Goal: Task Accomplishment & Management: Manage account settings

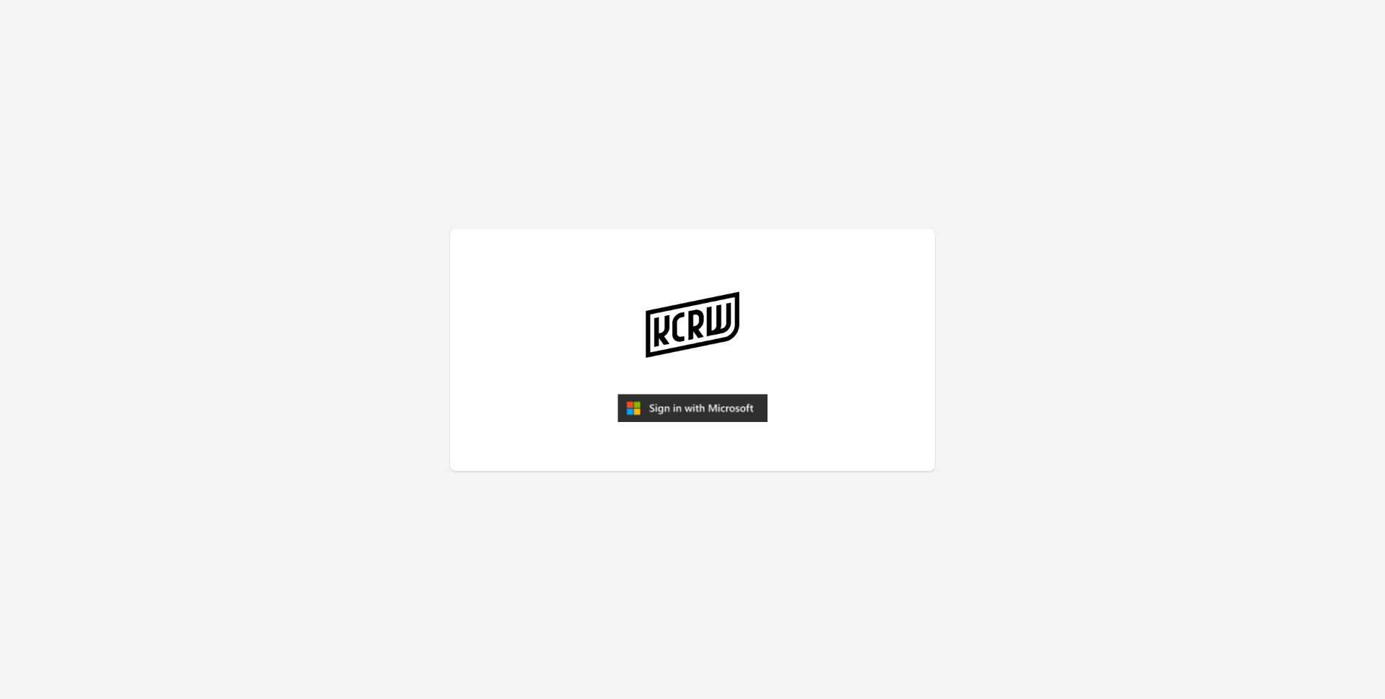
click at [679, 408] on img "submit" at bounding box center [692, 408] width 150 height 29
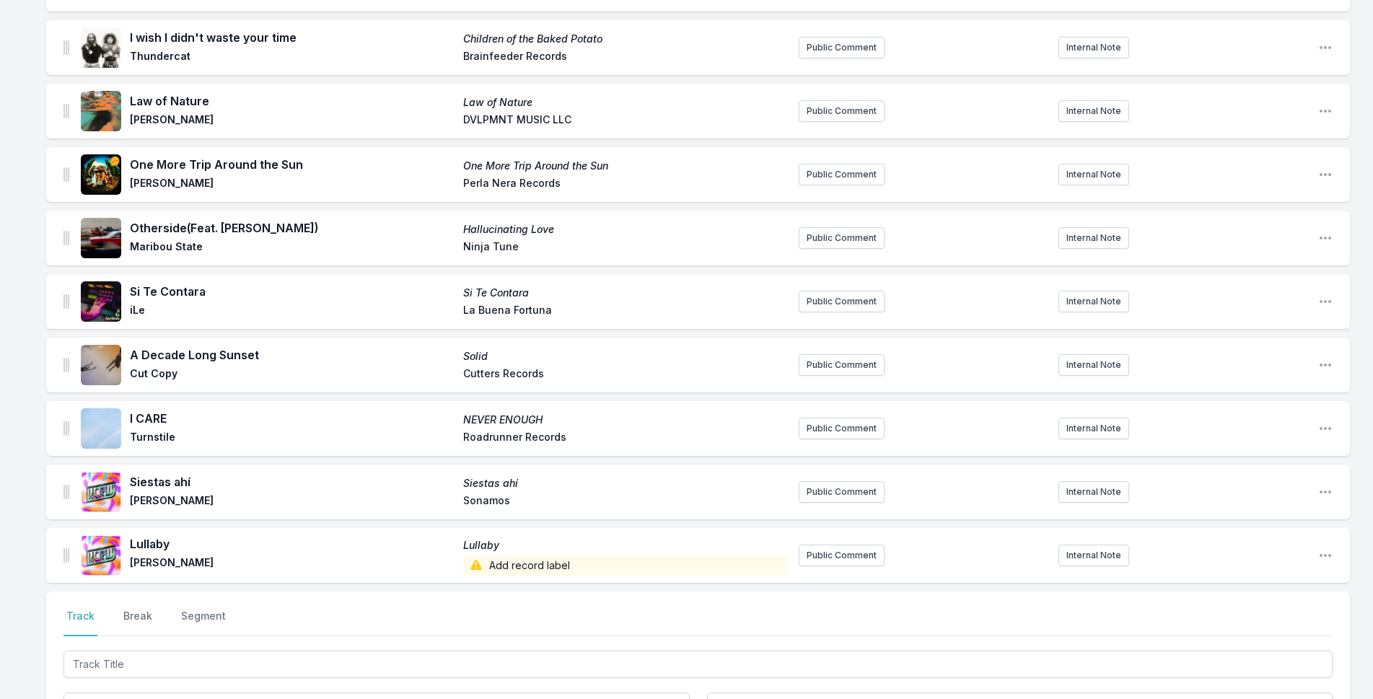
scroll to position [1573, 0]
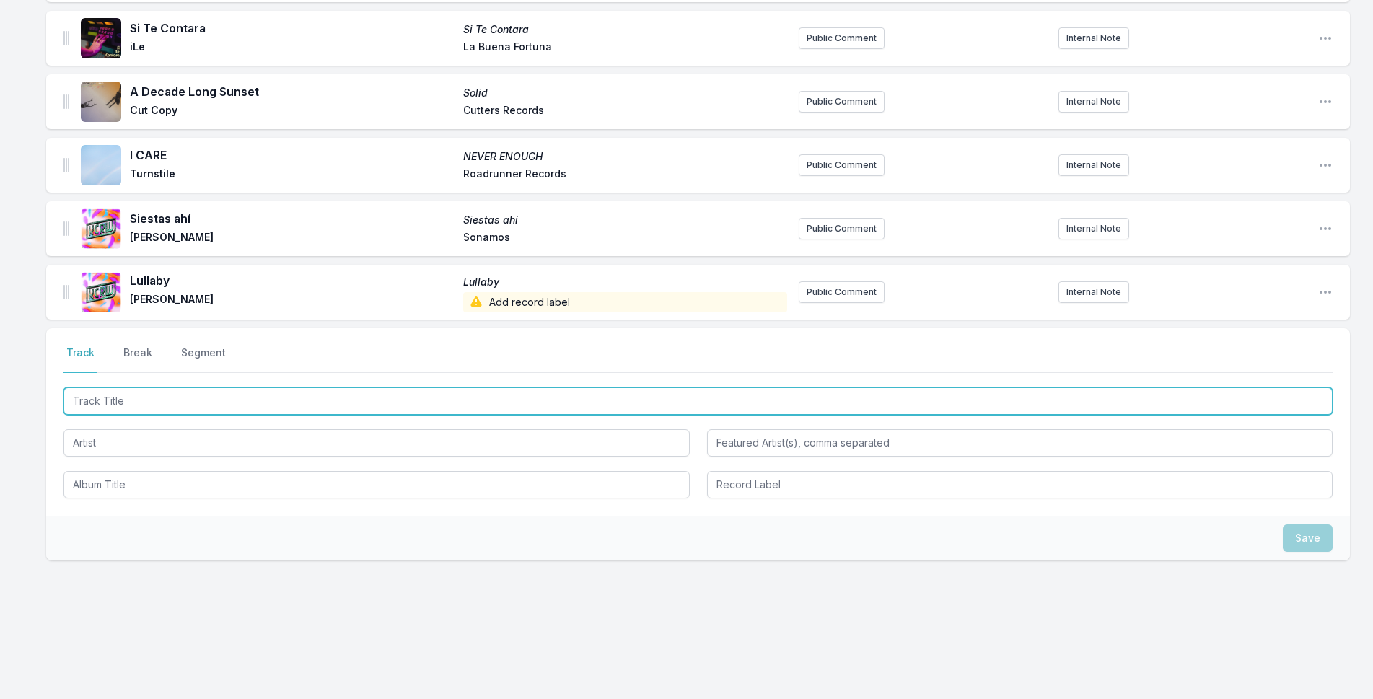
click at [307, 398] on input "Track Title" at bounding box center [697, 400] width 1269 height 27
type input "Kingdom of the Sun"
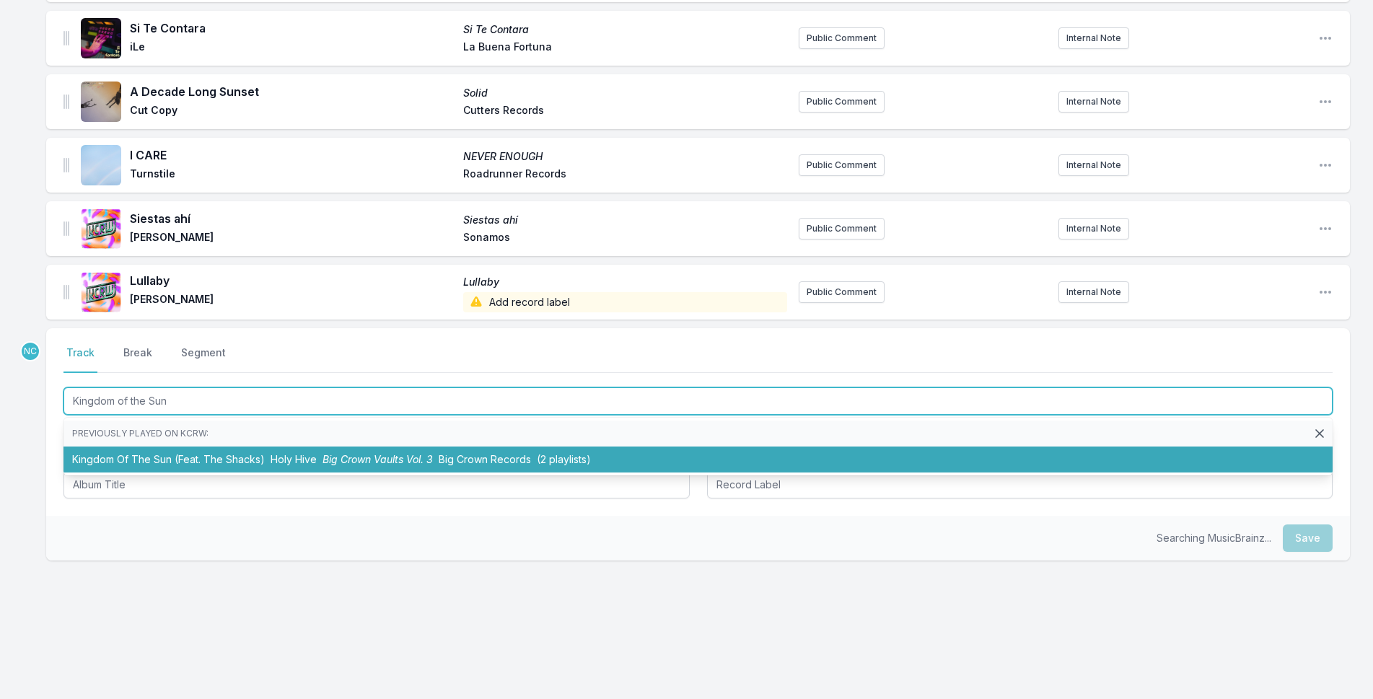
click at [291, 447] on li "Kingdom Of The Sun (Feat. The Shacks) Holy Hive Big Crown Vaults Vol. 3 Big Cro…" at bounding box center [697, 460] width 1269 height 26
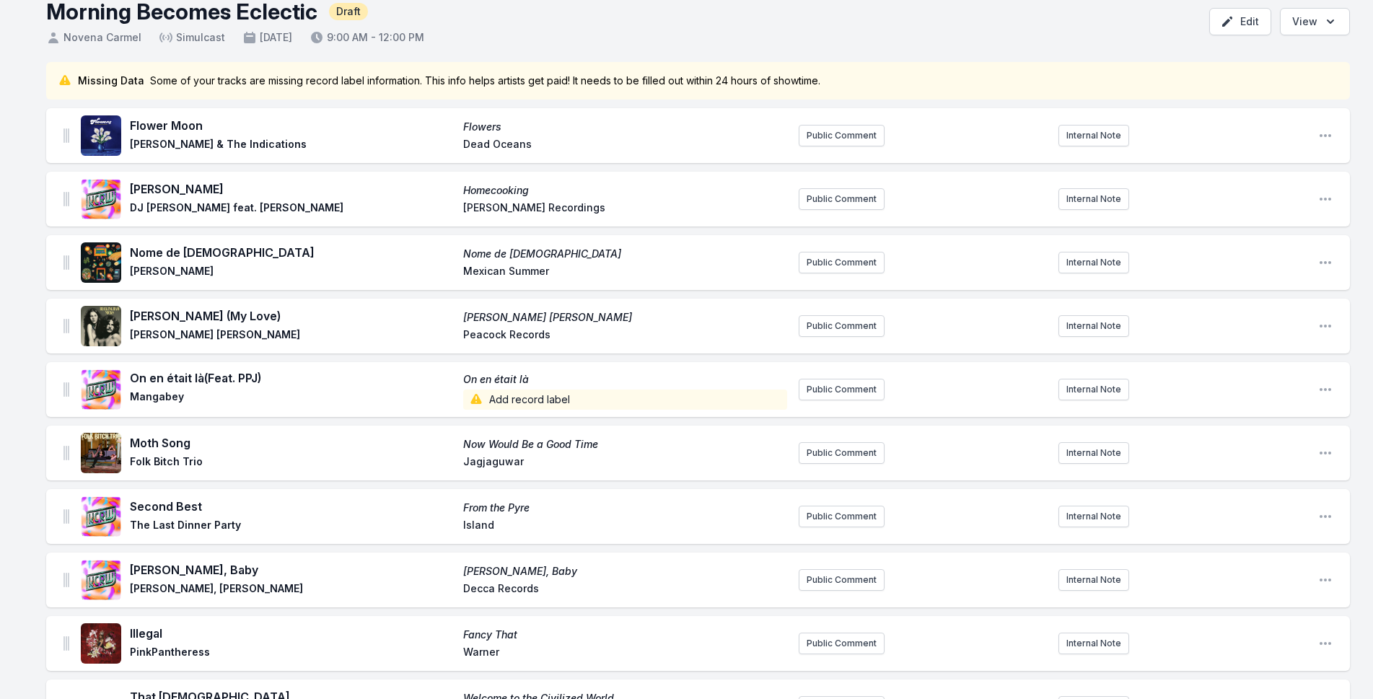
scroll to position [0, 0]
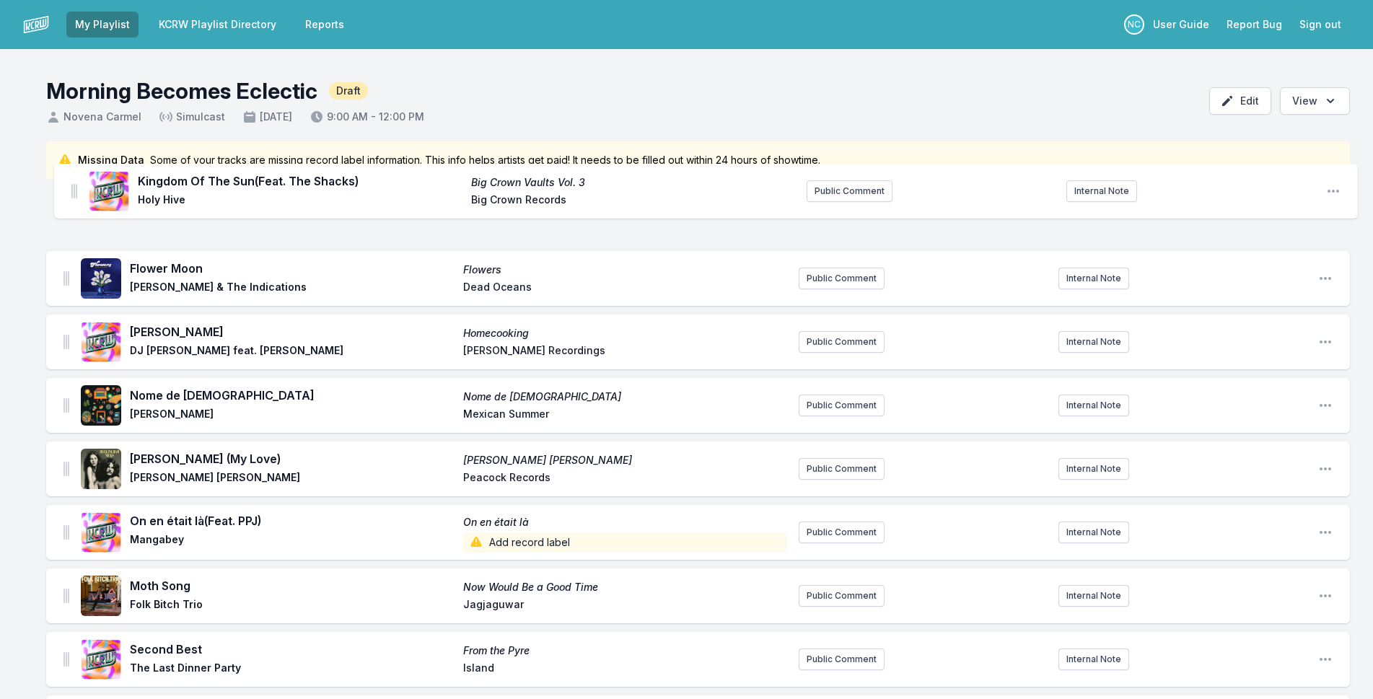
drag, startPoint x: 66, startPoint y: 294, endPoint x: 74, endPoint y: 189, distance: 104.9
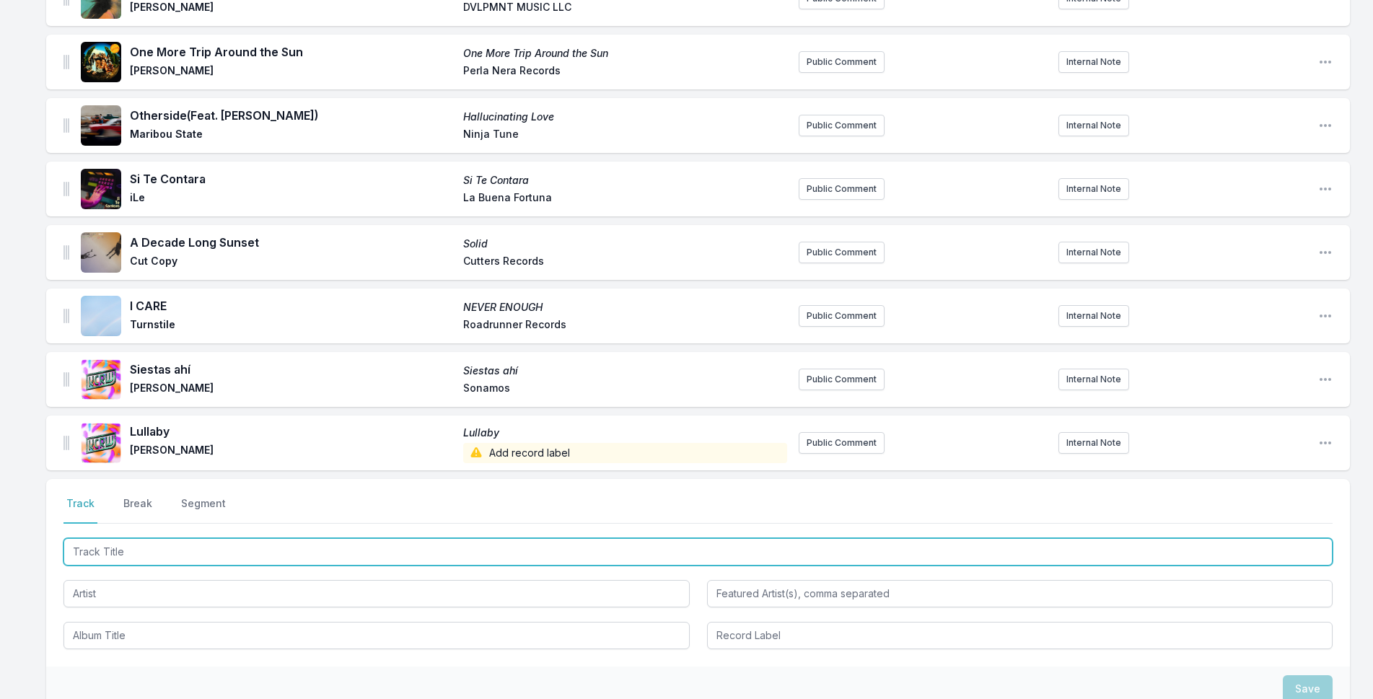
scroll to position [1637, 0]
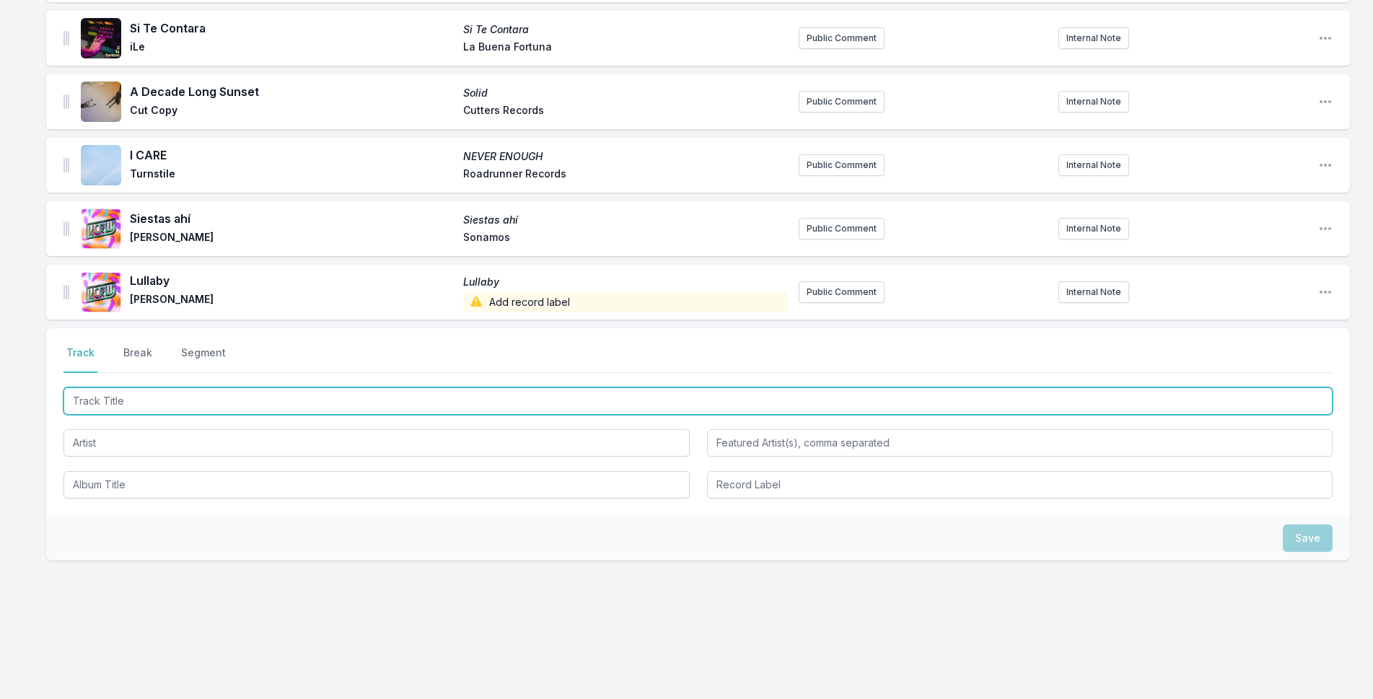
drag, startPoint x: 219, startPoint y: 401, endPoint x: 837, endPoint y: 322, distance: 622.6
click at [221, 401] on input "Track Title" at bounding box center [697, 400] width 1269 height 27
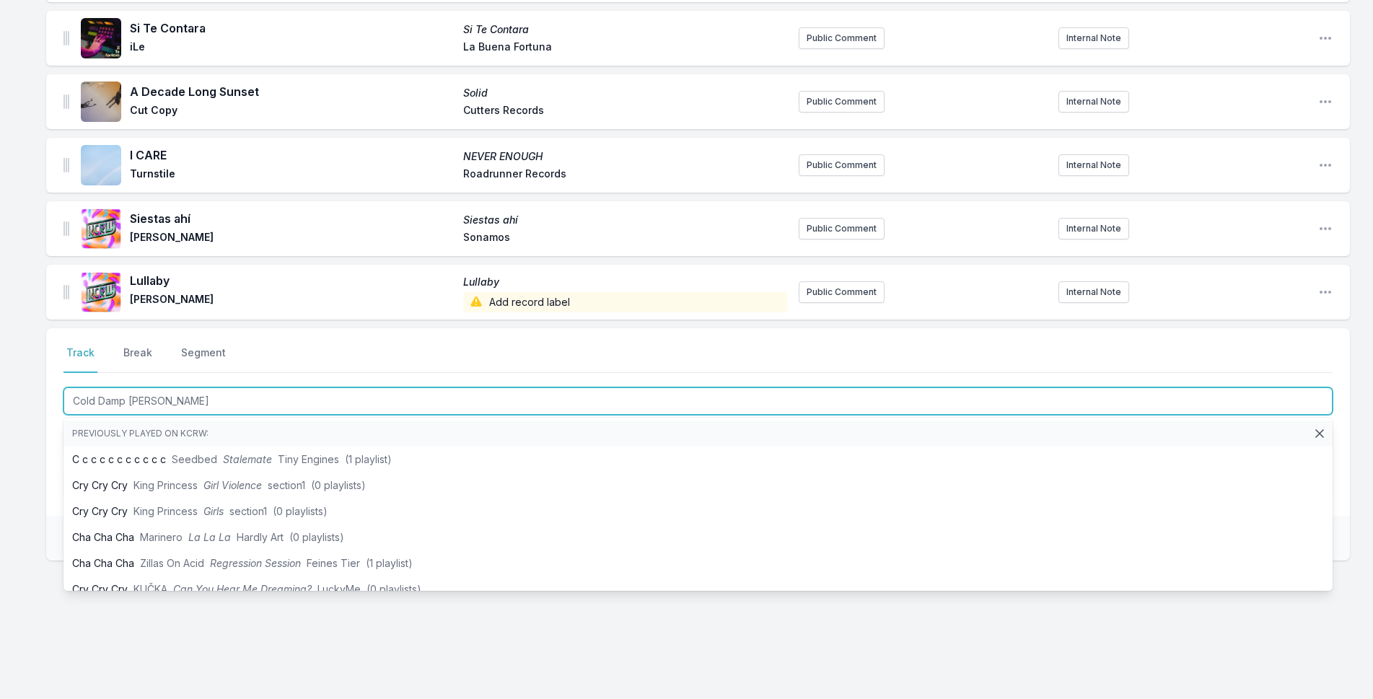
type input "[GEOGRAPHIC_DATA]"
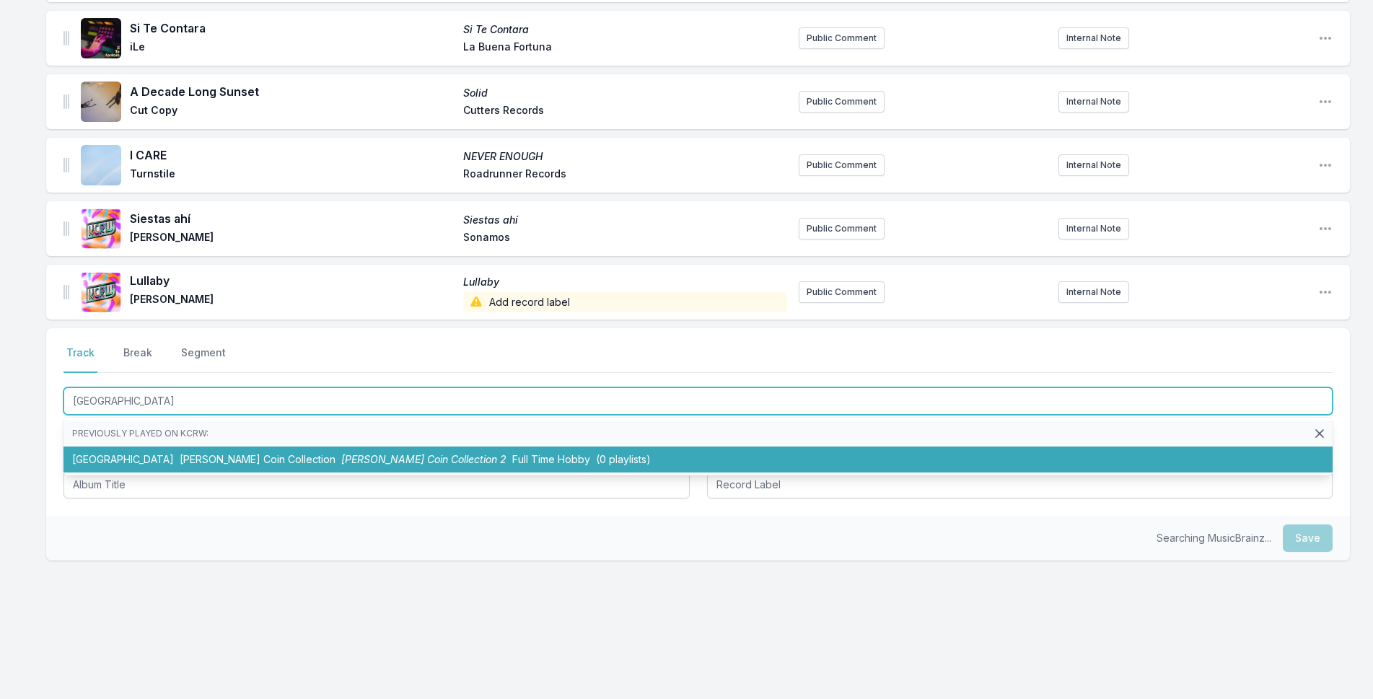
click at [463, 464] on span "[PERSON_NAME] Coin Collection 2" at bounding box center [423, 459] width 165 height 12
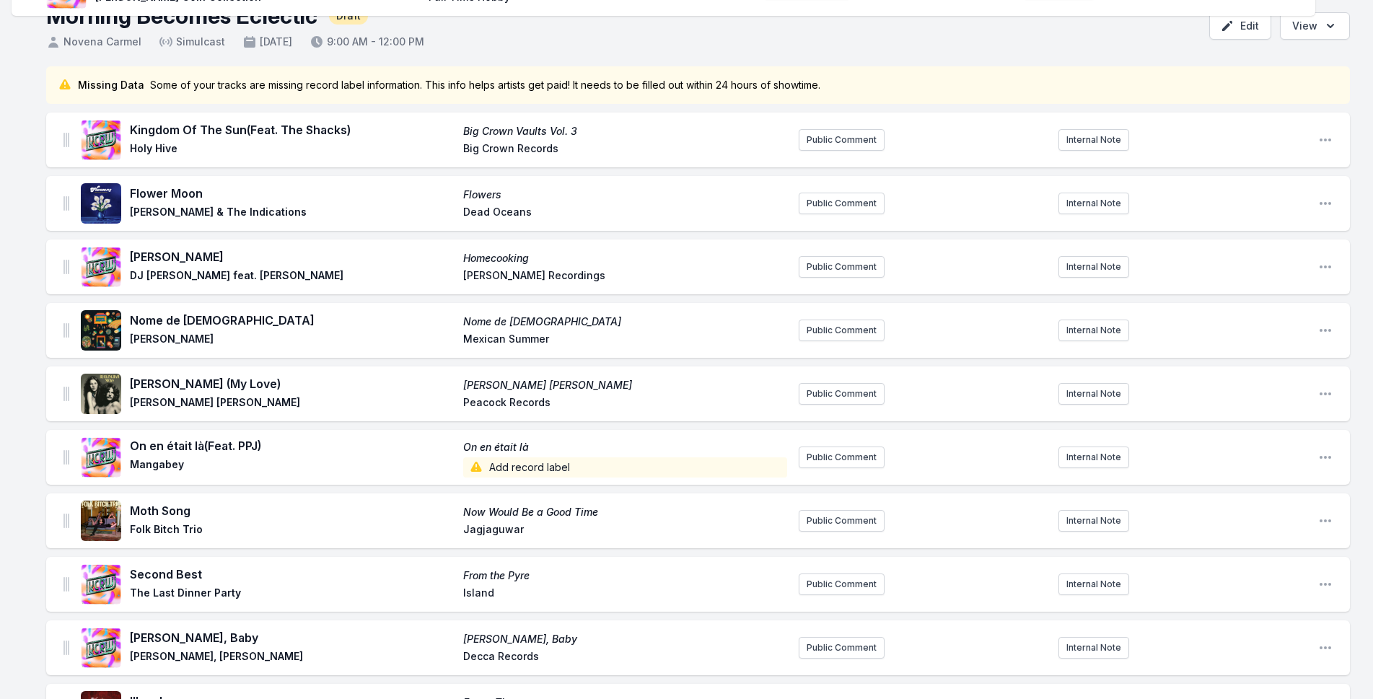
scroll to position [0, 0]
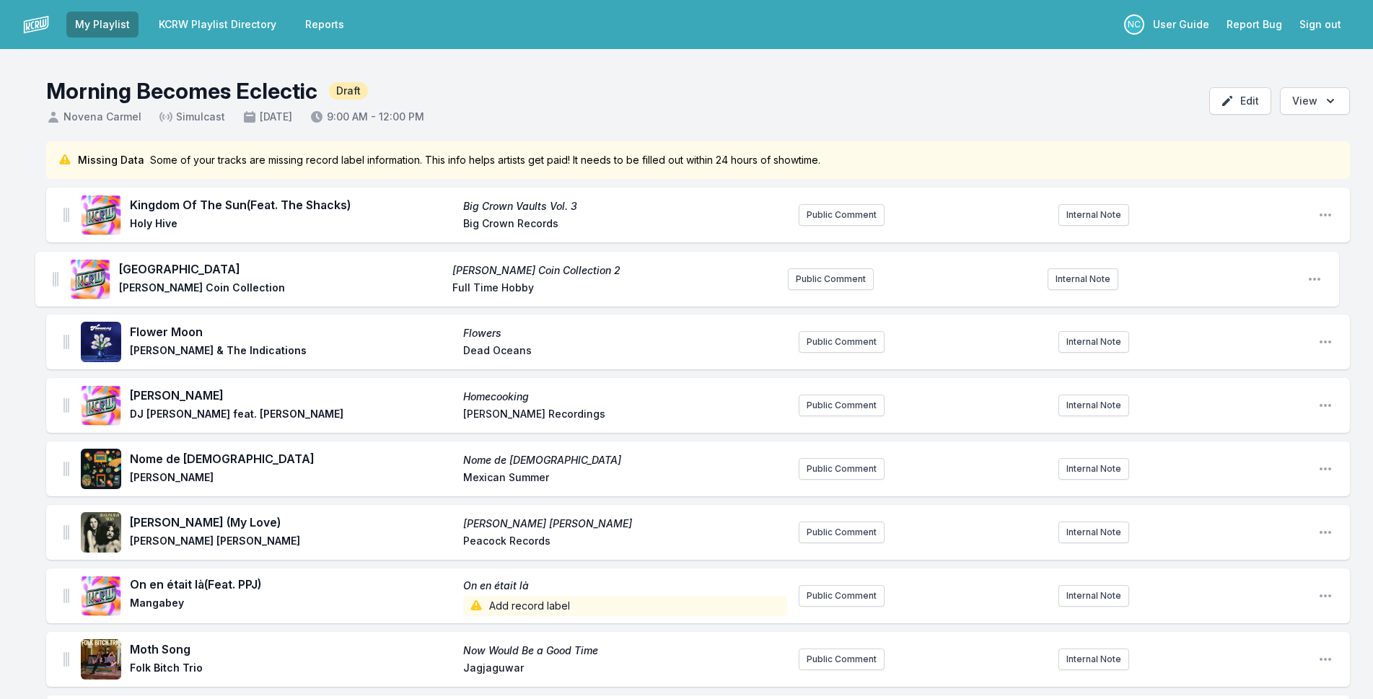
drag, startPoint x: 69, startPoint y: 290, endPoint x: 56, endPoint y: 268, distance: 25.5
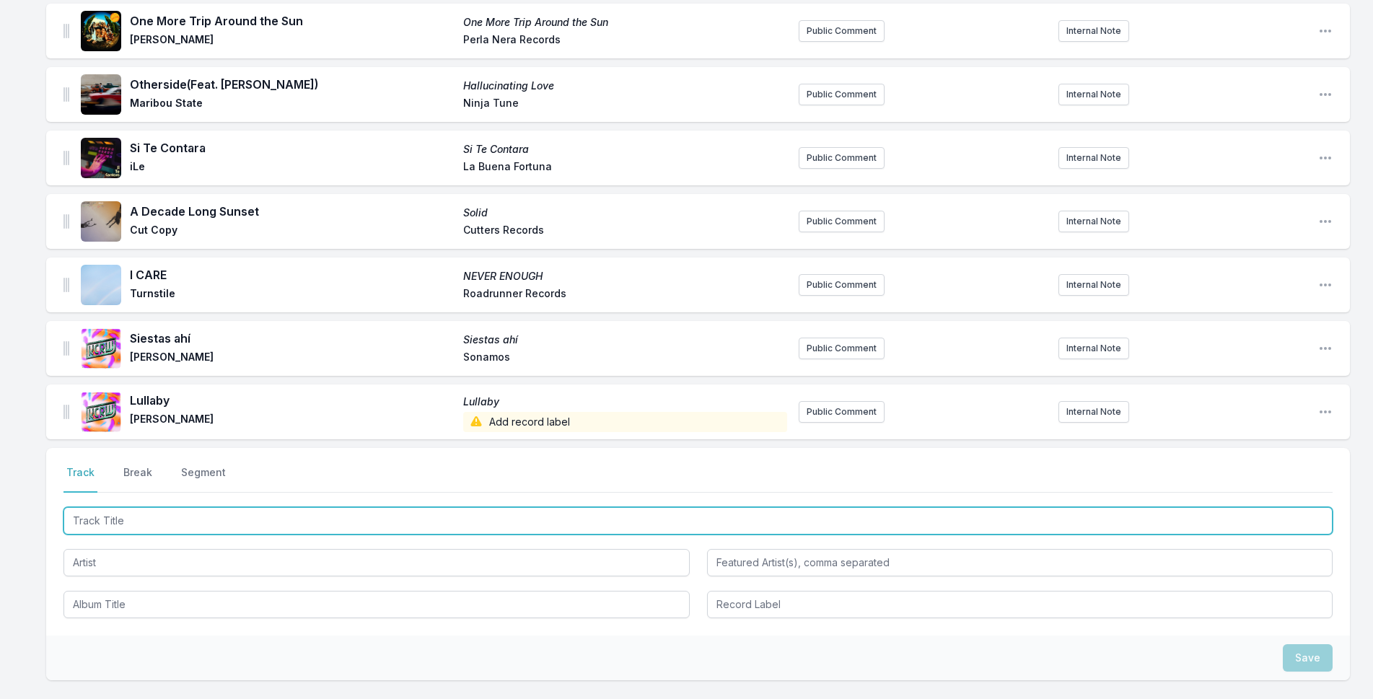
scroll to position [1700, 0]
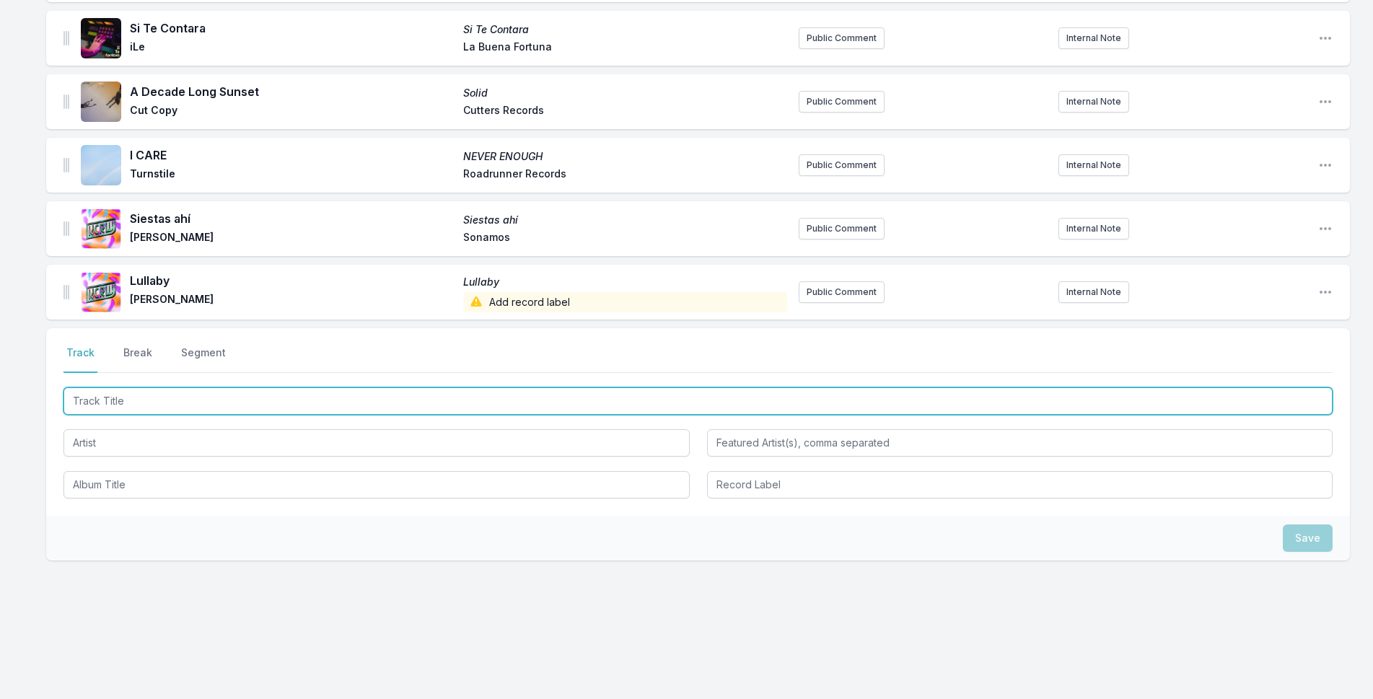
drag, startPoint x: 232, startPoint y: 397, endPoint x: 249, endPoint y: 396, distance: 17.3
click at [237, 396] on input "Track Title" at bounding box center [697, 400] width 1269 height 27
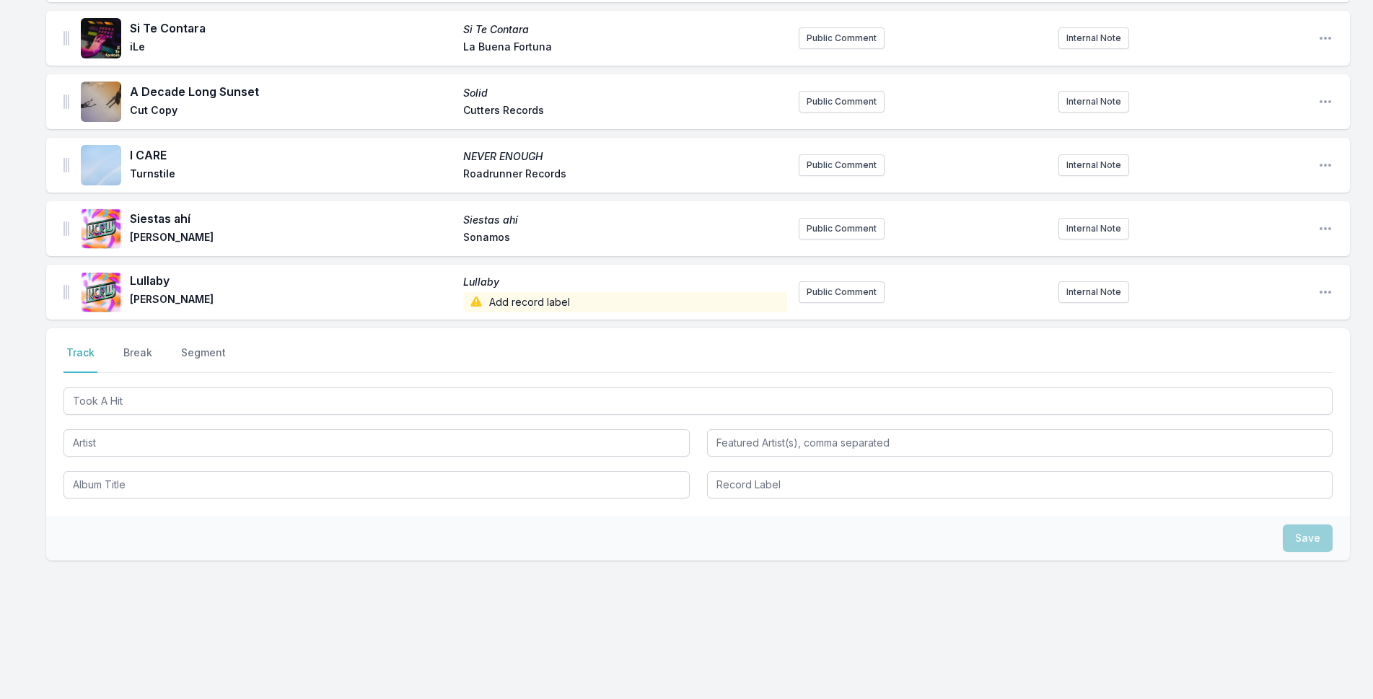
click at [247, 387] on div "Took A Hit" at bounding box center [697, 399] width 1269 height 30
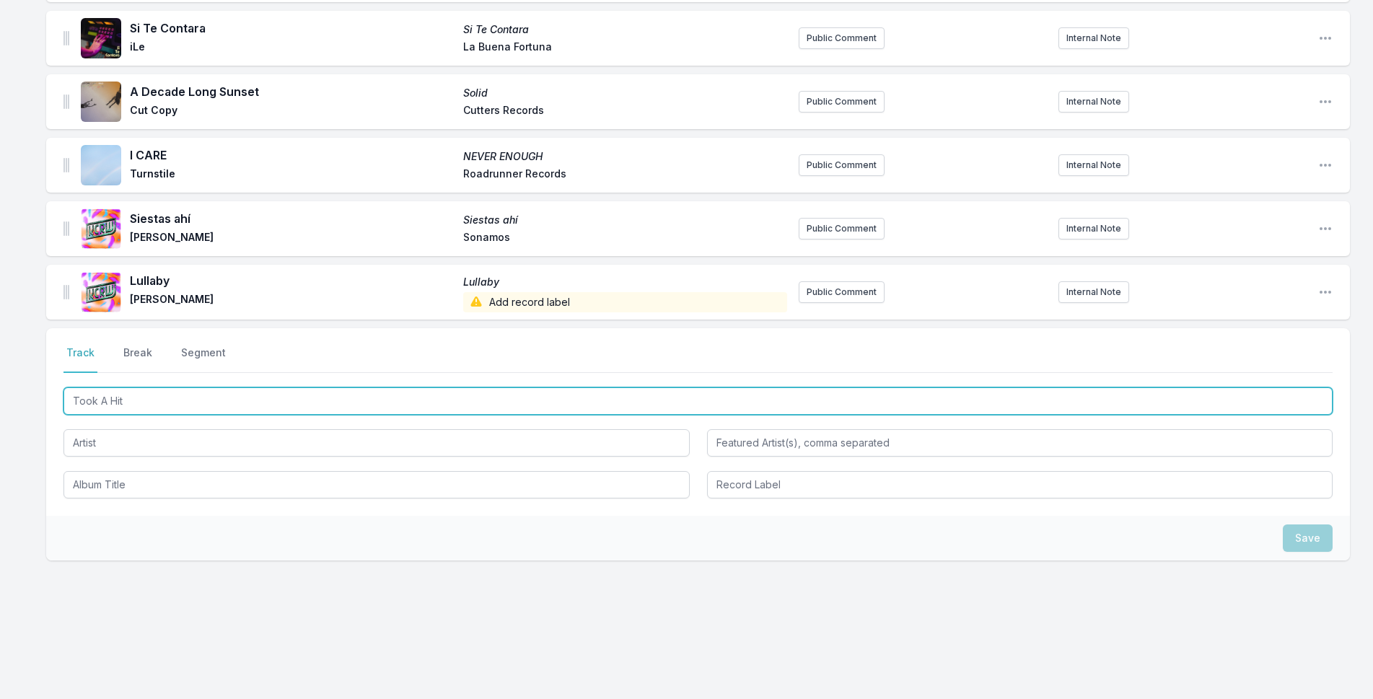
click at [248, 408] on input "Took A Hit" at bounding box center [697, 400] width 1269 height 27
drag, startPoint x: 153, startPoint y: 404, endPoint x: 124, endPoint y: 399, distance: 29.3
click at [124, 399] on input "Took A HitA" at bounding box center [697, 400] width 1269 height 27
type input "Took A Hit"
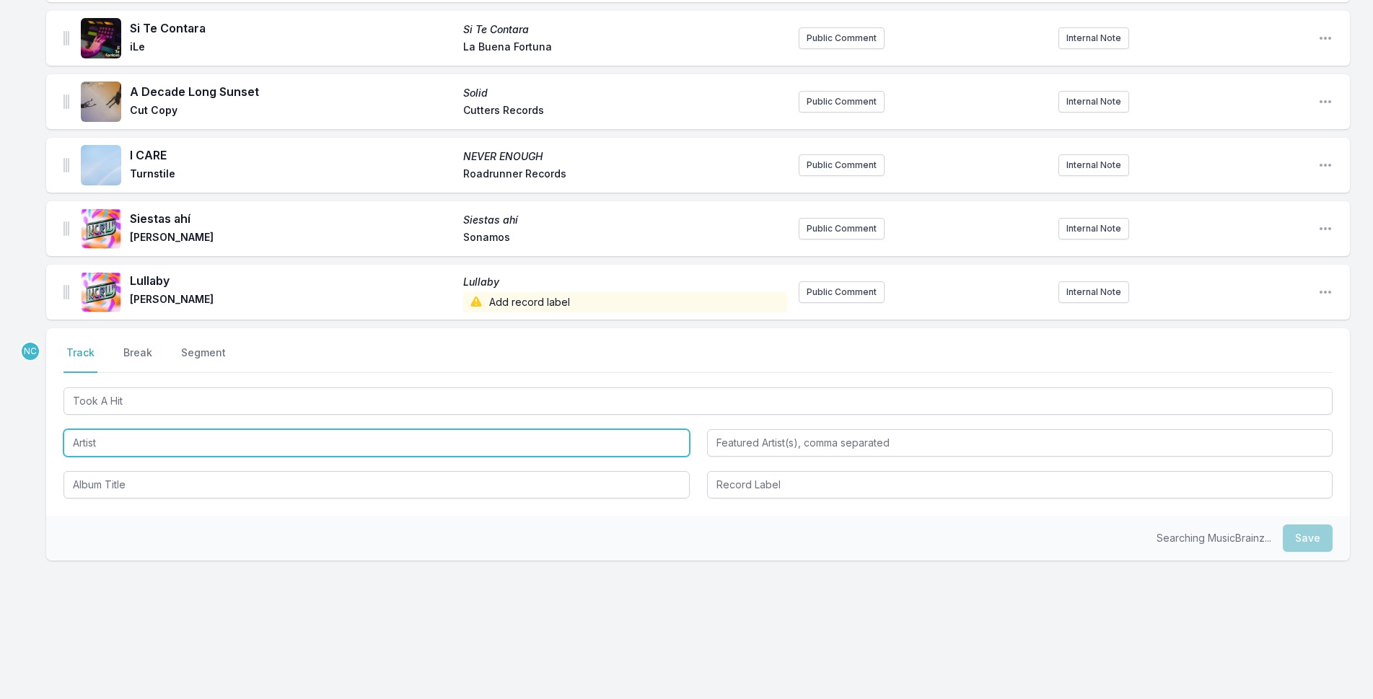
click at [183, 437] on input "Artist" at bounding box center [376, 442] width 626 height 27
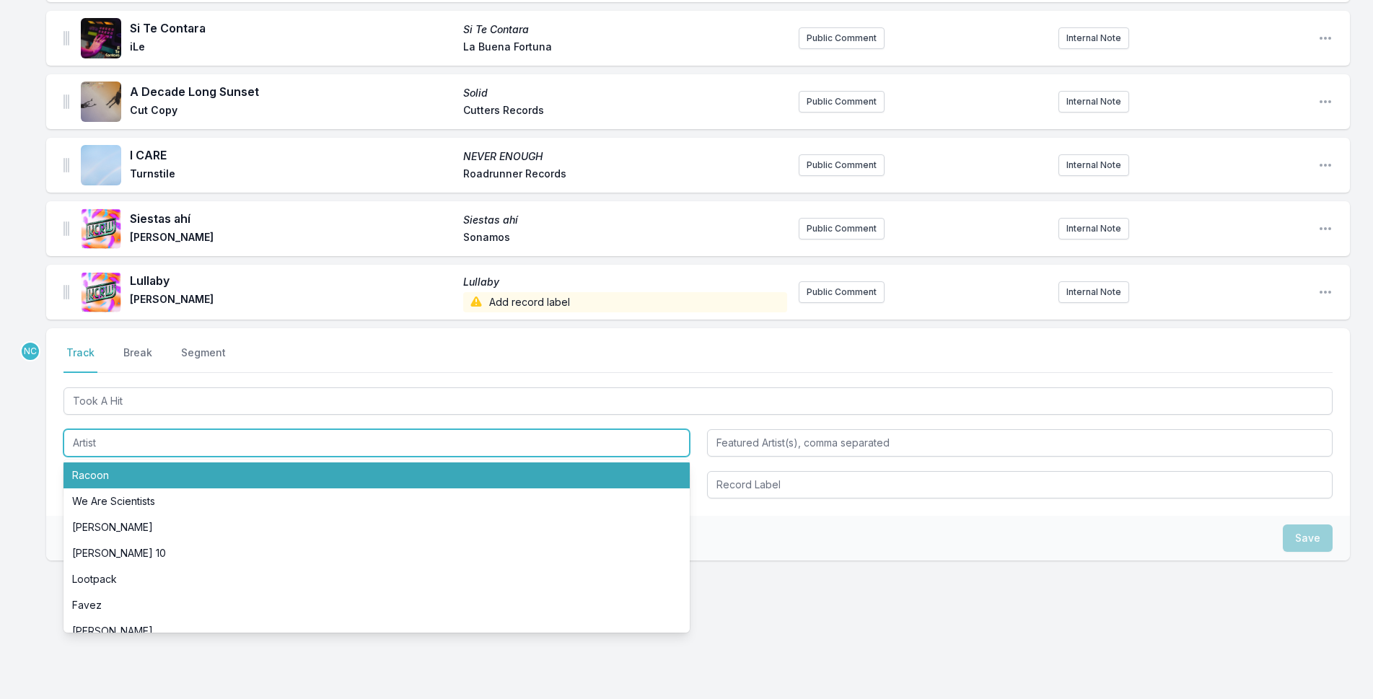
click at [183, 437] on input "Artist" at bounding box center [376, 442] width 626 height 27
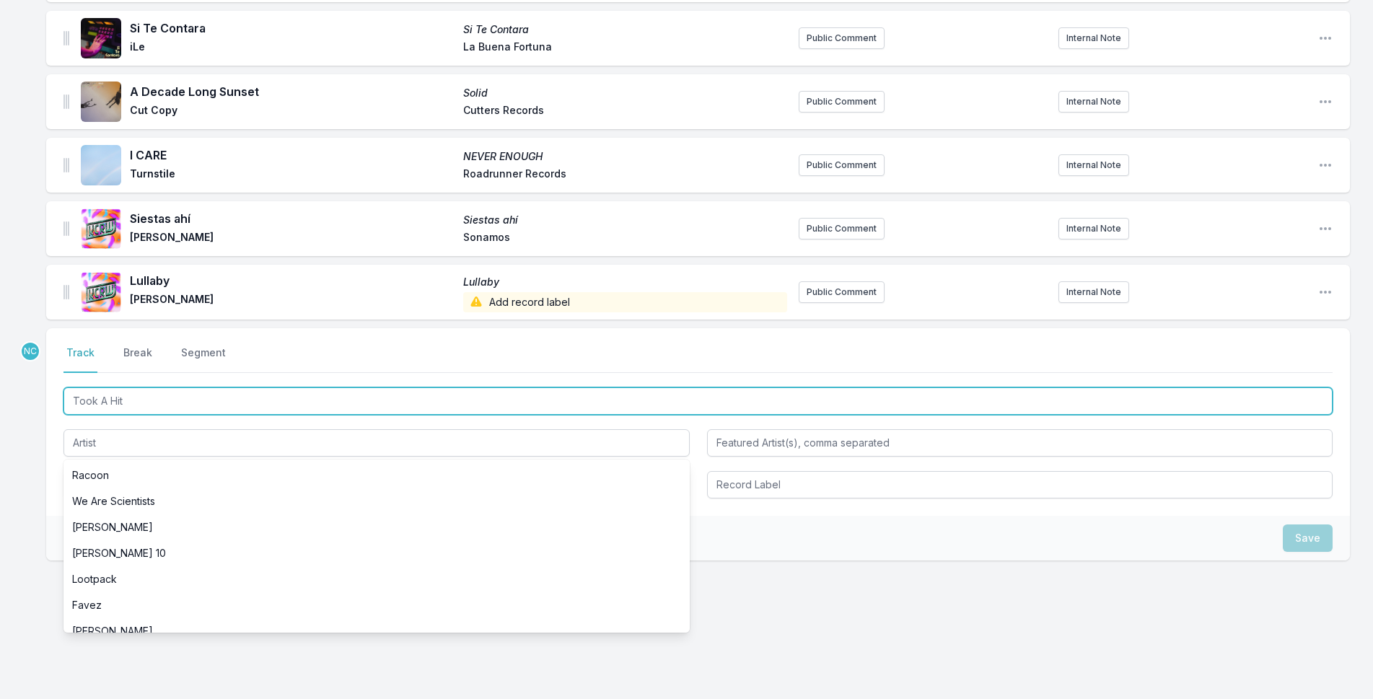
click at [188, 400] on input "Took A Hit" at bounding box center [697, 400] width 1269 height 27
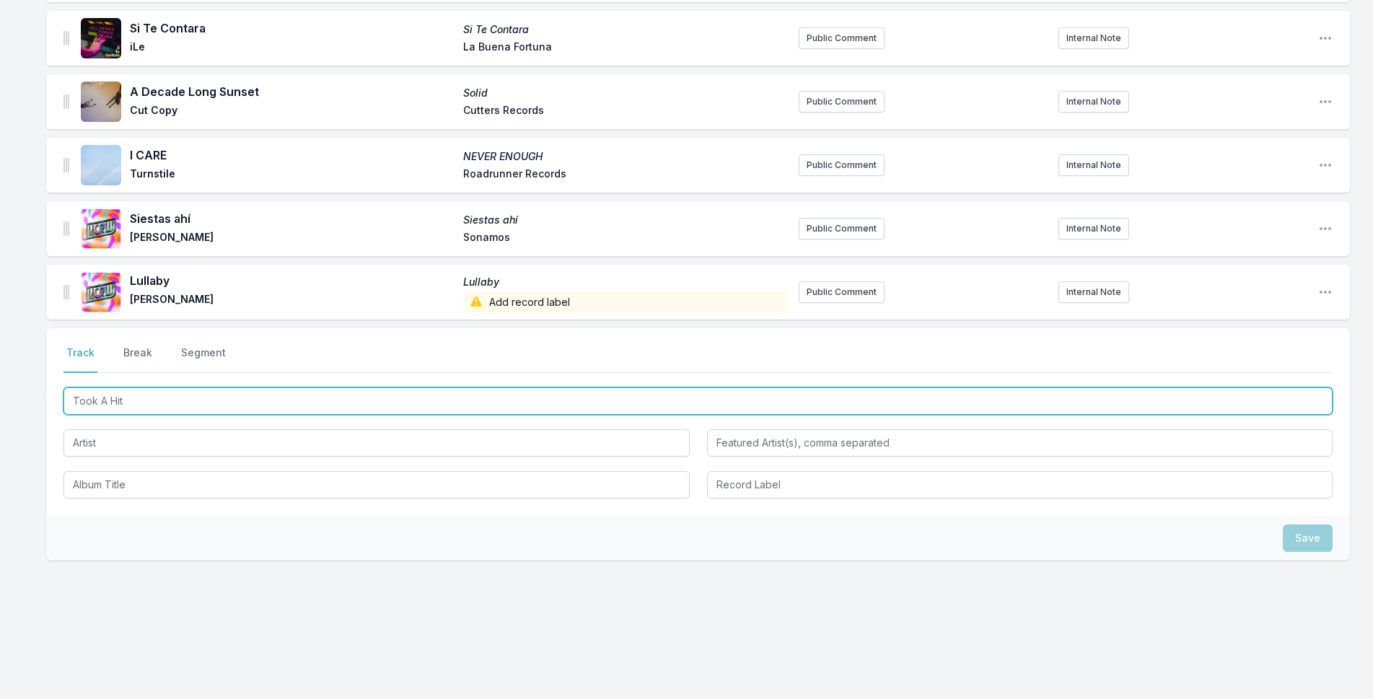
click at [188, 400] on input "Took A Hit" at bounding box center [697, 400] width 1269 height 27
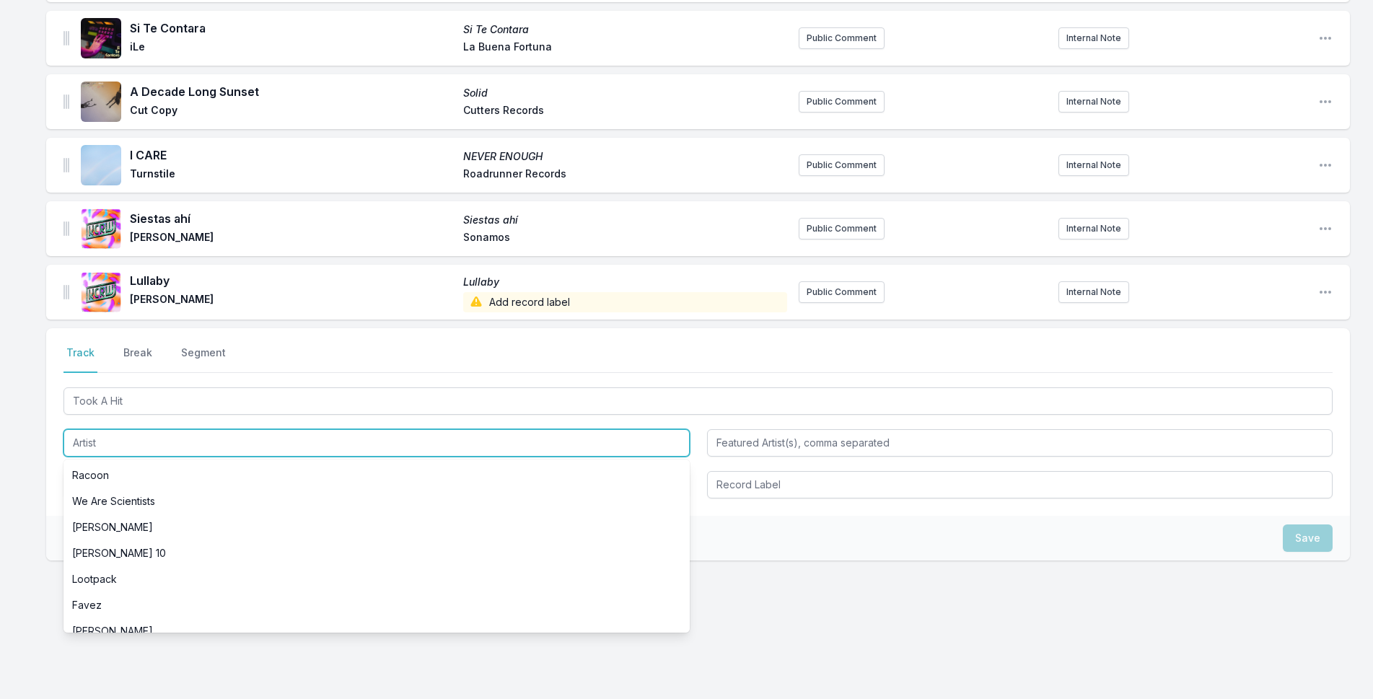
click at [181, 439] on input "Artist" at bounding box center [376, 442] width 626 height 27
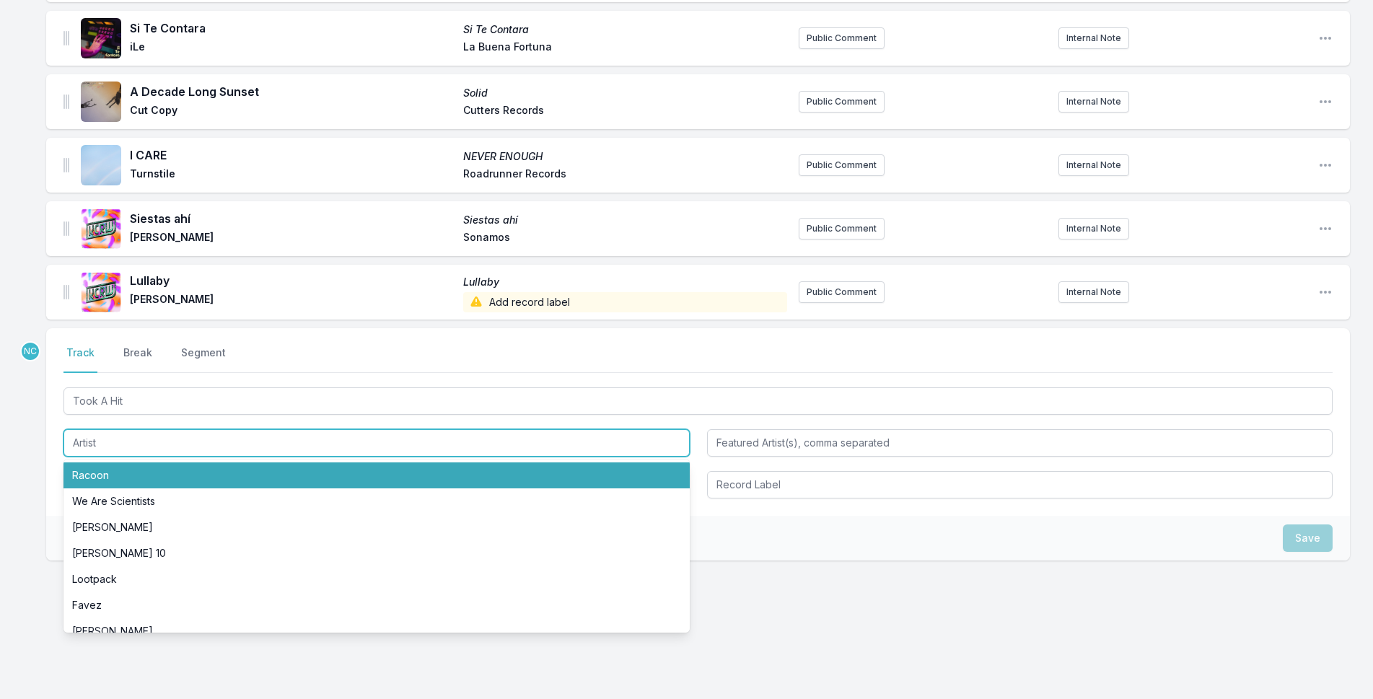
click at [180, 445] on input "Artist" at bounding box center [376, 442] width 626 height 27
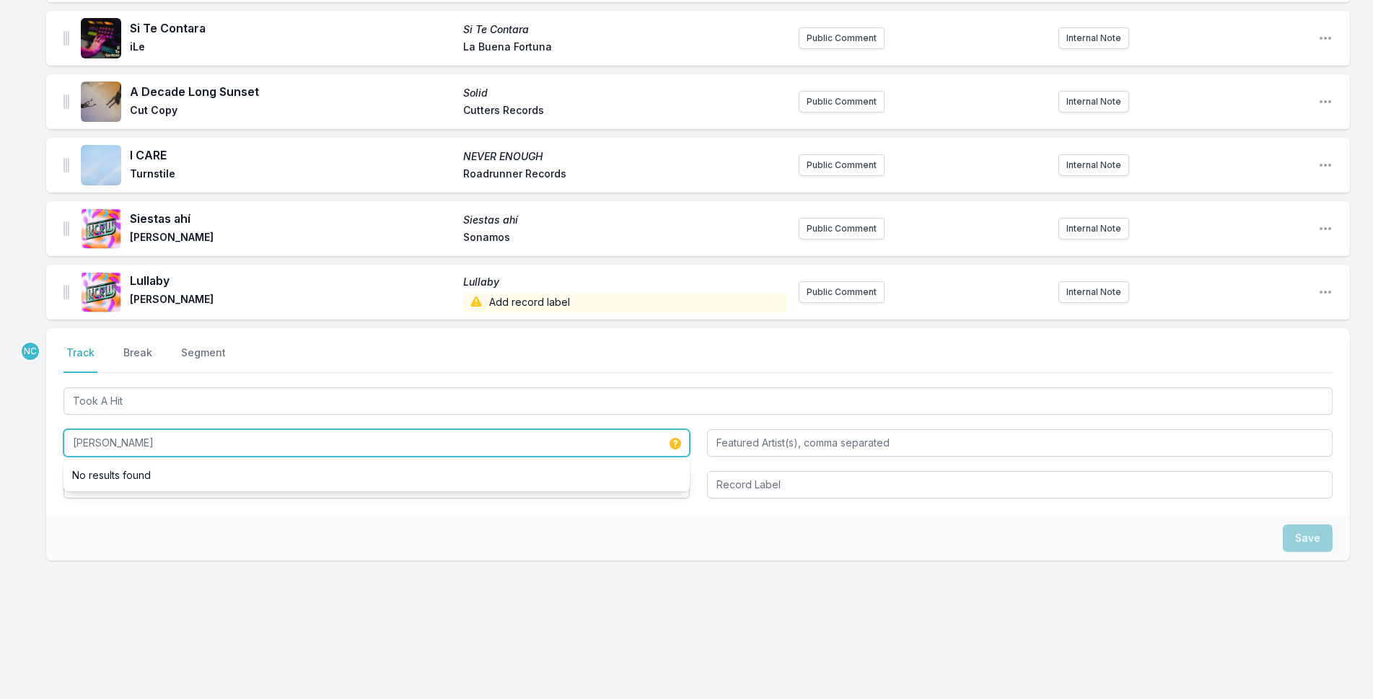
type input "[PERSON_NAME]"
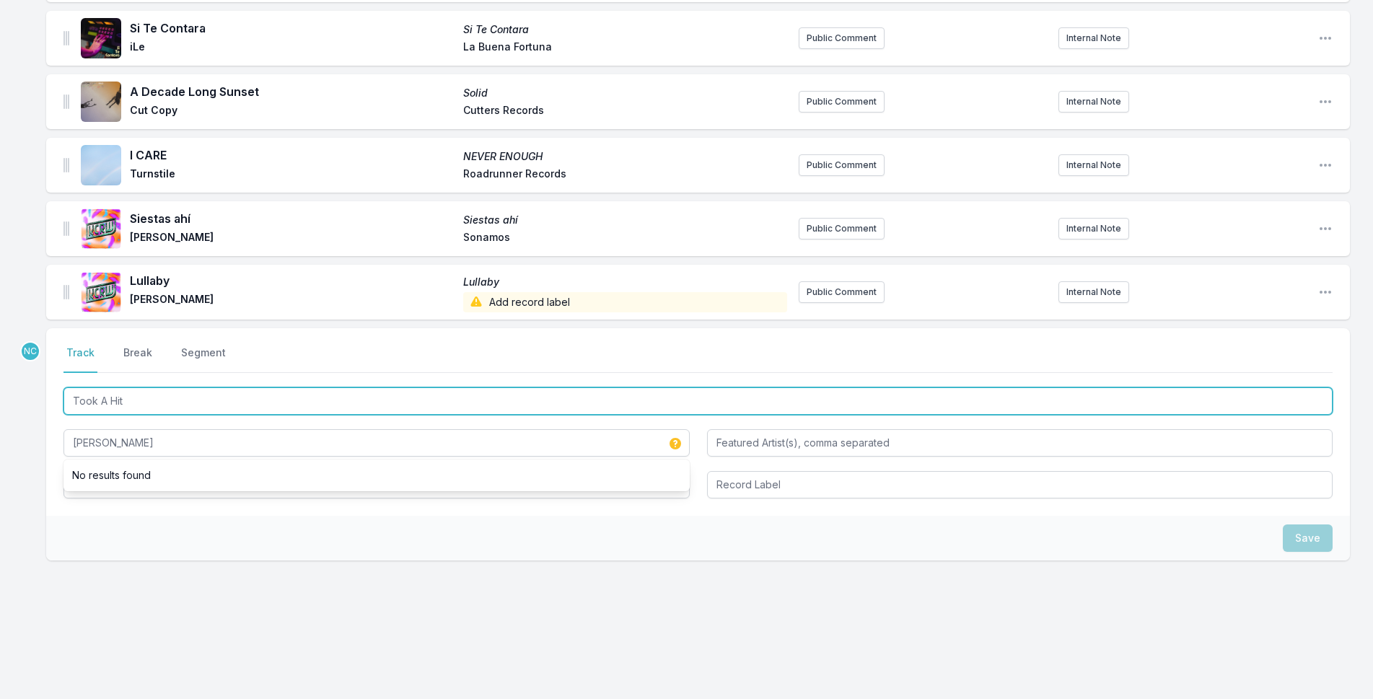
click at [167, 395] on input "Took A Hit" at bounding box center [697, 400] width 1269 height 27
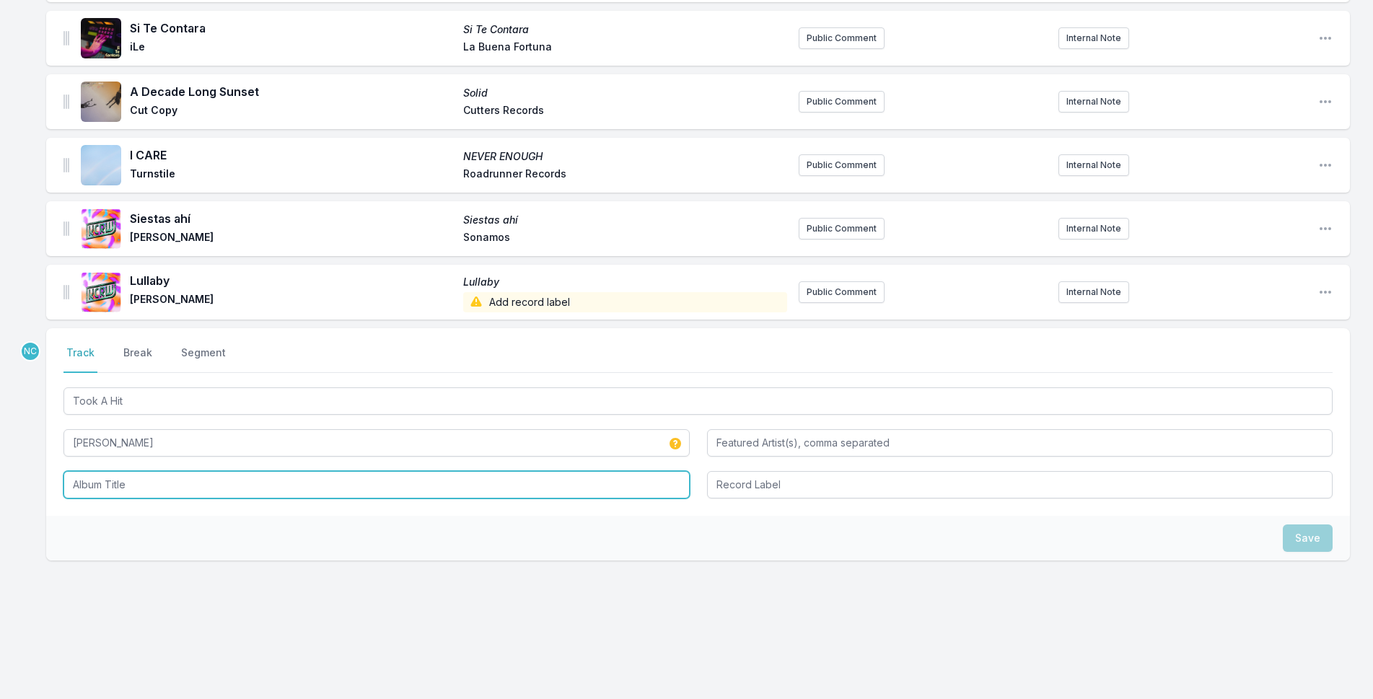
click at [129, 475] on input "Album Title" at bounding box center [376, 484] width 626 height 27
paste input "Took A Hit"
type input "Took A Hit"
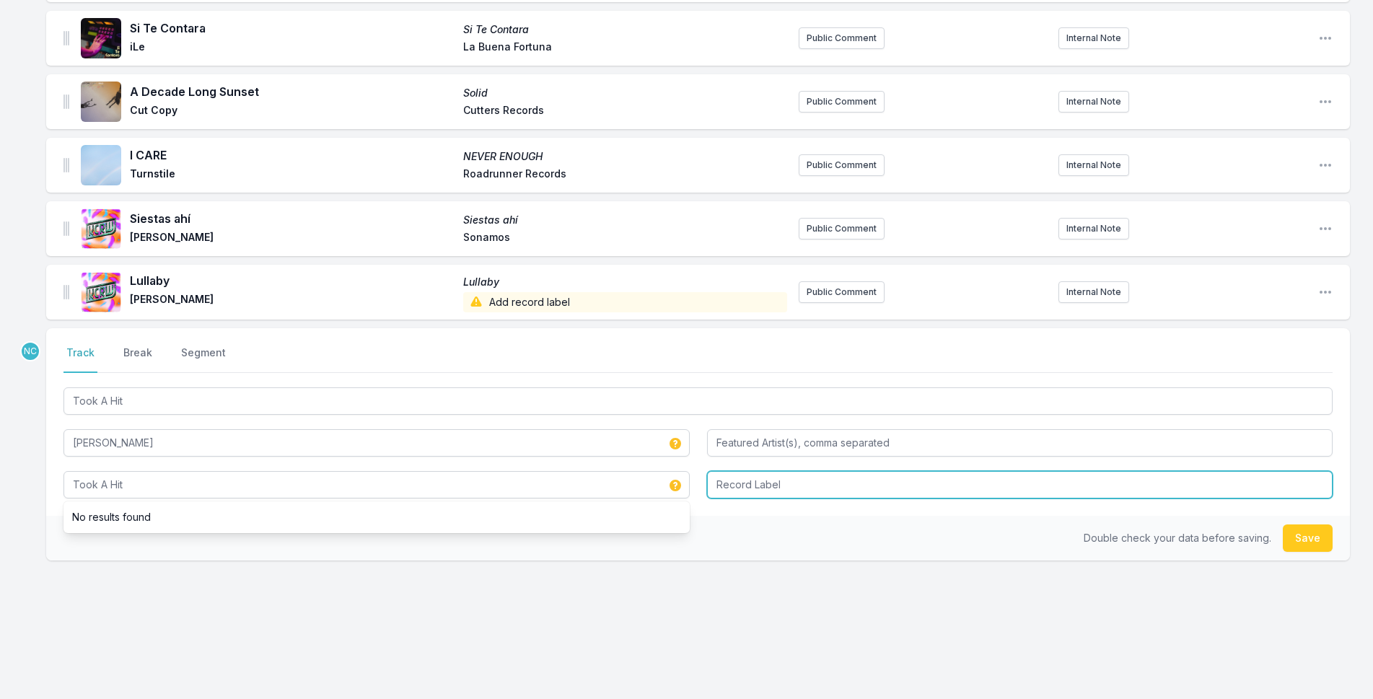
click at [752, 486] on input "Record Label" at bounding box center [1020, 484] width 626 height 27
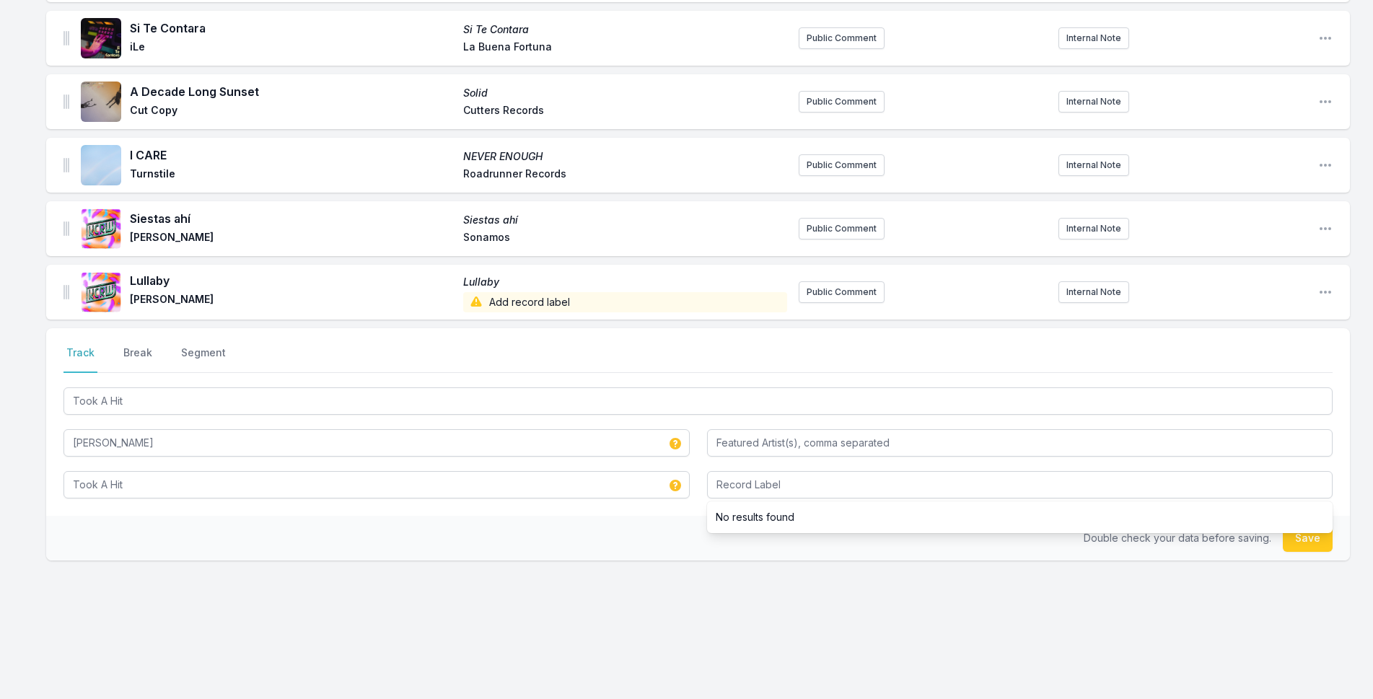
click at [783, 516] on li "No results found" at bounding box center [1020, 517] width 626 height 26
click at [1308, 535] on button "Save" at bounding box center [1308, 537] width 50 height 27
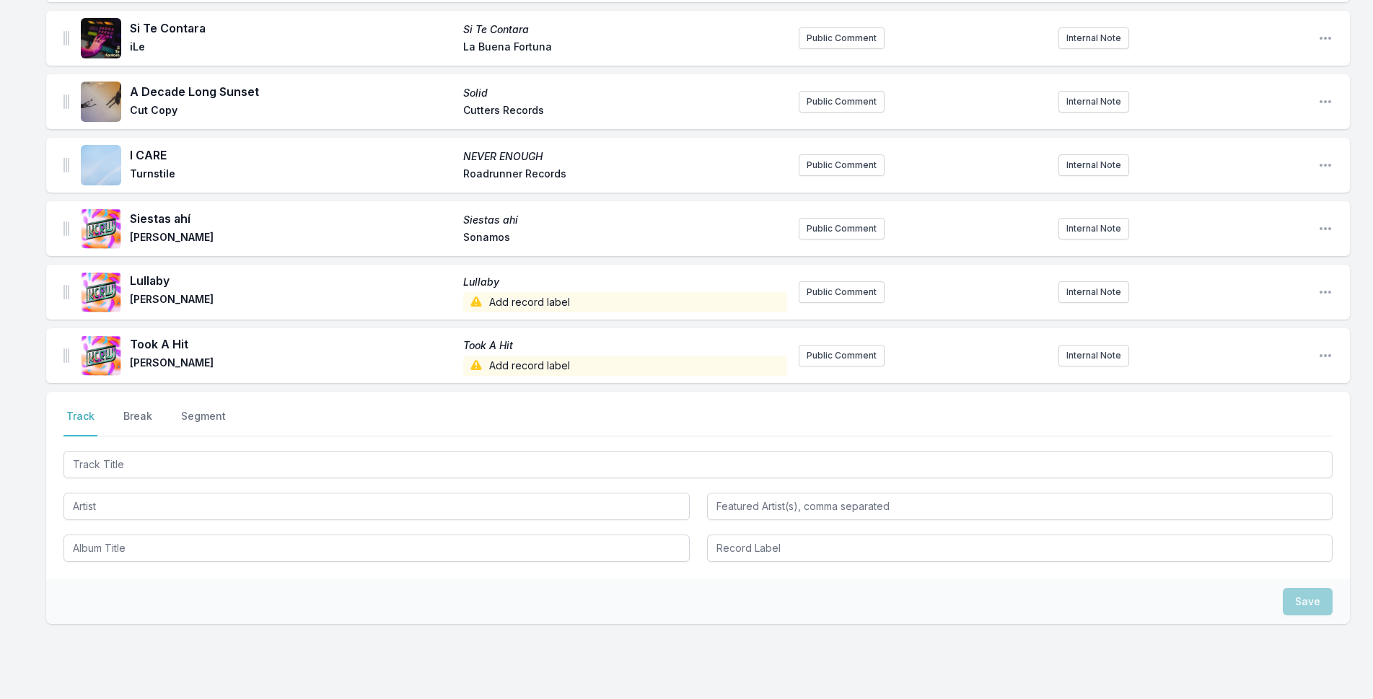
scroll to position [1764, 0]
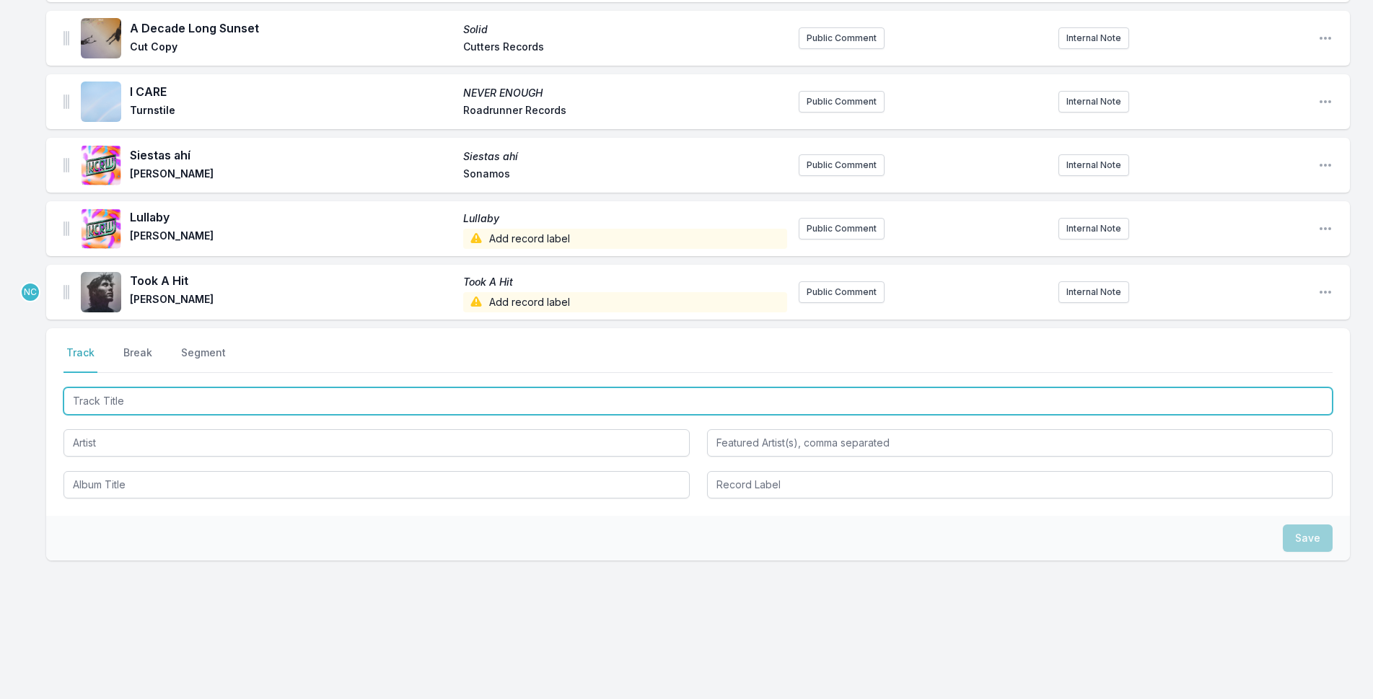
click at [363, 400] on input "Track Title" at bounding box center [697, 400] width 1269 height 27
type input "All I Can Do"
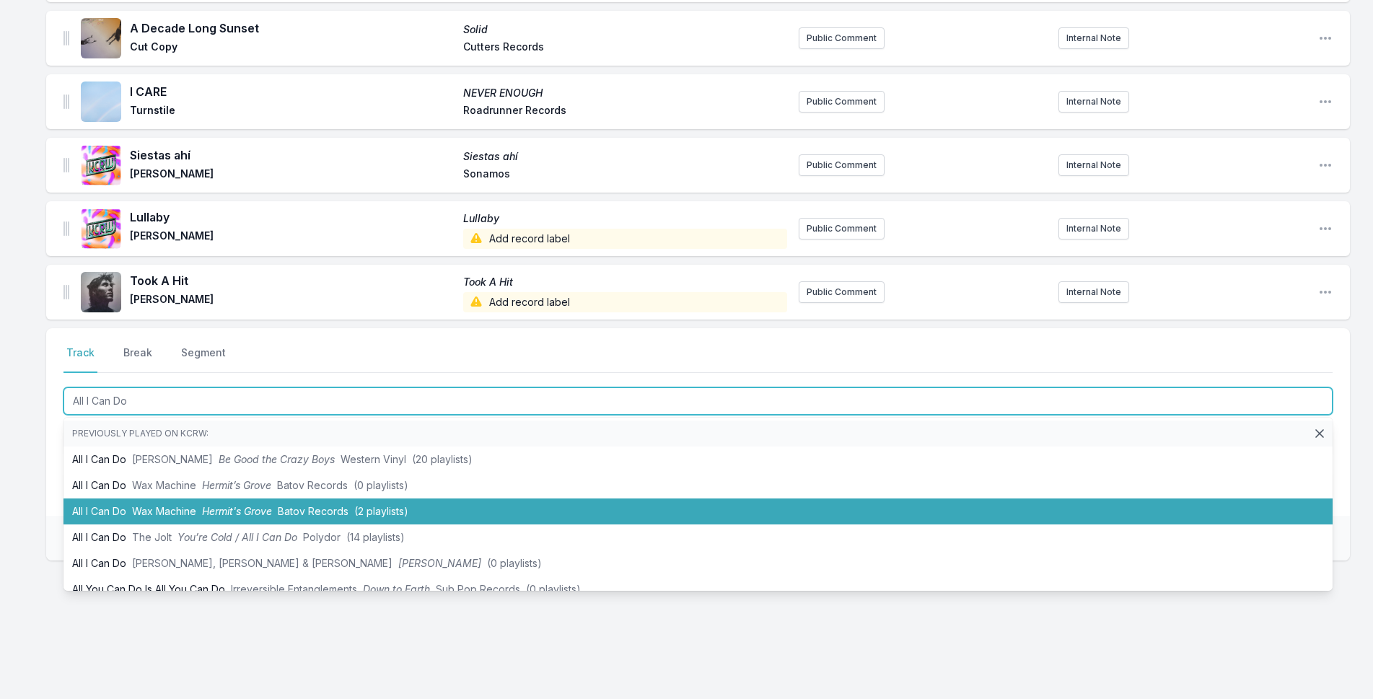
click at [133, 498] on li "All I Can Do Wax Machine Hermit's Grove Batov Records (2 playlists)" at bounding box center [697, 511] width 1269 height 26
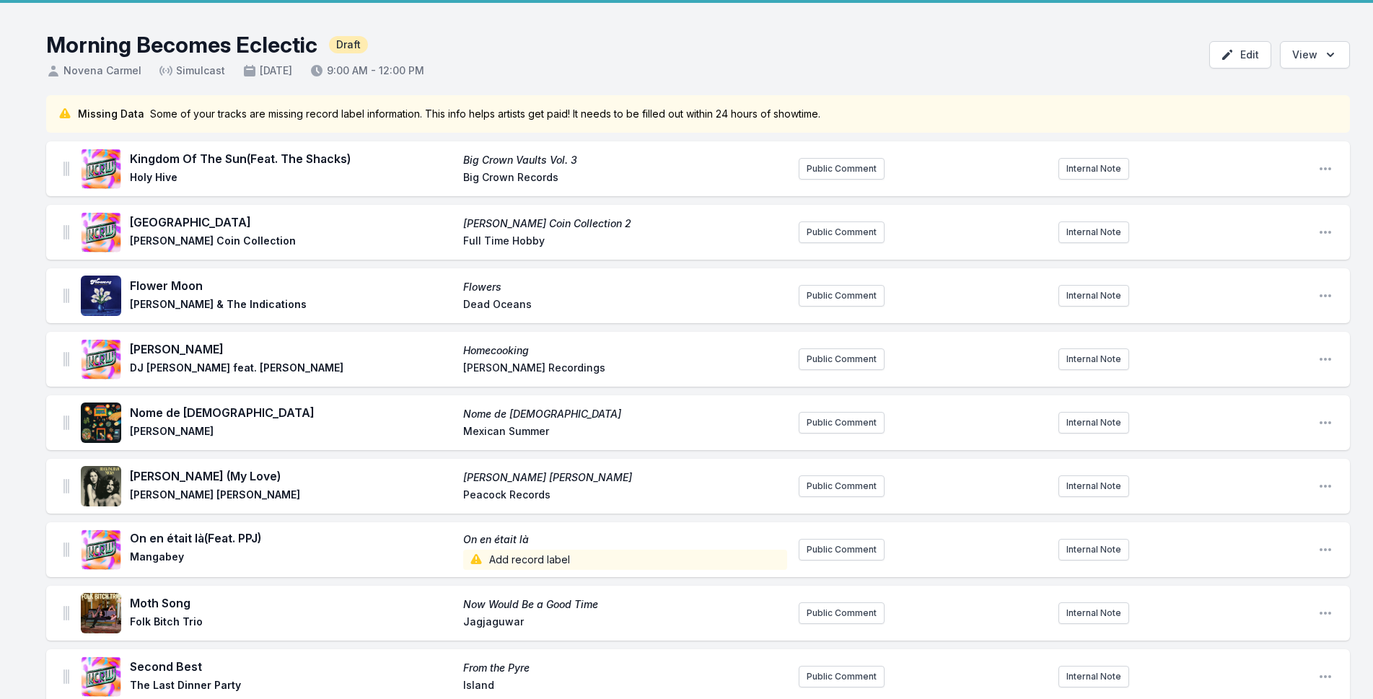
scroll to position [0, 0]
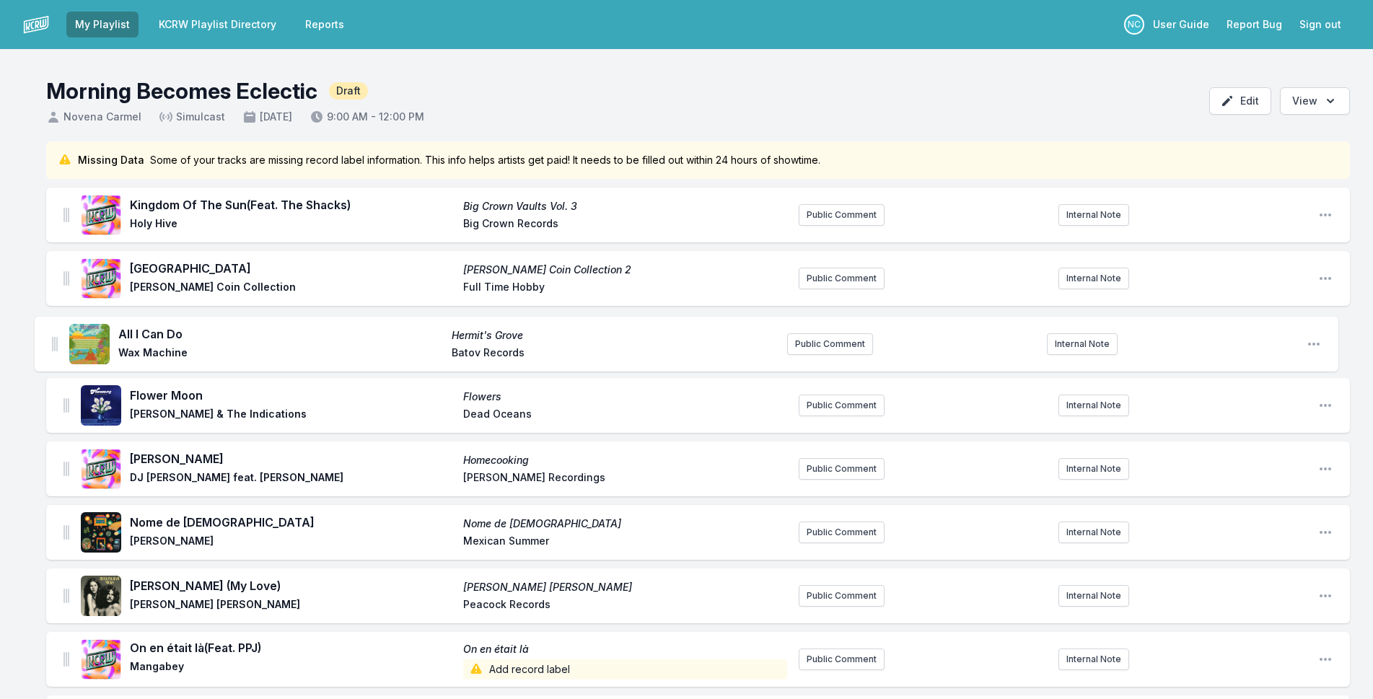
drag, startPoint x: 68, startPoint y: 289, endPoint x: 56, endPoint y: 332, distance: 44.1
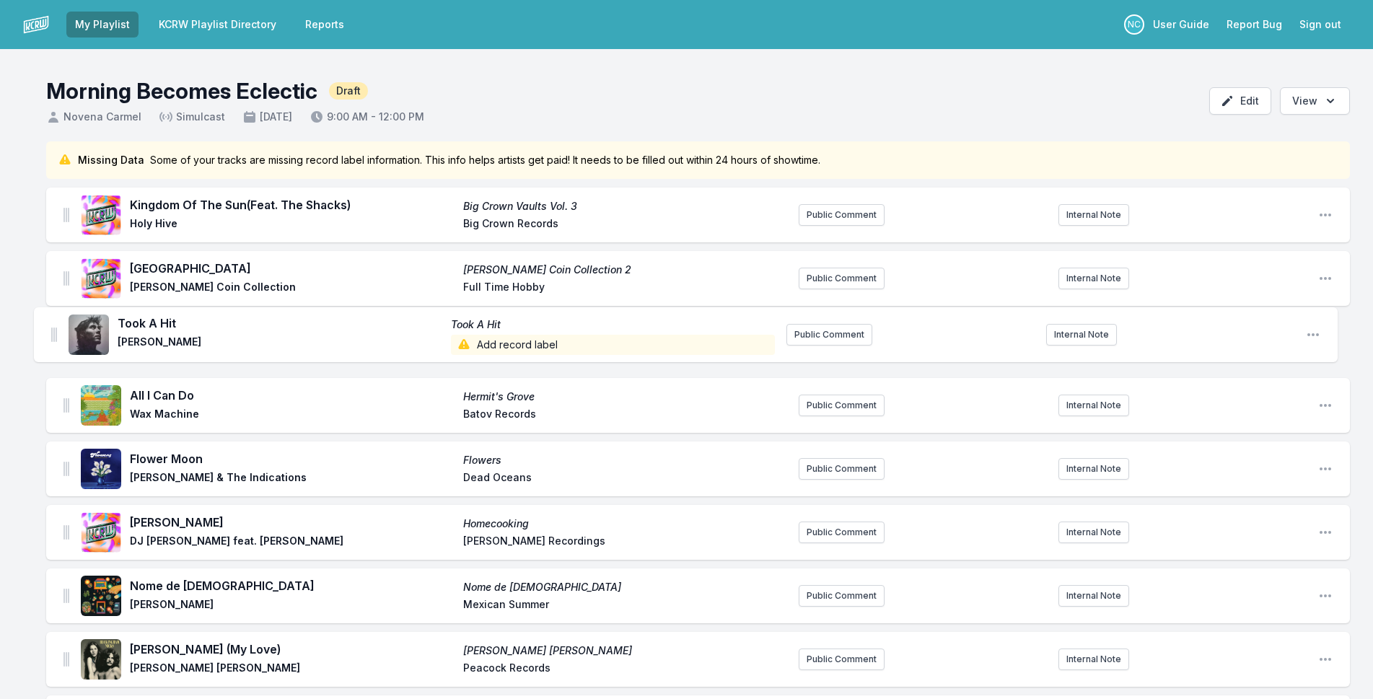
drag, startPoint x: 64, startPoint y: 387, endPoint x: 52, endPoint y: 320, distance: 68.9
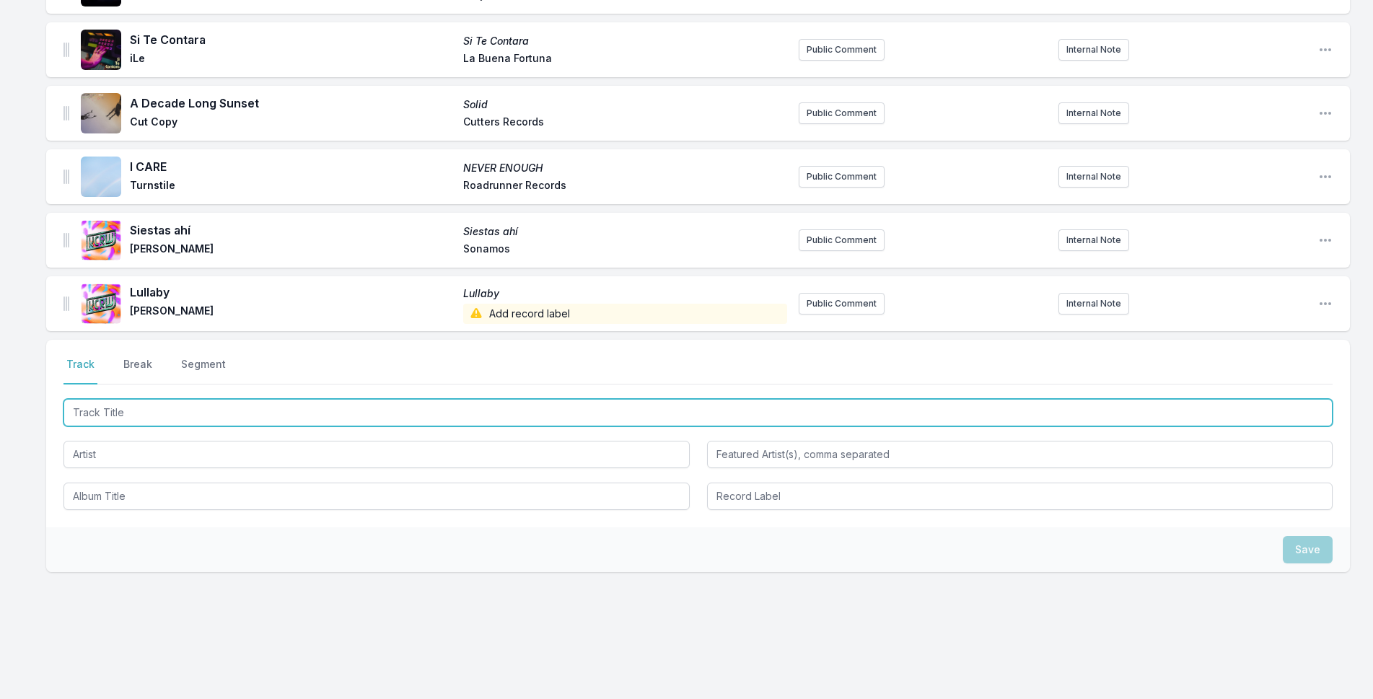
scroll to position [1827, 0]
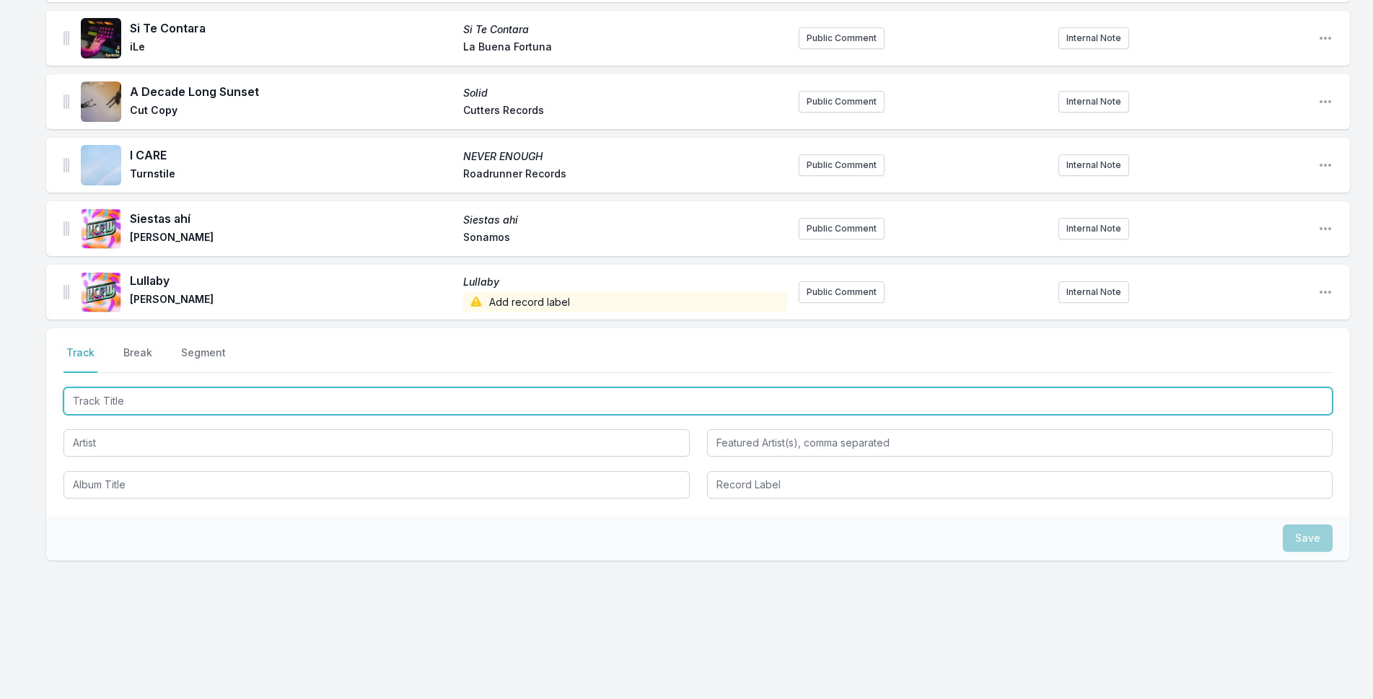
click at [193, 388] on input "Track Title" at bounding box center [697, 400] width 1269 height 27
type input "Certain Things You Can't Explain"
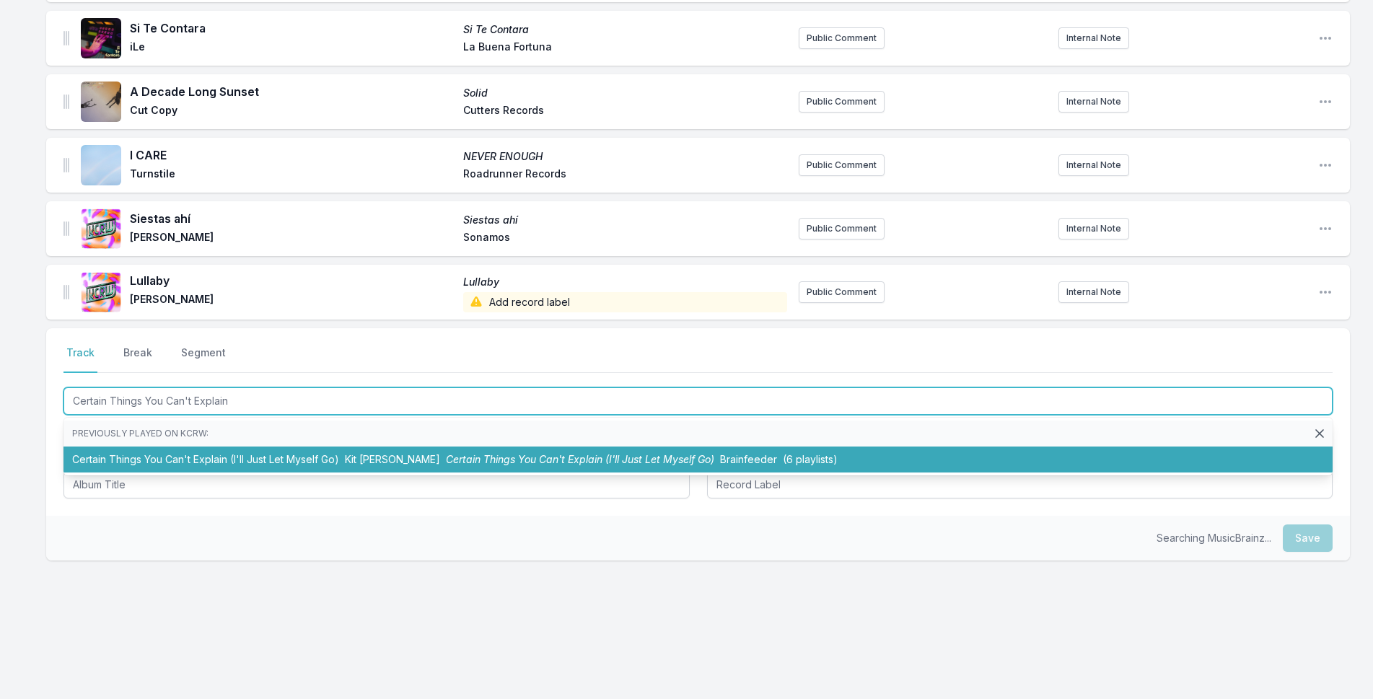
click at [255, 459] on li "Certain Things You Can't Explain (I'll Just Let Myself Go) Kit [PERSON_NAME] Th…" at bounding box center [697, 460] width 1269 height 26
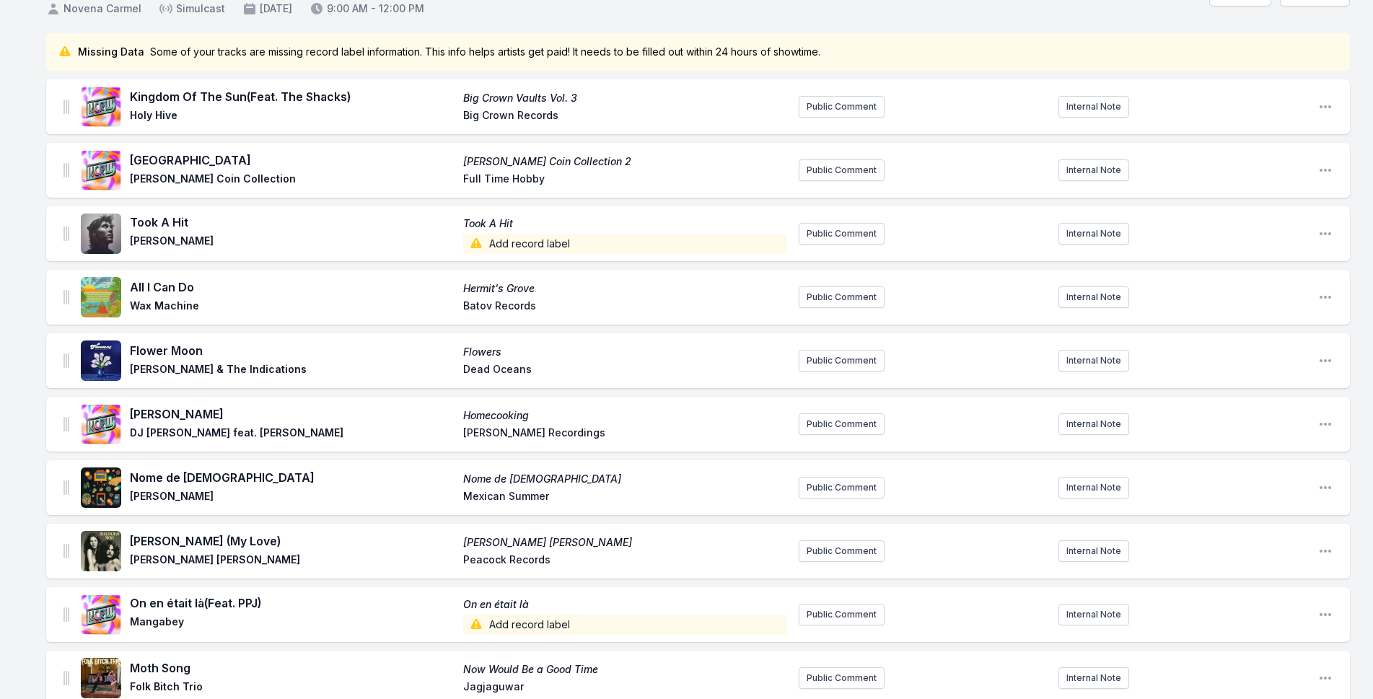
scroll to position [0, 0]
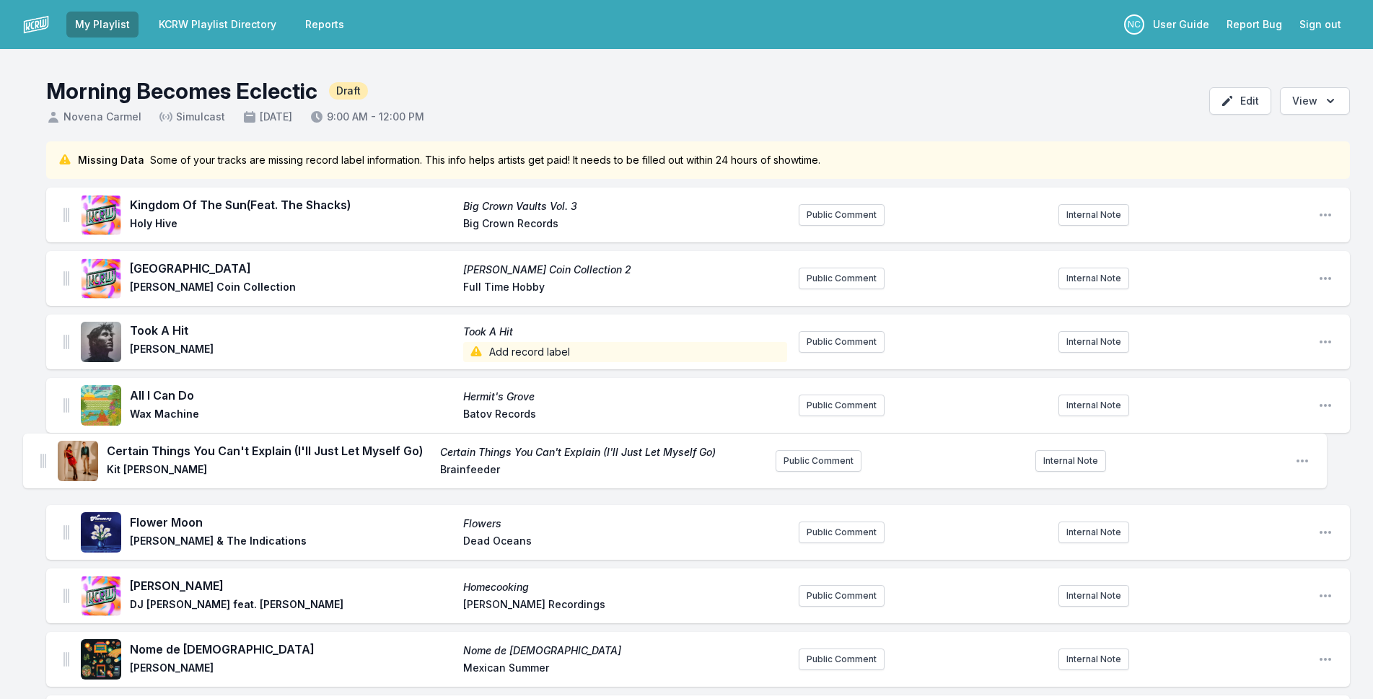
drag, startPoint x: 66, startPoint y: 289, endPoint x: 43, endPoint y: 454, distance: 166.8
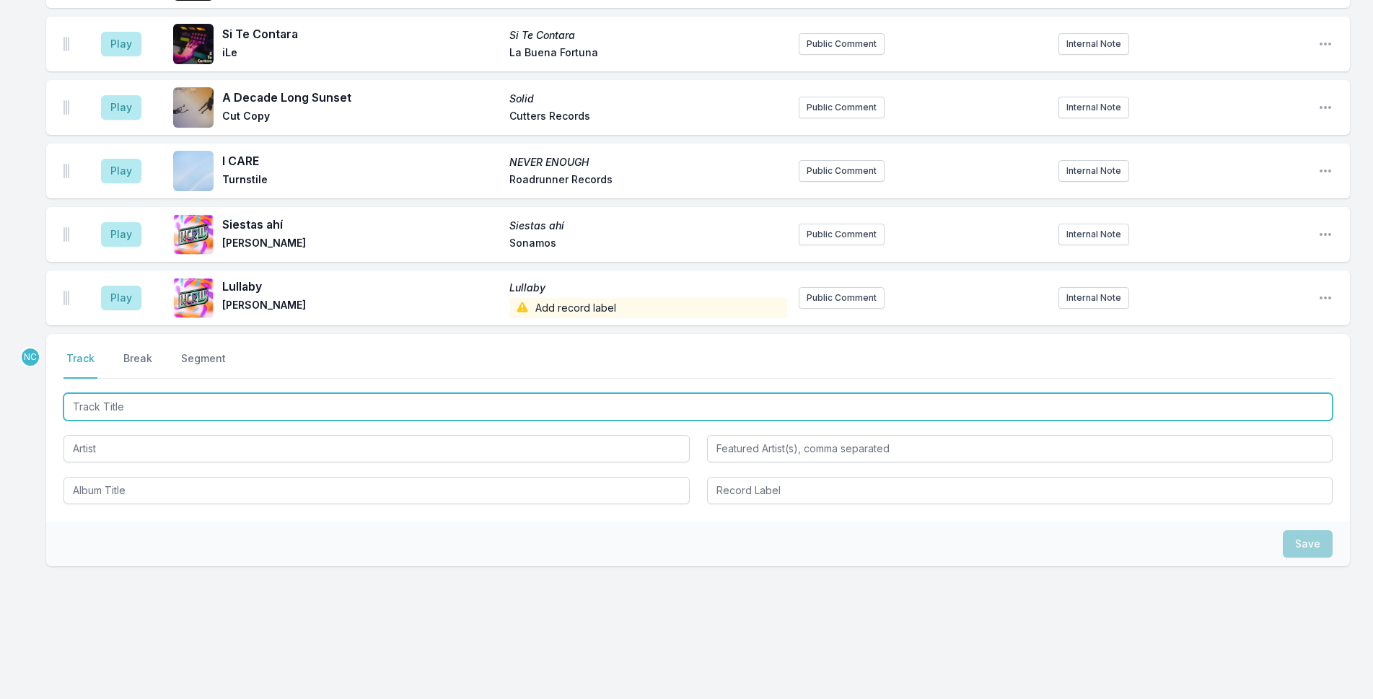
scroll to position [1899, 0]
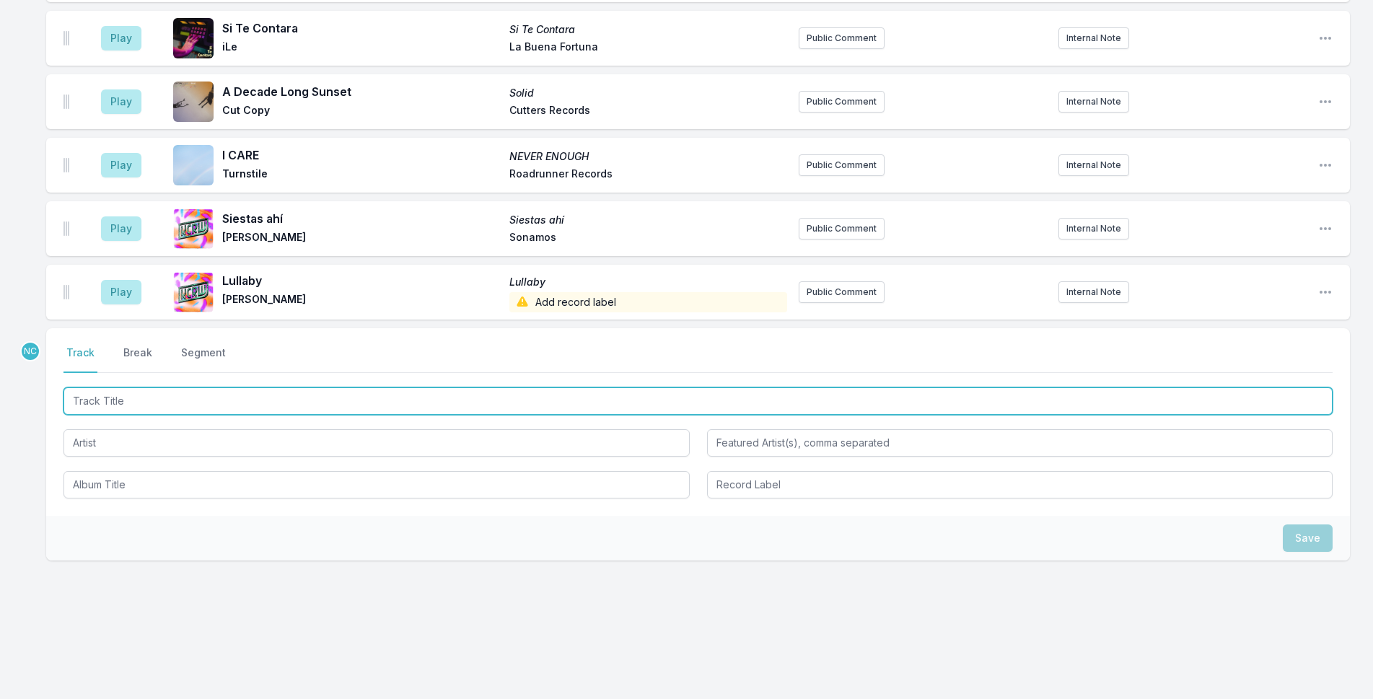
click at [524, 398] on input "Track Title" at bounding box center [697, 400] width 1269 height 27
type input "[GEOGRAPHIC_DATA]"
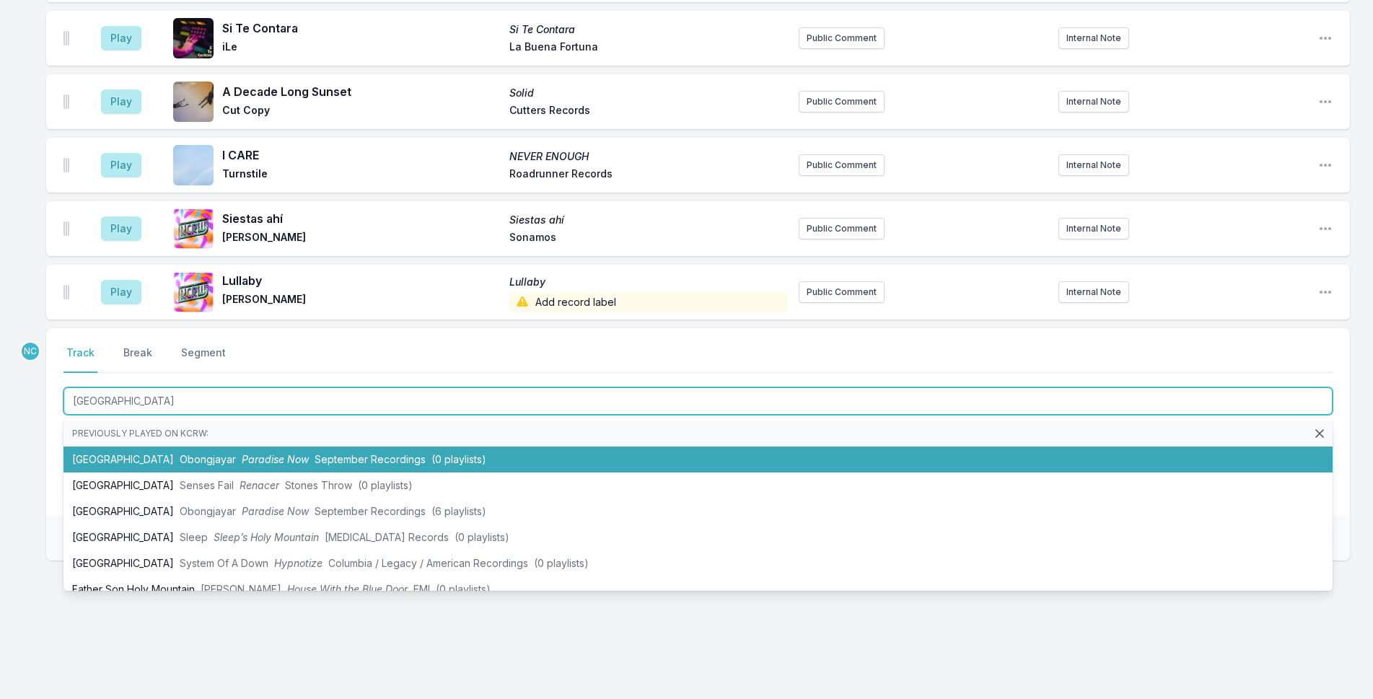
click at [273, 466] on li "Holy Mountain Obongjayar Paradise Now September Recordings (0 playlists)" at bounding box center [697, 460] width 1269 height 26
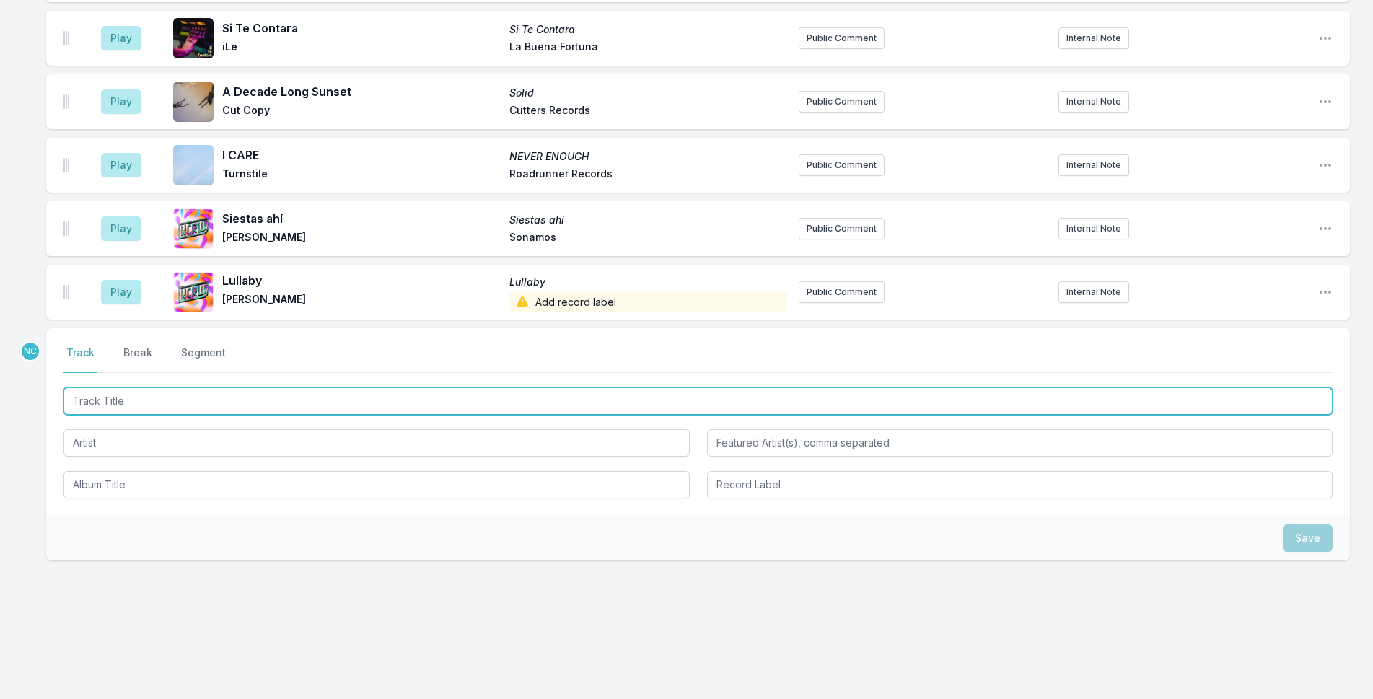
scroll to position [1963, 0]
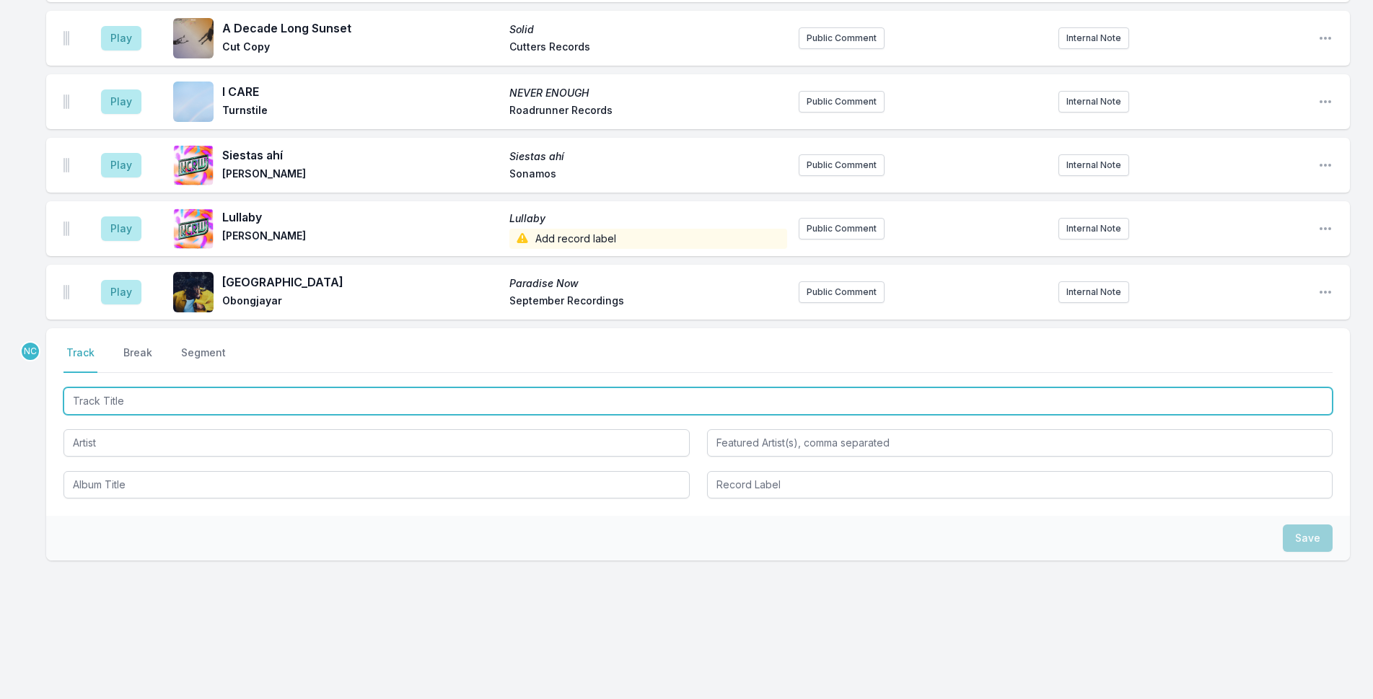
click at [247, 407] on input "Track Title" at bounding box center [697, 400] width 1269 height 27
type input "Take Cover"
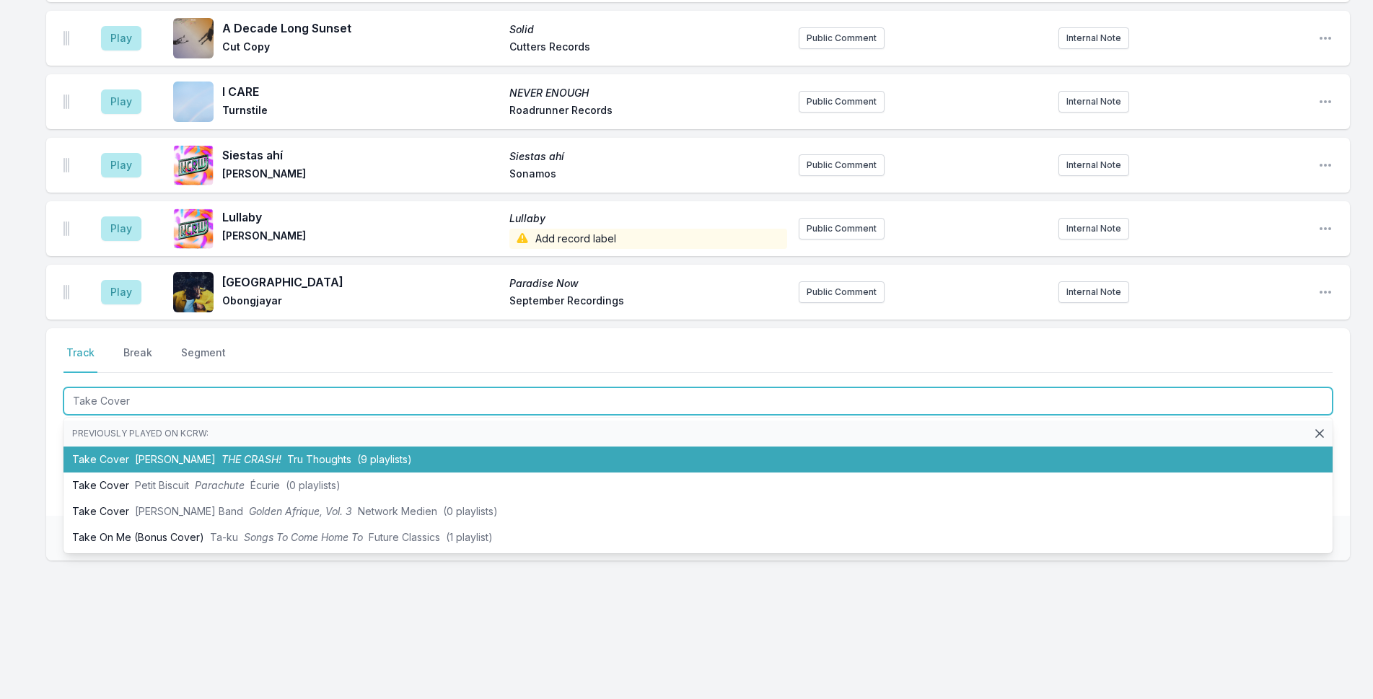
click at [322, 459] on span "Tru Thoughts" at bounding box center [319, 459] width 64 height 12
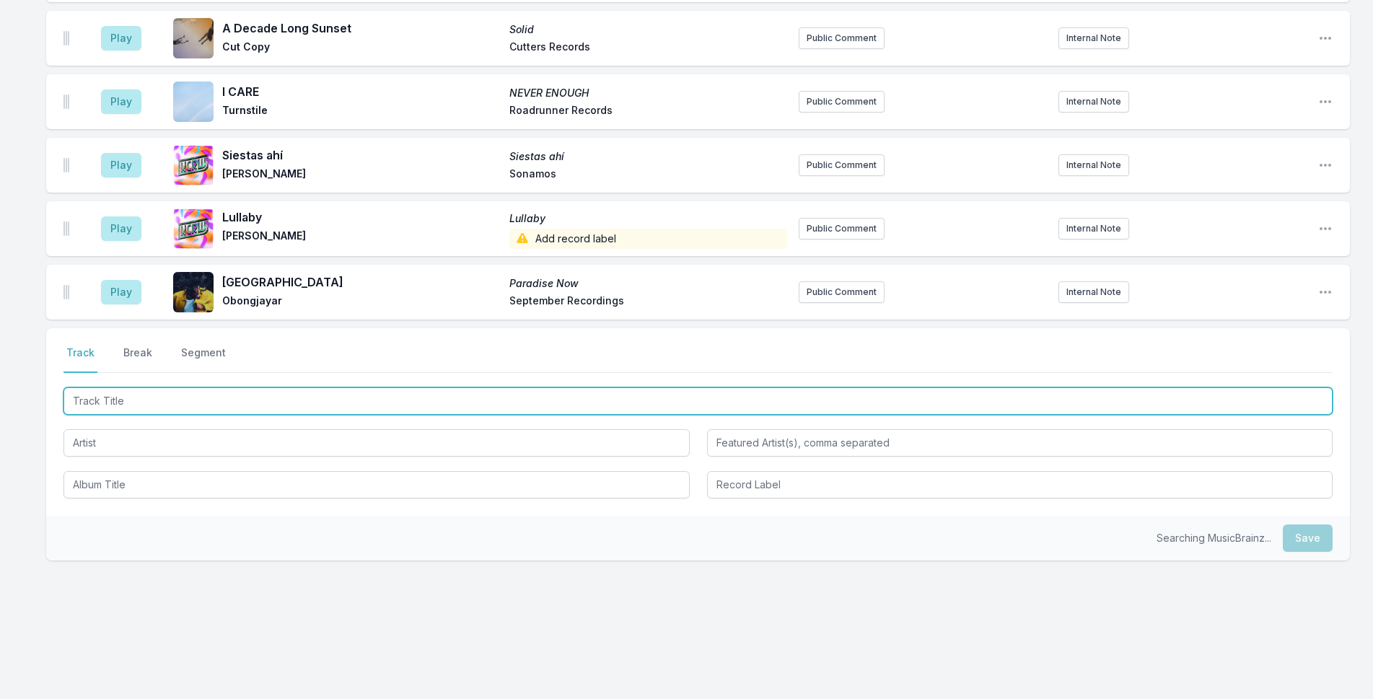
scroll to position [2026, 0]
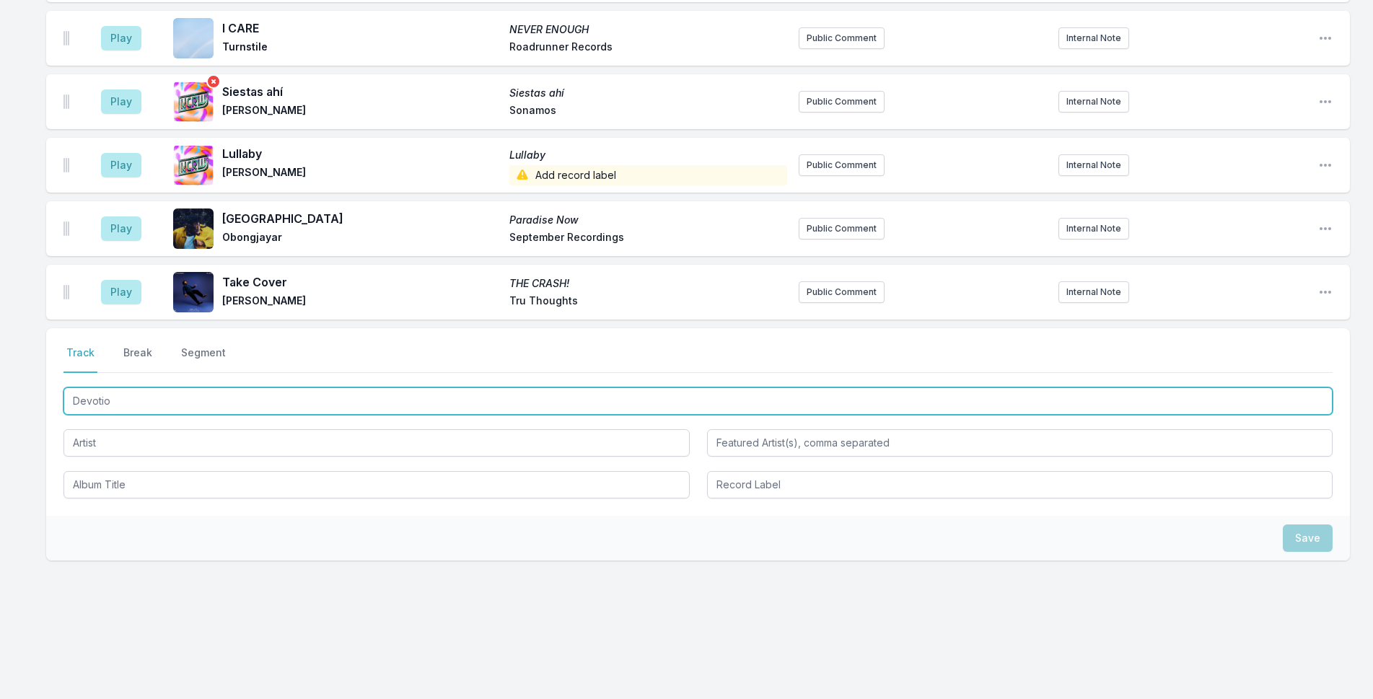
type input "Devotion"
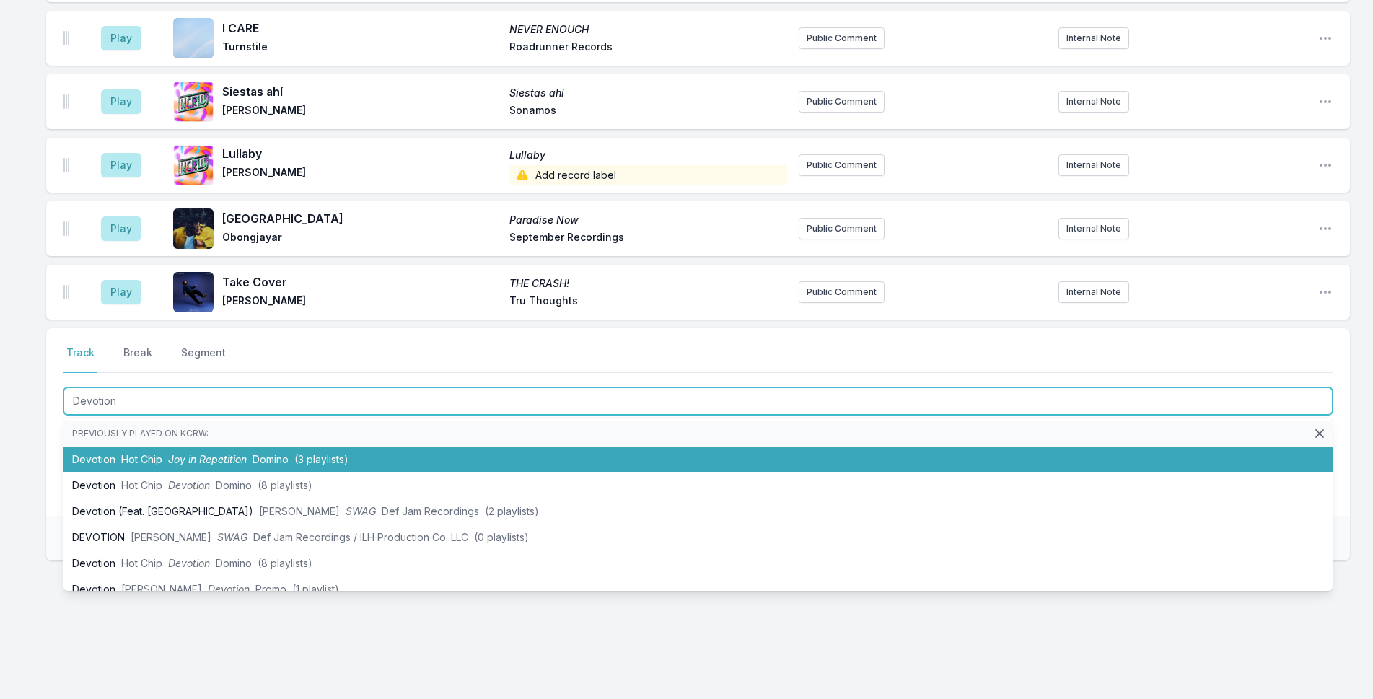
click at [294, 465] on span "(3 playlists)" at bounding box center [321, 459] width 54 height 12
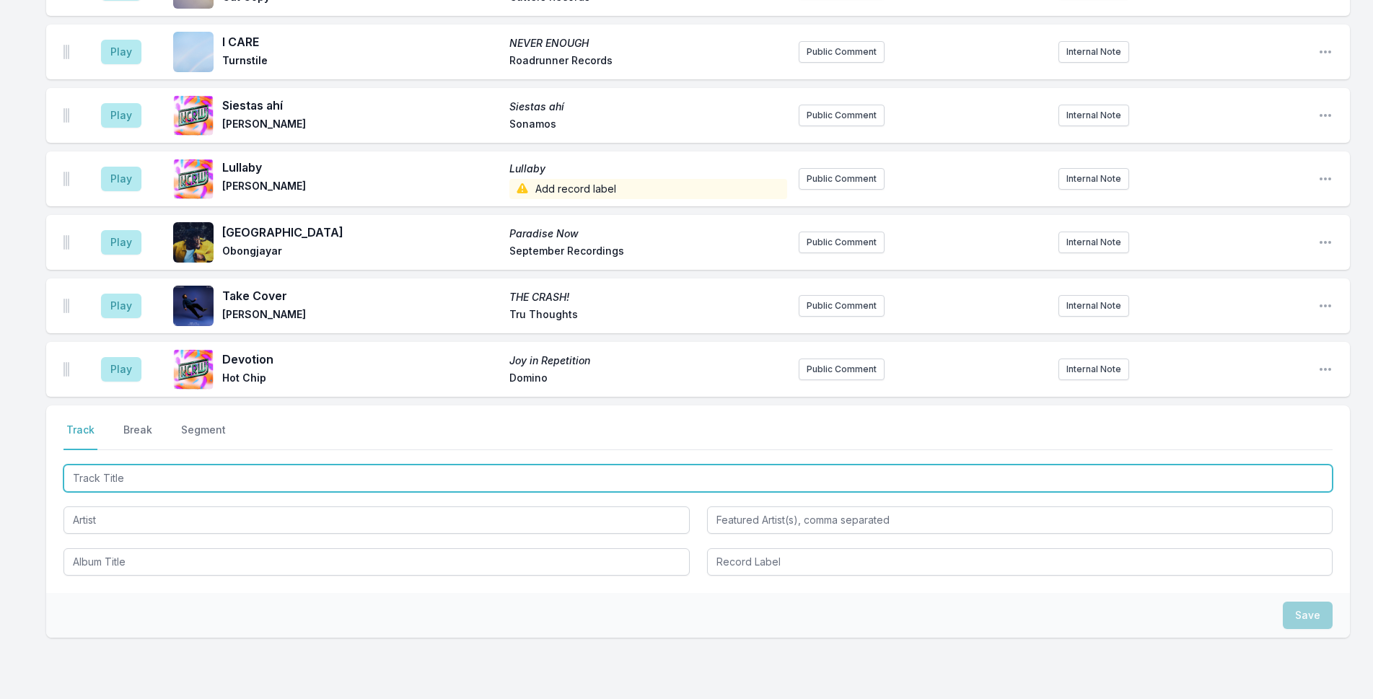
scroll to position [2018, 0]
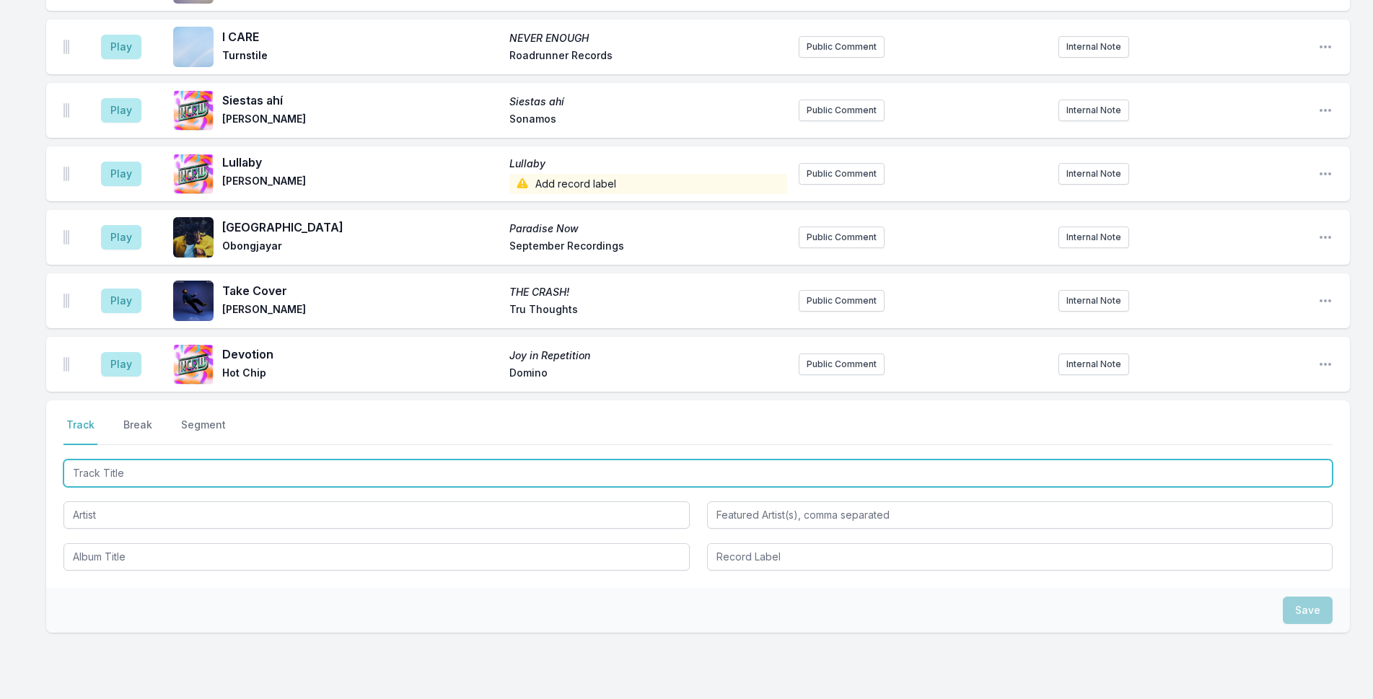
click at [426, 464] on input "Track Title" at bounding box center [697, 472] width 1269 height 27
type input "S"
type input "All My Friends"
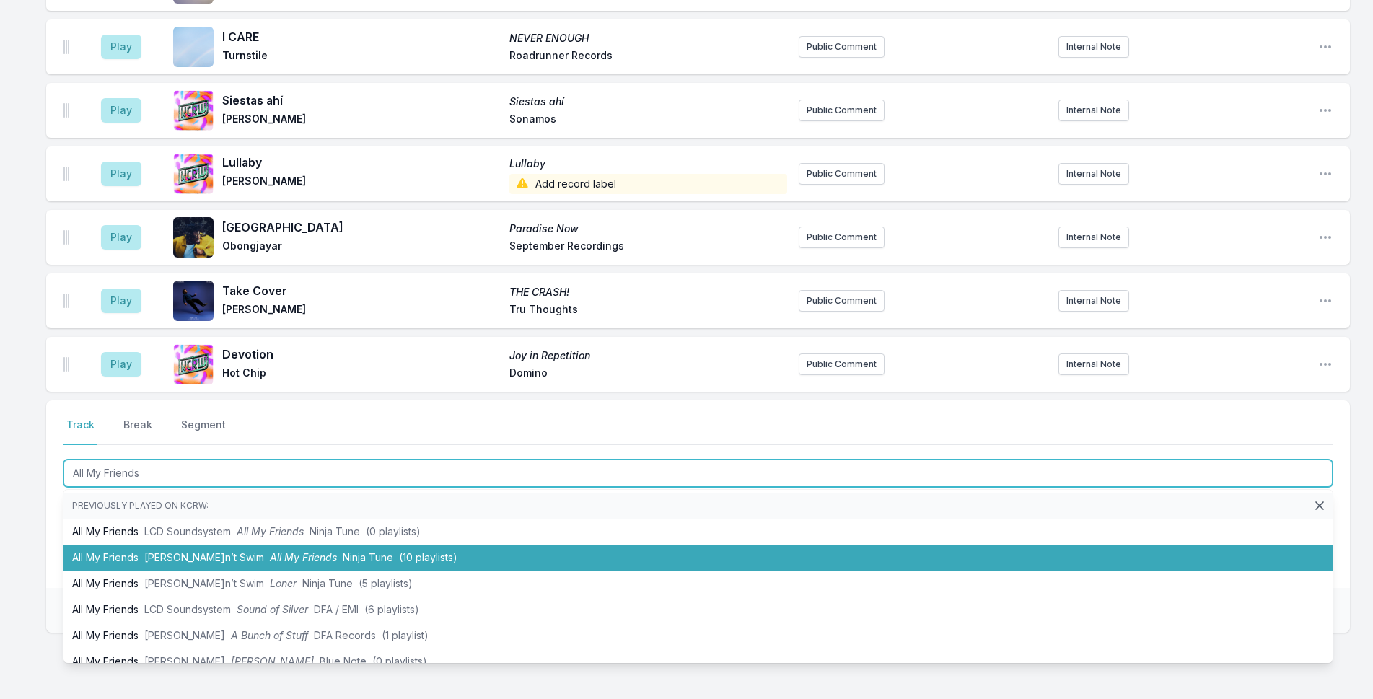
click at [174, 563] on li "All My Friends [PERSON_NAME]n’t Swim All My Friends Ninja Tune (10 playlists)" at bounding box center [697, 558] width 1269 height 26
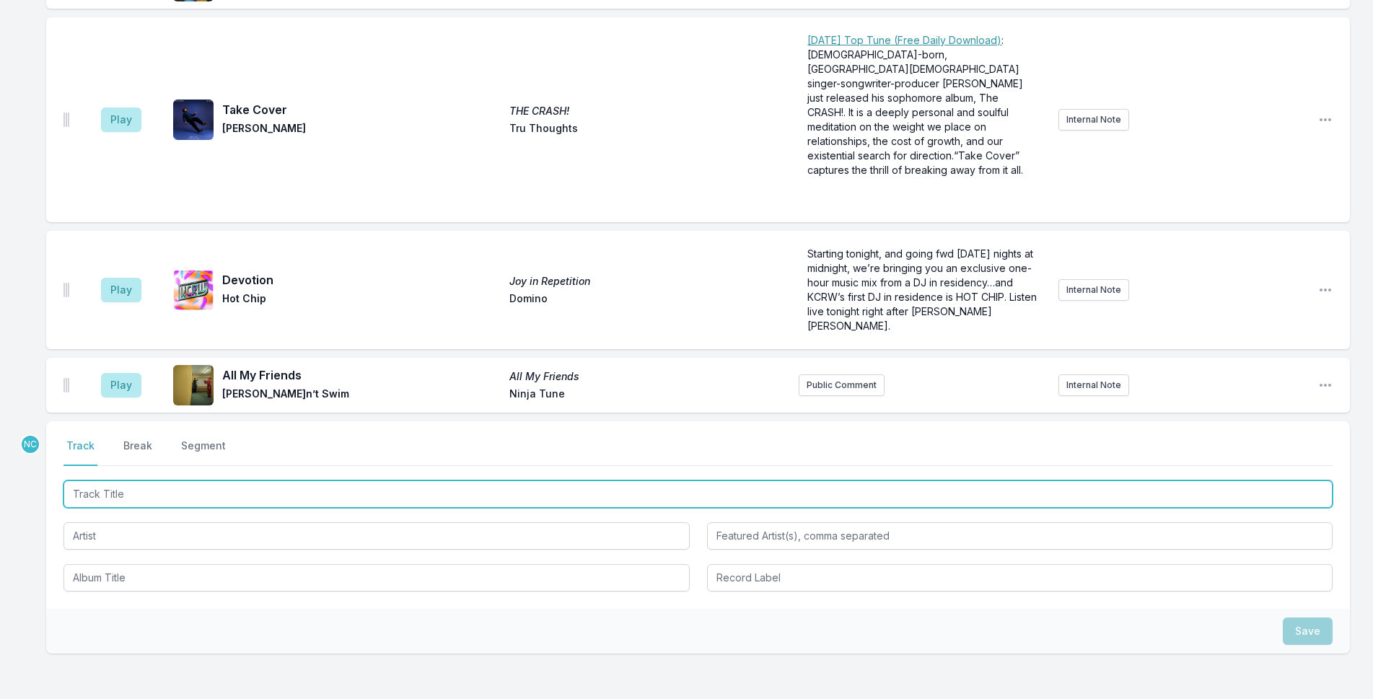
scroll to position [2404, 0]
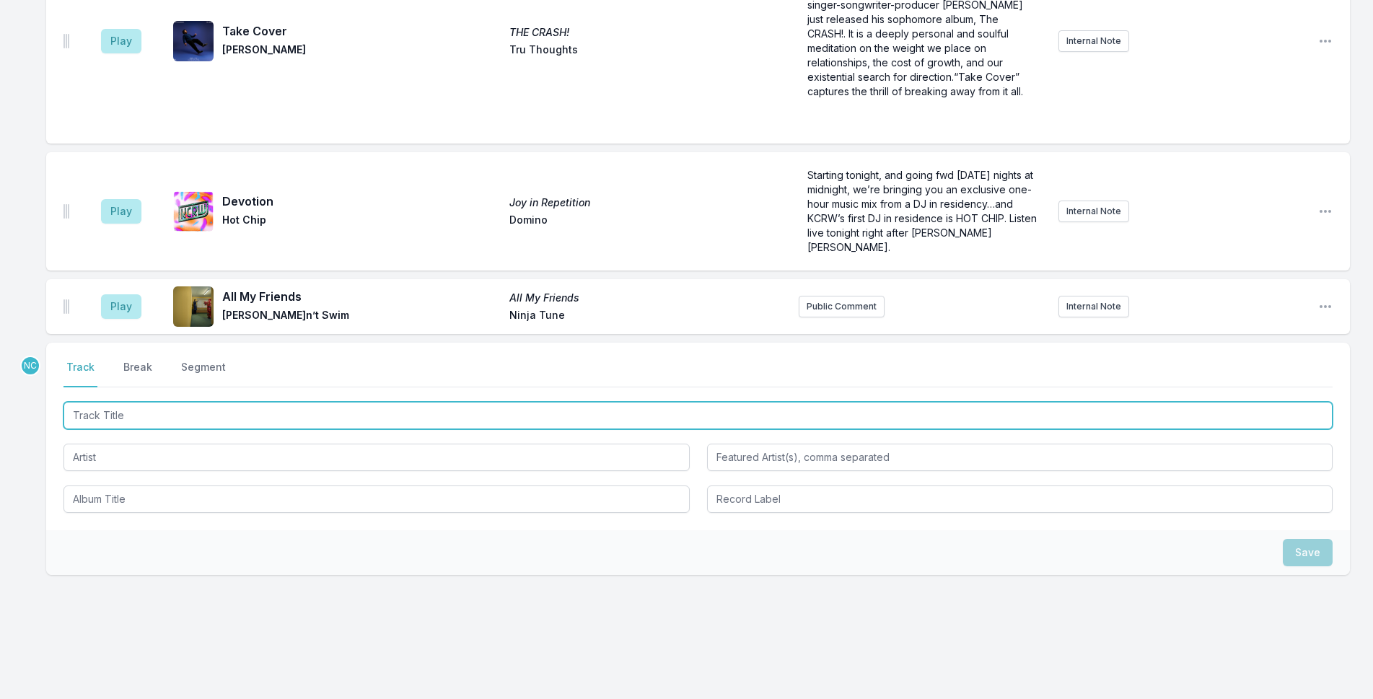
click at [312, 402] on input "Track Title" at bounding box center [697, 415] width 1269 height 27
type input "mq9"
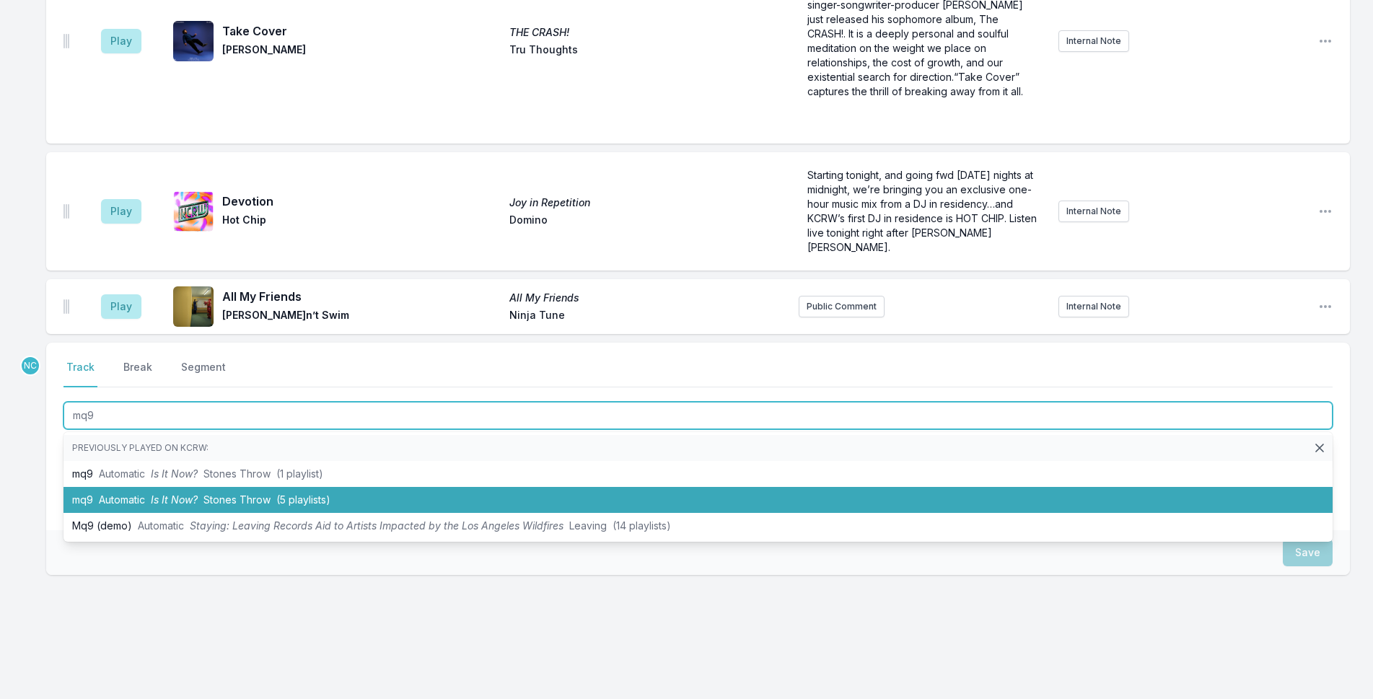
click at [265, 493] on span "Stones Throw" at bounding box center [236, 499] width 67 height 12
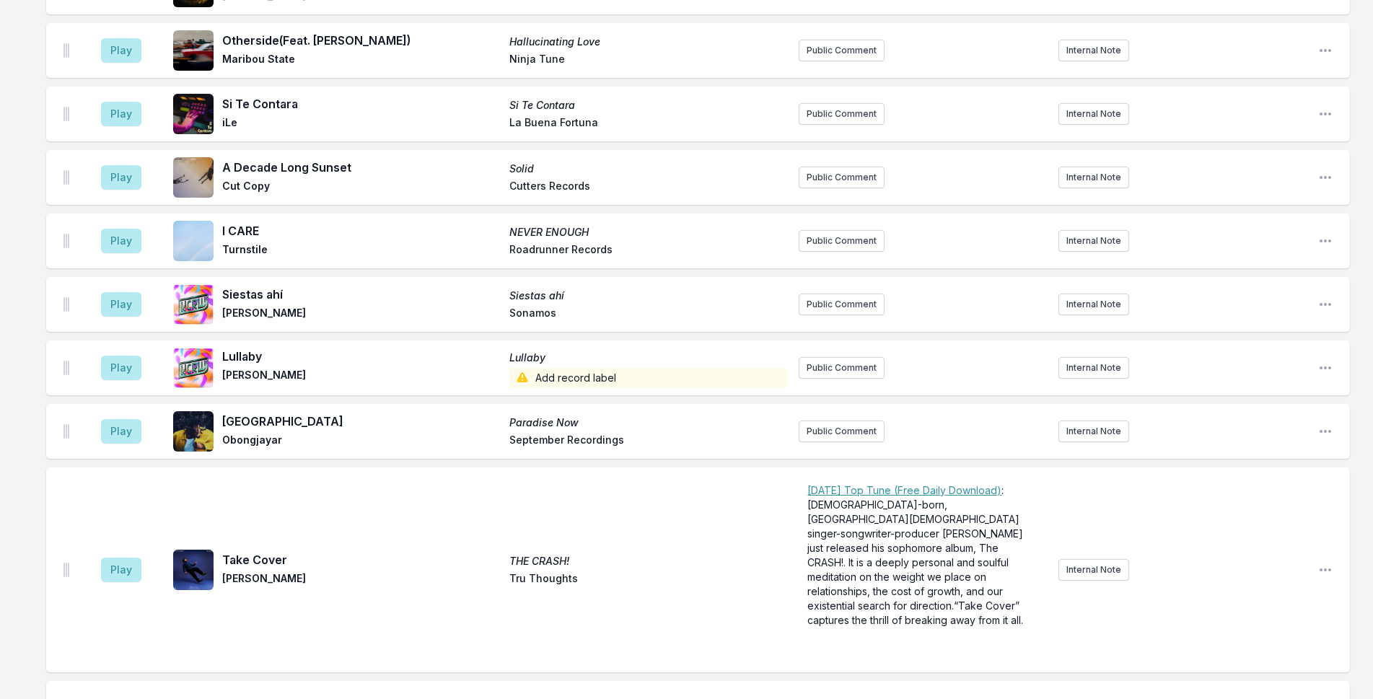
scroll to position [2380, 0]
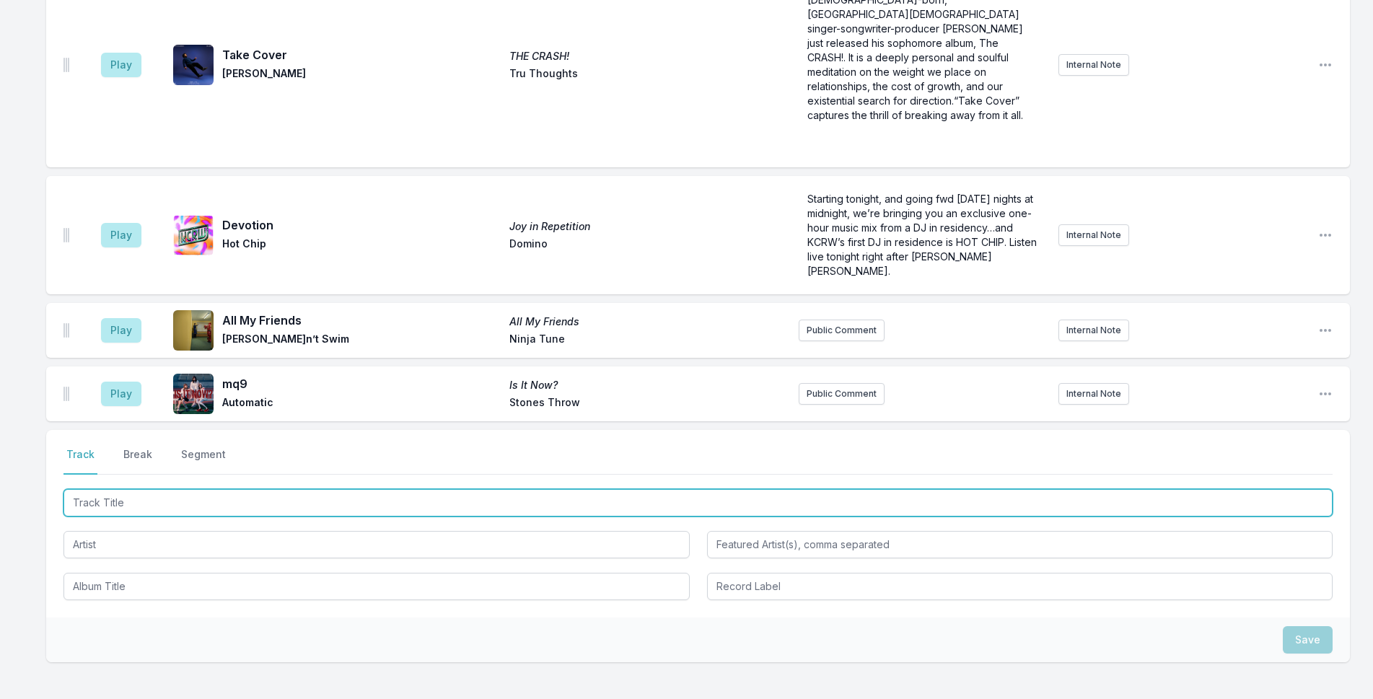
click at [374, 489] on input "Track Title" at bounding box center [697, 502] width 1269 height 27
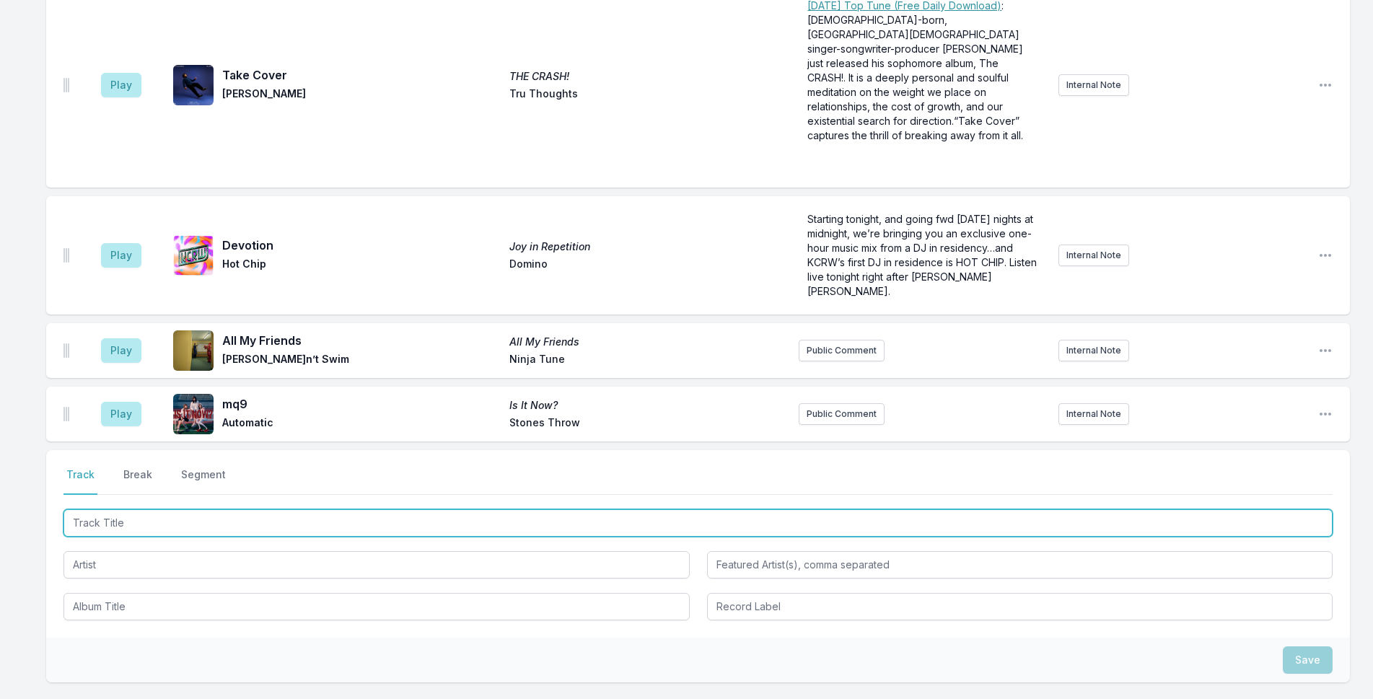
scroll to position [2386, 0]
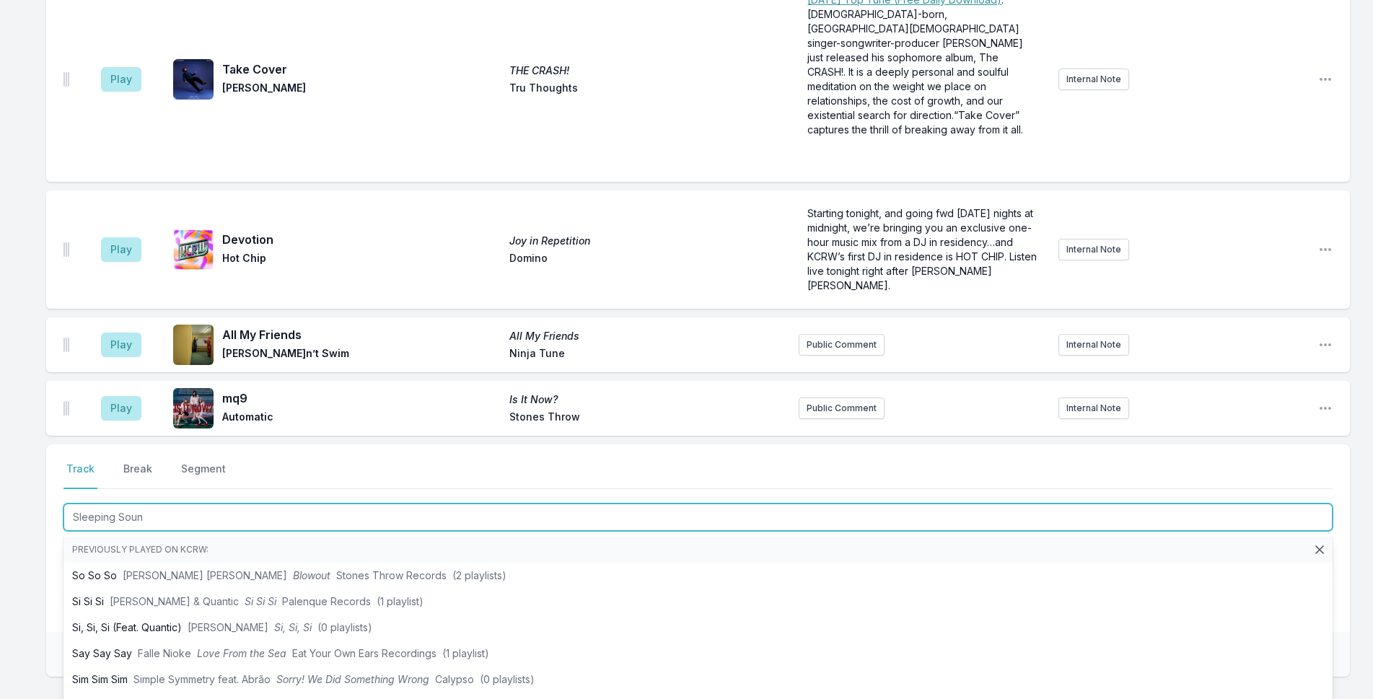
type input "Sleeping Sound"
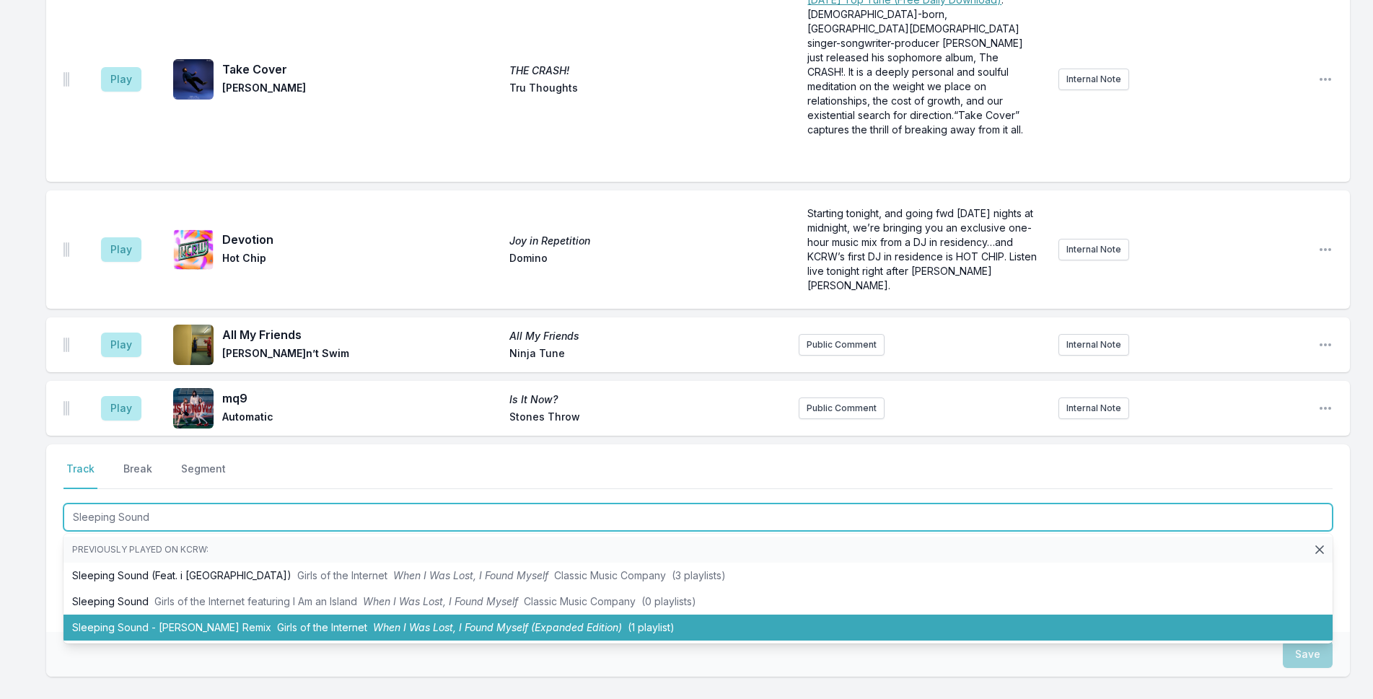
click at [208, 615] on li "Sleeping Sound - [PERSON_NAME] Remix Girls of the Internet When I Was Lost, I F…" at bounding box center [697, 628] width 1269 height 26
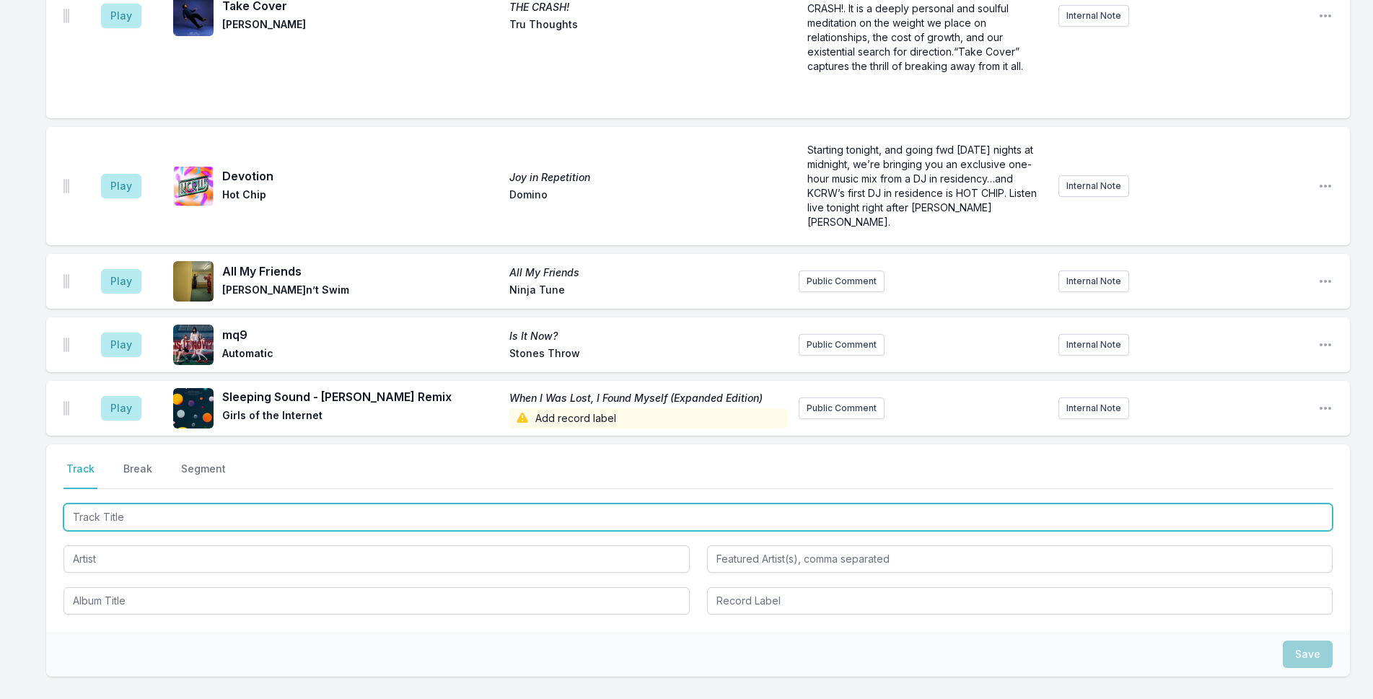
scroll to position [2464, 0]
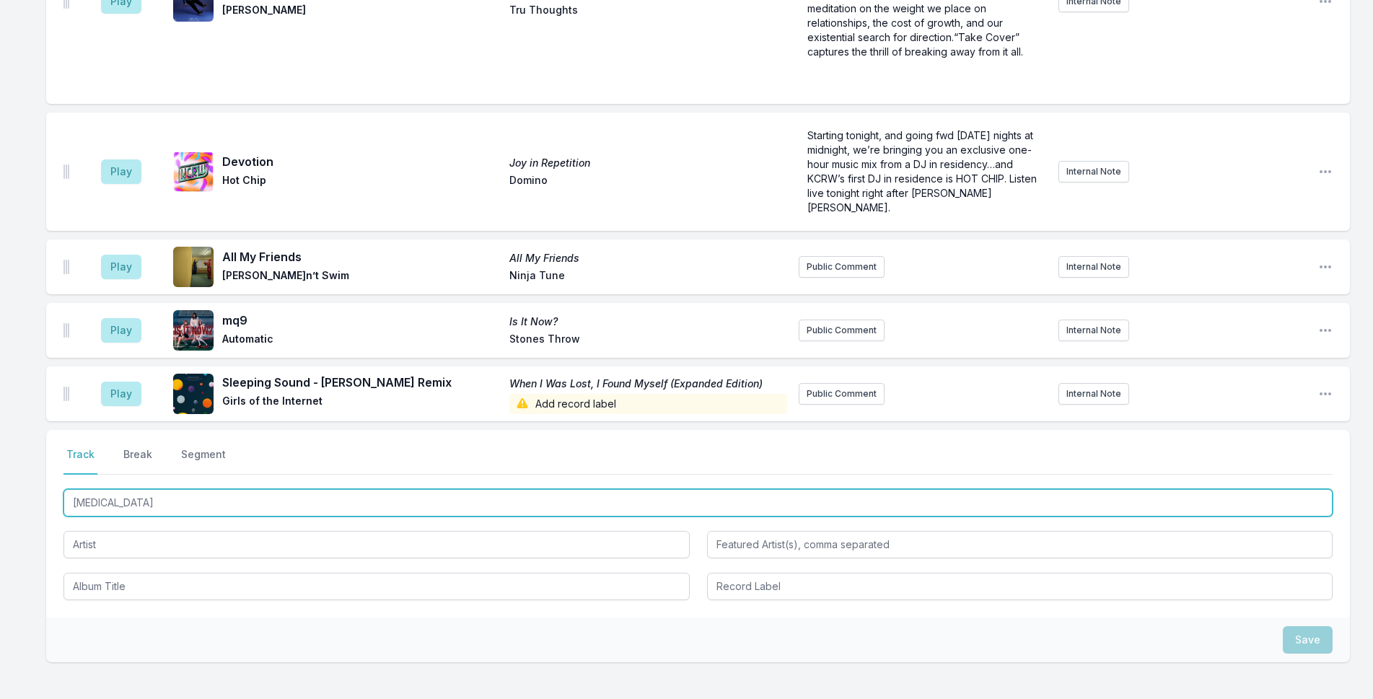
type input "[MEDICAL_DATA]"
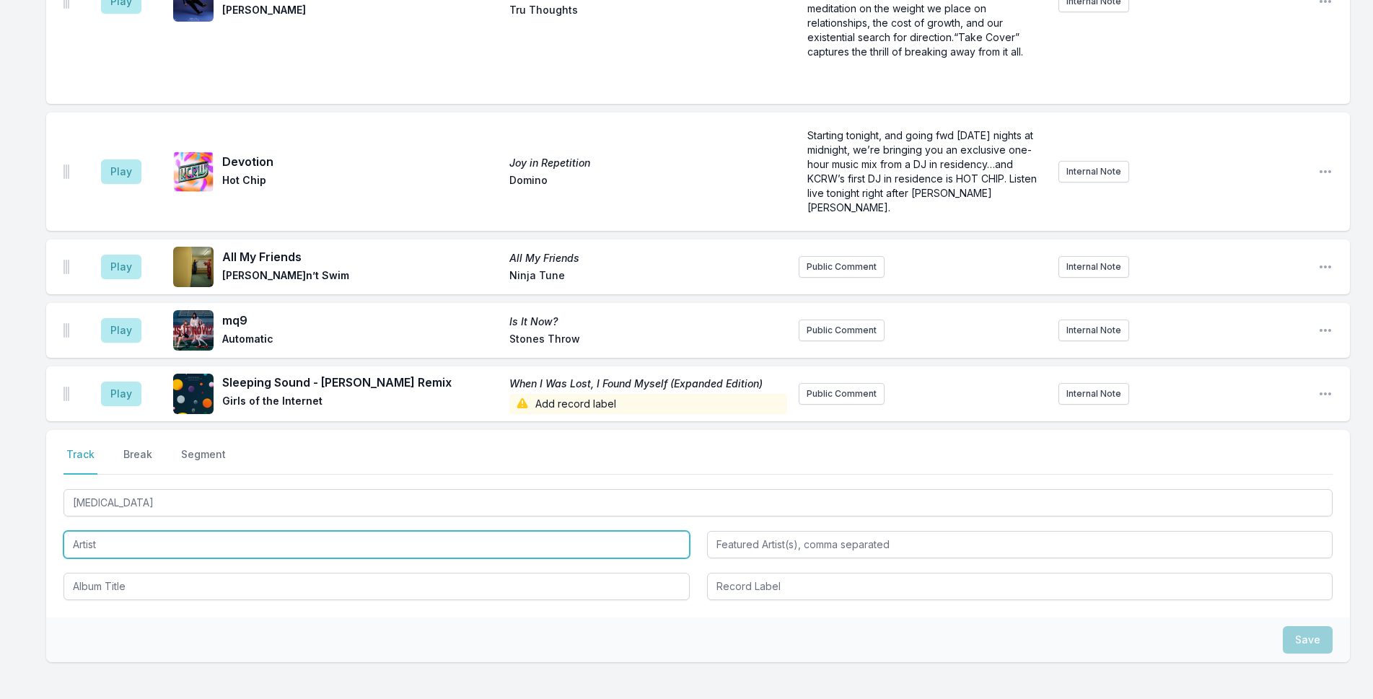
click at [207, 531] on input "Artist" at bounding box center [376, 544] width 626 height 27
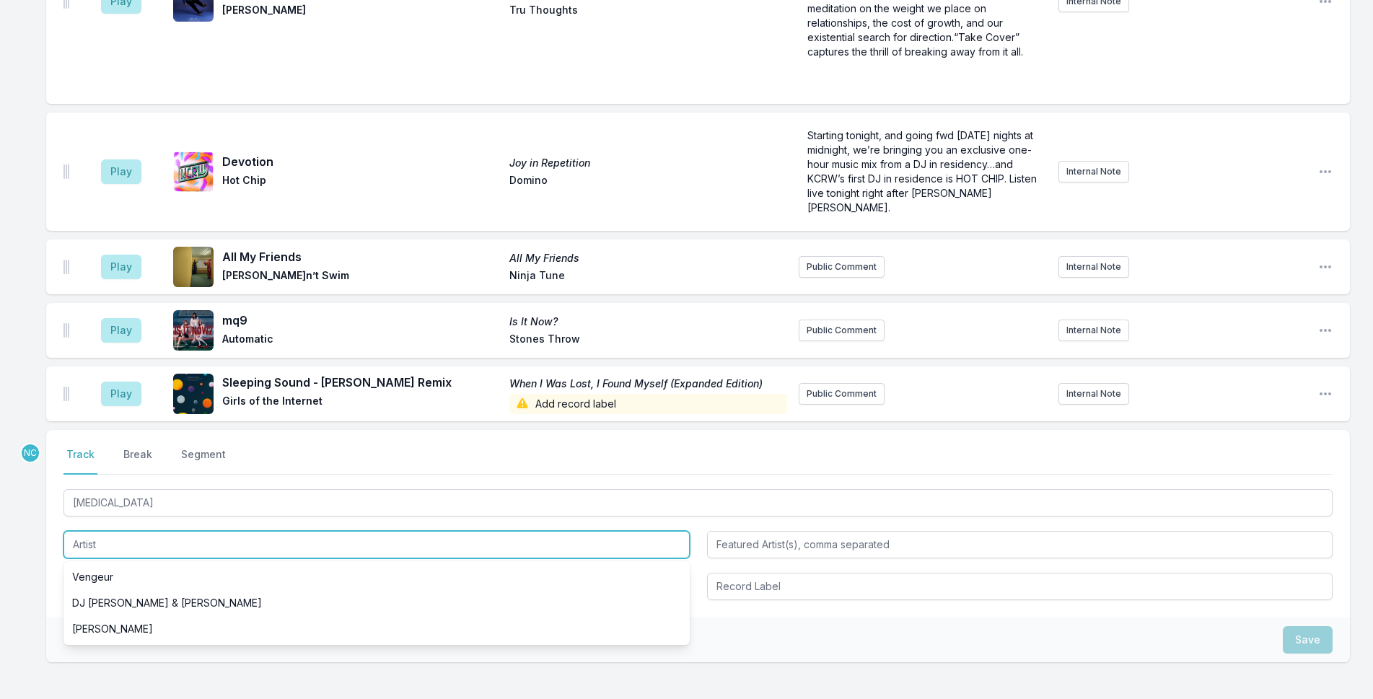
click at [207, 531] on input "Artist" at bounding box center [376, 544] width 626 height 27
type input "Oklou"
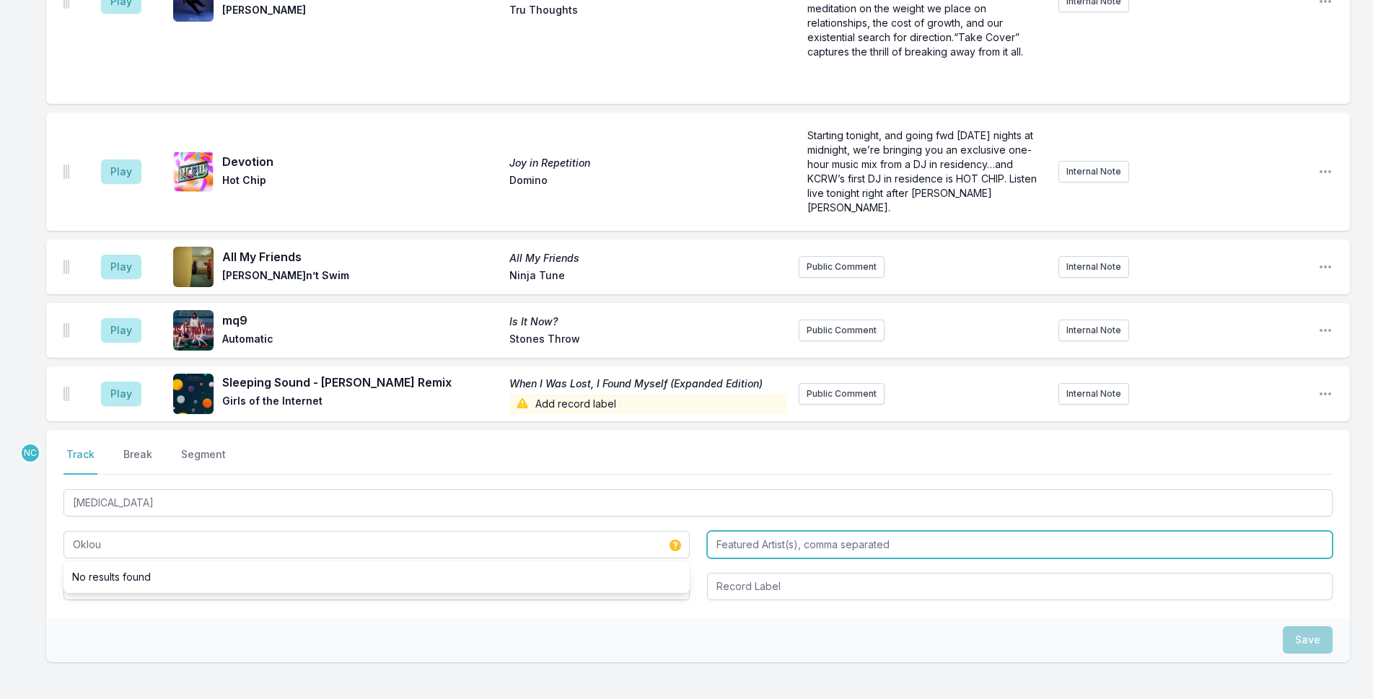
click at [779, 531] on input "Featured Artist(s), comma separated" at bounding box center [1020, 544] width 626 height 27
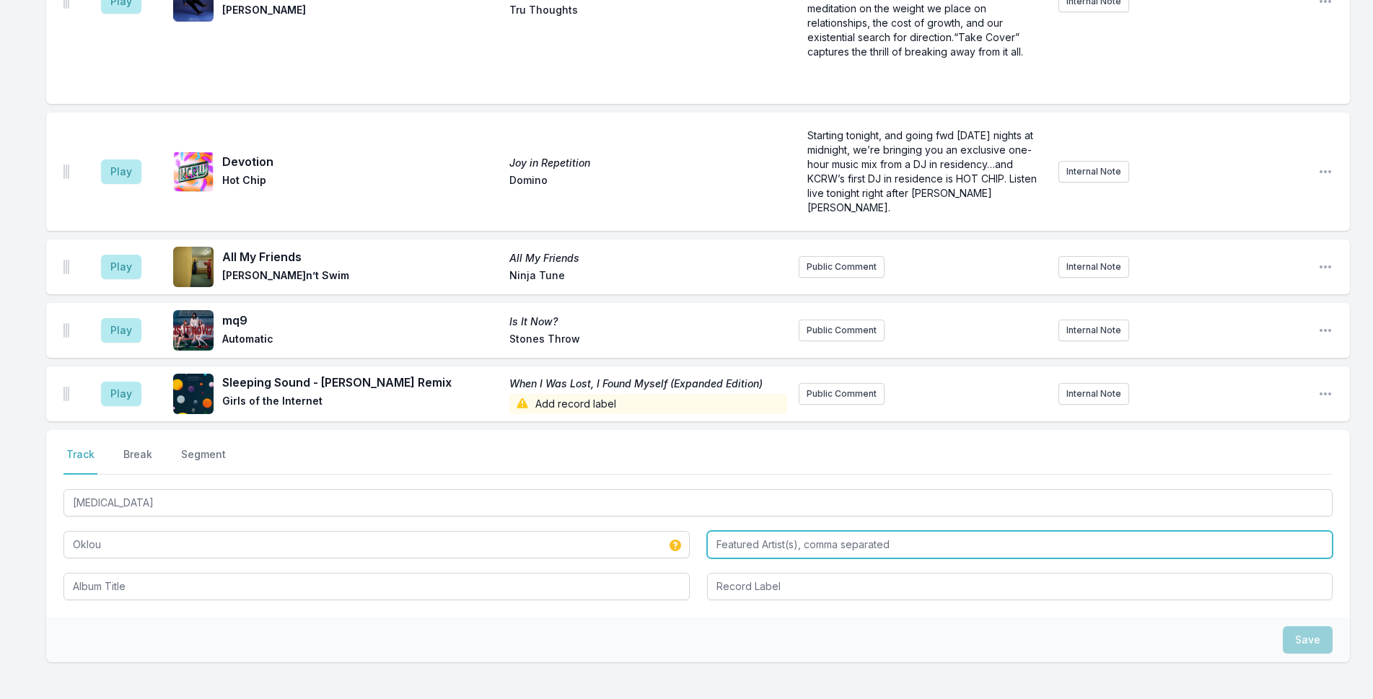
click at [779, 531] on input "Featured Artist(s), comma separated" at bounding box center [1020, 544] width 626 height 27
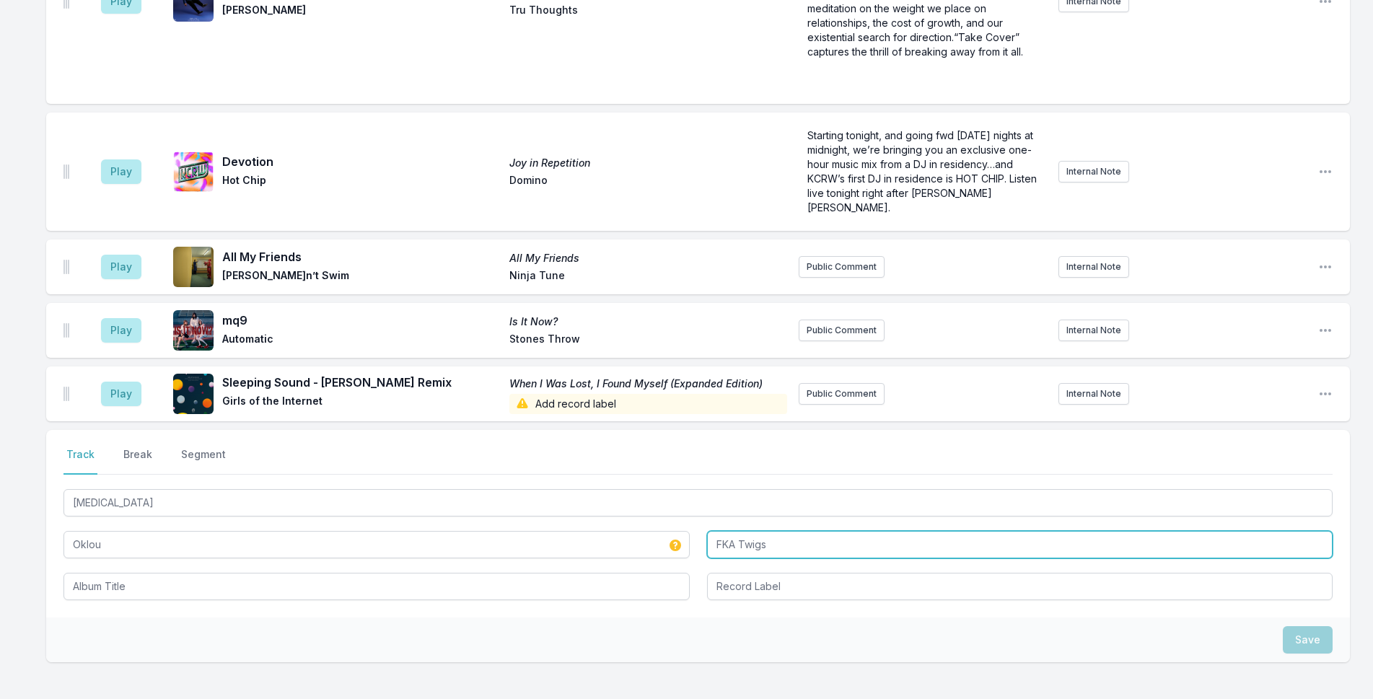
type input "FKA Twigs"
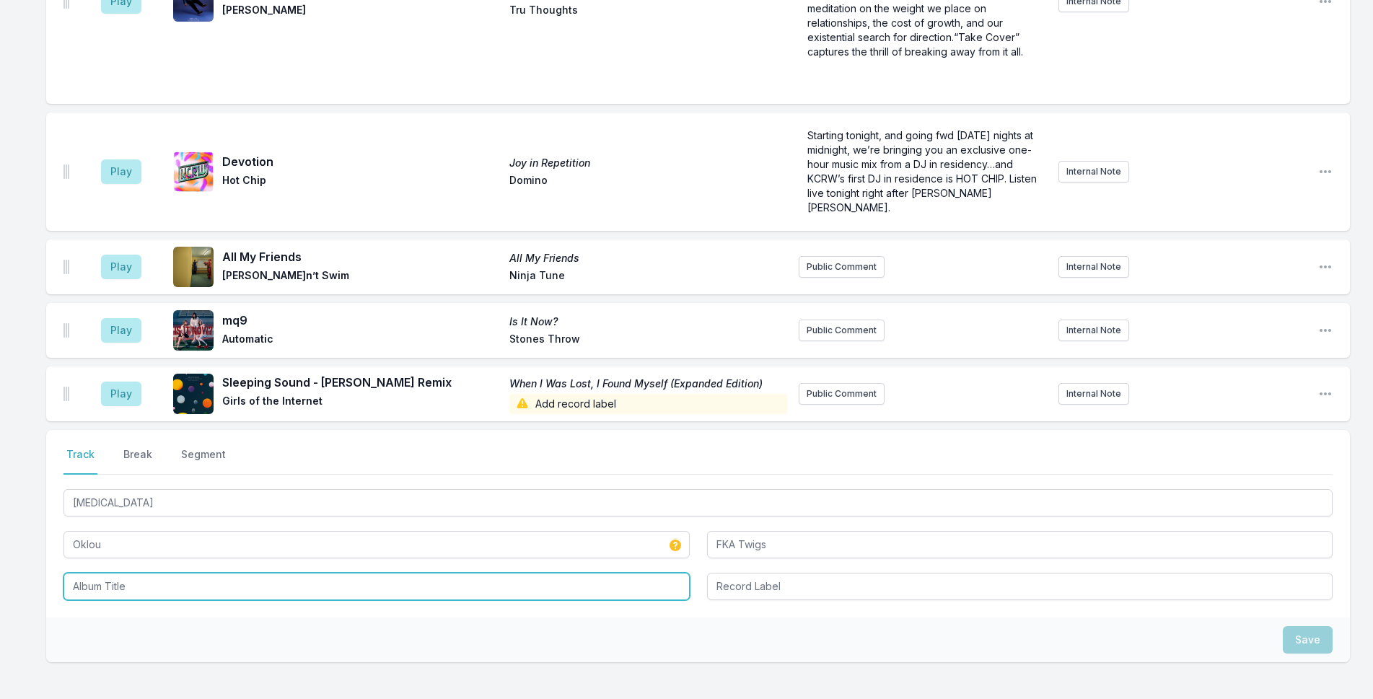
click at [258, 576] on input "Album Title" at bounding box center [376, 586] width 626 height 27
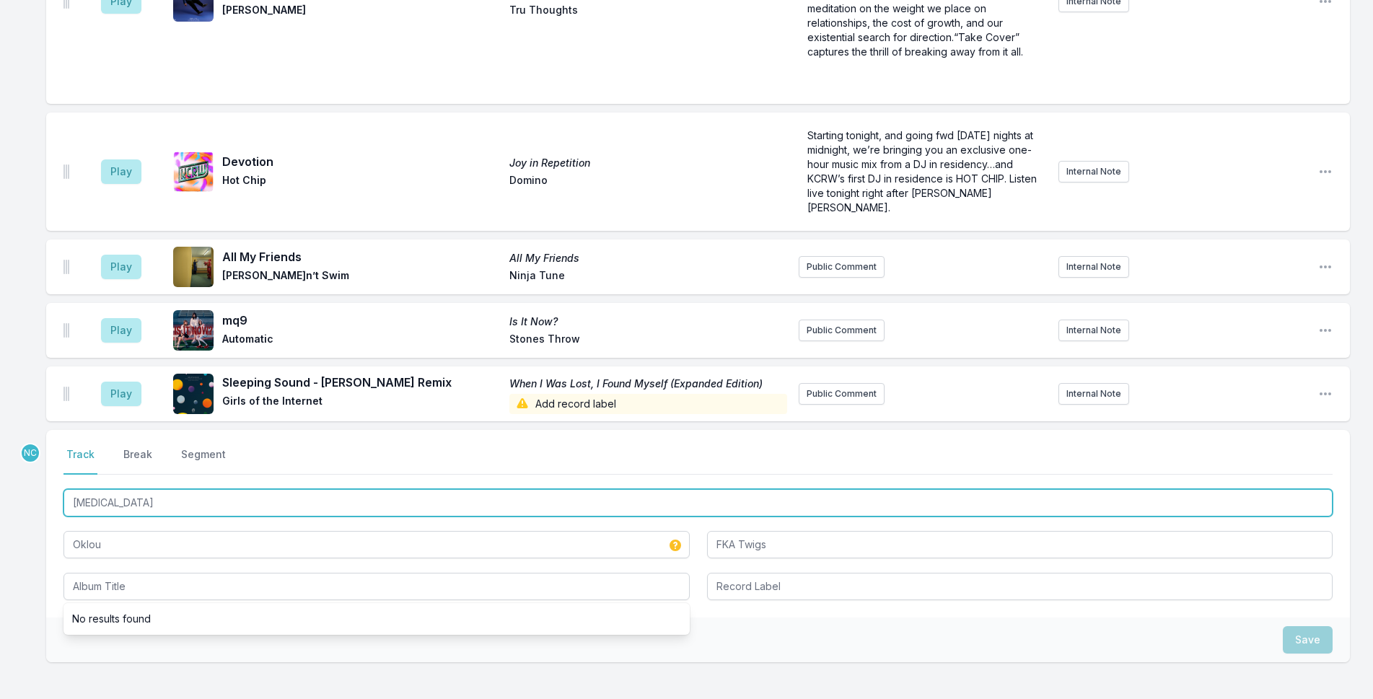
click at [107, 493] on input "[MEDICAL_DATA]" at bounding box center [697, 502] width 1269 height 27
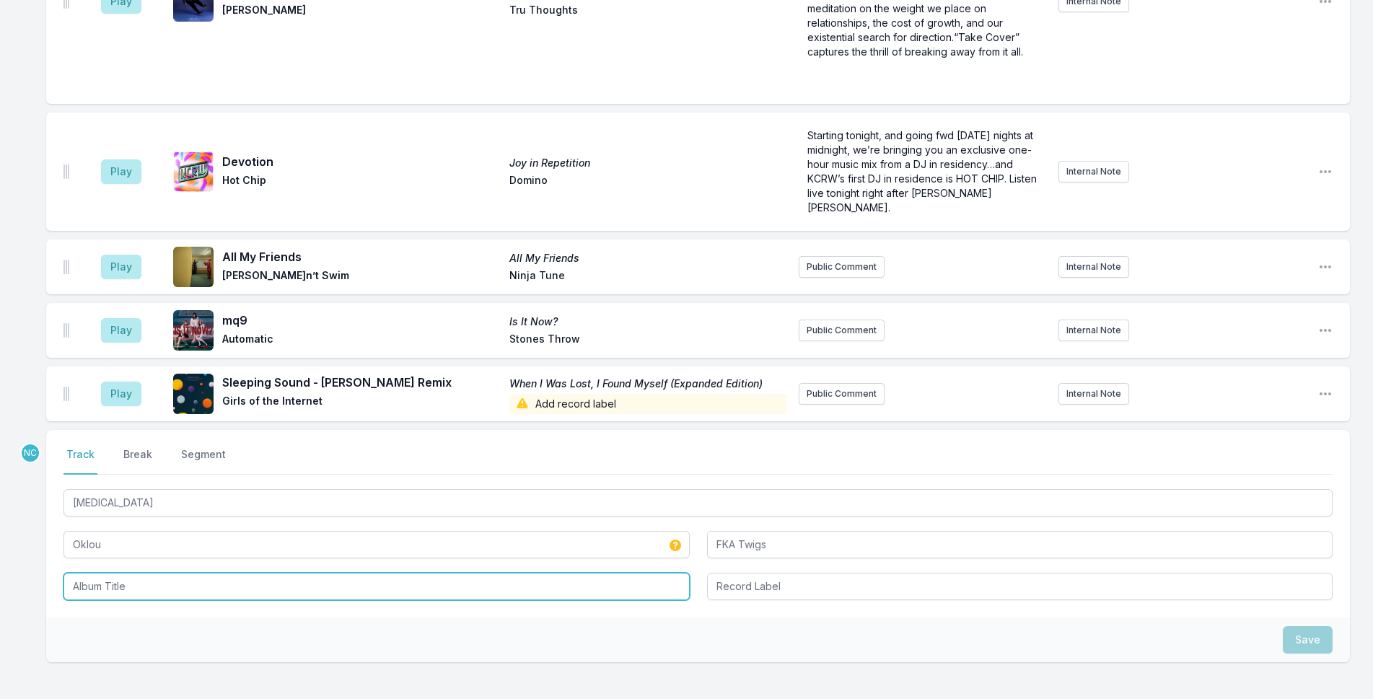
click at [118, 575] on input "Album Title" at bounding box center [376, 586] width 626 height 27
paste input "[MEDICAL_DATA]"
type input "[MEDICAL_DATA]"
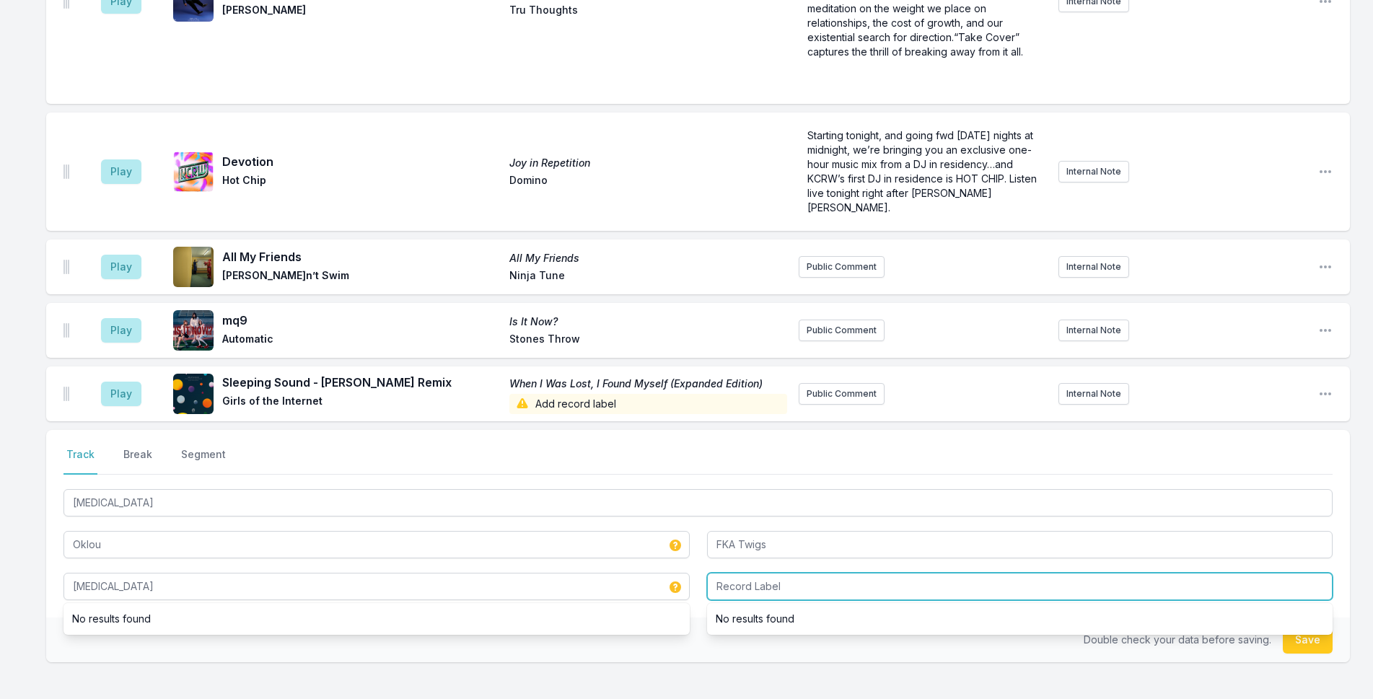
click at [842, 573] on input "Record Label" at bounding box center [1020, 586] width 626 height 27
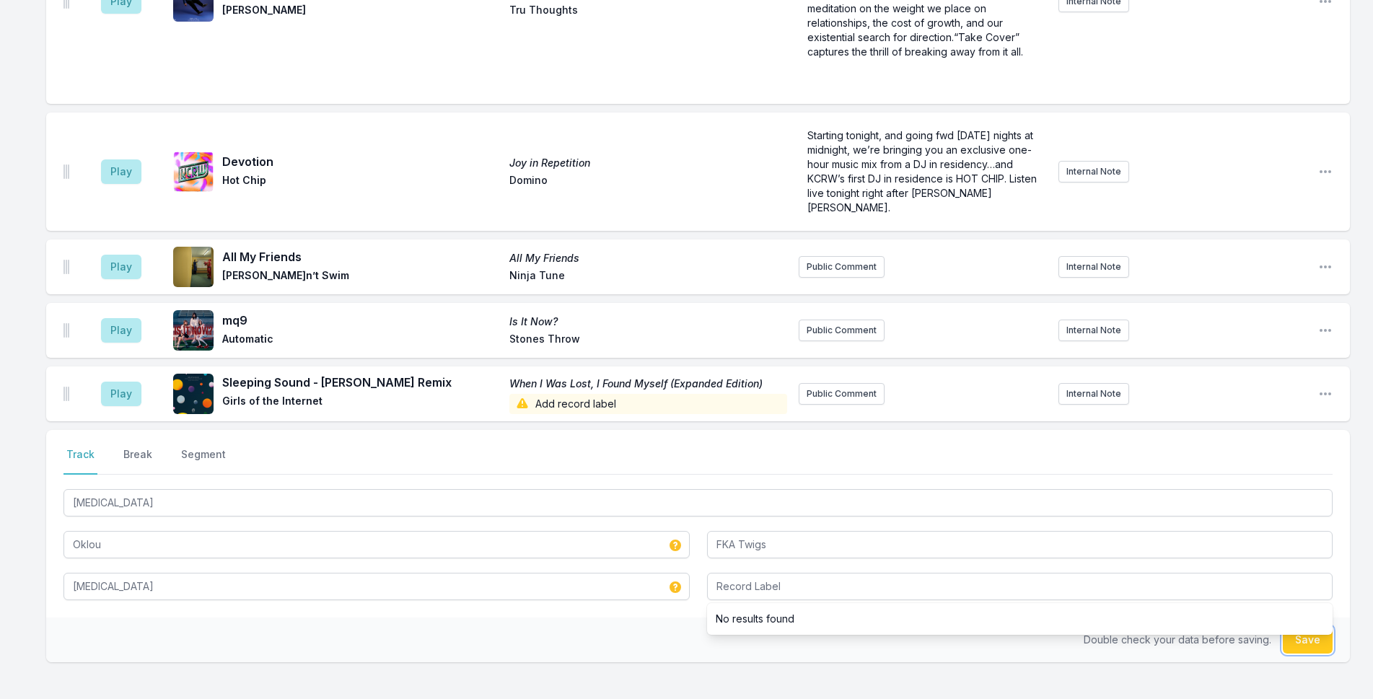
click at [1316, 627] on button "Save" at bounding box center [1308, 639] width 50 height 27
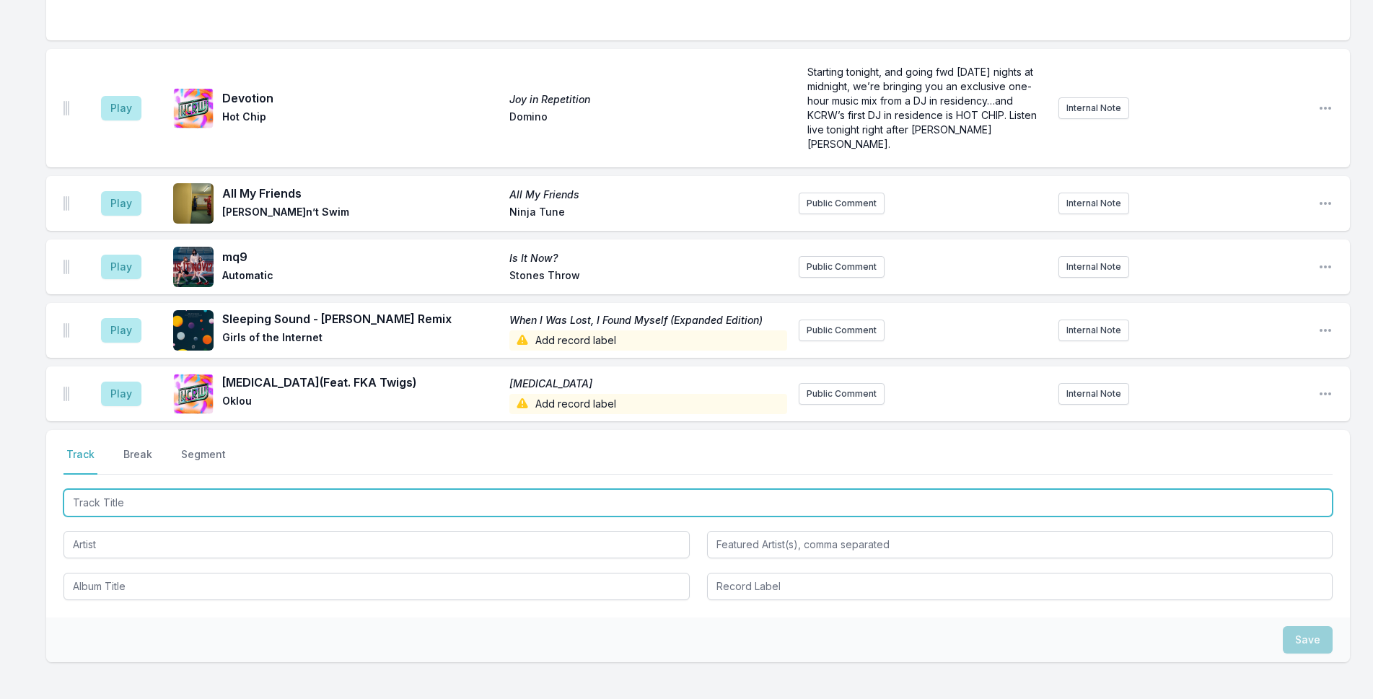
click at [550, 491] on input "Track Title" at bounding box center [697, 502] width 1269 height 27
type input "Thick As Thieves"
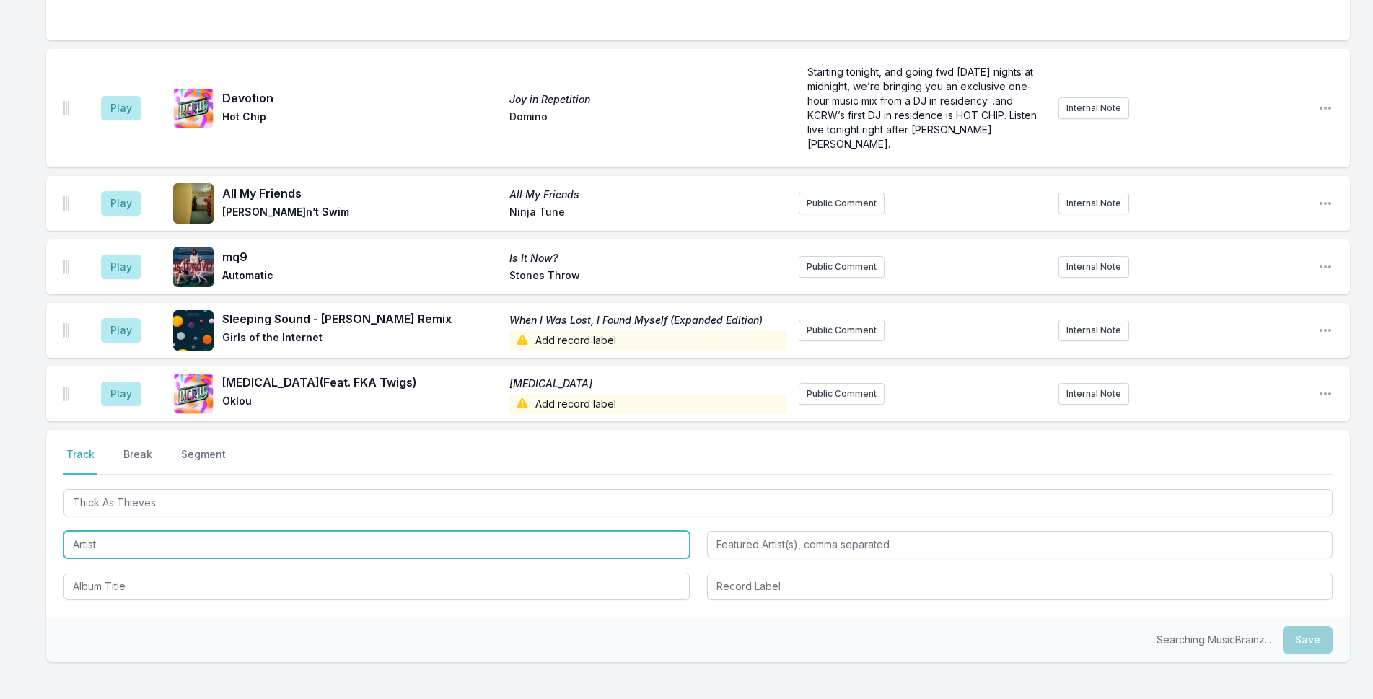
click at [131, 532] on input "Artist" at bounding box center [376, 544] width 626 height 27
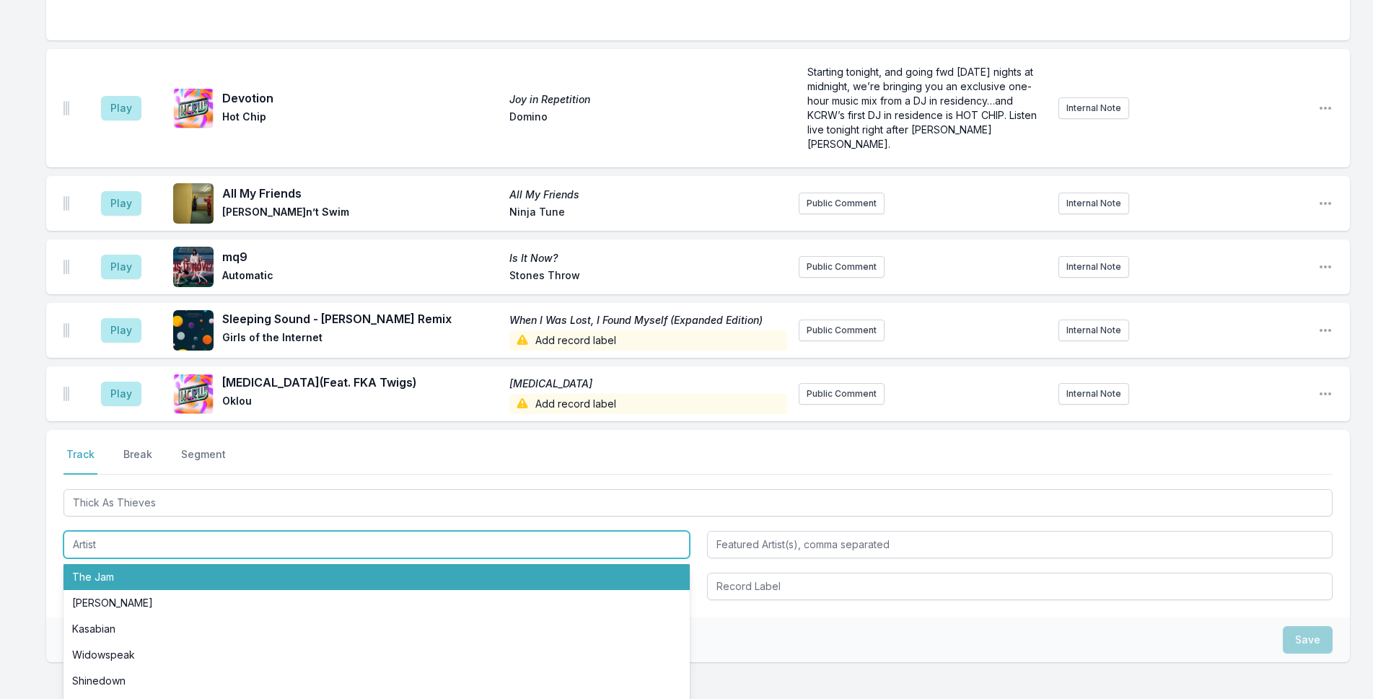
click at [131, 532] on input "Artist" at bounding box center [376, 544] width 626 height 27
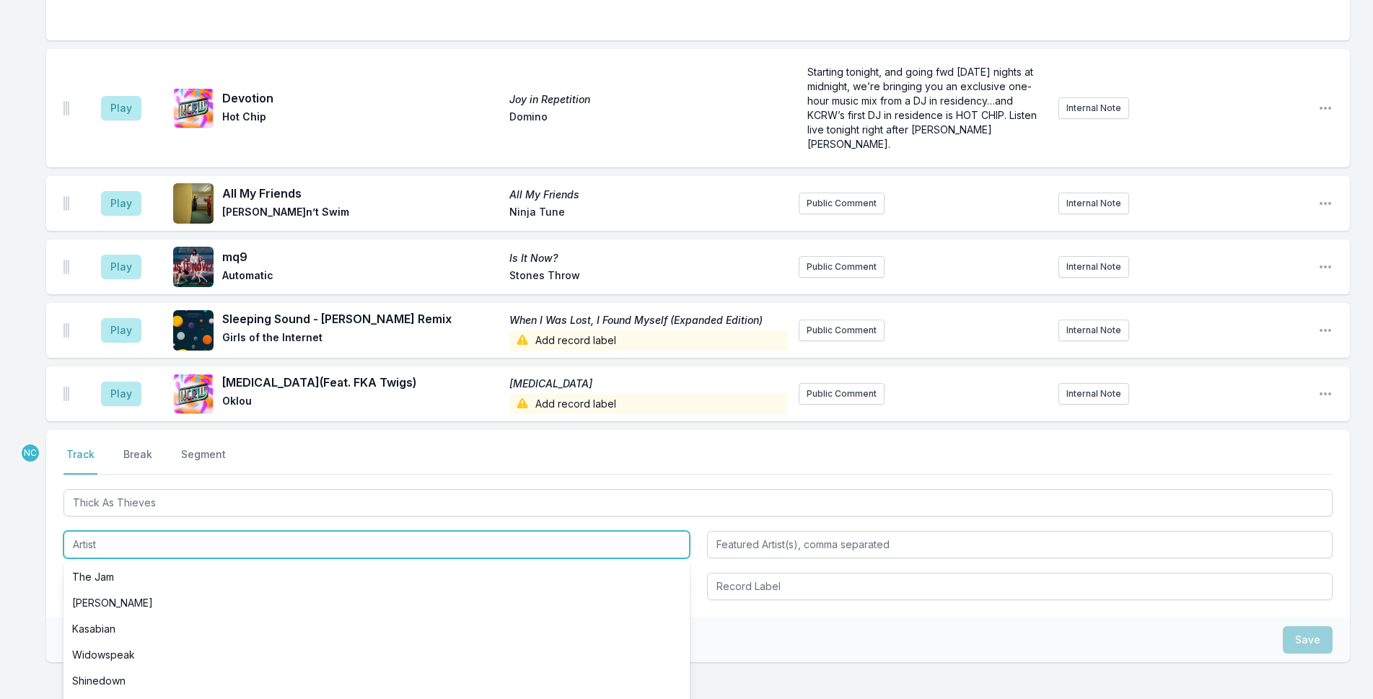
click at [131, 532] on input "Artist" at bounding box center [376, 544] width 626 height 27
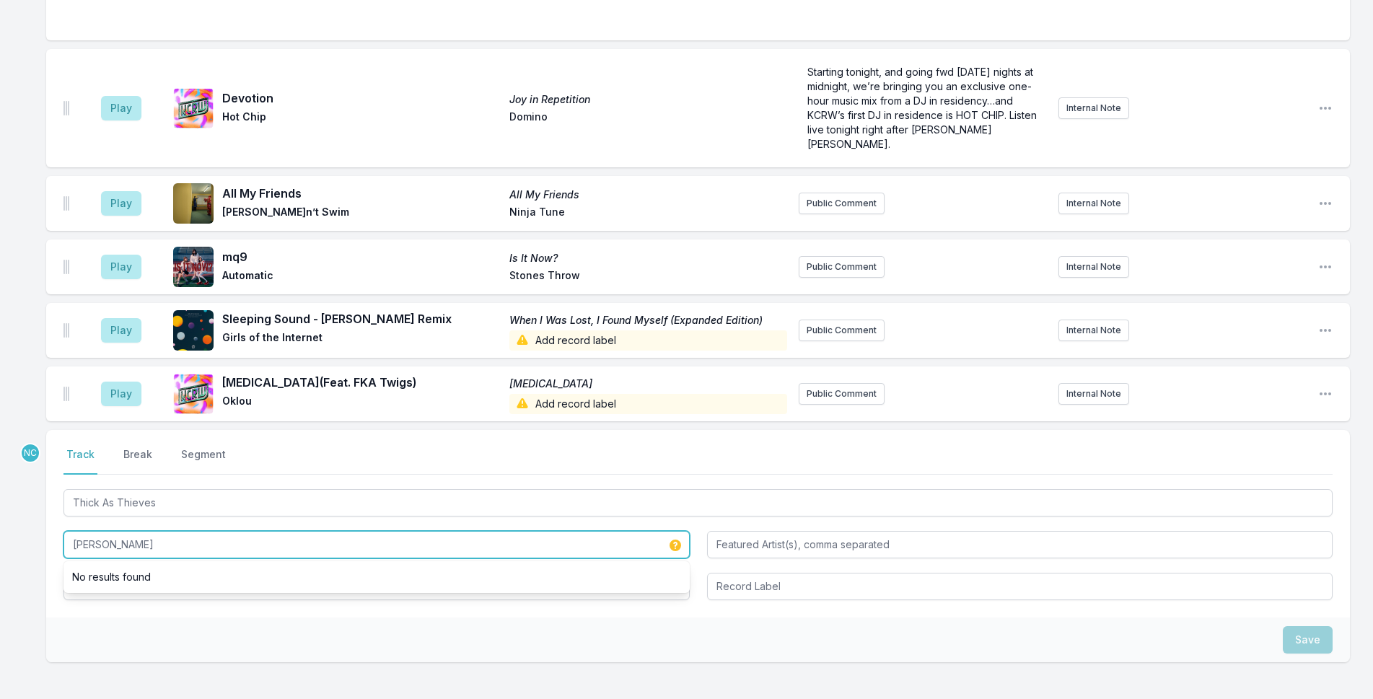
type input "[PERSON_NAME]"
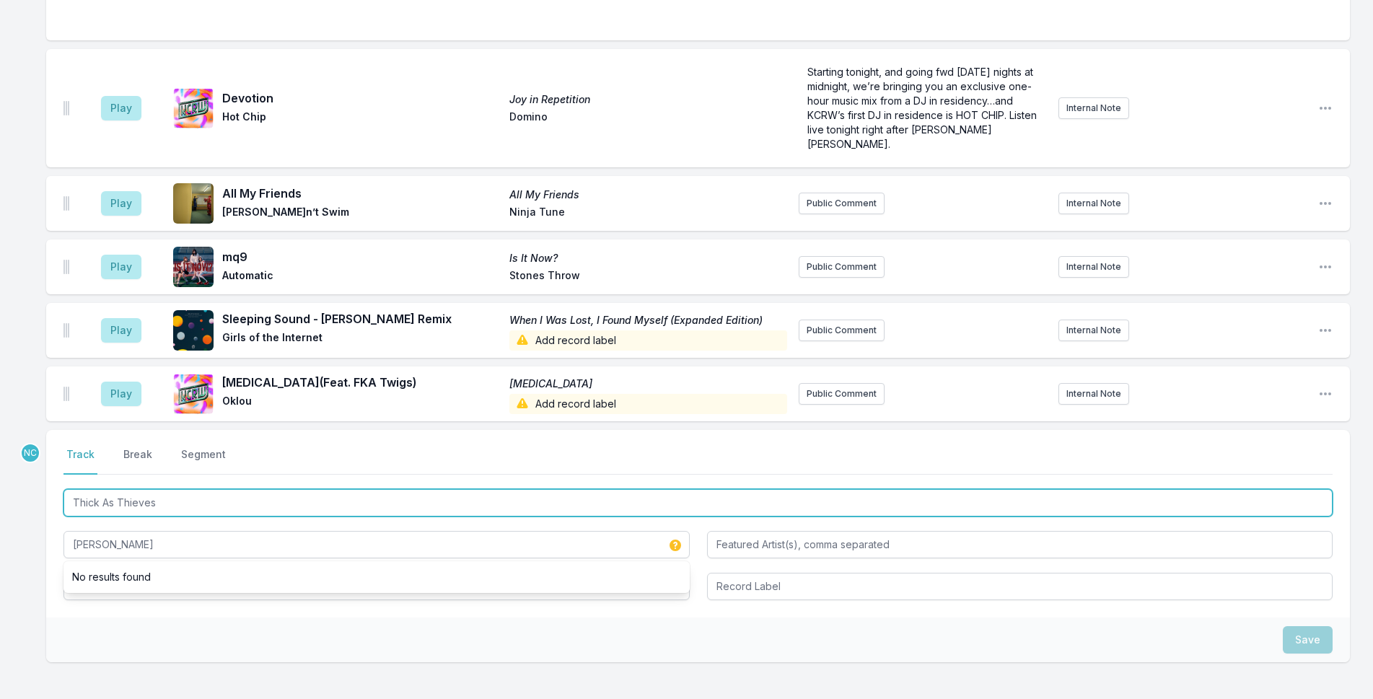
click at [185, 489] on input "Thick As Thieves" at bounding box center [697, 502] width 1269 height 27
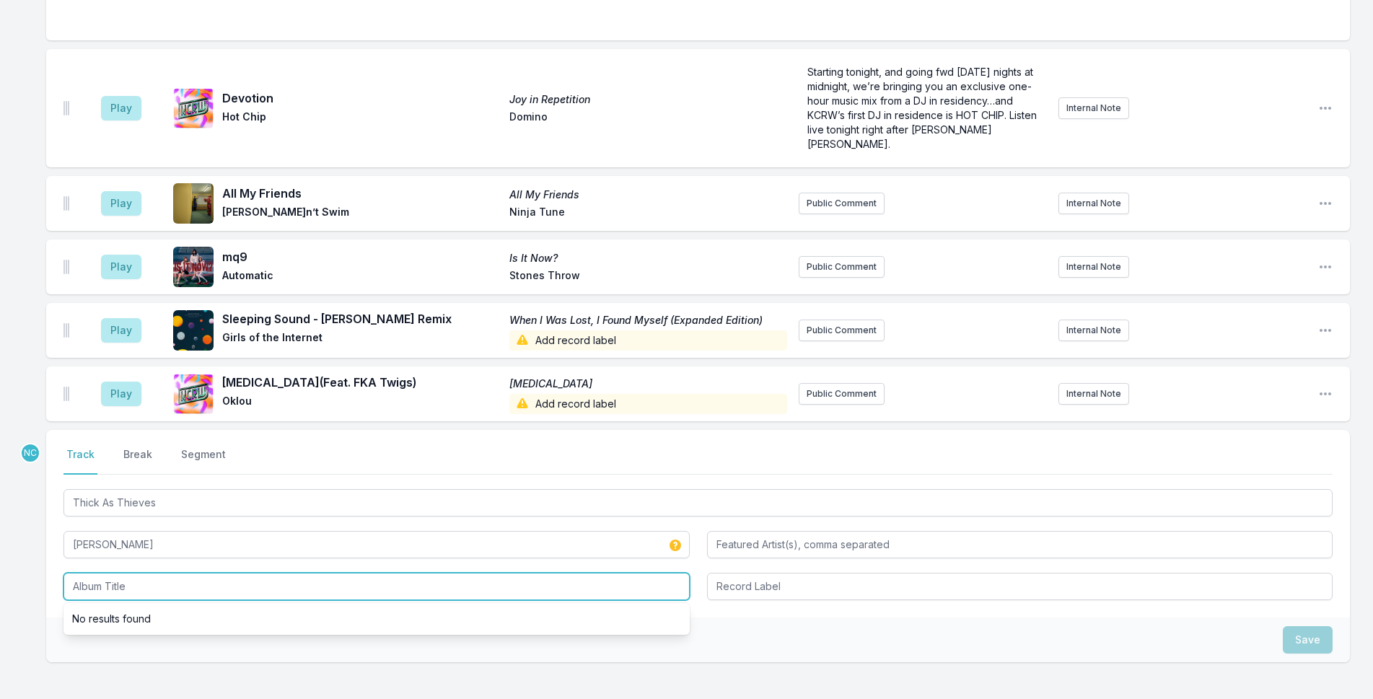
click at [167, 573] on input "Album Title" at bounding box center [376, 586] width 626 height 27
paste input "Thick As Thieves"
type input "Thick As Thieves"
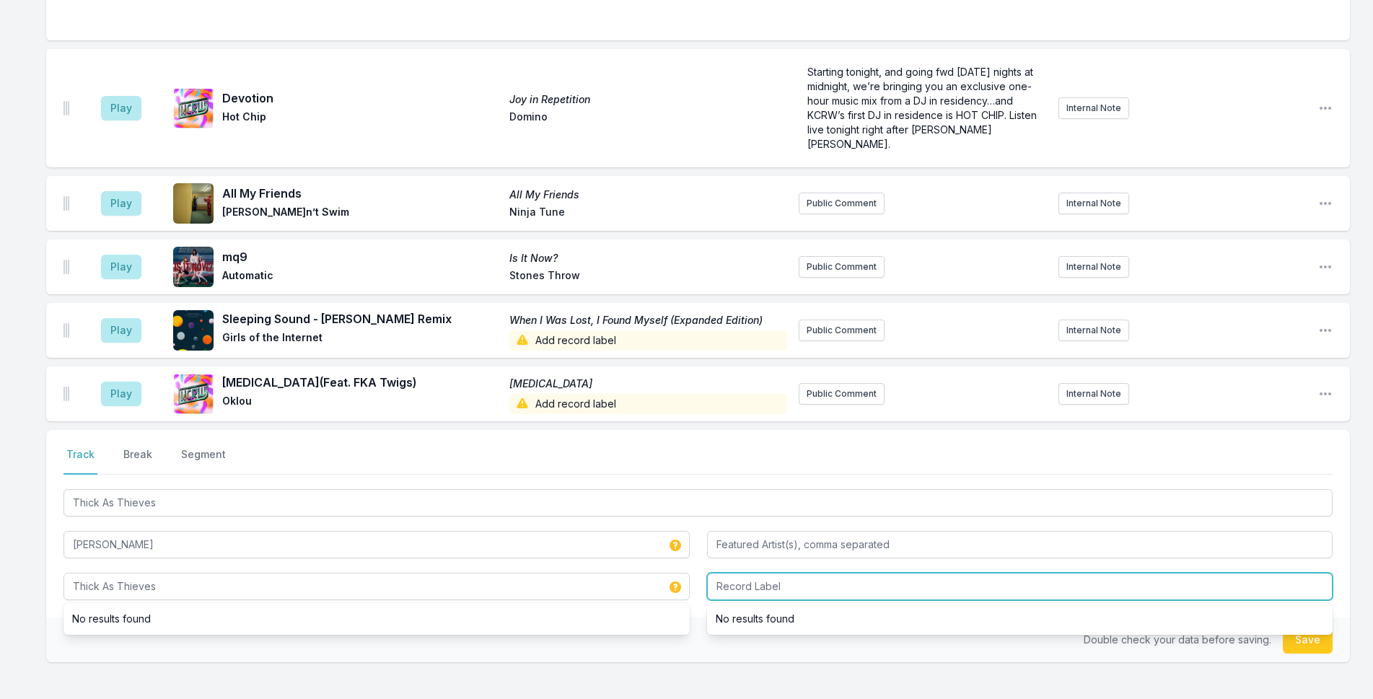
click at [775, 579] on input "Record Label" at bounding box center [1020, 586] width 626 height 27
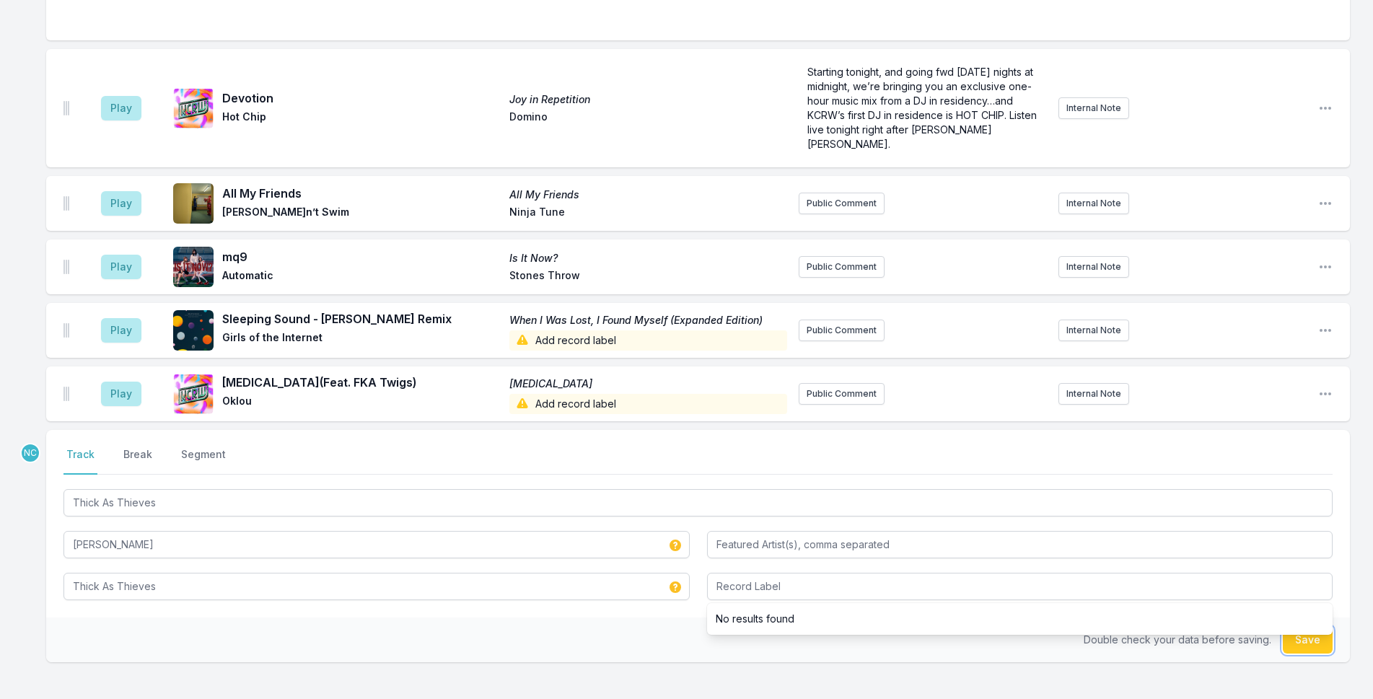
click at [1316, 626] on button "Save" at bounding box center [1308, 639] width 50 height 27
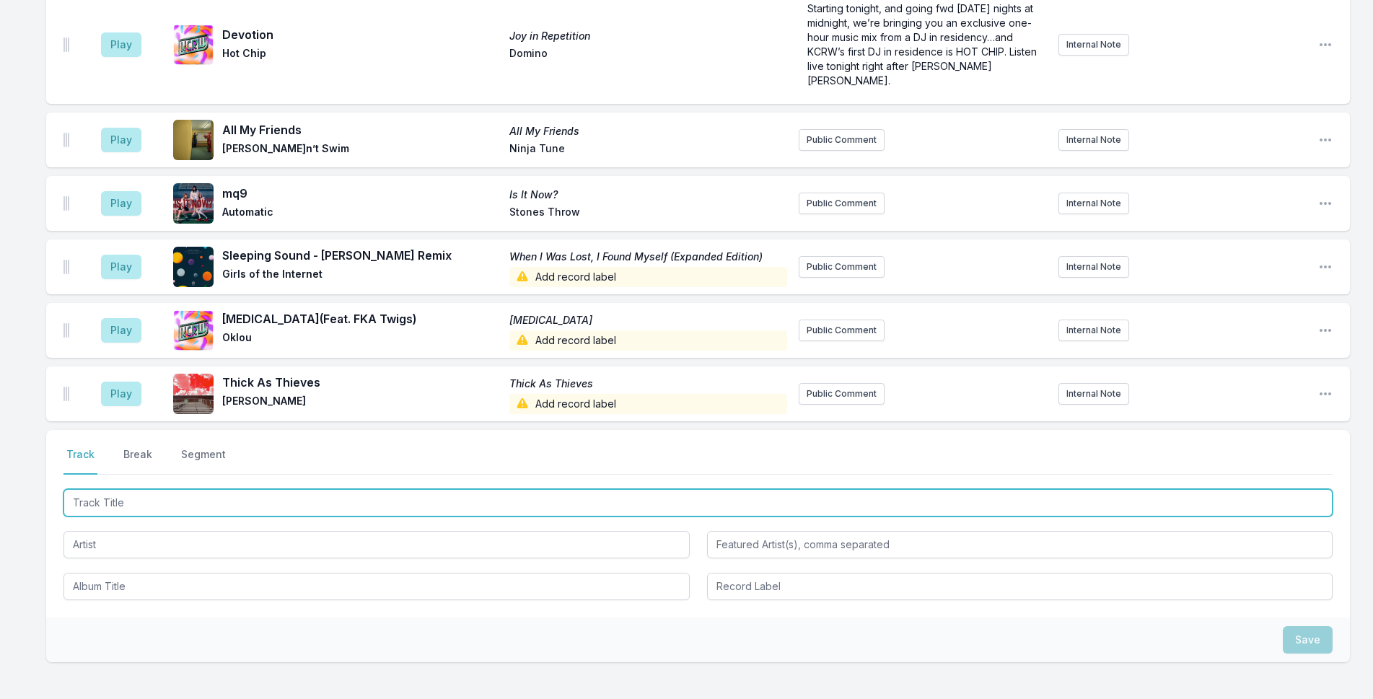
click at [286, 489] on input "Track Title" at bounding box center [697, 502] width 1269 height 27
type input "Closer"
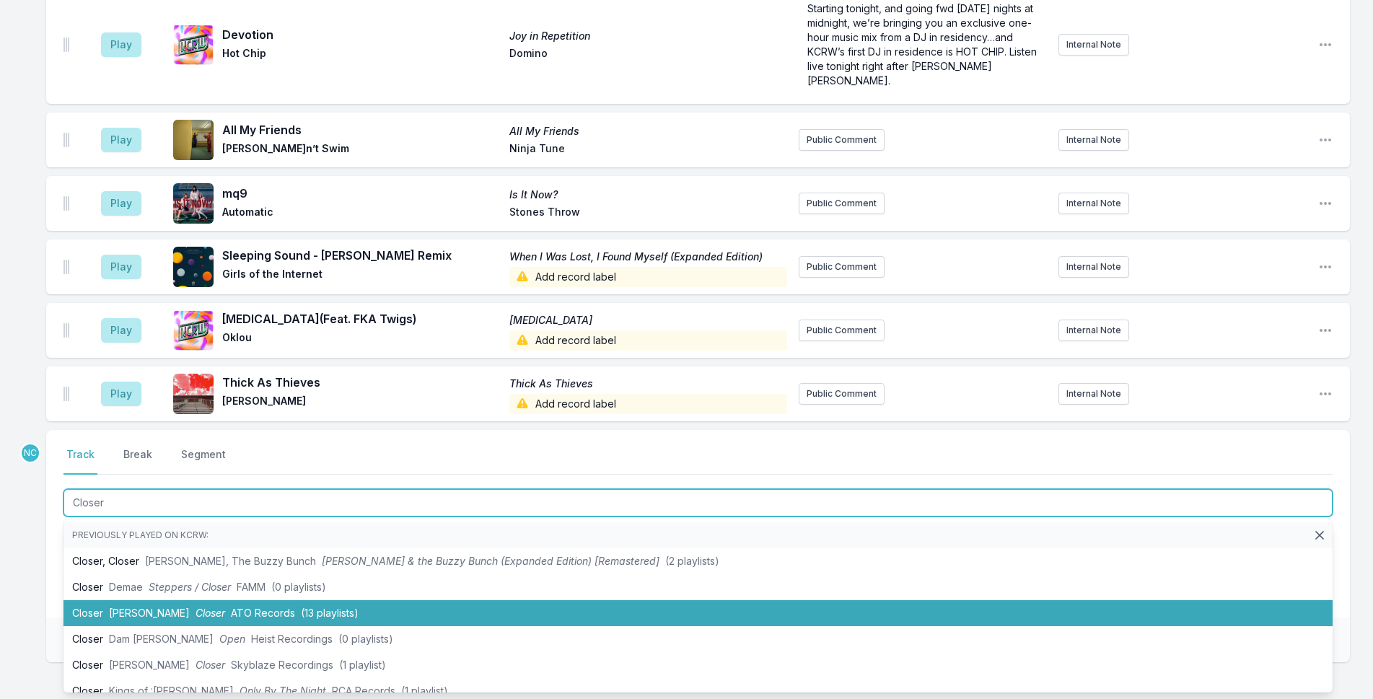
click at [301, 607] on span "(13 playlists)" at bounding box center [330, 613] width 58 height 12
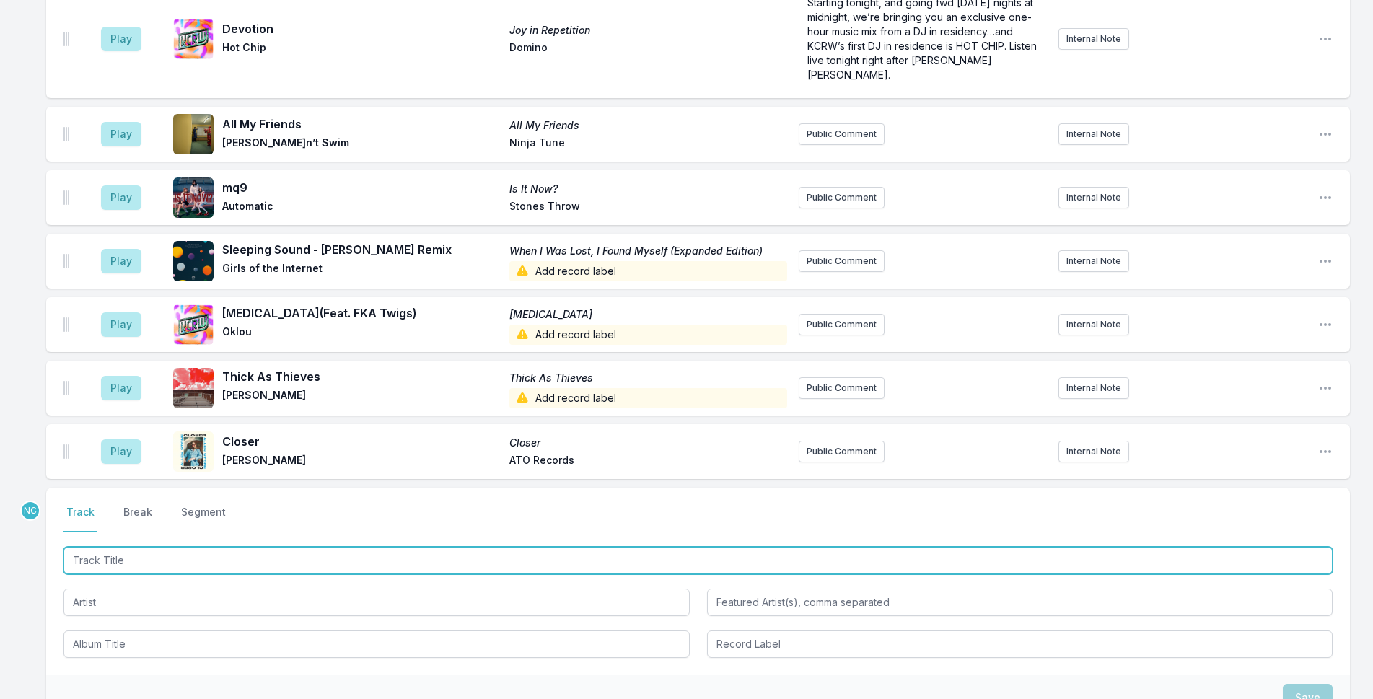
scroll to position [2742, 0]
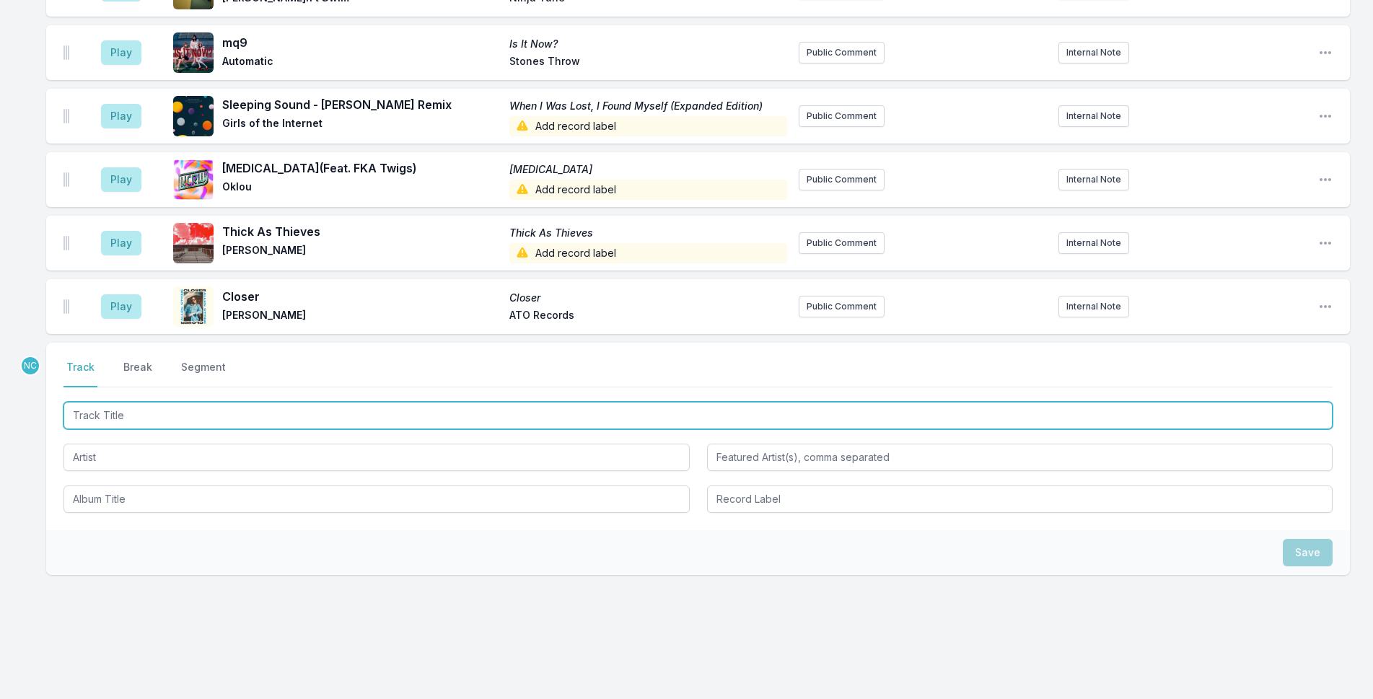
click at [342, 402] on input "Track Title" at bounding box center [697, 415] width 1269 height 27
type input "UFO"
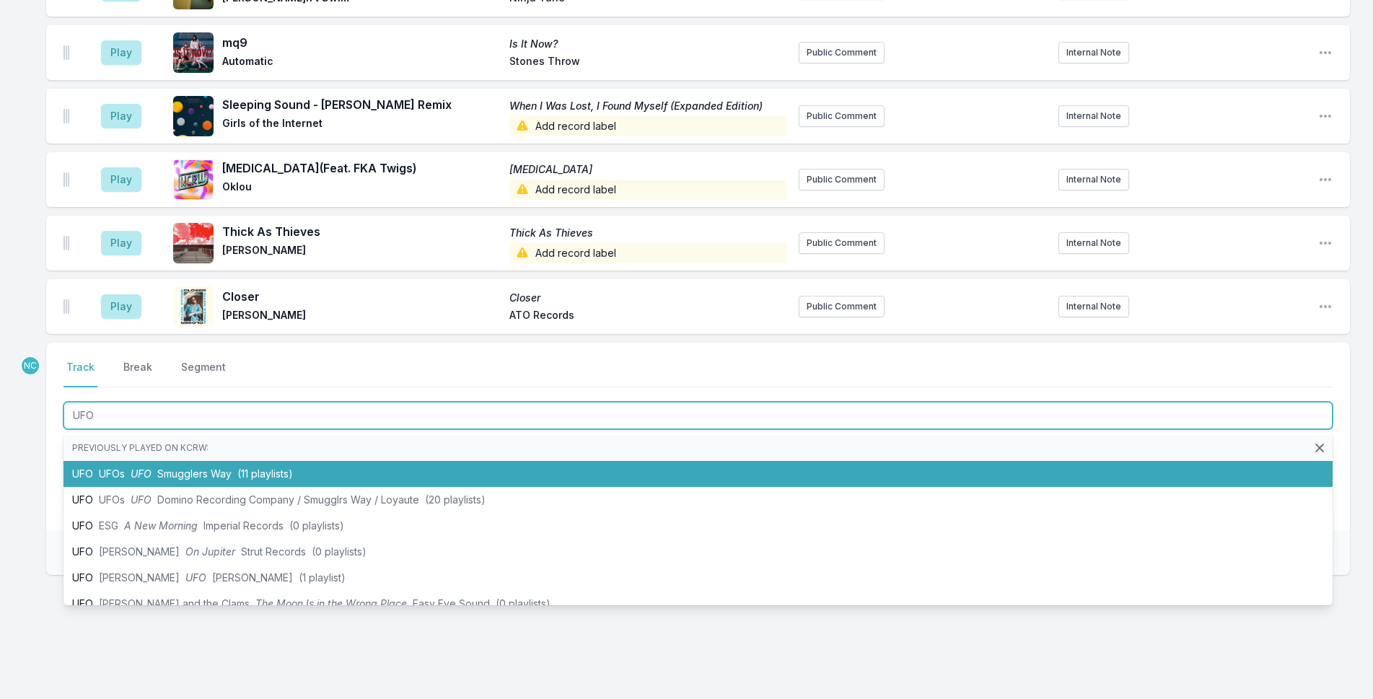
click at [312, 463] on li "UFO UFOs UFO Smugglers Way (11 playlists)" at bounding box center [697, 474] width 1269 height 26
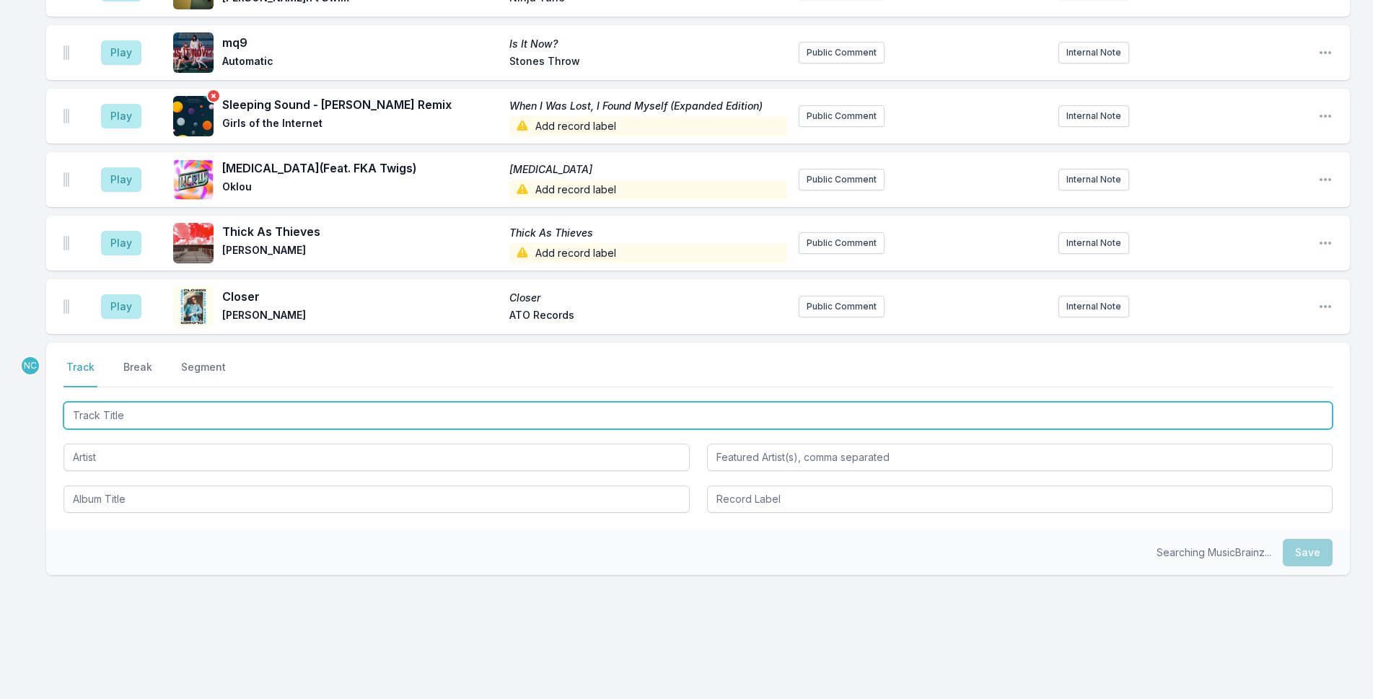
scroll to position [2805, 0]
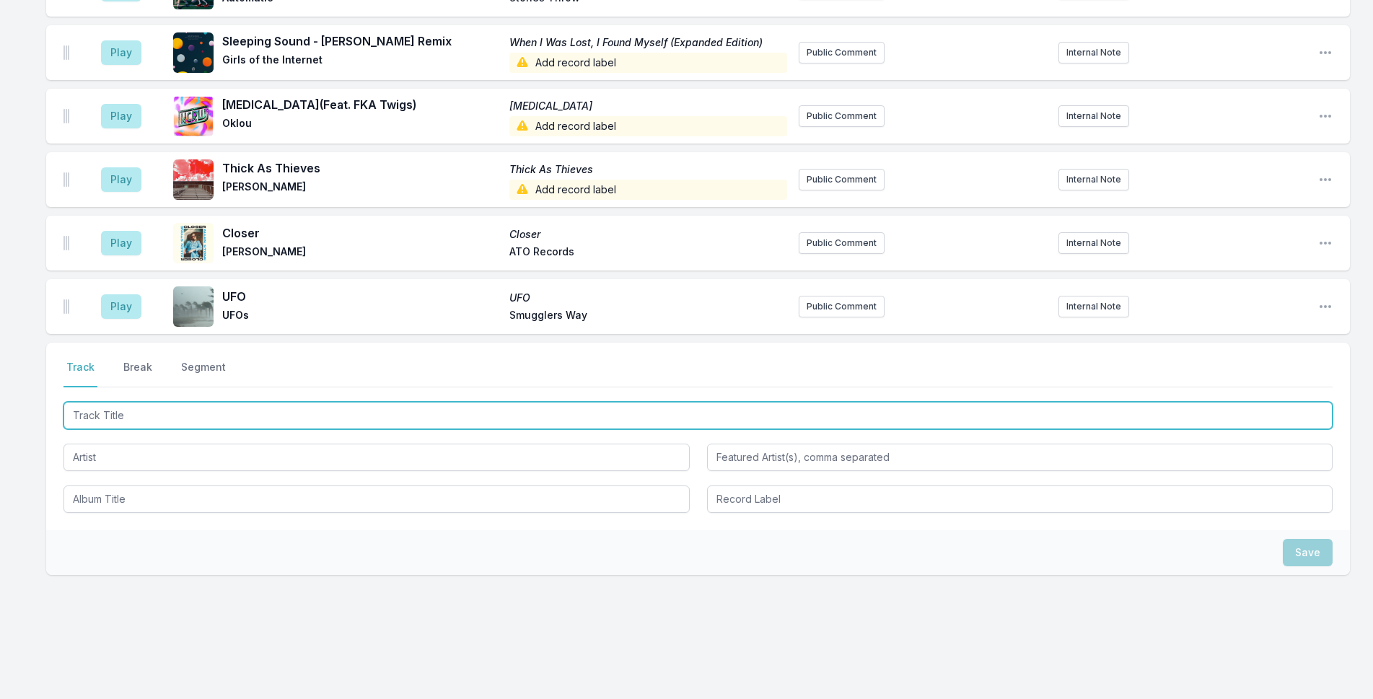
click at [250, 402] on input "Track Title" at bounding box center [697, 415] width 1269 height 27
type input "lOSER"
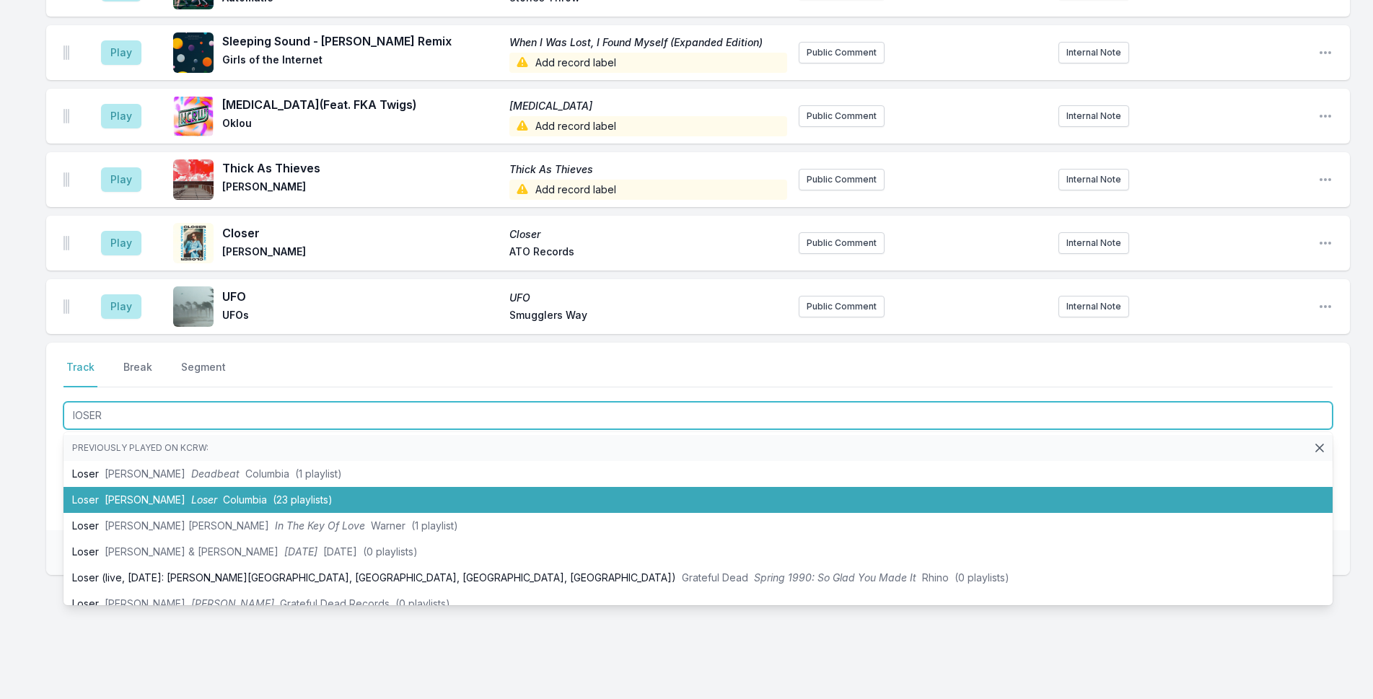
click at [306, 493] on span "(23 playlists)" at bounding box center [303, 499] width 60 height 12
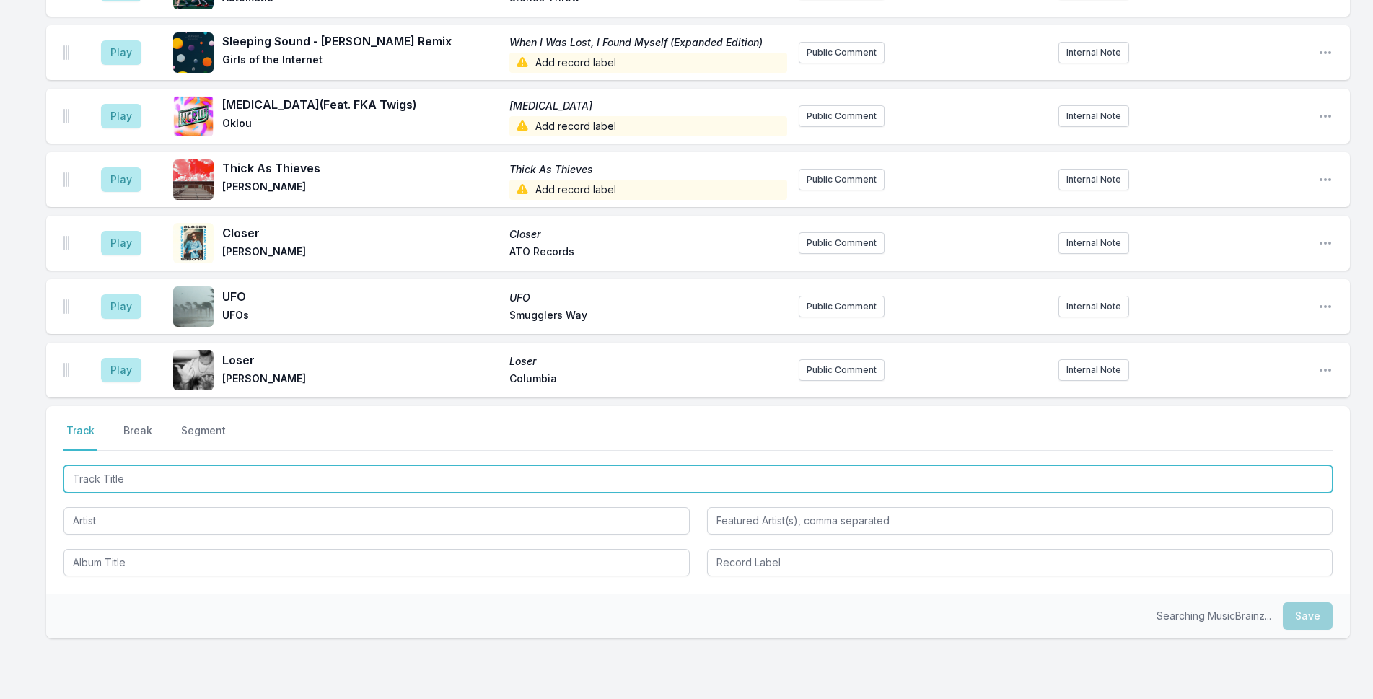
scroll to position [2869, 0]
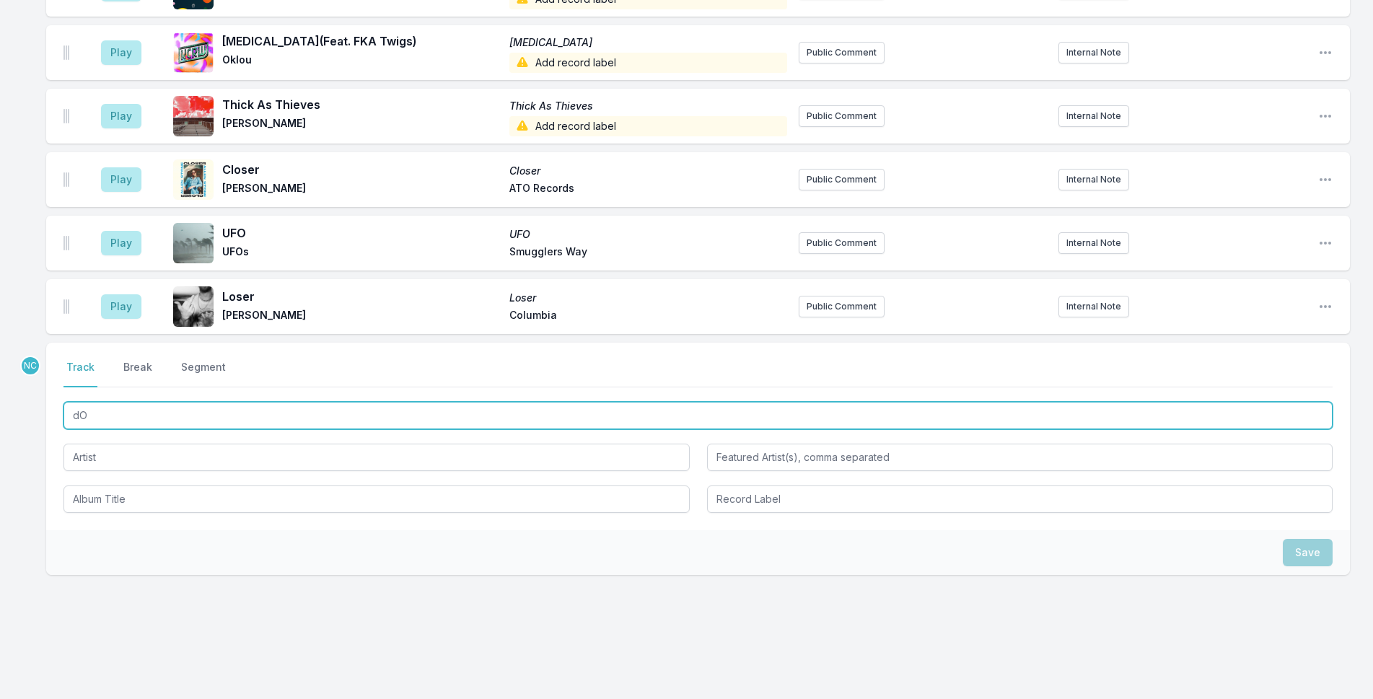
type input "d"
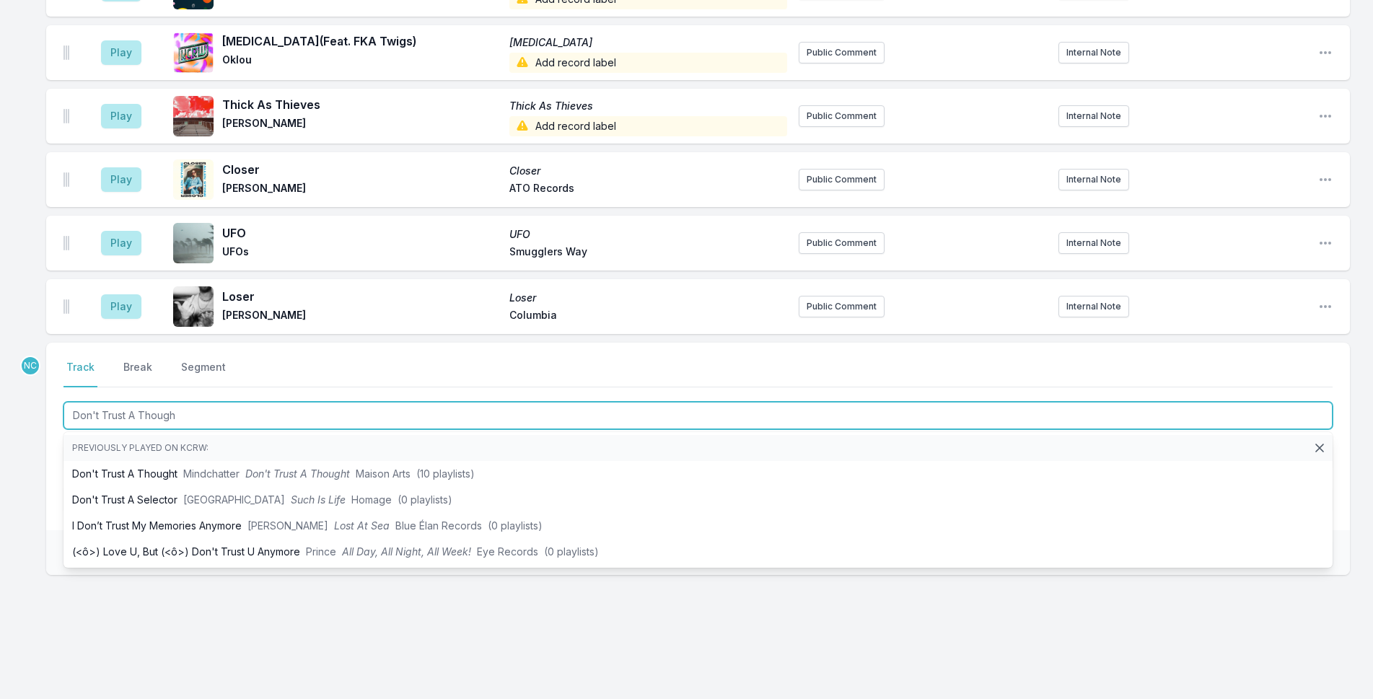
type input "Don't Trust A Thought"
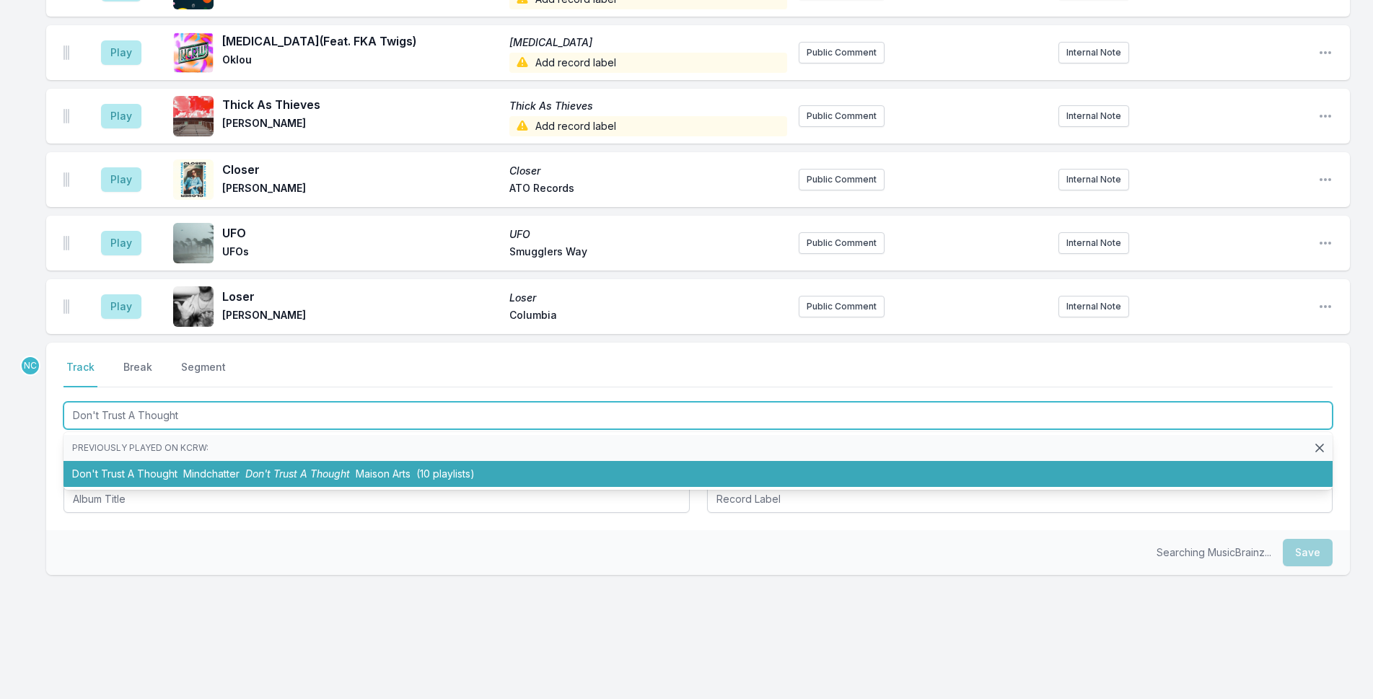
click at [329, 467] on span "Don't Trust A Thought" at bounding box center [297, 473] width 105 height 12
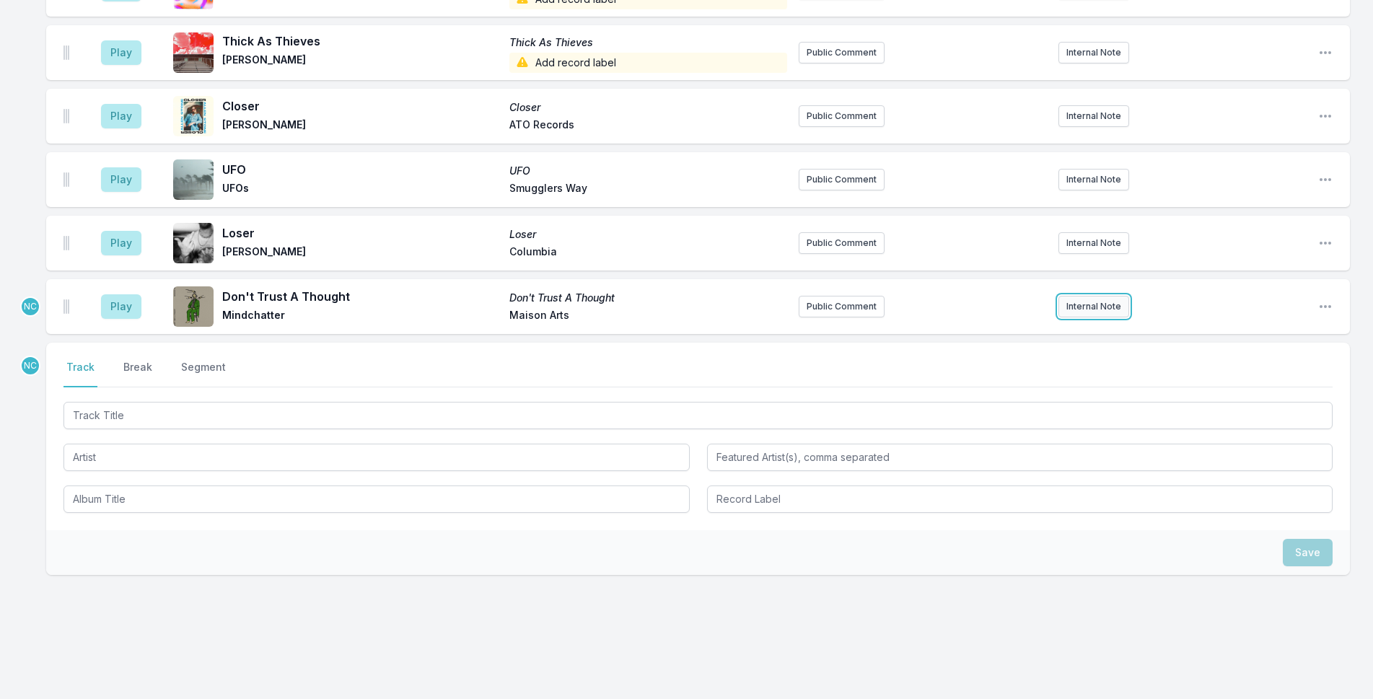
click at [1086, 296] on button "Internal Note" at bounding box center [1093, 307] width 71 height 22
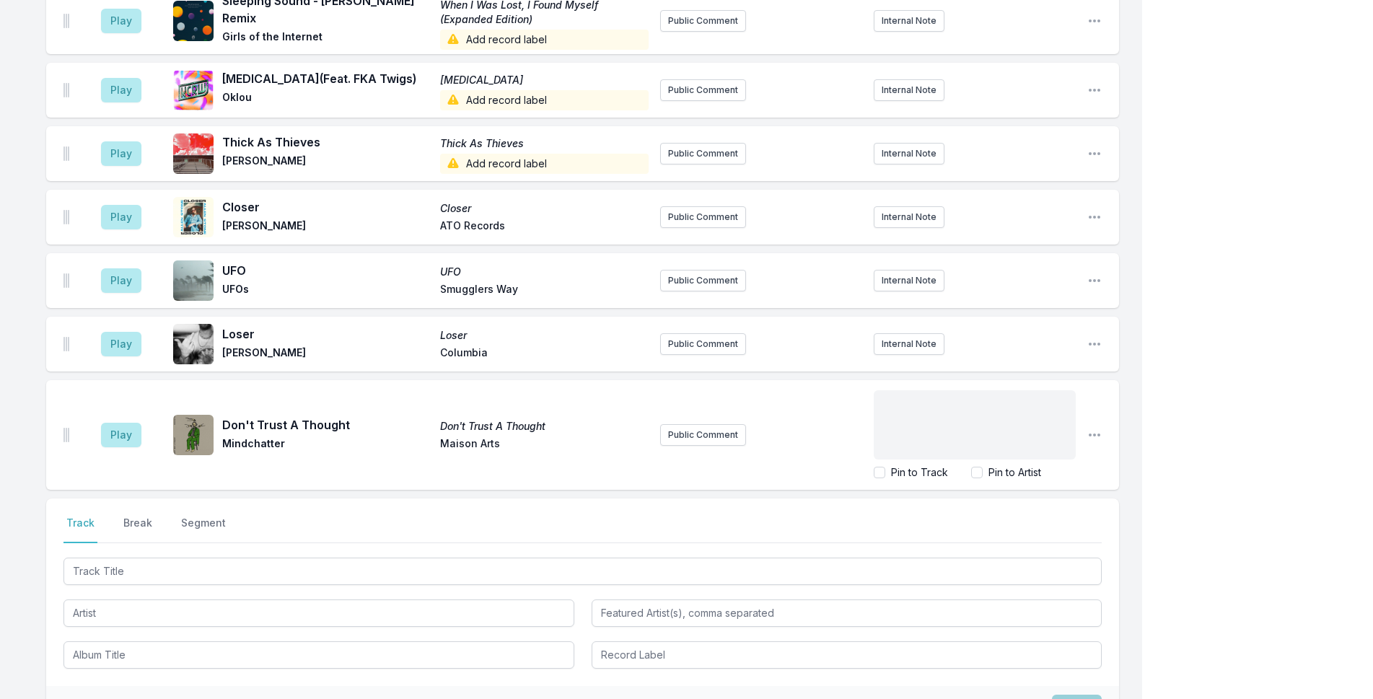
scroll to position [2987, 0]
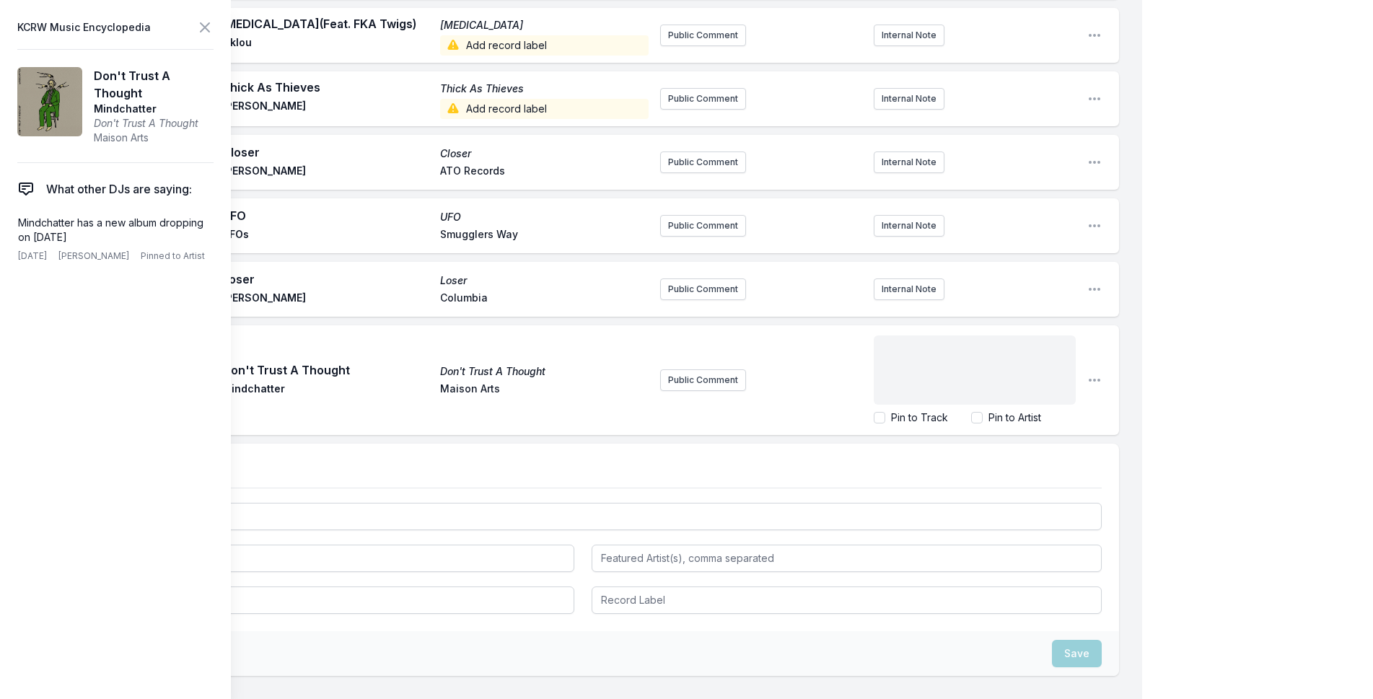
click at [964, 335] on div "﻿" at bounding box center [975, 369] width 202 height 69
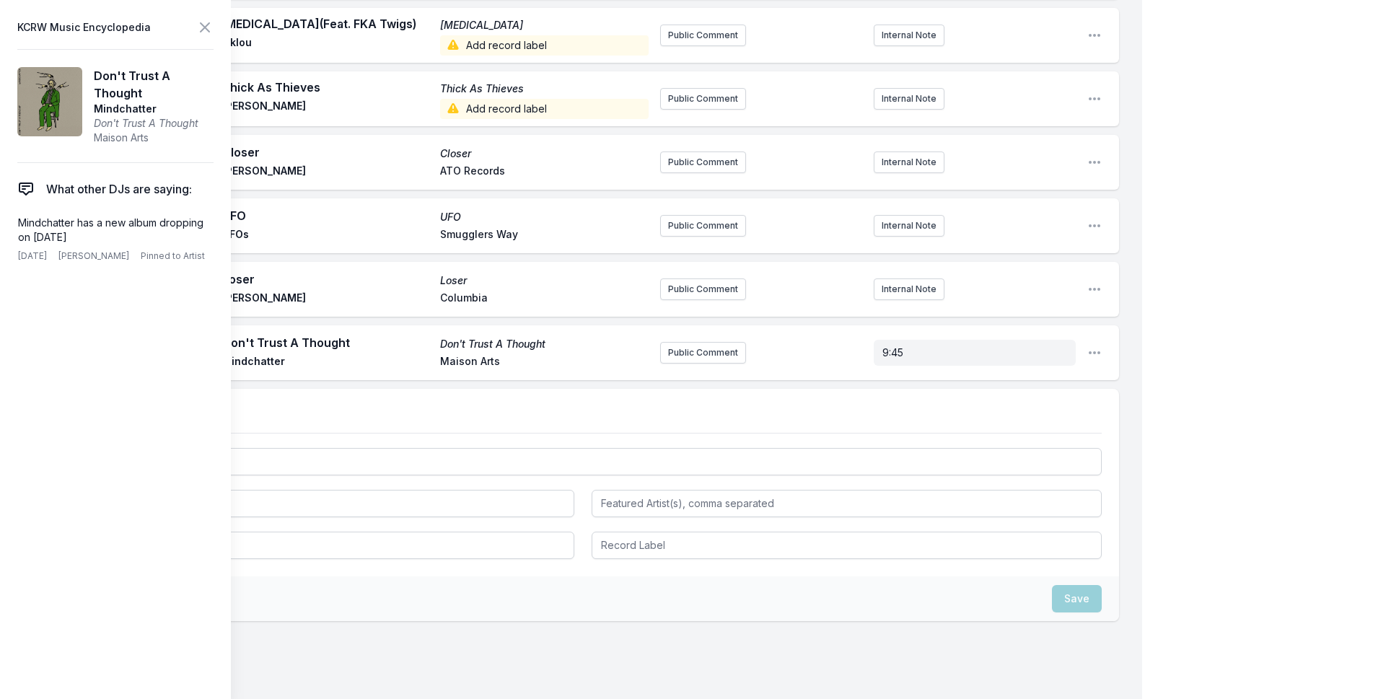
scroll to position [2932, 0]
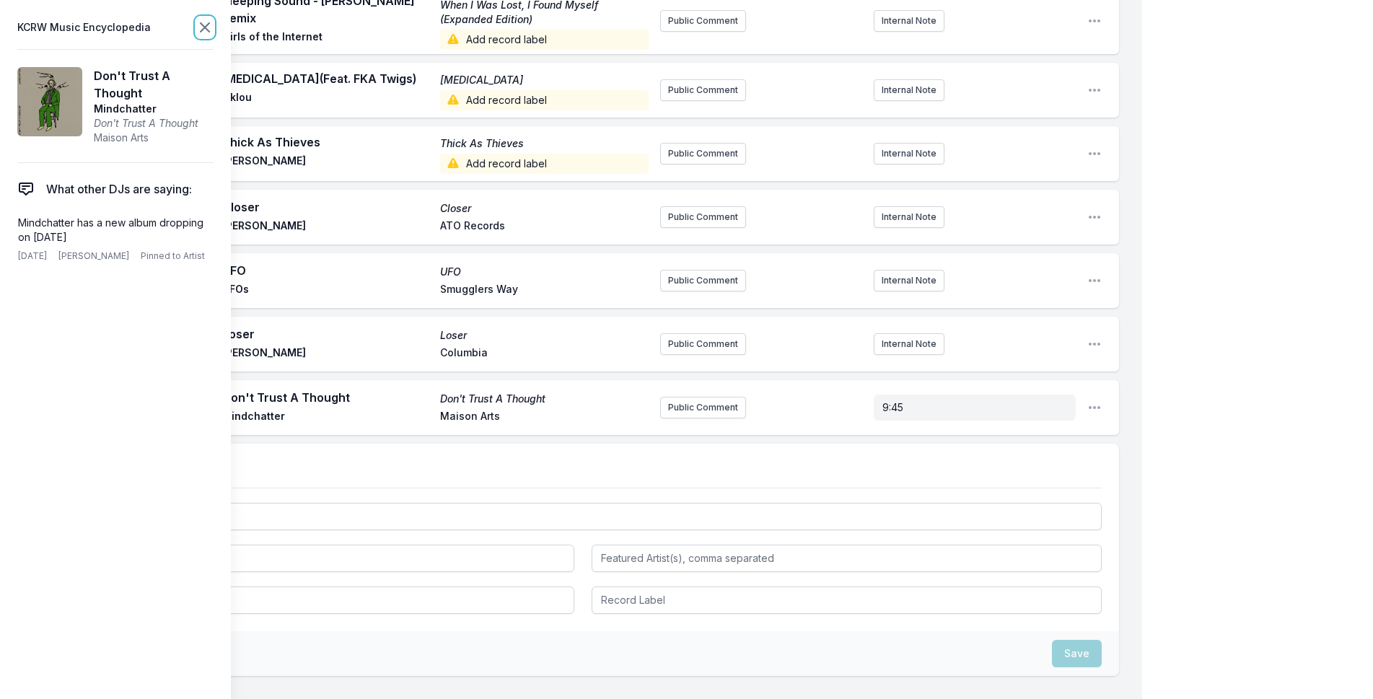
click at [209, 24] on icon at bounding box center [205, 27] width 9 height 9
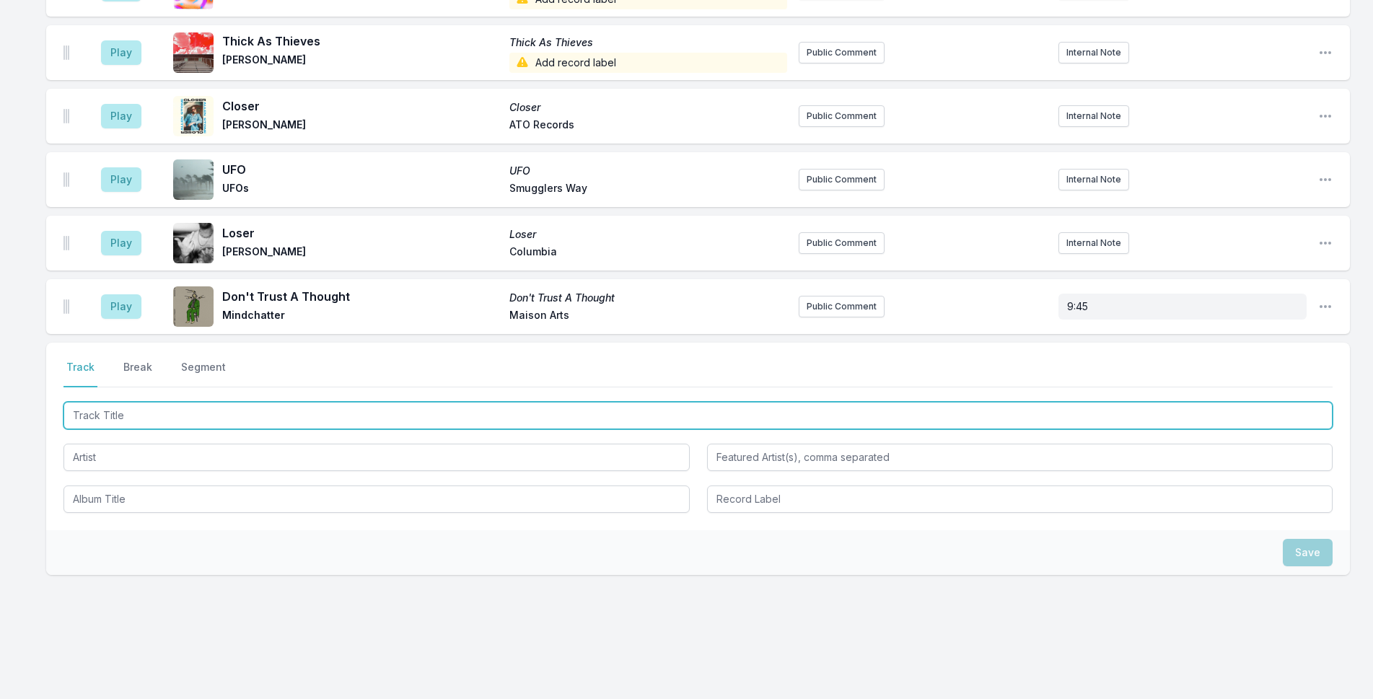
click at [254, 410] on input "Track Title" at bounding box center [697, 415] width 1269 height 27
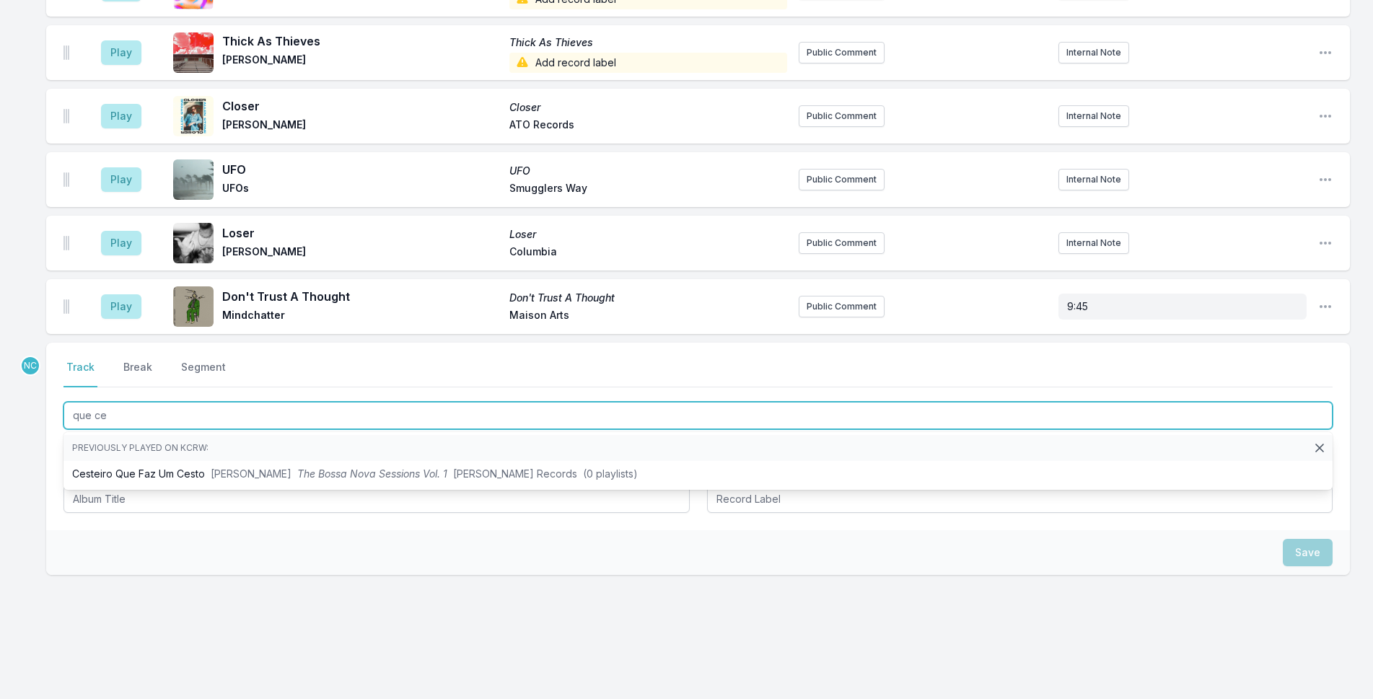
type input "que ce s"
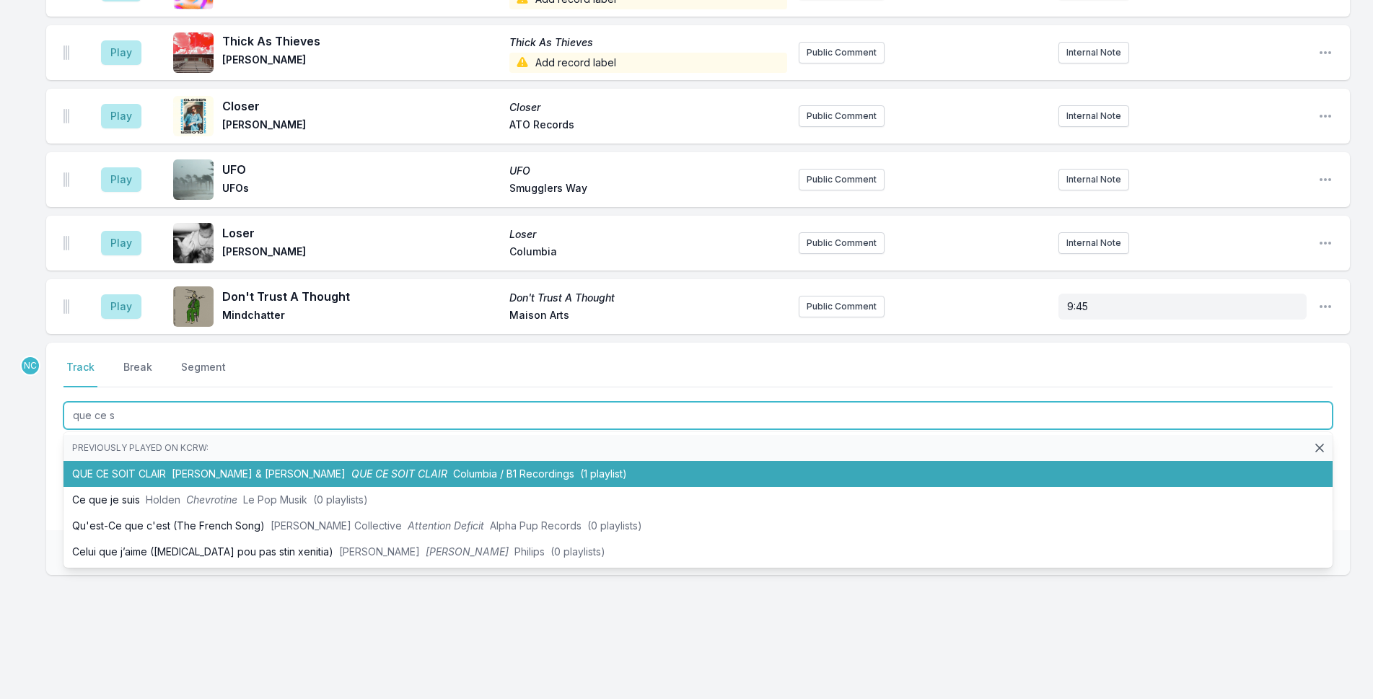
click at [218, 467] on span "[PERSON_NAME] & [PERSON_NAME]" at bounding box center [259, 473] width 174 height 12
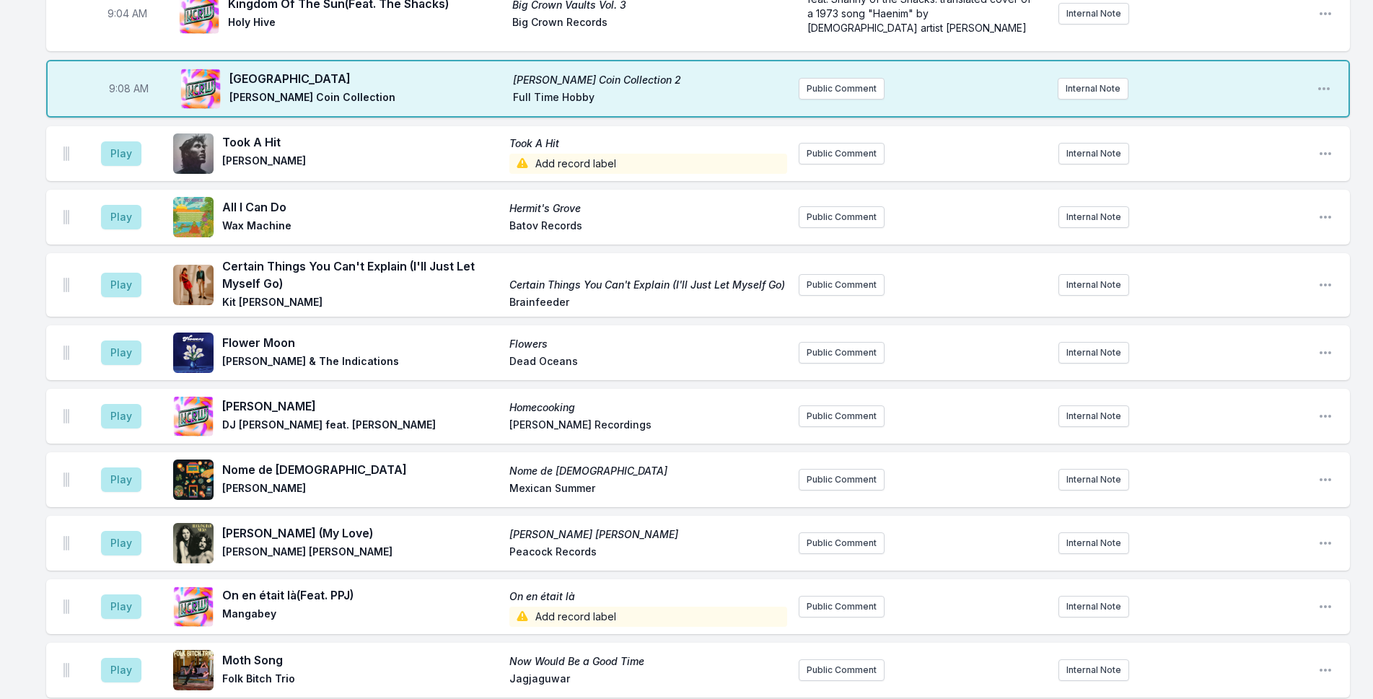
scroll to position [38, 0]
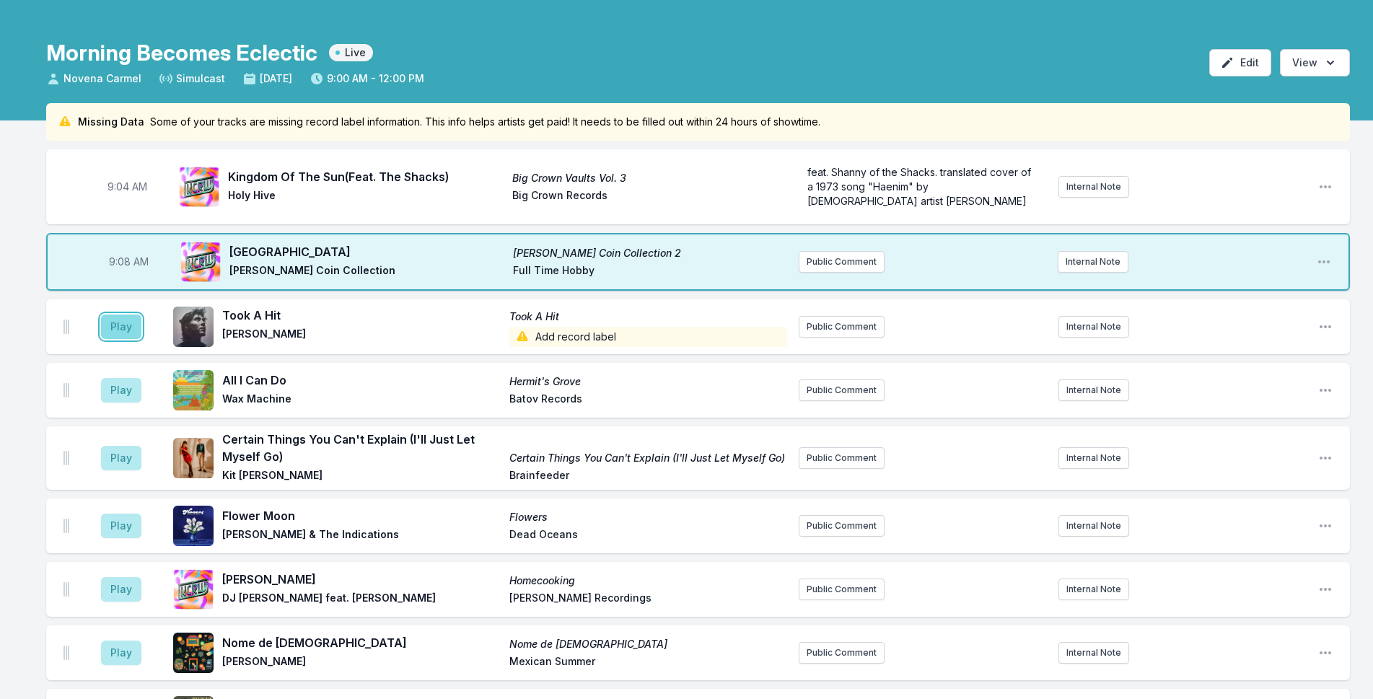
click at [111, 317] on button "Play" at bounding box center [121, 327] width 40 height 25
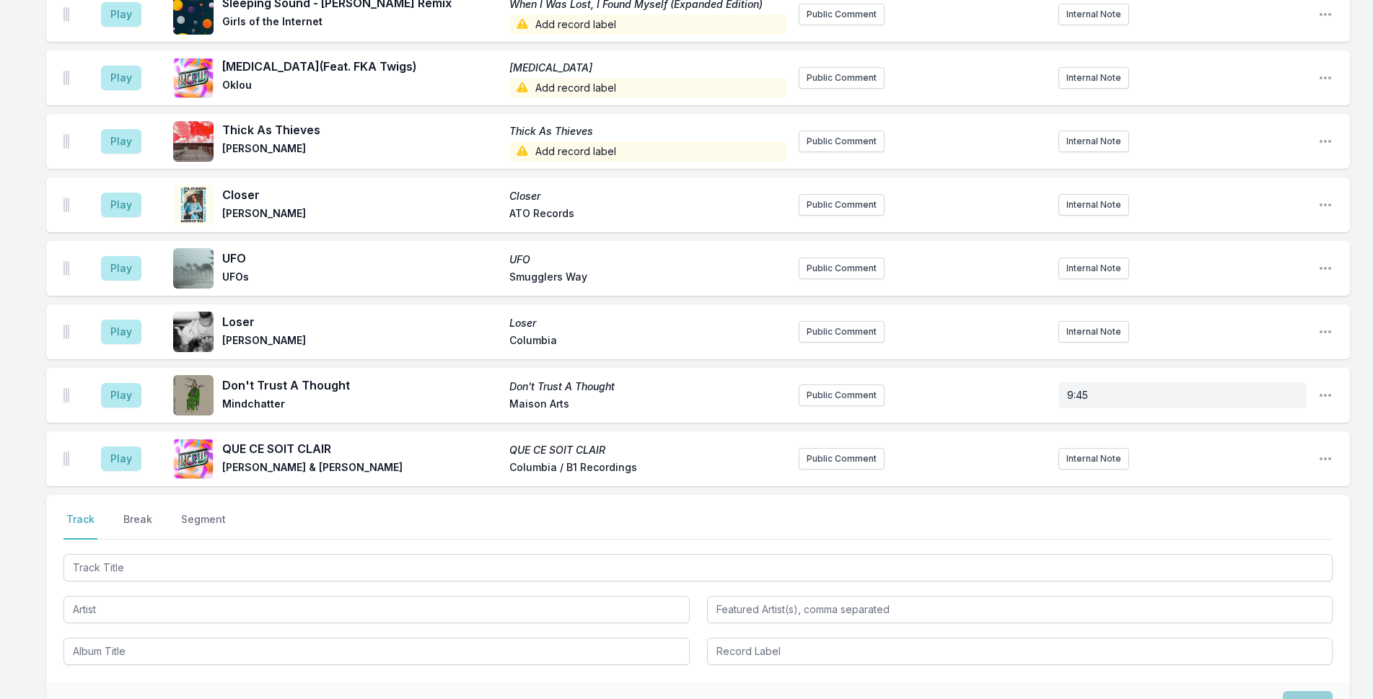
scroll to position [2851, 0]
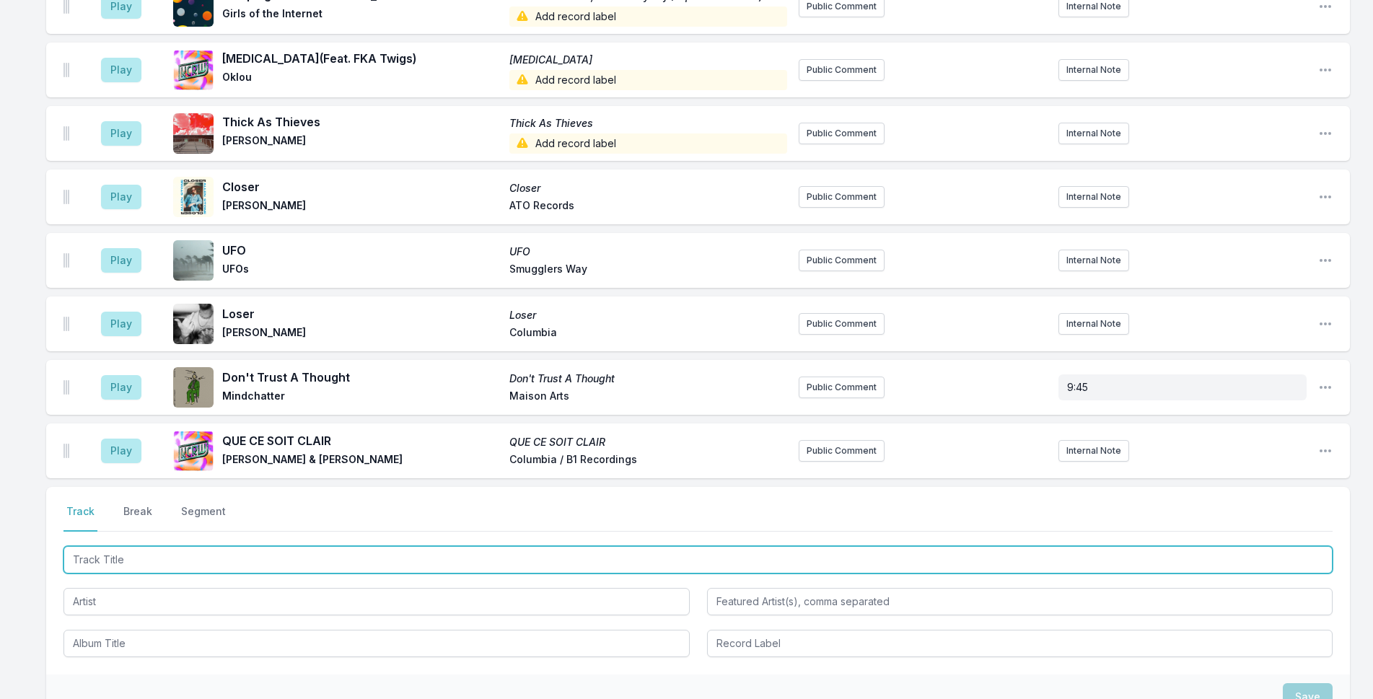
click at [299, 546] on input "Track Title" at bounding box center [697, 559] width 1269 height 27
type input "Fantastica Bahia"
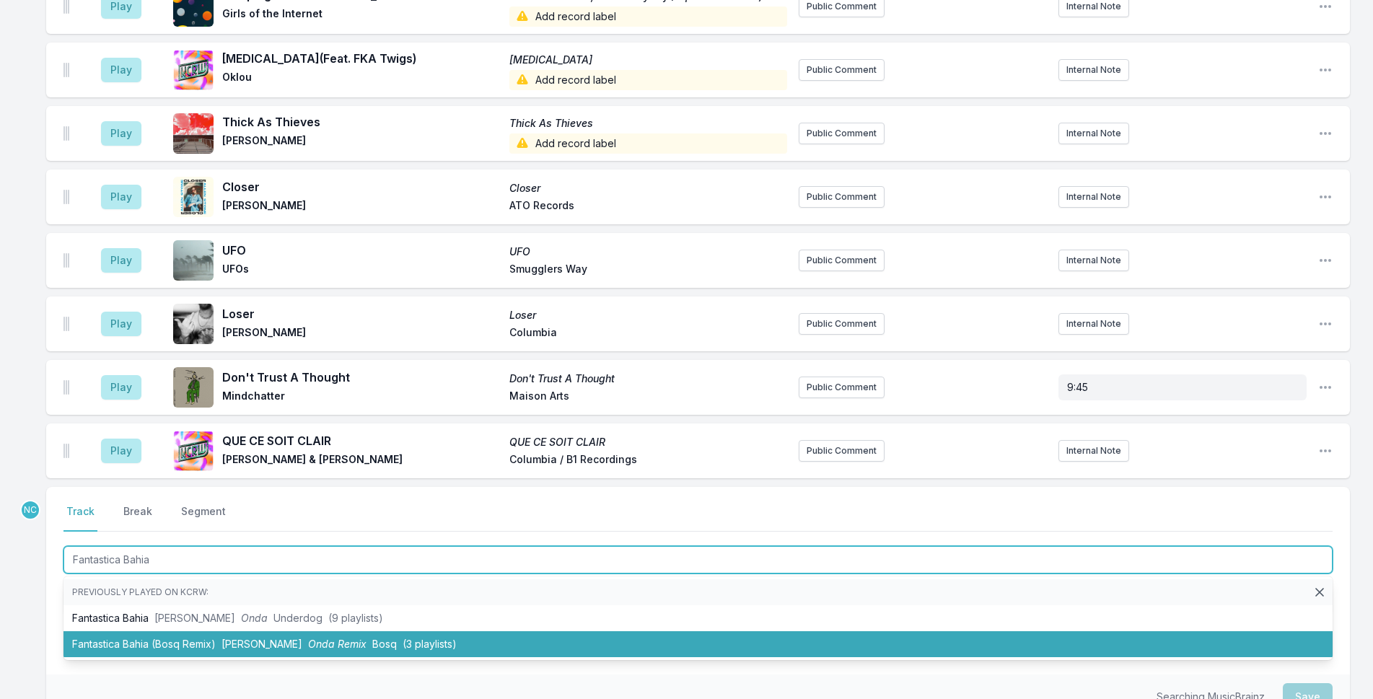
click at [183, 631] on li "Fantastica Bahia (Bosq Remix) [PERSON_NAME] Onda Remix Bosq (3 playlists)" at bounding box center [697, 644] width 1269 height 26
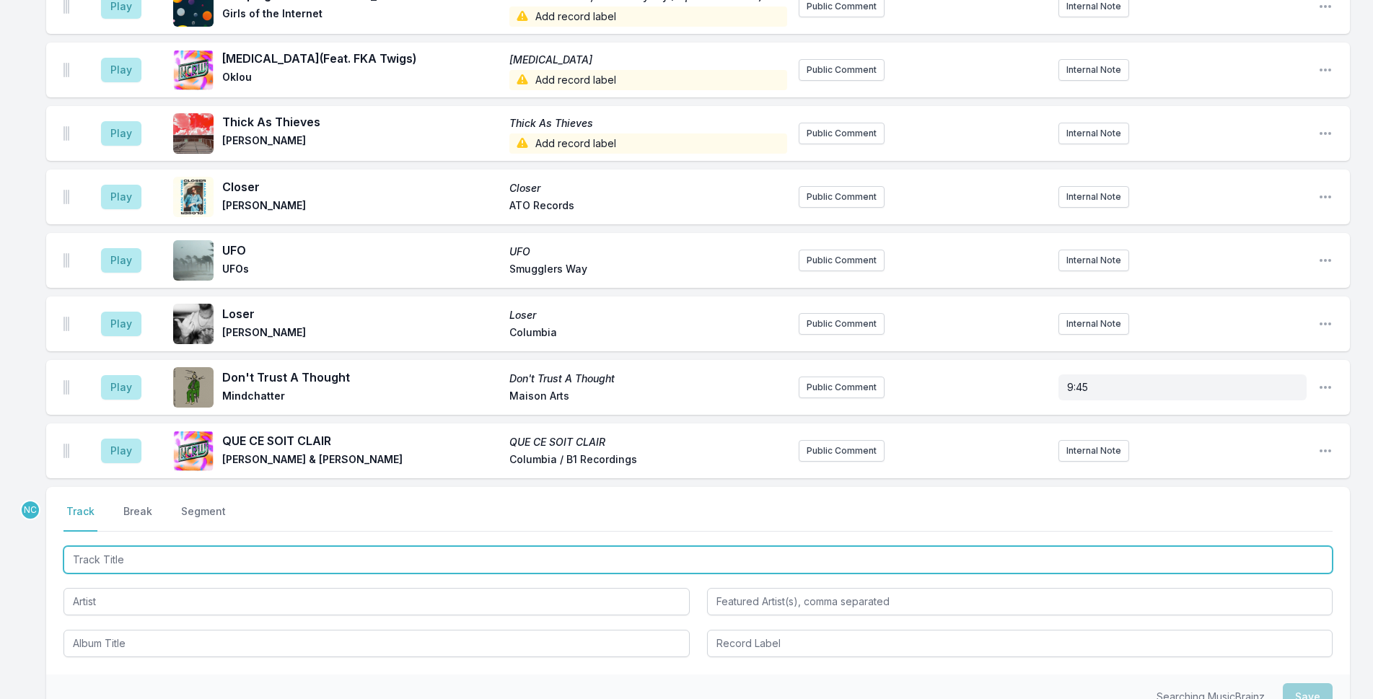
scroll to position [2915, 0]
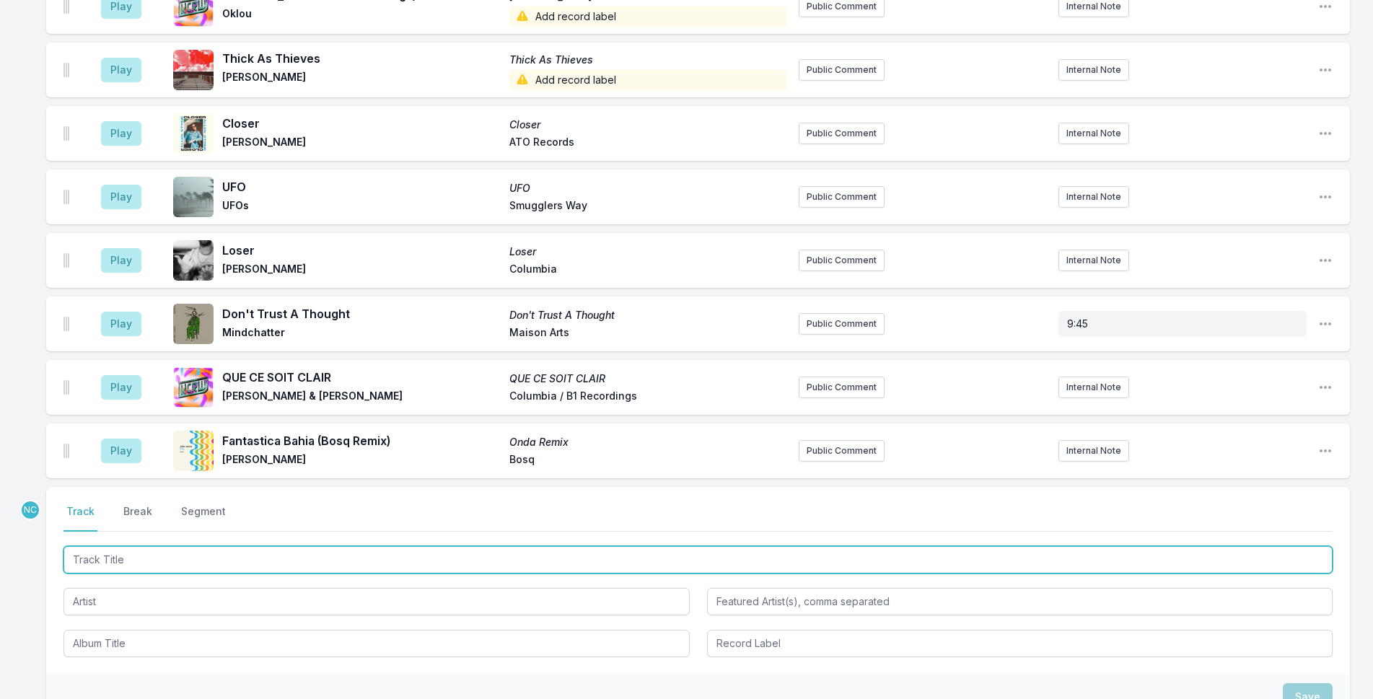
click at [228, 546] on input "Track Title" at bounding box center [697, 559] width 1269 height 27
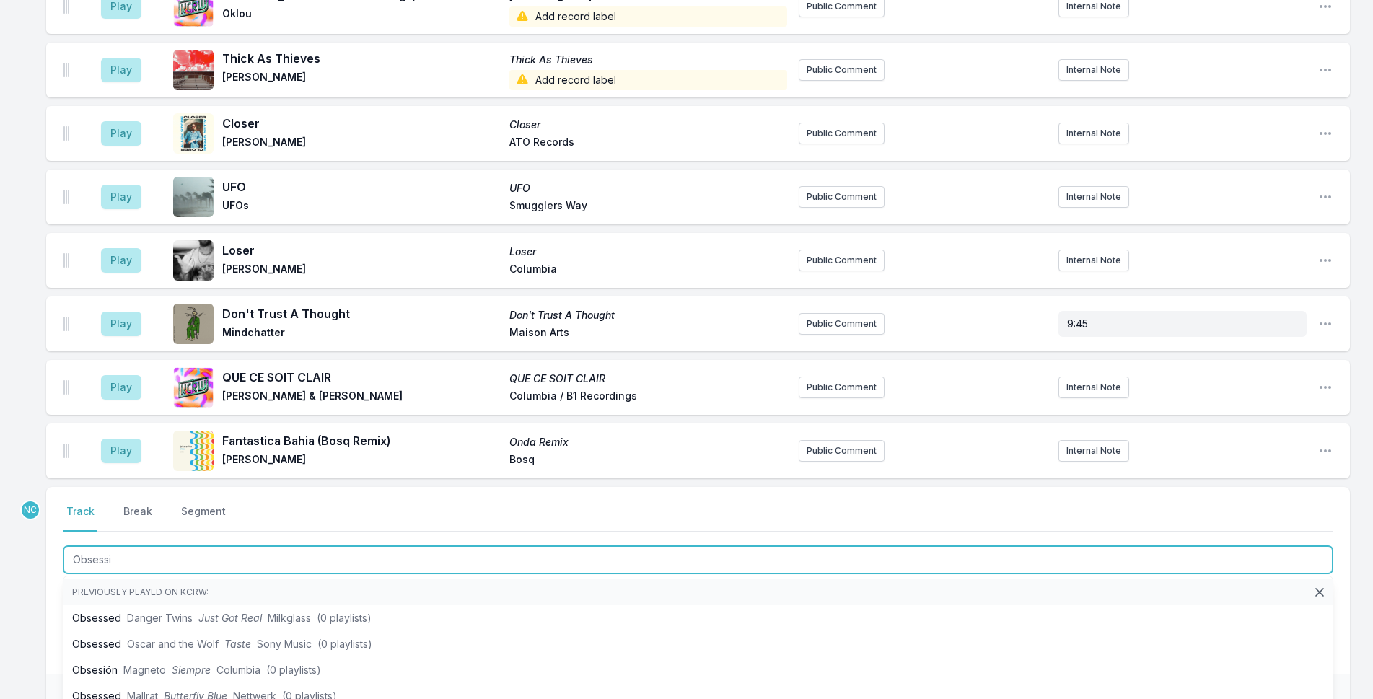
type input "Obsessio"
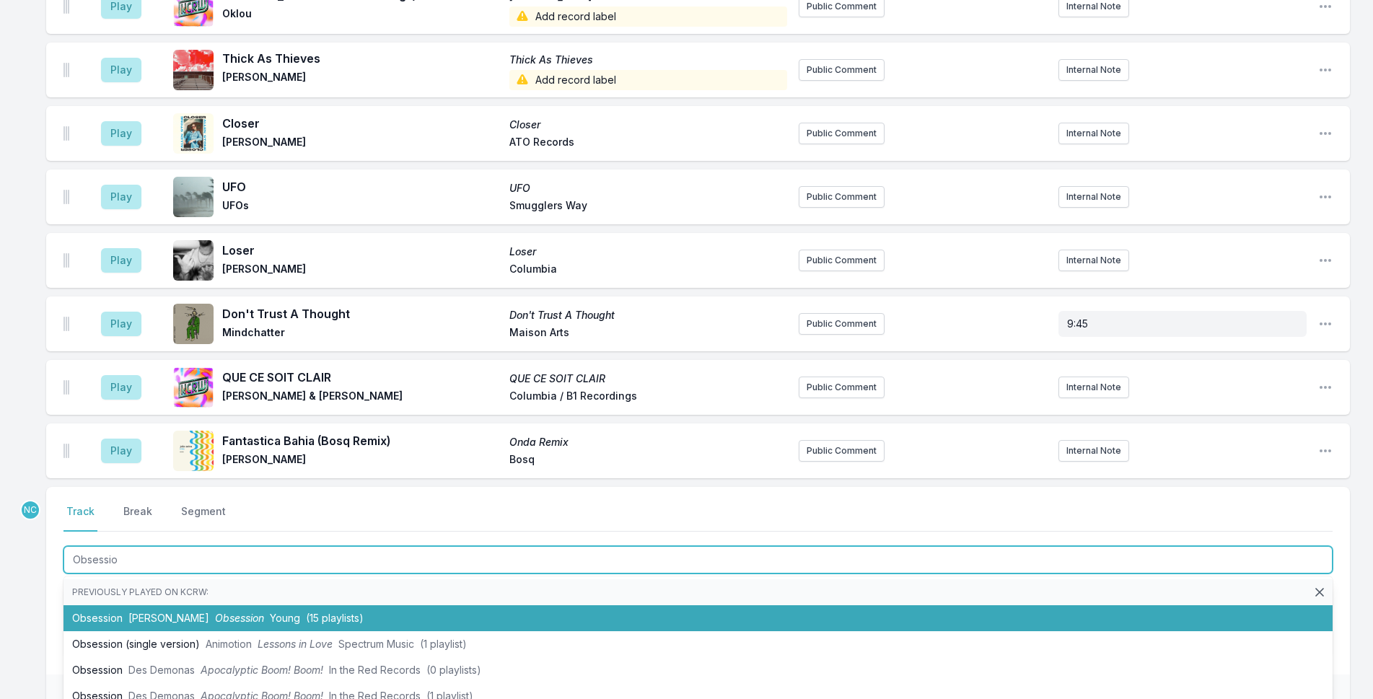
click at [255, 610] on li "Obsession [PERSON_NAME] Obsession Young (15 playlists)" at bounding box center [697, 618] width 1269 height 26
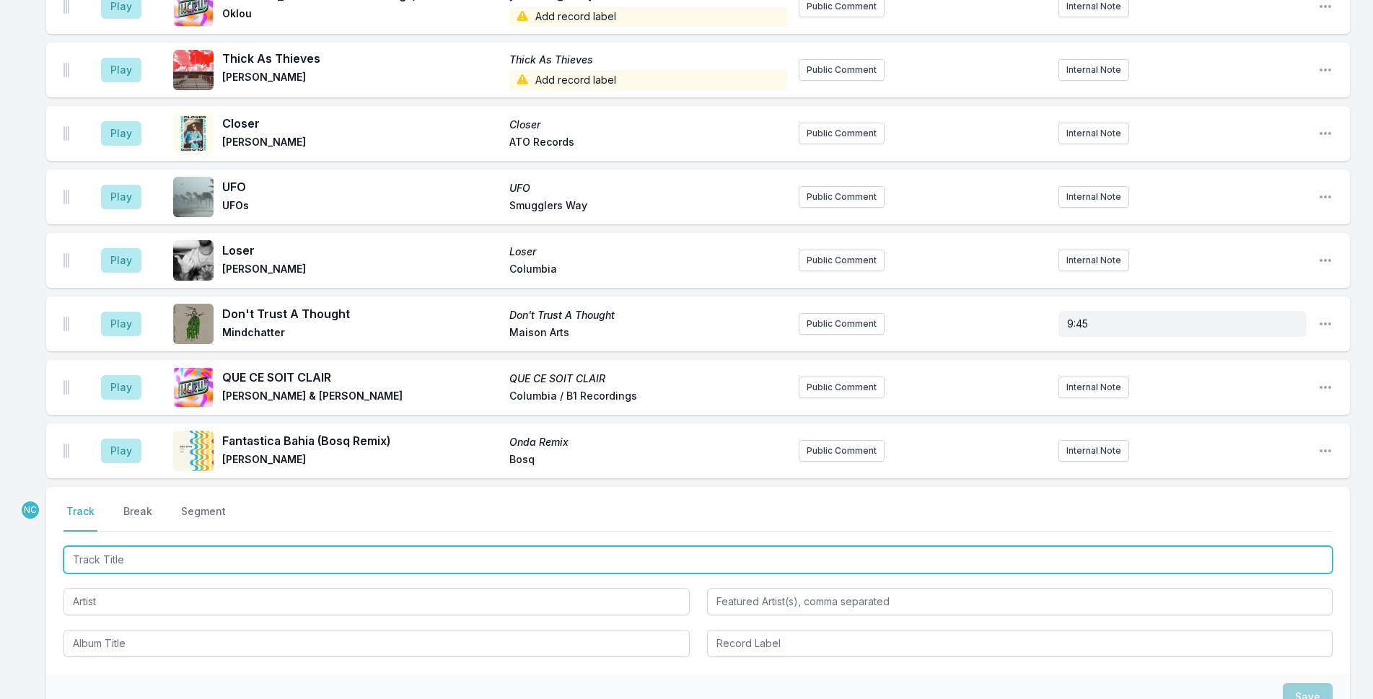
scroll to position [2978, 0]
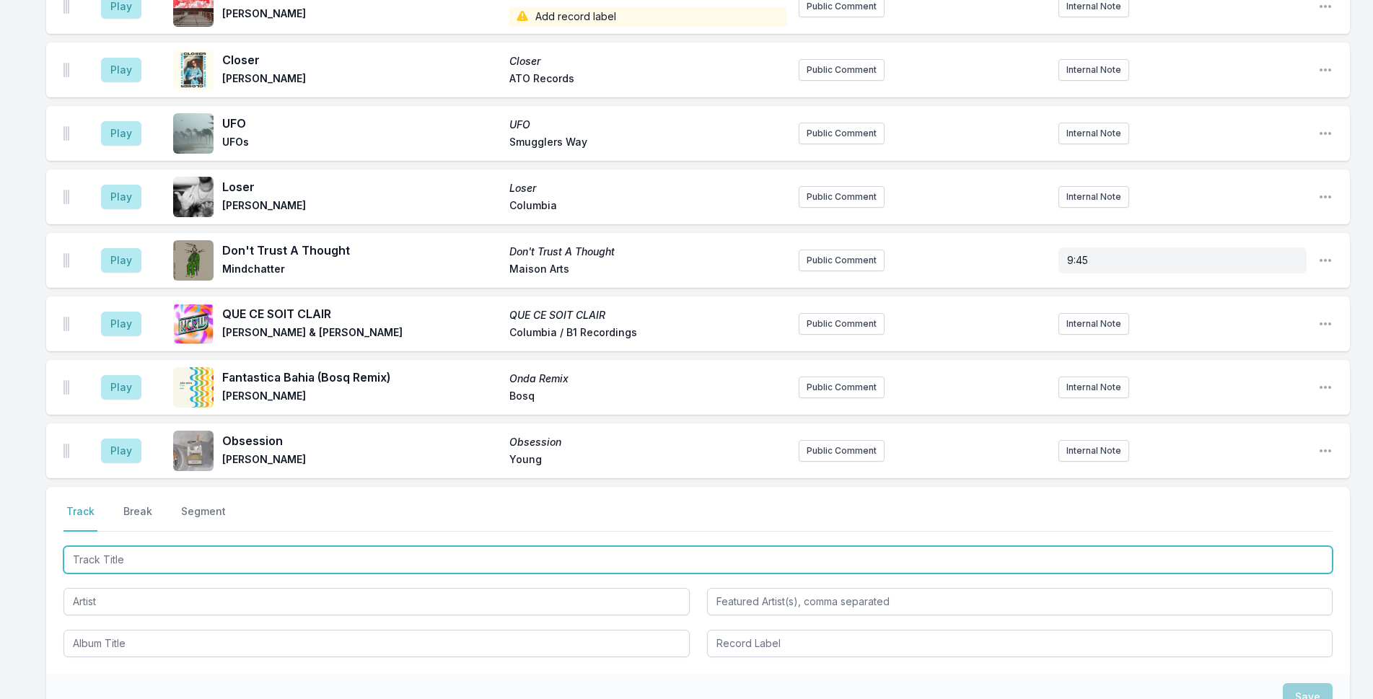
click at [204, 550] on input "Track Title" at bounding box center [697, 559] width 1269 height 27
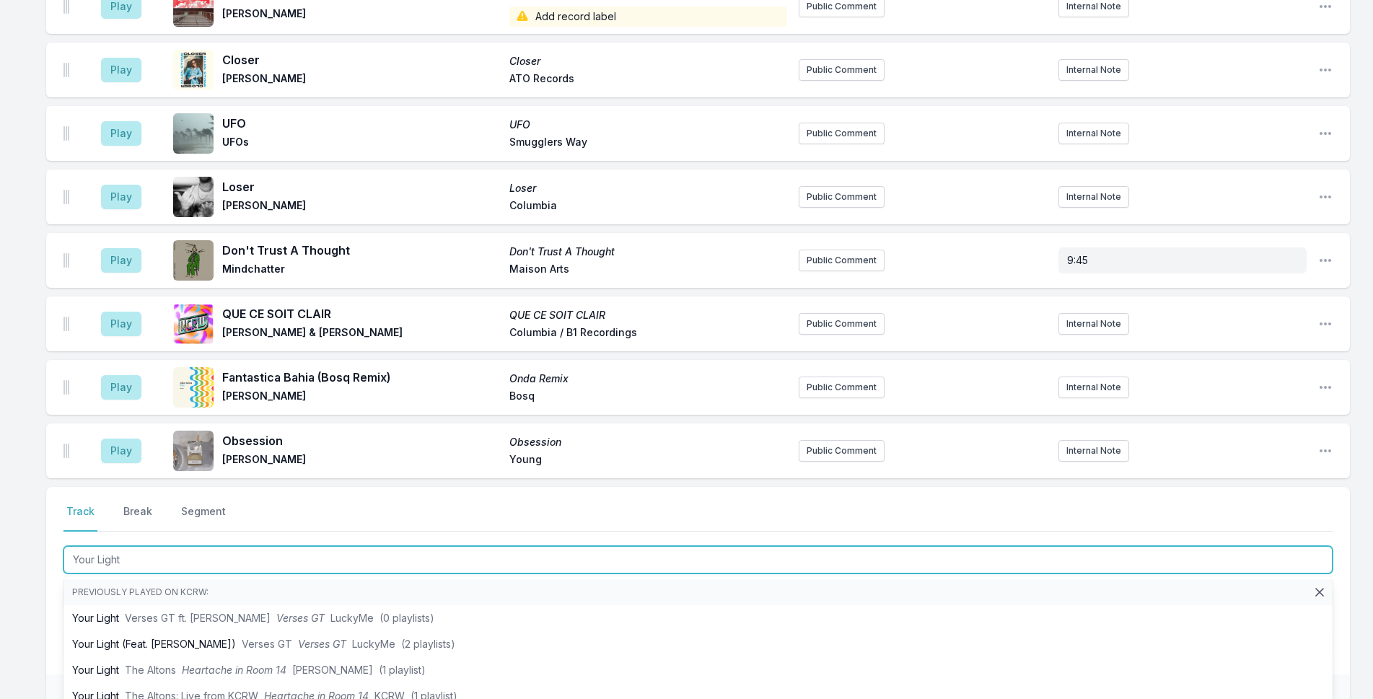
drag, startPoint x: 132, startPoint y: 538, endPoint x: 0, endPoint y: 533, distance: 132.1
type input "Love You Like That"
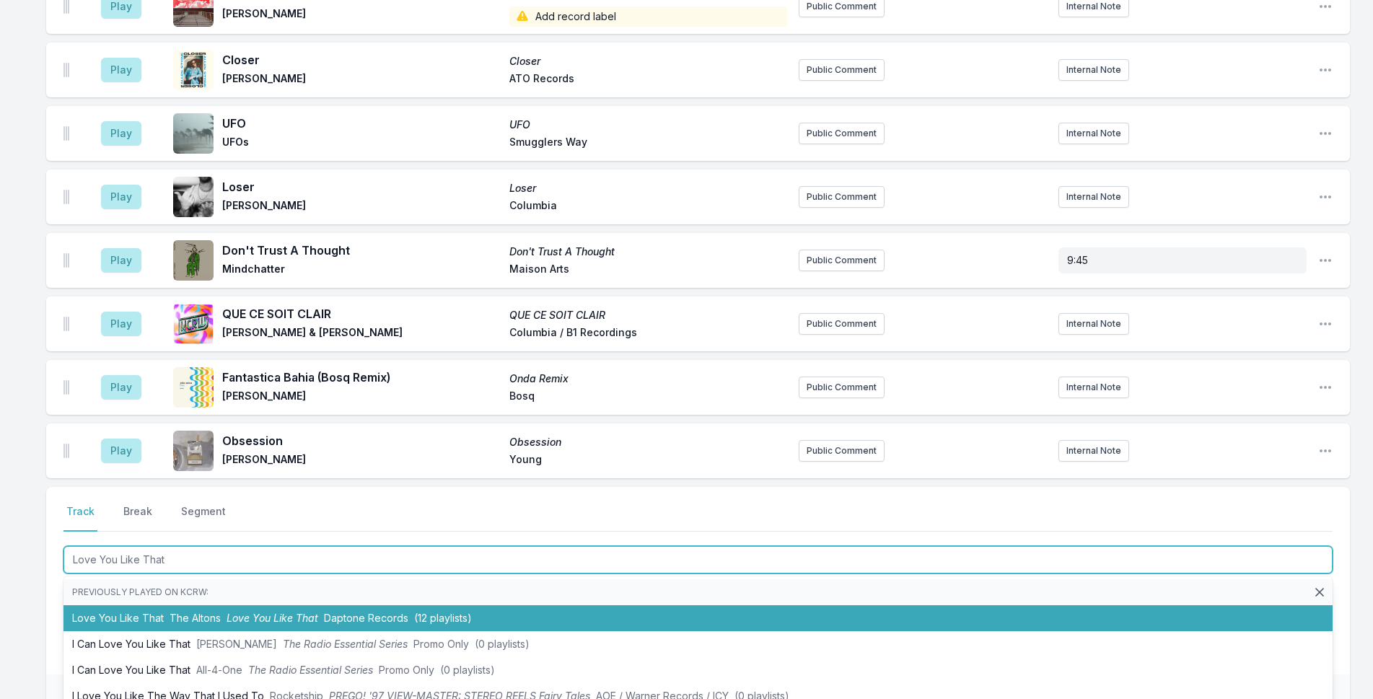
click at [163, 605] on li "Love You Like That The Altons Love You Like That Daptone Records (12 playlists)" at bounding box center [697, 618] width 1269 height 26
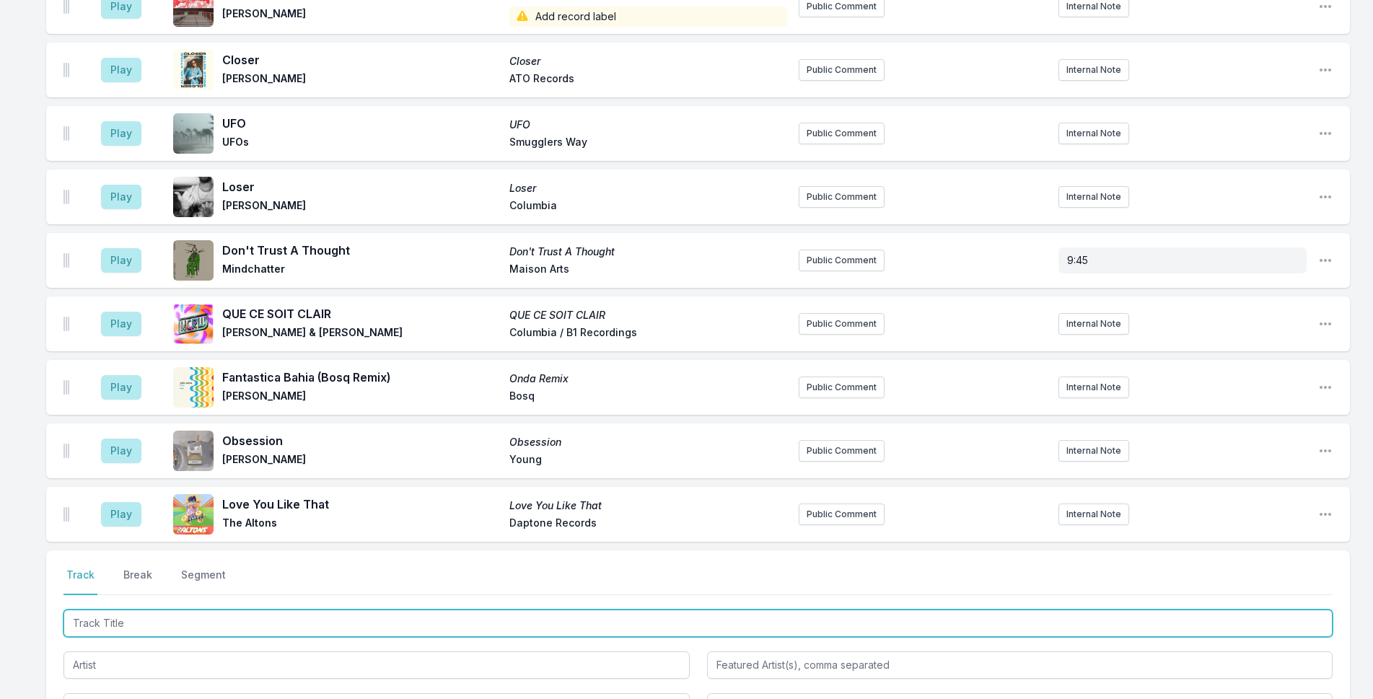
scroll to position [3042, 0]
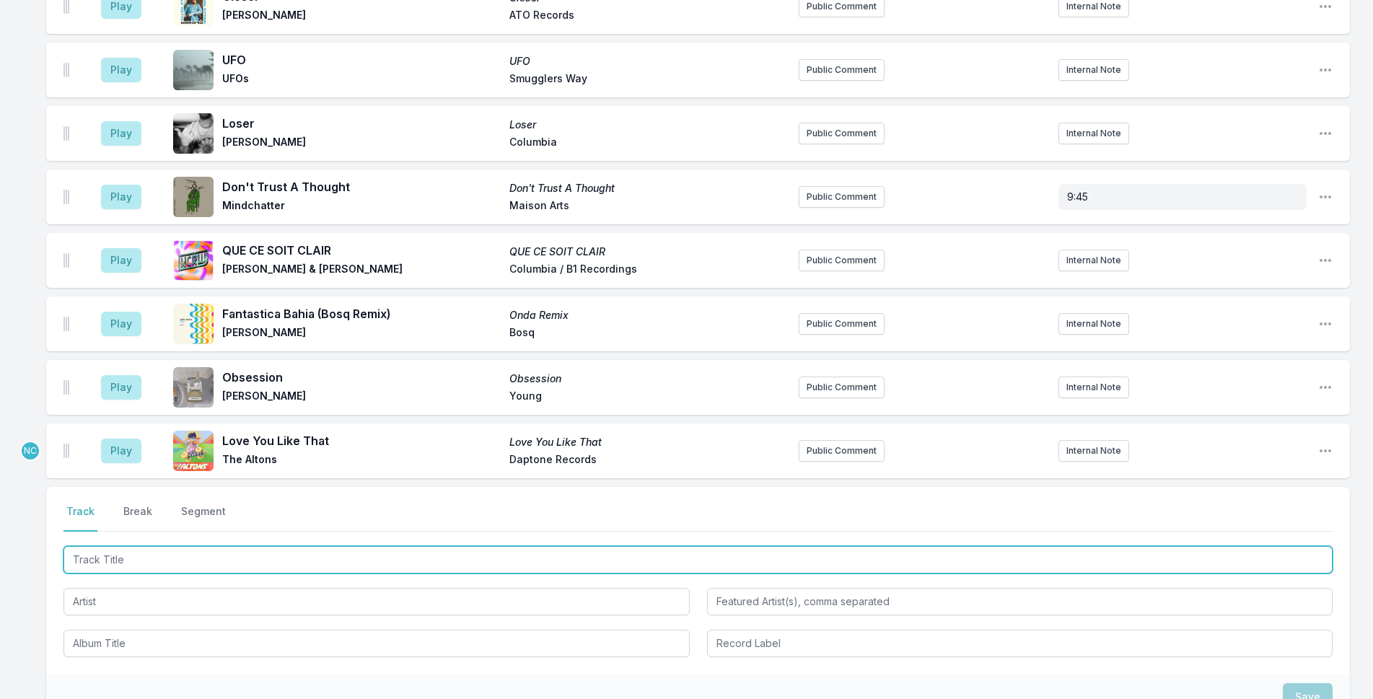
click at [196, 546] on input "Track Title" at bounding box center [697, 559] width 1269 height 27
type input "[PERSON_NAME]"
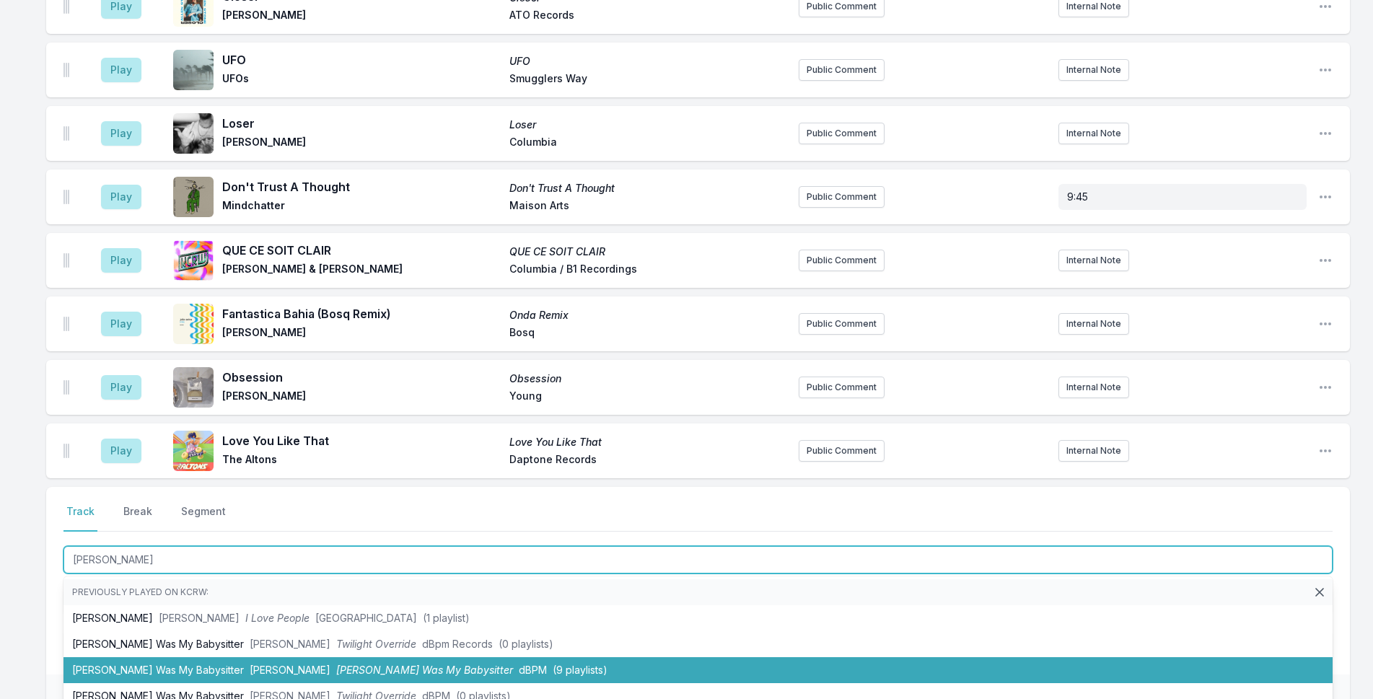
click at [250, 664] on span "[PERSON_NAME]" at bounding box center [290, 670] width 81 height 12
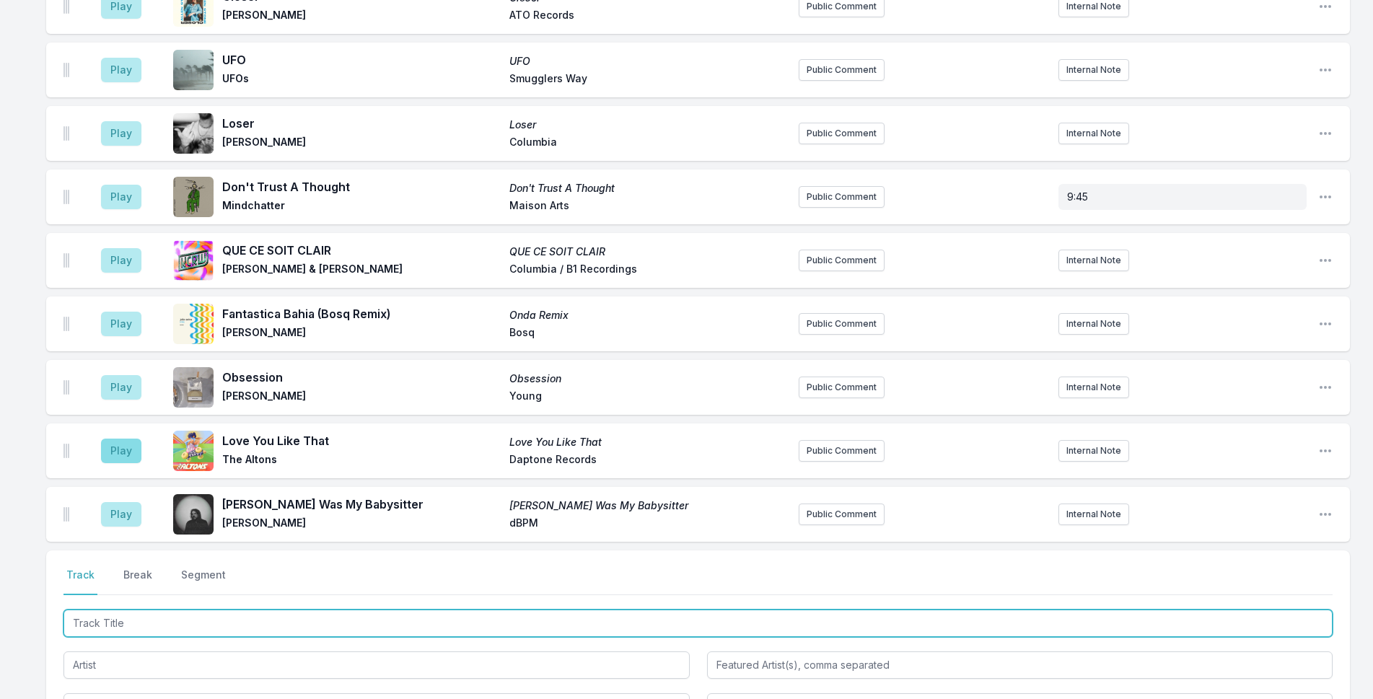
scroll to position [3105, 0]
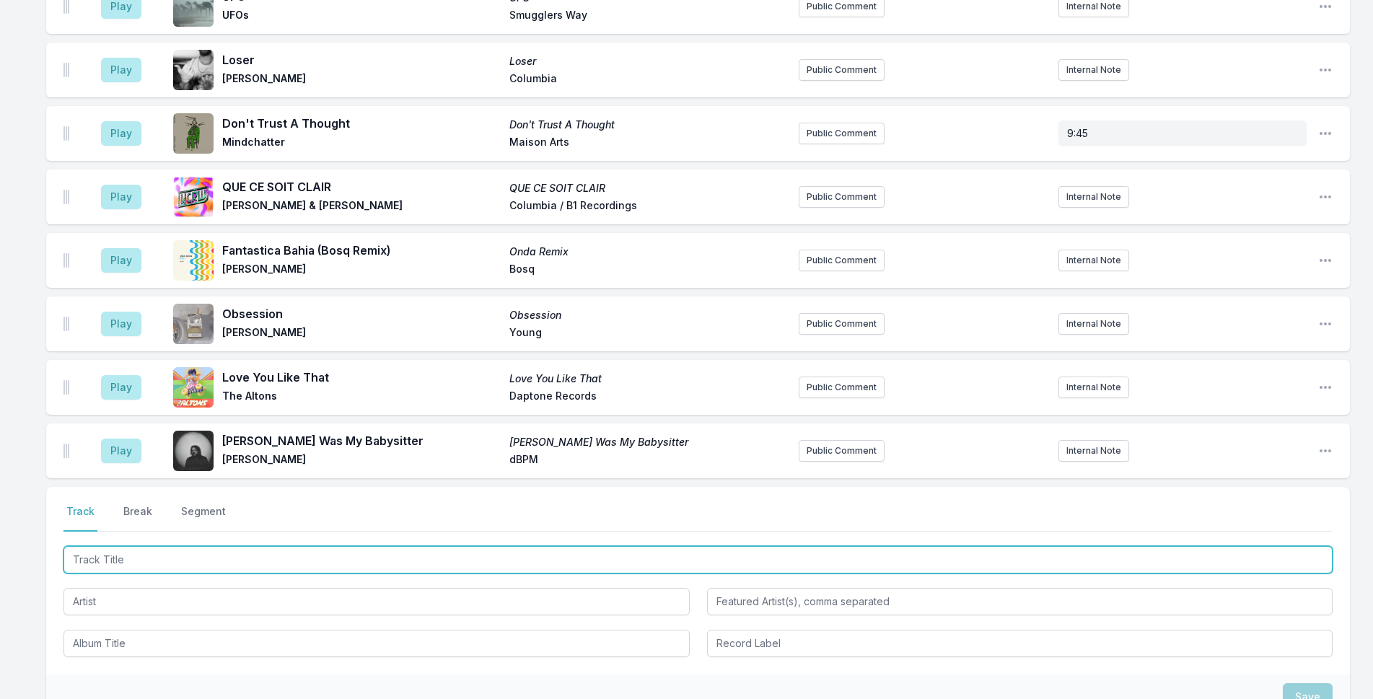
drag, startPoint x: 397, startPoint y: 537, endPoint x: 1376, endPoint y: 361, distance: 995.3
click at [399, 546] on input "Track Title" at bounding box center [697, 559] width 1269 height 27
type input "Guess I'm Fallin"
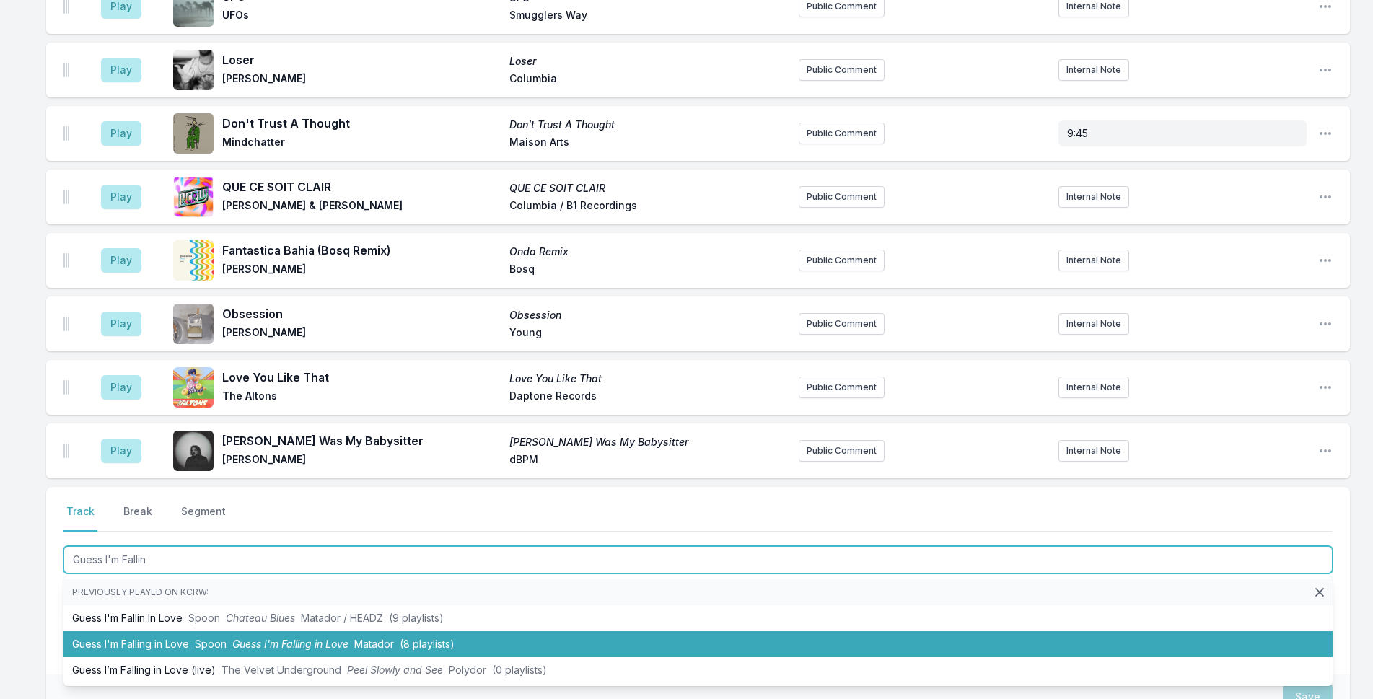
click at [480, 637] on li "Guess I'm Falling in Love Spoon Guess I'm Falling in Love Matador (8 playlists)" at bounding box center [697, 644] width 1269 height 26
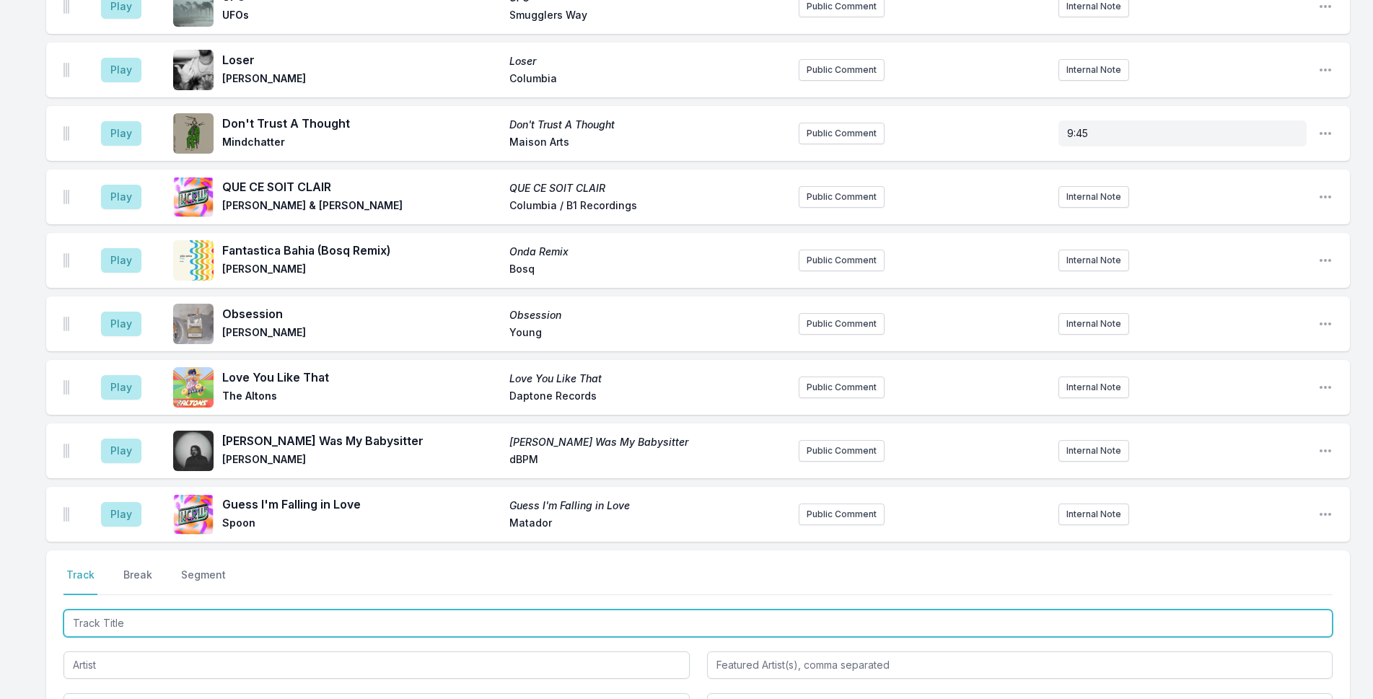
scroll to position [3169, 0]
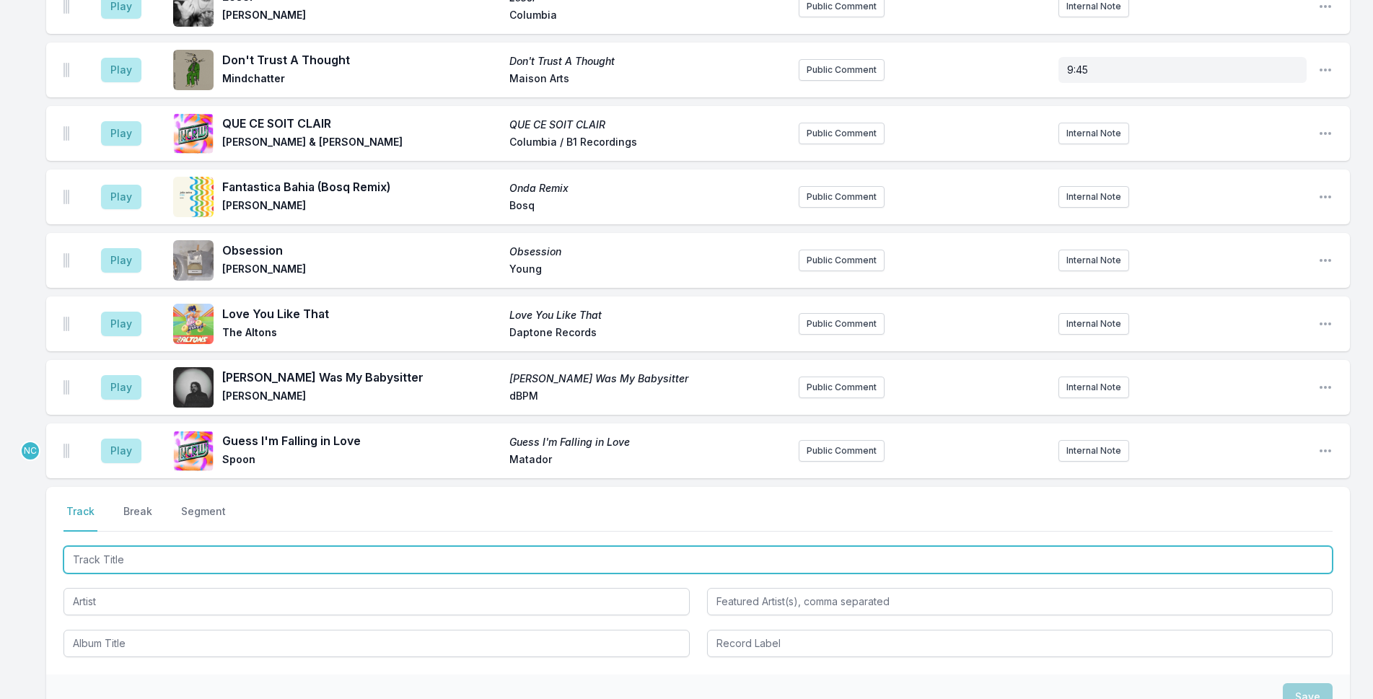
click at [447, 548] on input "Track Title" at bounding box center [697, 559] width 1269 height 27
type input "Guess I'm Fall"
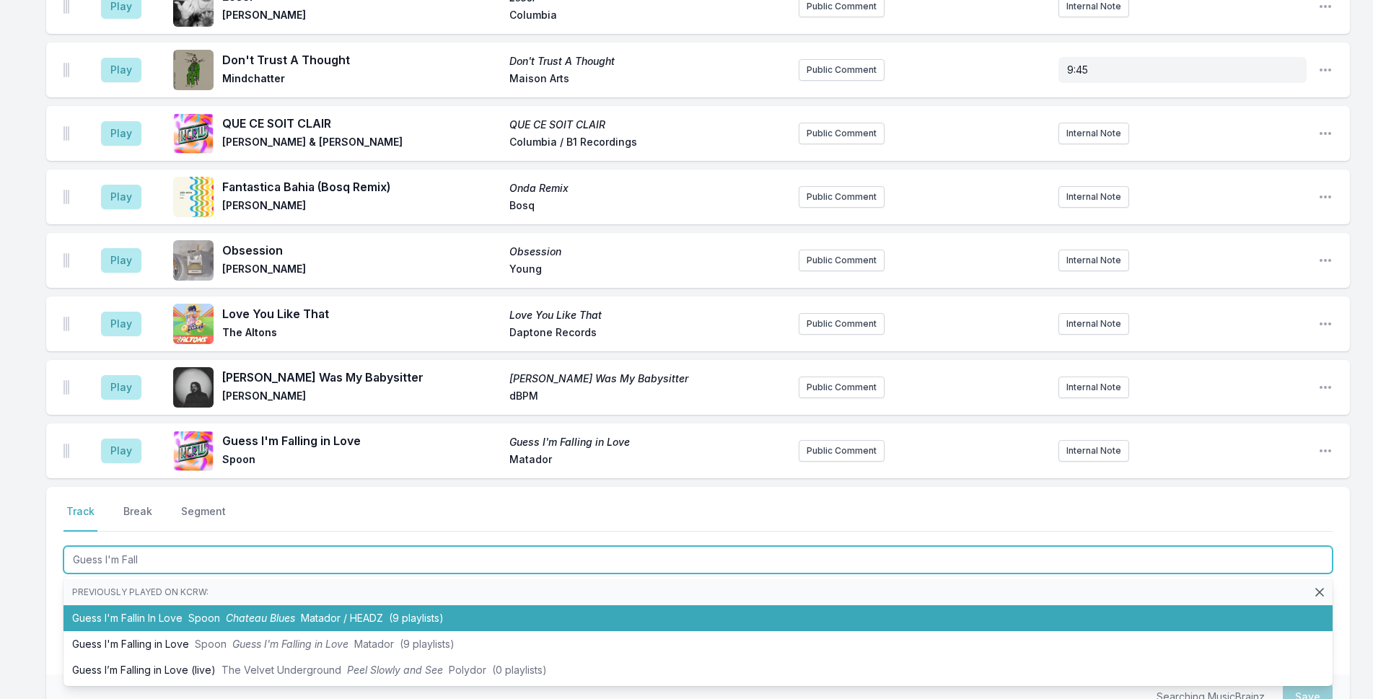
click at [463, 605] on li "Guess I'm Fallin In Love Spoon Chateau Blues Matador / HEADZ (9 playlists)" at bounding box center [697, 618] width 1269 height 26
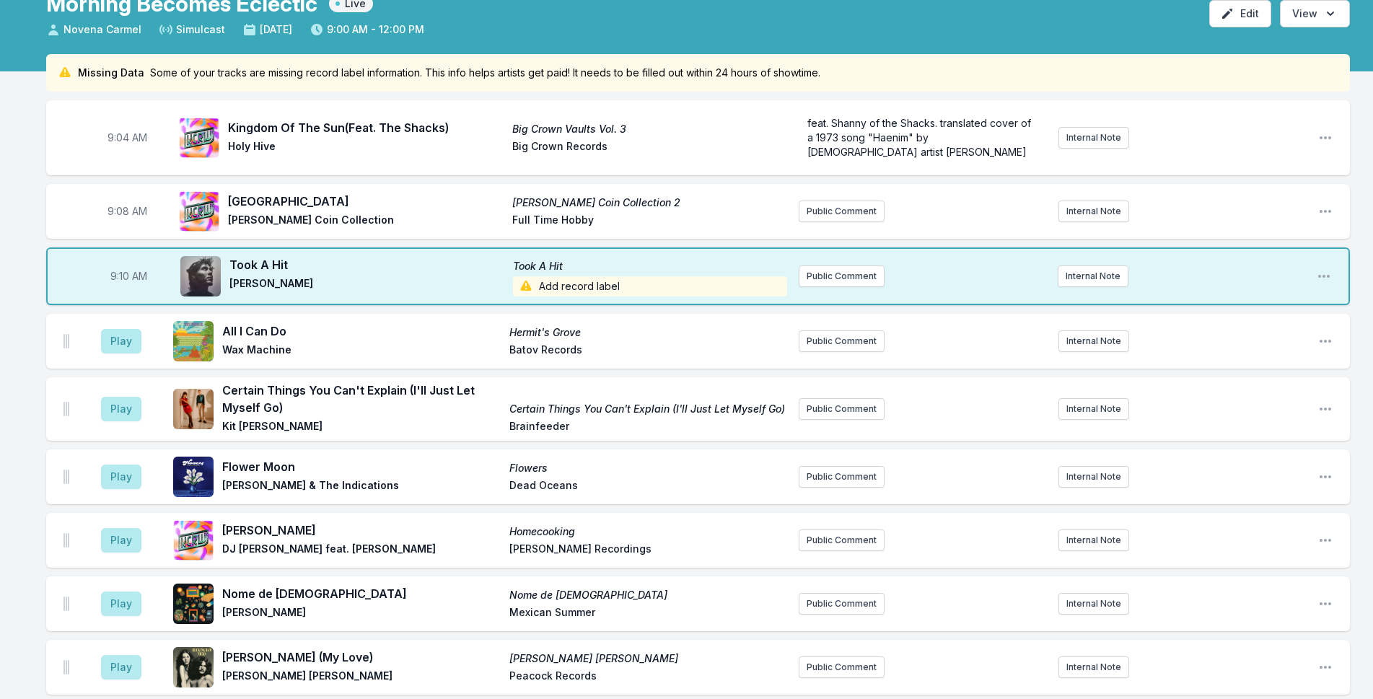
scroll to position [58, 0]
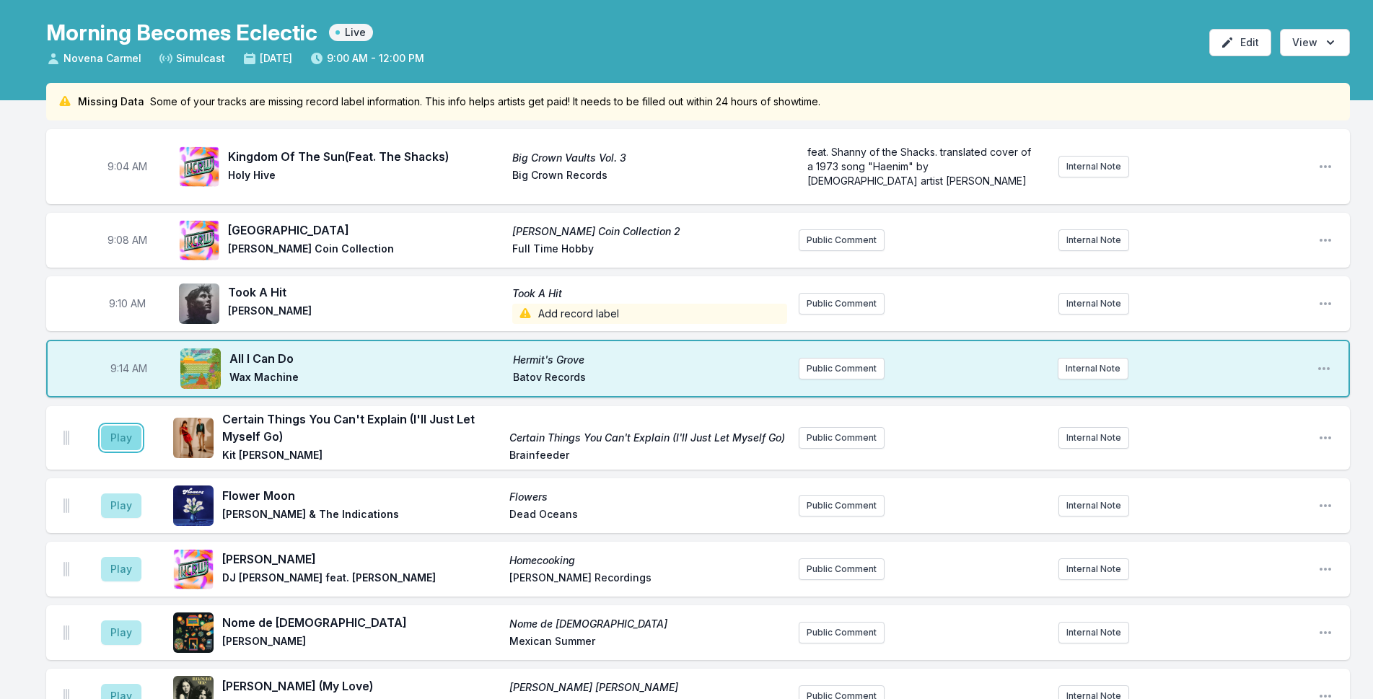
click at [115, 442] on button "Play" at bounding box center [121, 438] width 40 height 25
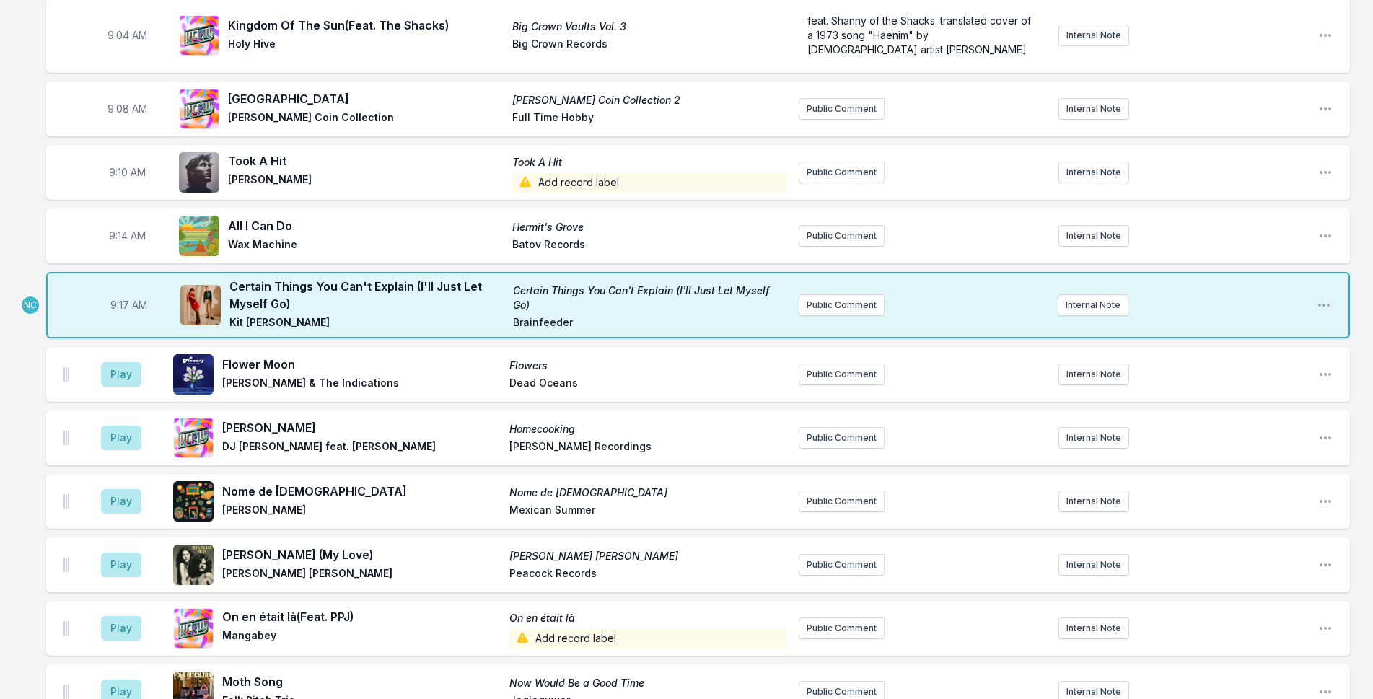
scroll to position [203, 0]
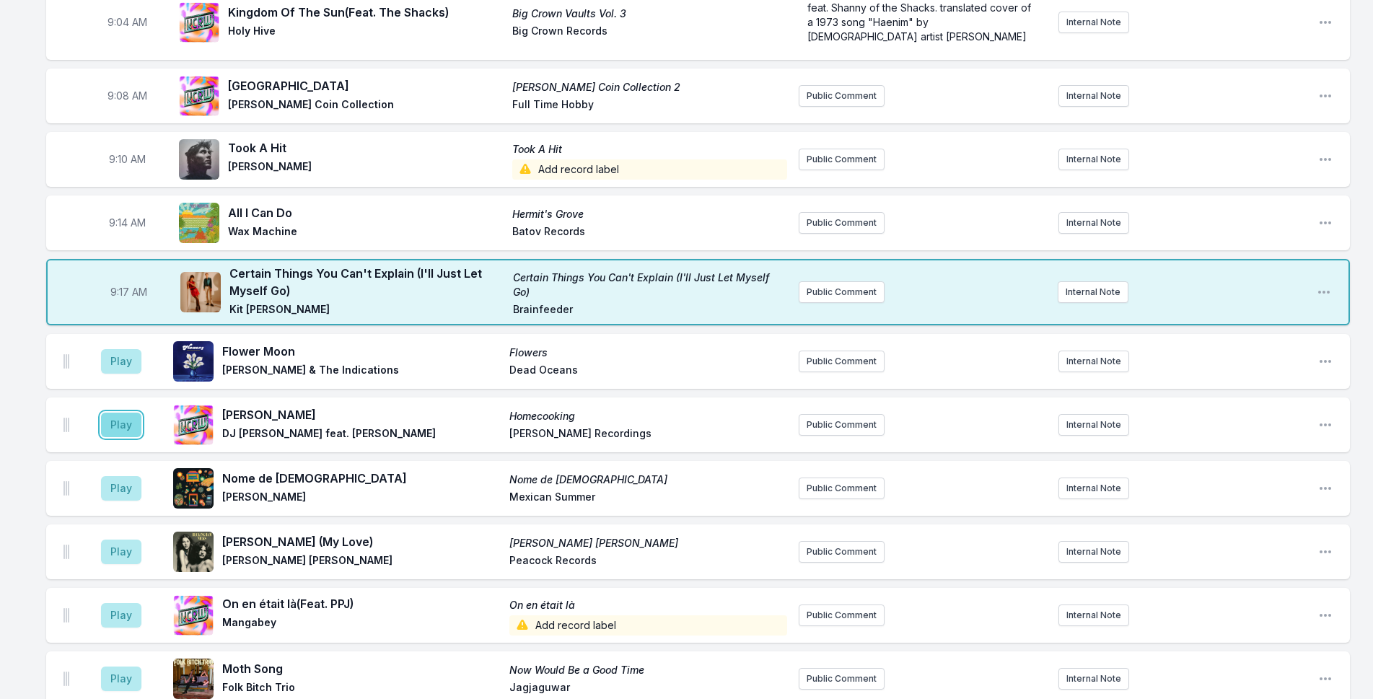
click at [123, 426] on button "Play" at bounding box center [121, 425] width 40 height 25
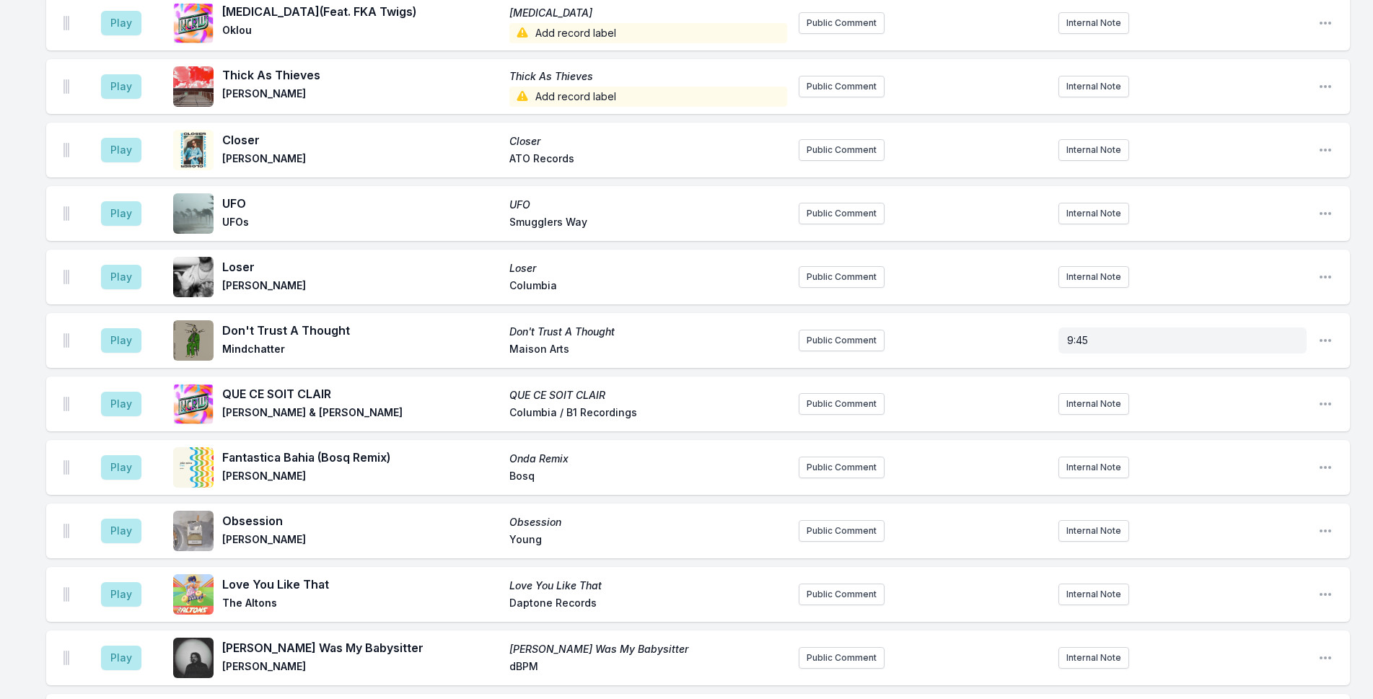
scroll to position [2872, 0]
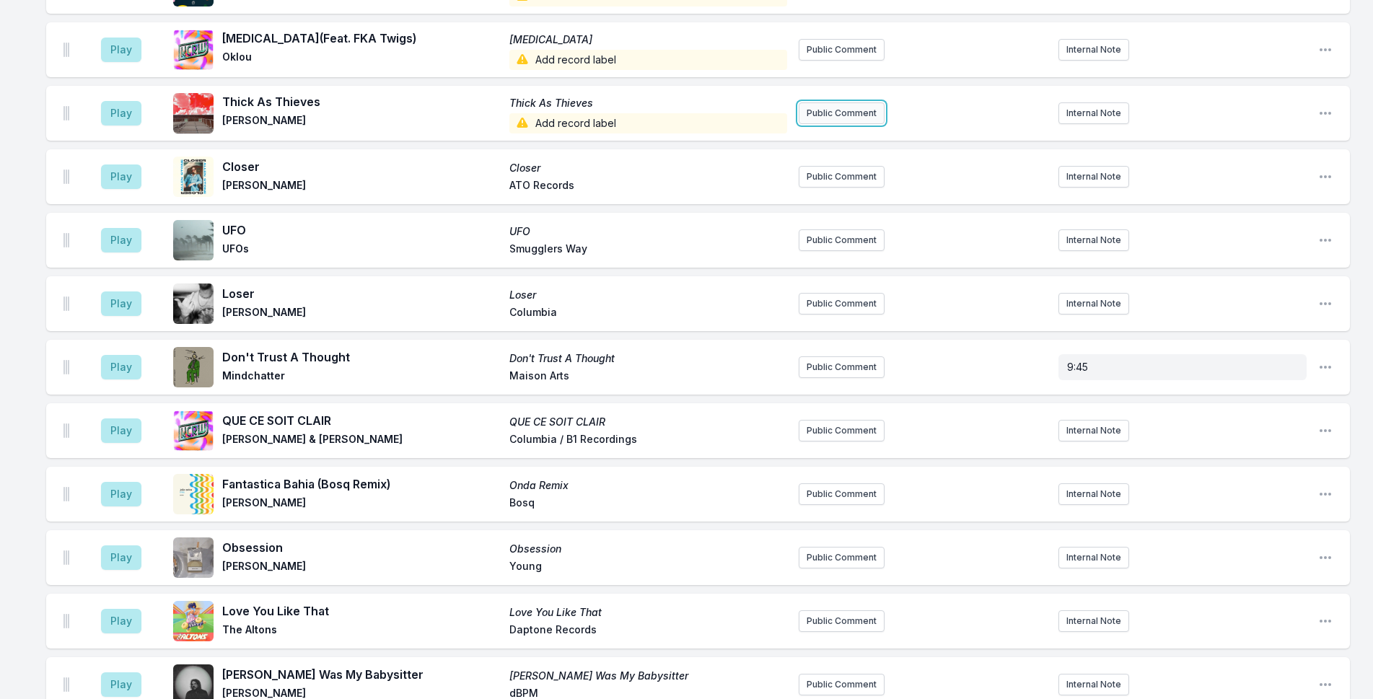
click at [817, 102] on button "Public Comment" at bounding box center [842, 113] width 86 height 22
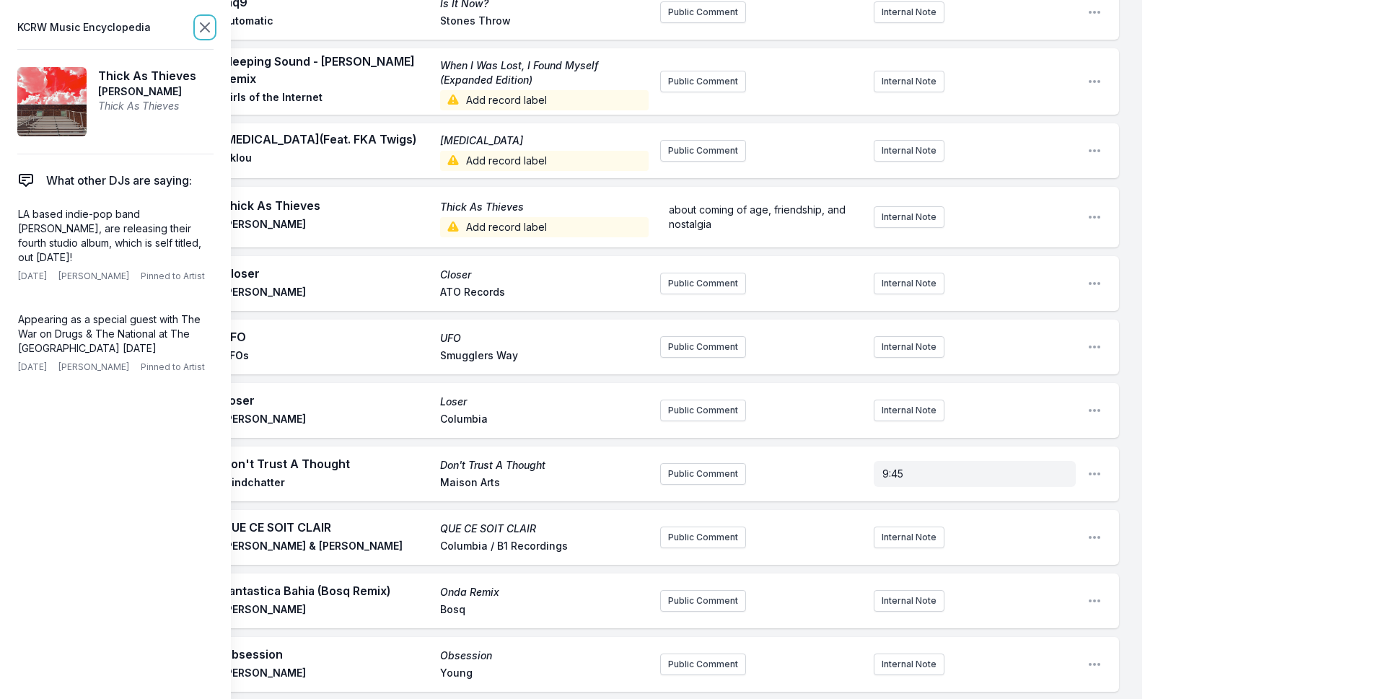
click at [200, 20] on icon at bounding box center [204, 27] width 17 height 17
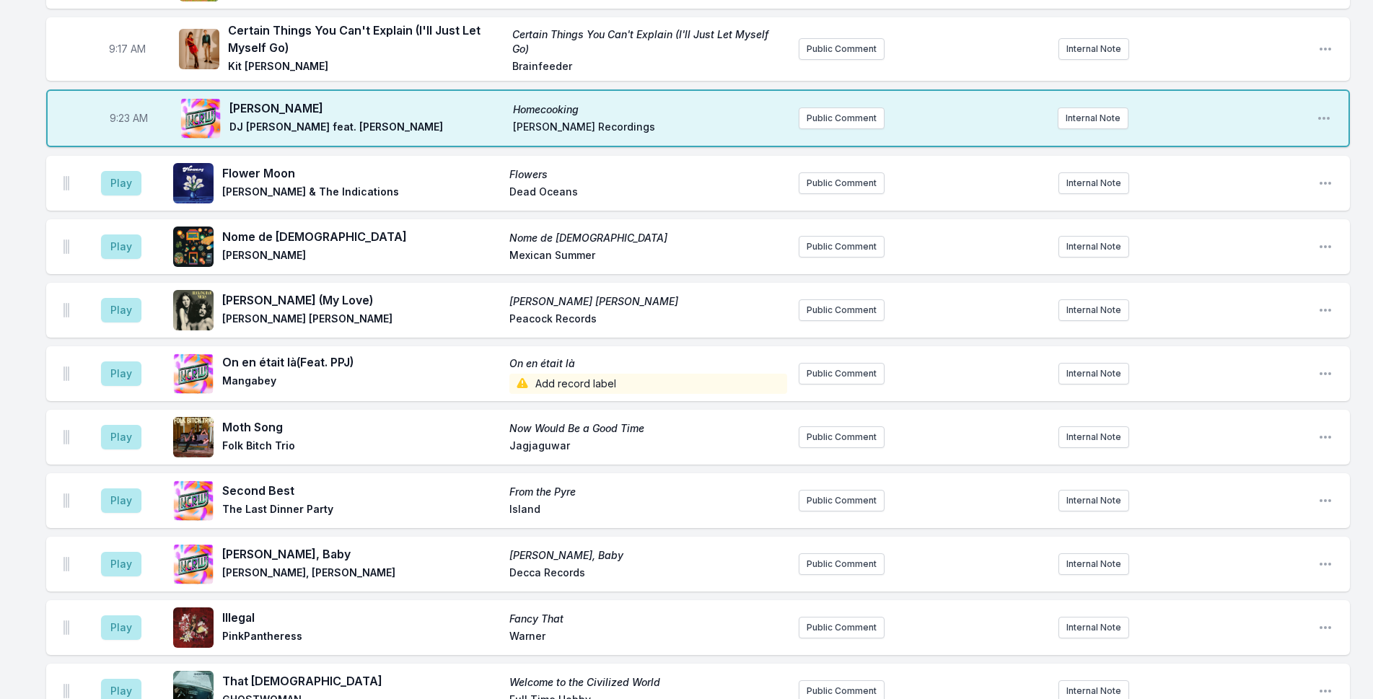
scroll to position [419, 0]
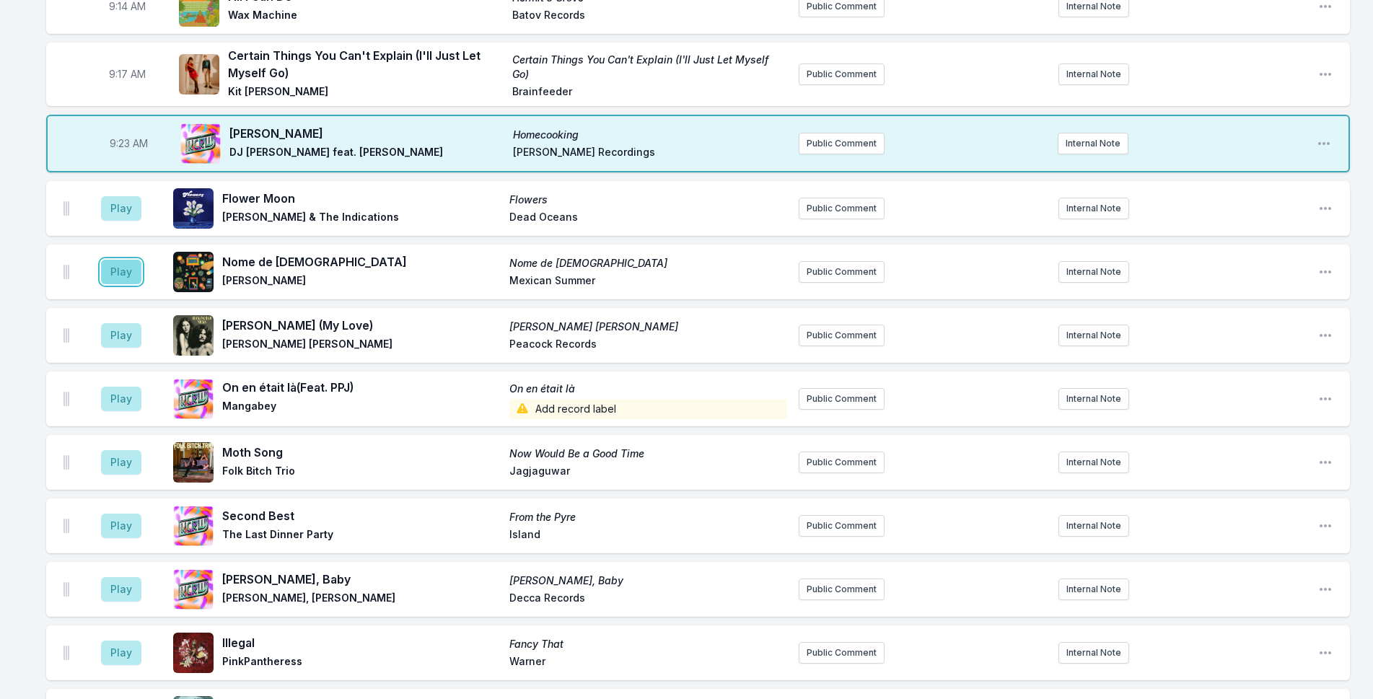
click at [116, 267] on button "Play" at bounding box center [121, 272] width 40 height 25
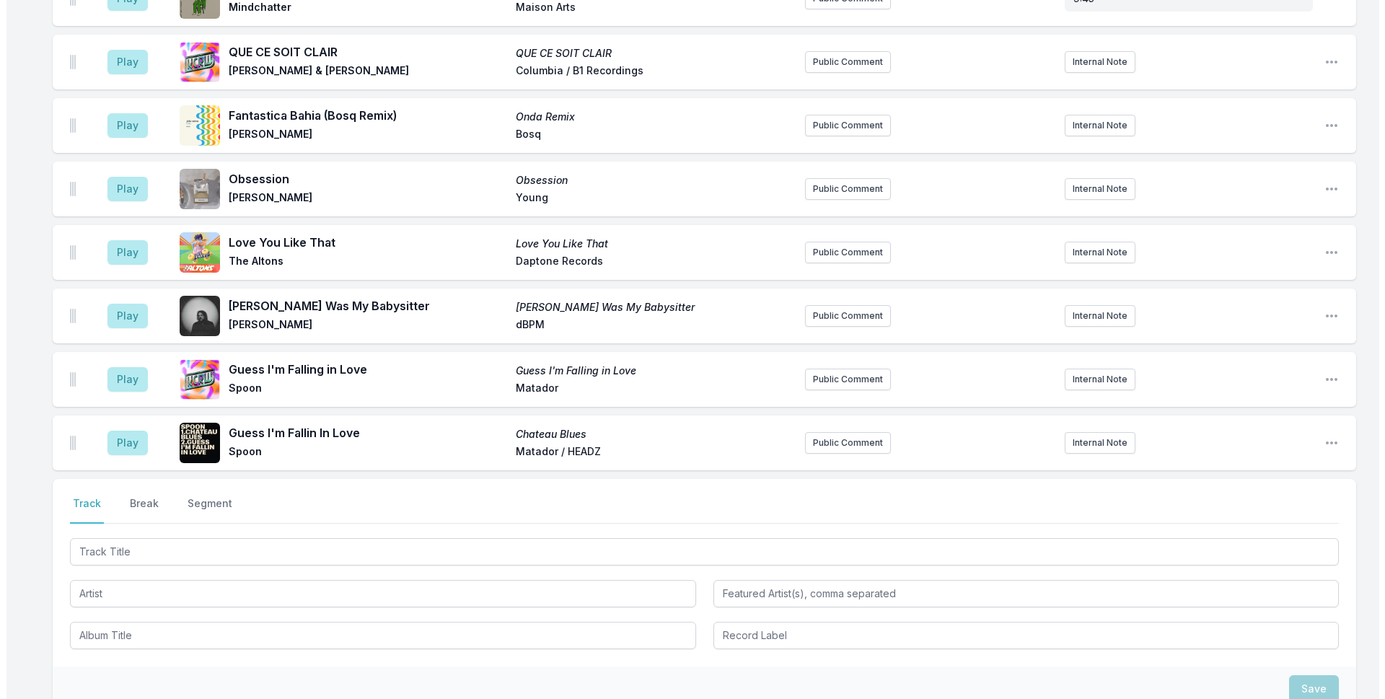
scroll to position [3377, 0]
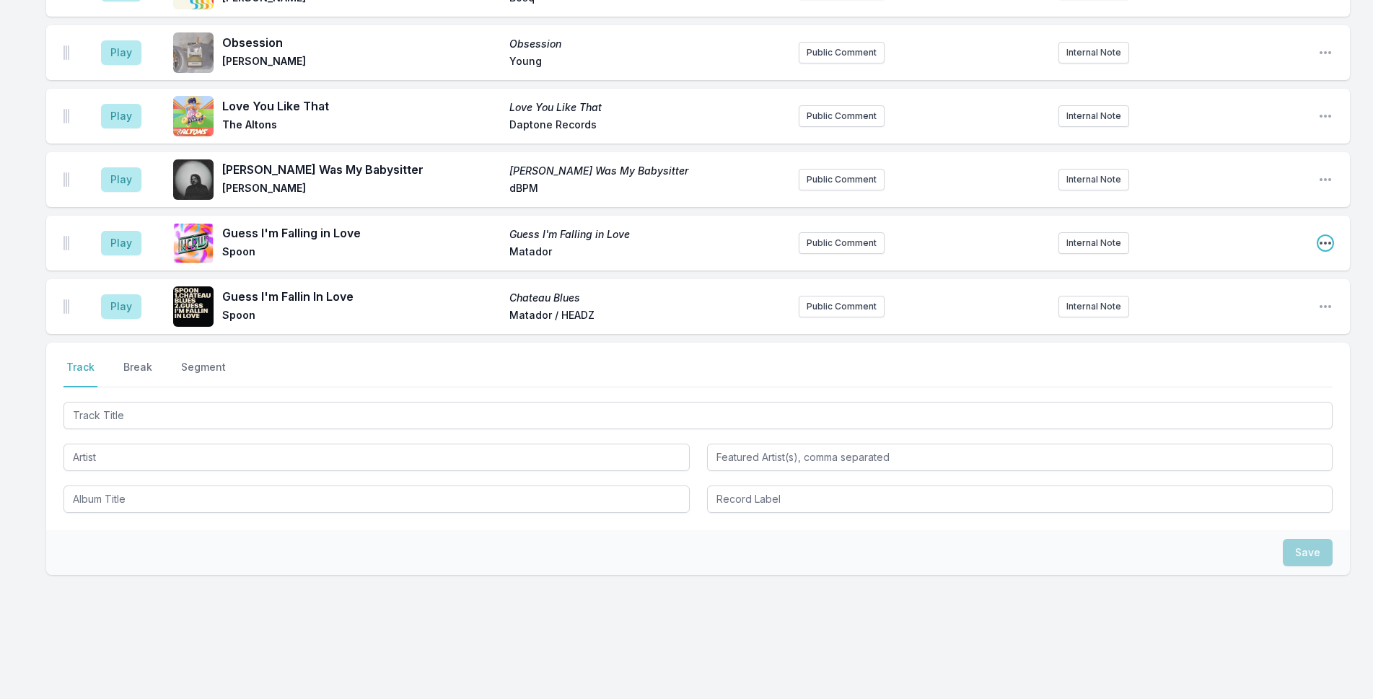
click at [1325, 236] on icon "Open playlist item options" at bounding box center [1325, 243] width 14 height 14
click at [1245, 311] on button "Delete Entry" at bounding box center [1252, 324] width 162 height 26
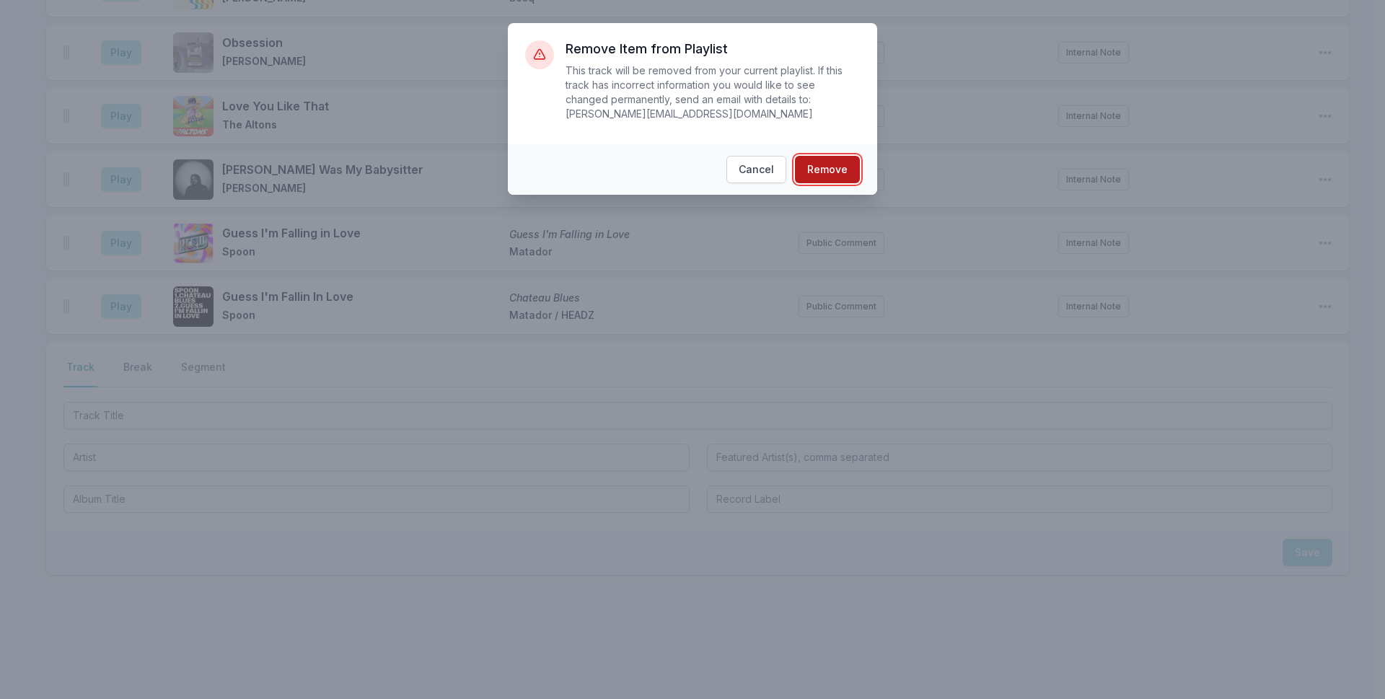
click at [822, 157] on button "Remove" at bounding box center [827, 169] width 65 height 27
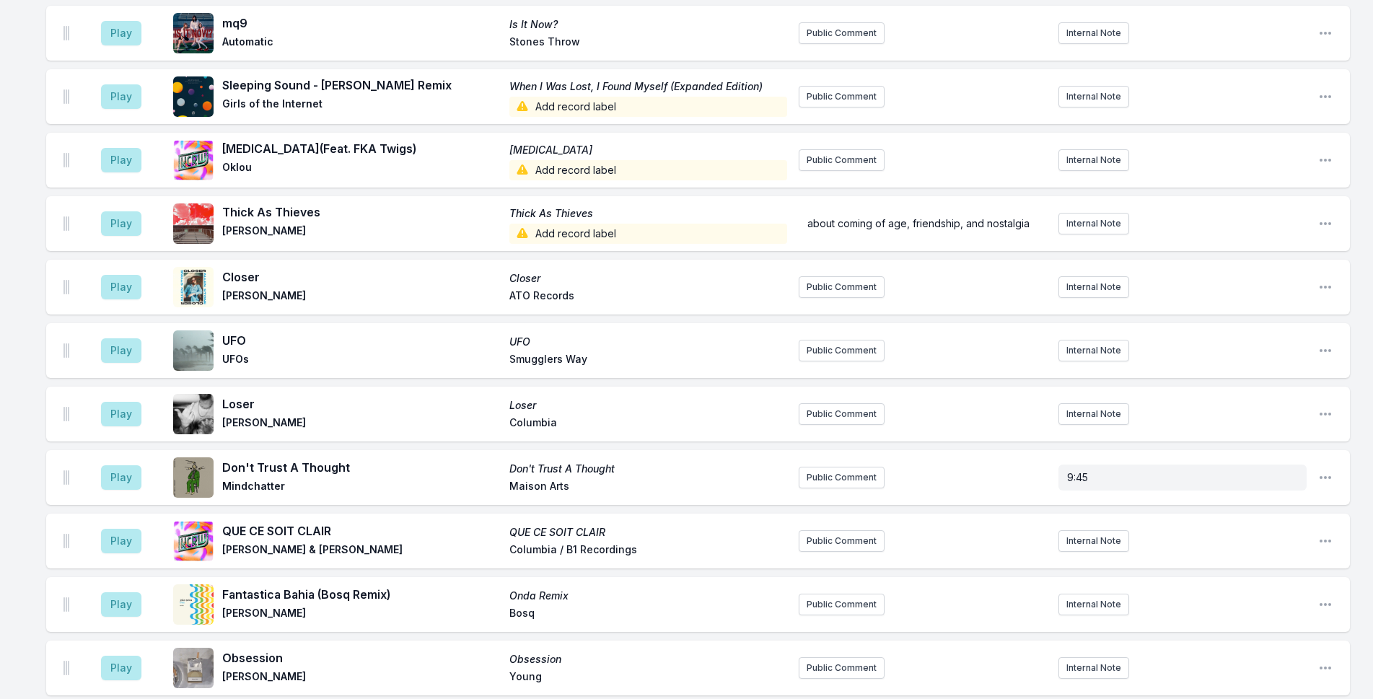
scroll to position [2736, 0]
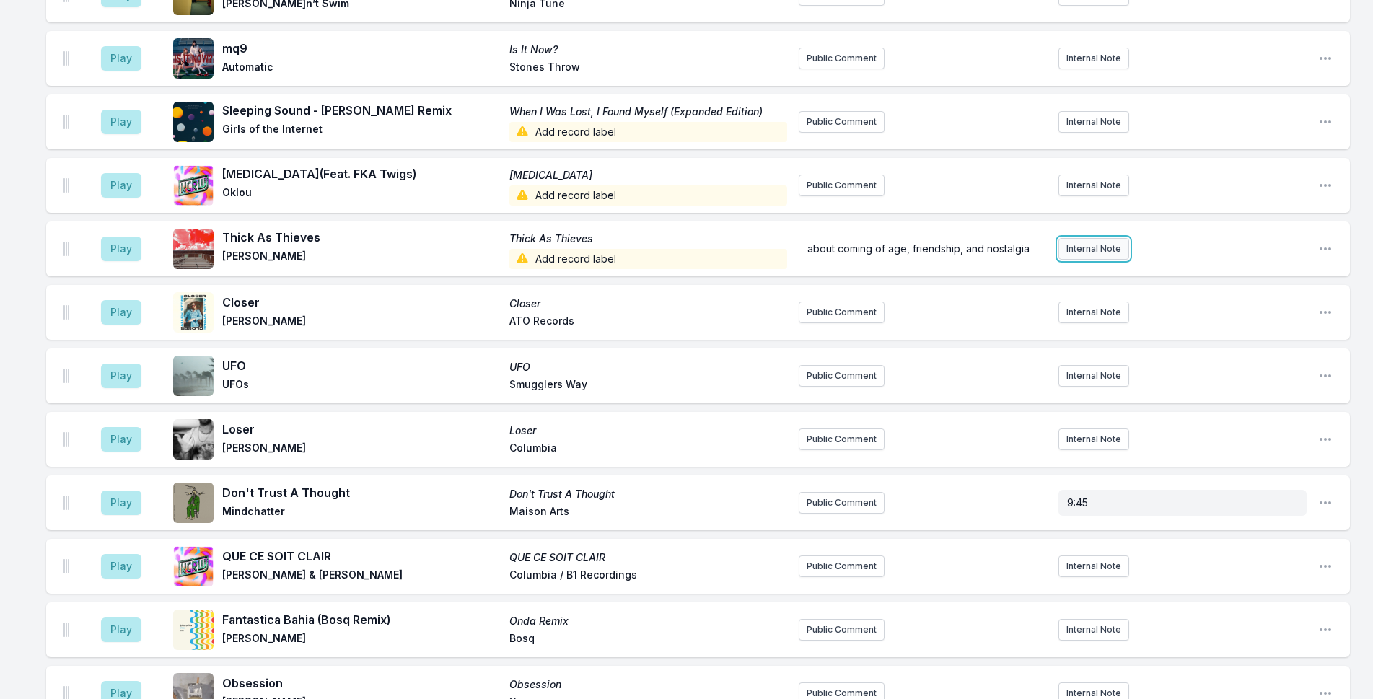
click at [1104, 238] on button "Internal Note" at bounding box center [1093, 249] width 71 height 22
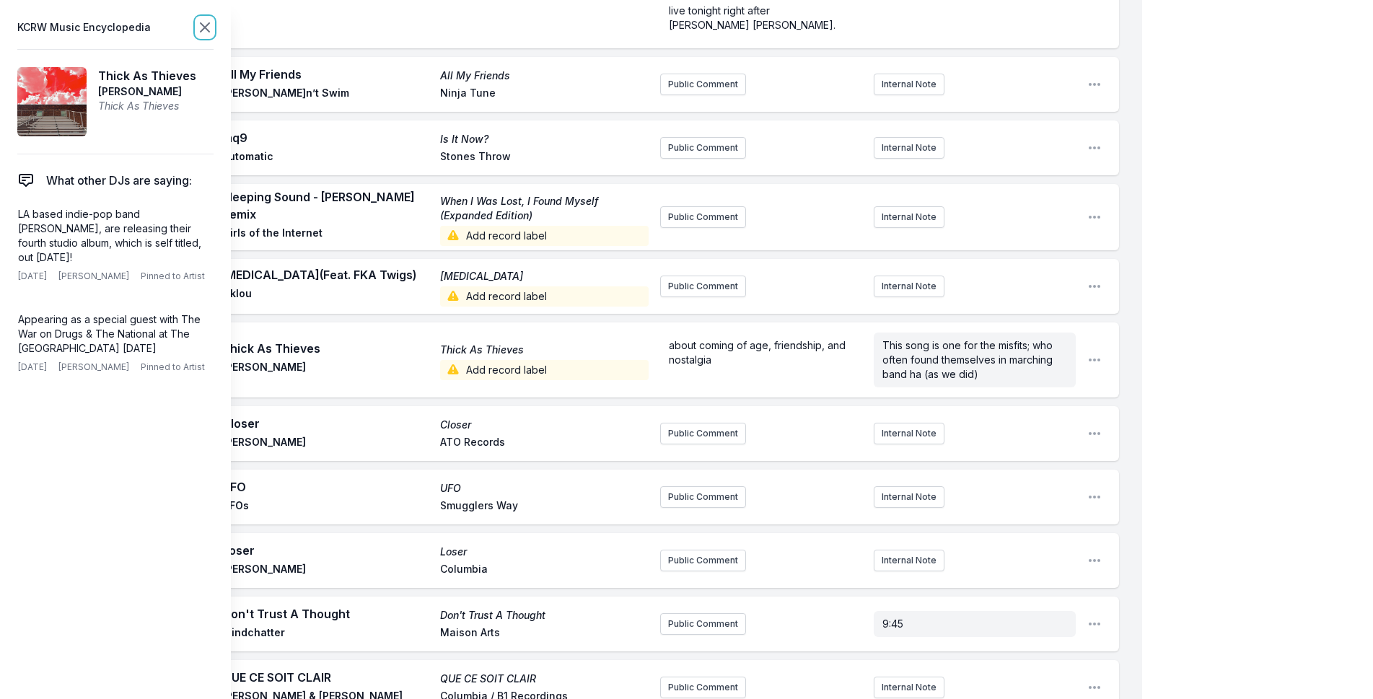
click at [206, 27] on icon at bounding box center [204, 27] width 17 height 17
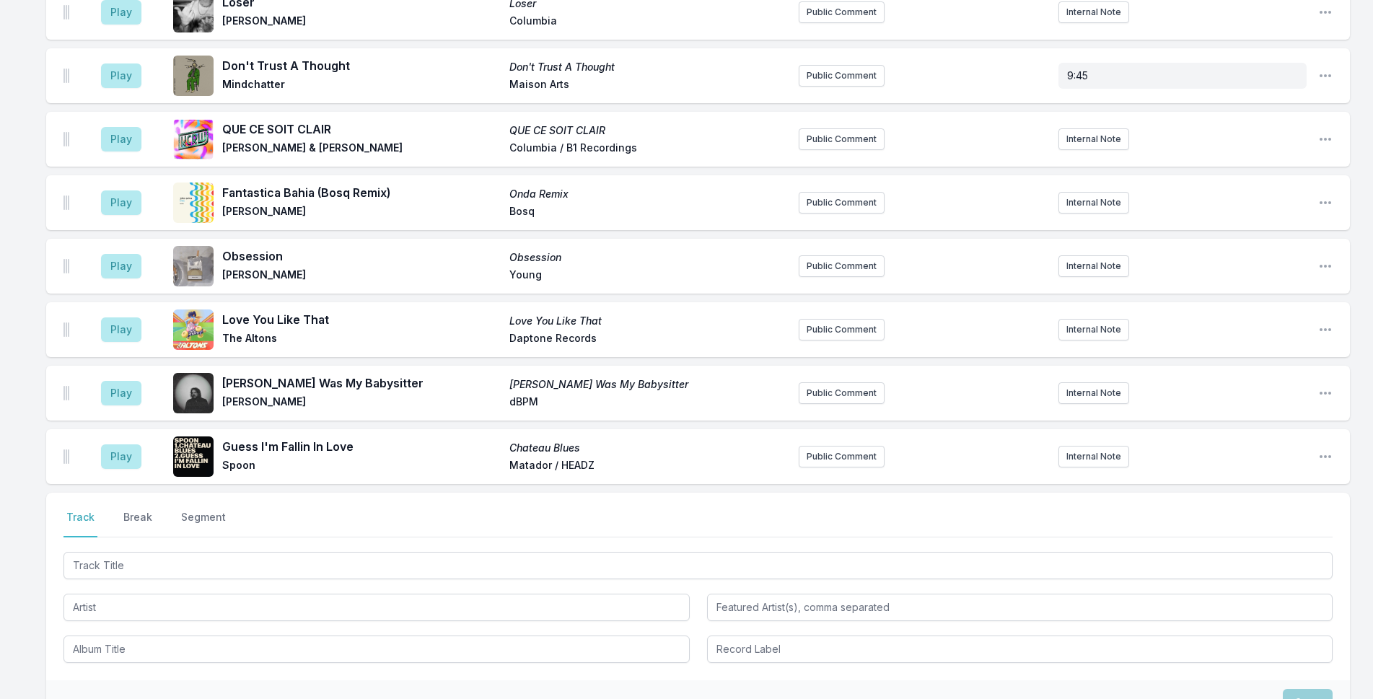
scroll to position [3319, 0]
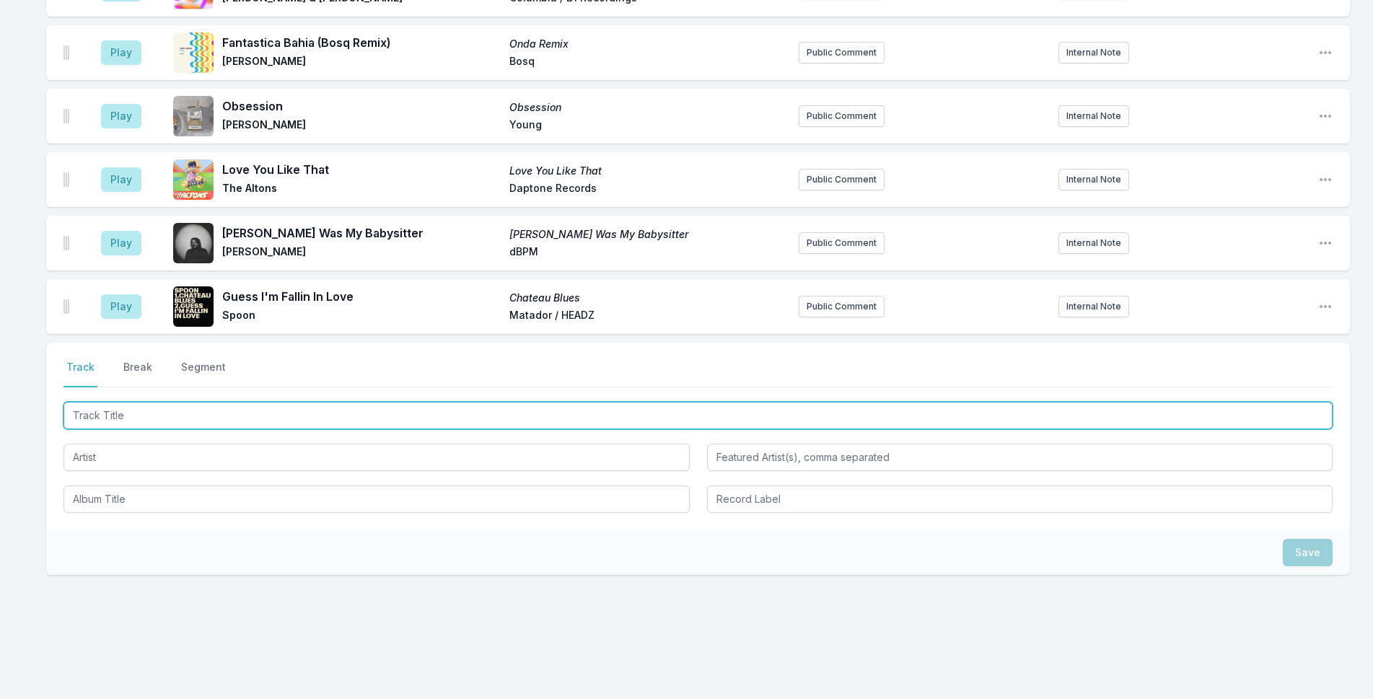
click at [144, 405] on input "Track Title" at bounding box center [697, 415] width 1269 height 27
type input "Afternoon Love"
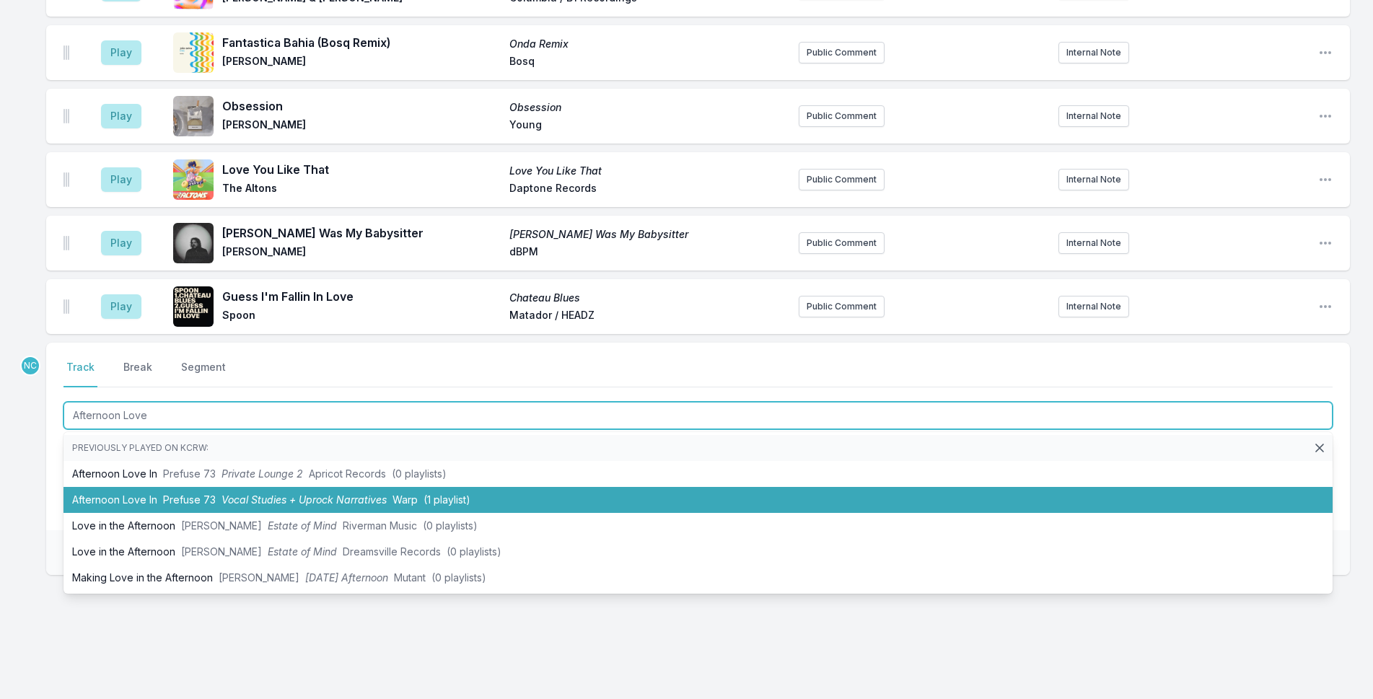
click at [144, 488] on li "Afternoon Love In Prefuse 73 Vocal Studies + Uprock Narratives Warp (1 playlist)" at bounding box center [697, 500] width 1269 height 26
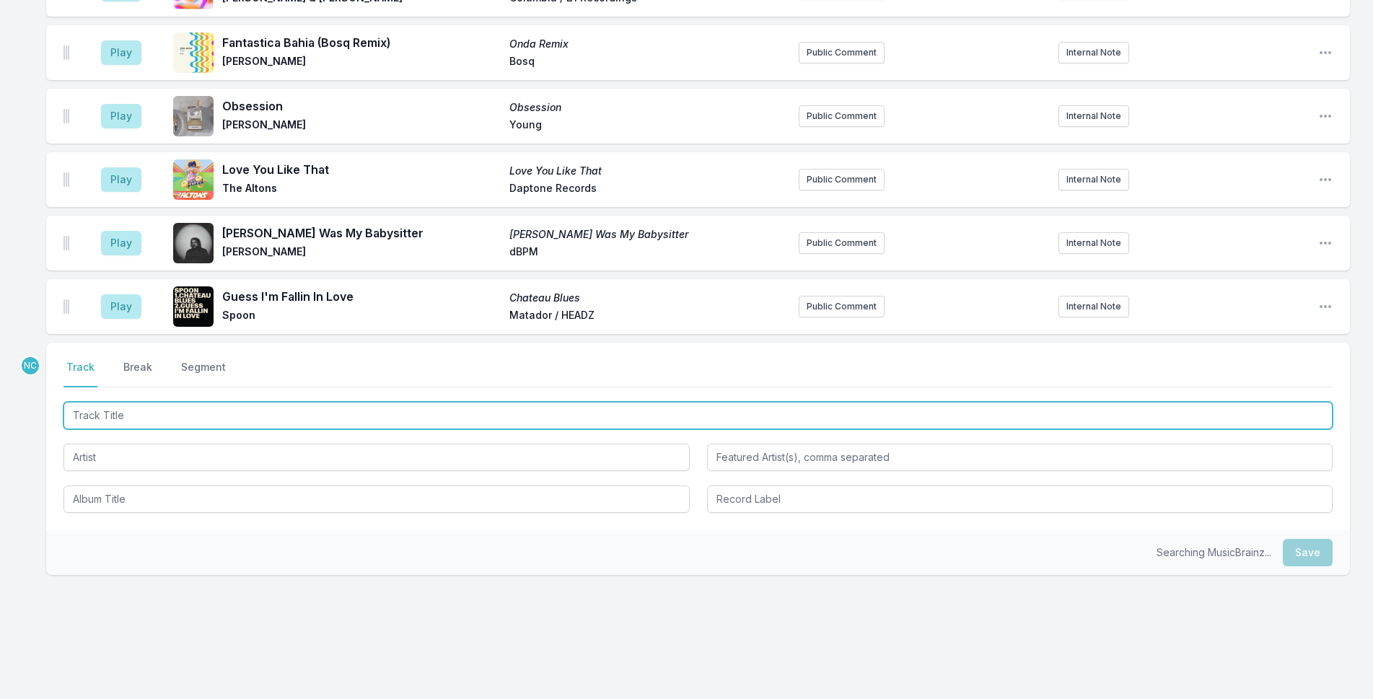
scroll to position [3382, 0]
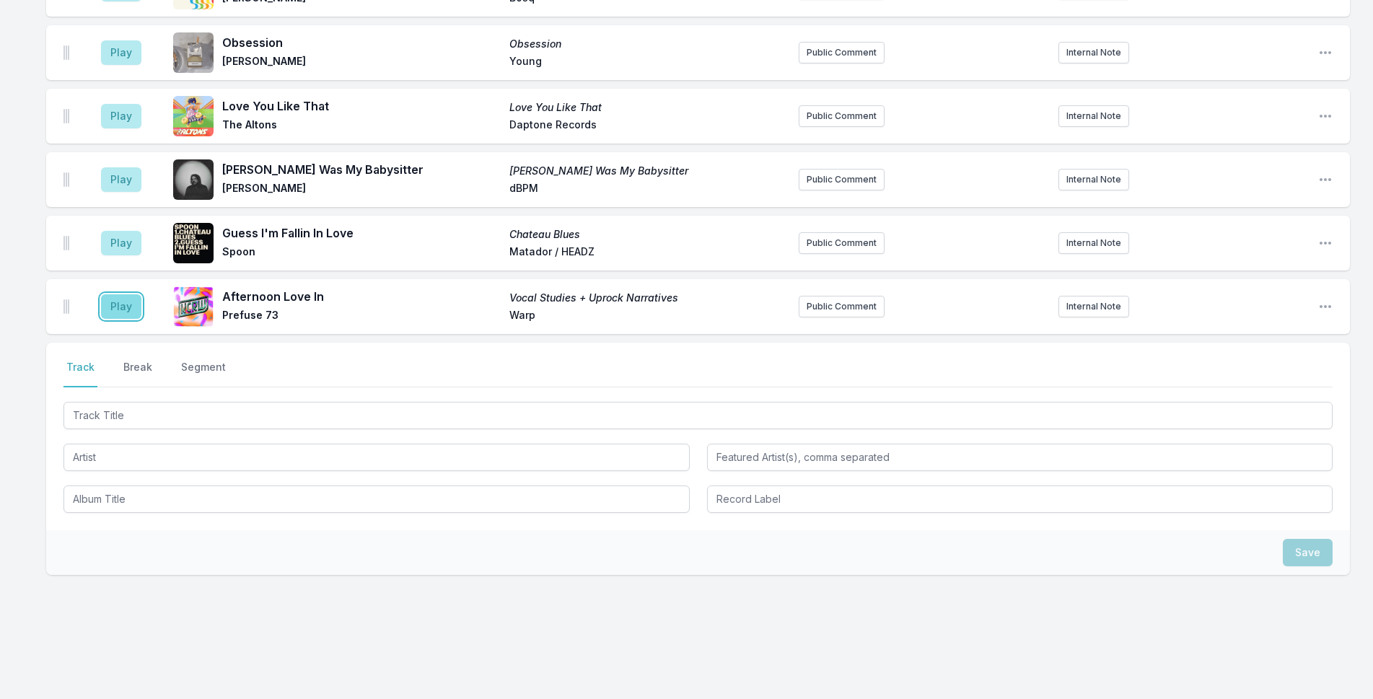
click at [110, 299] on button "Play" at bounding box center [121, 306] width 40 height 25
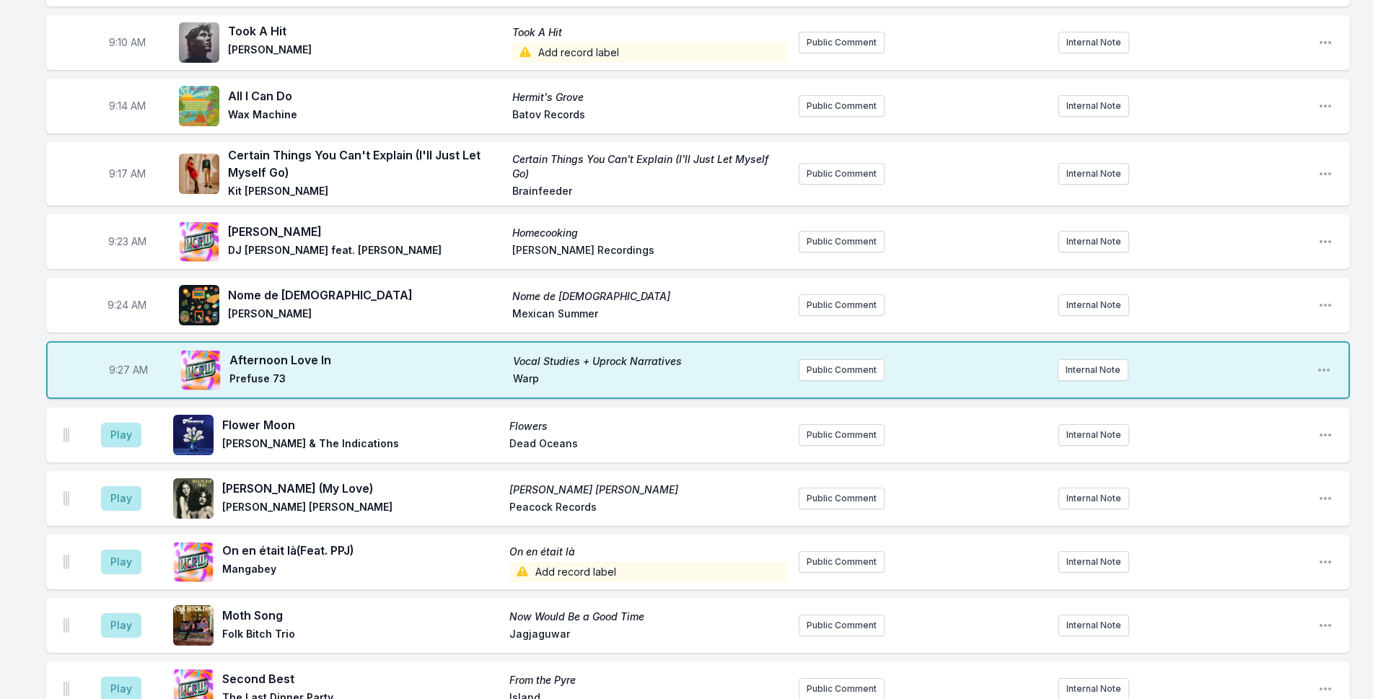
scroll to position [361, 0]
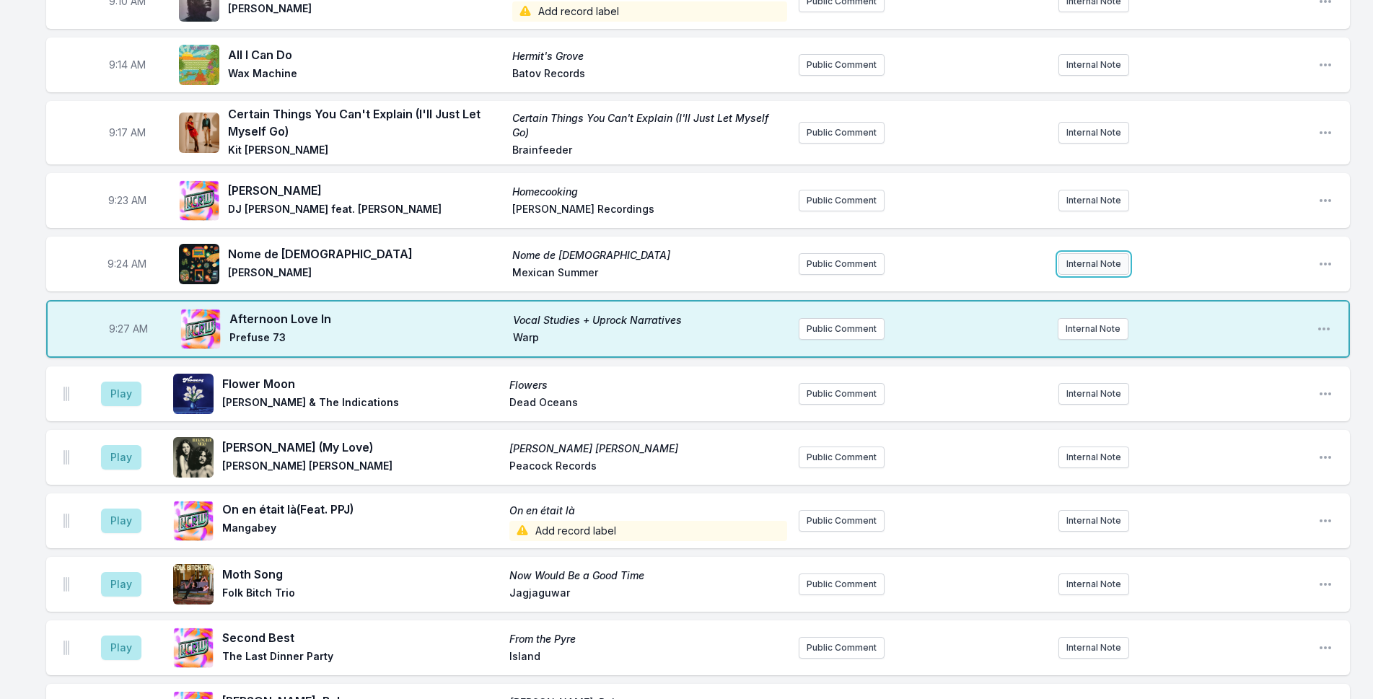
click at [1080, 262] on button "Internal Note" at bounding box center [1093, 264] width 71 height 22
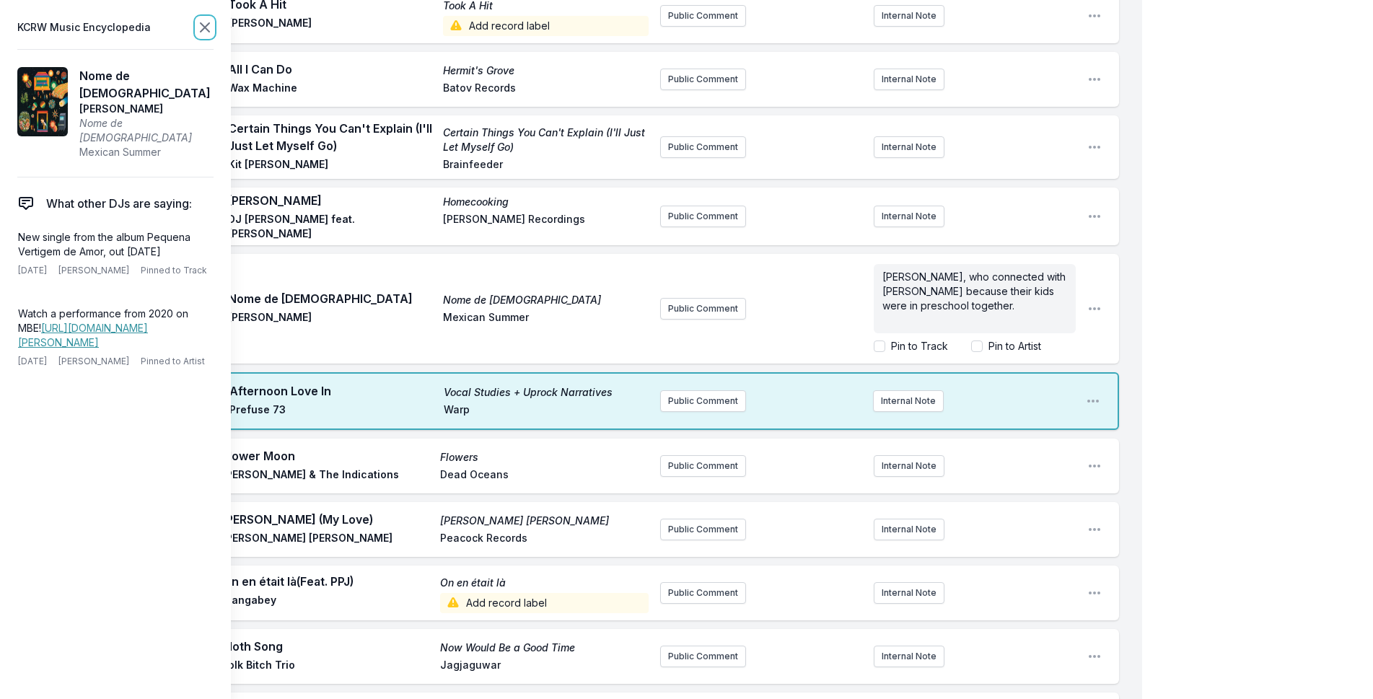
click at [206, 22] on icon at bounding box center [204, 27] width 17 height 17
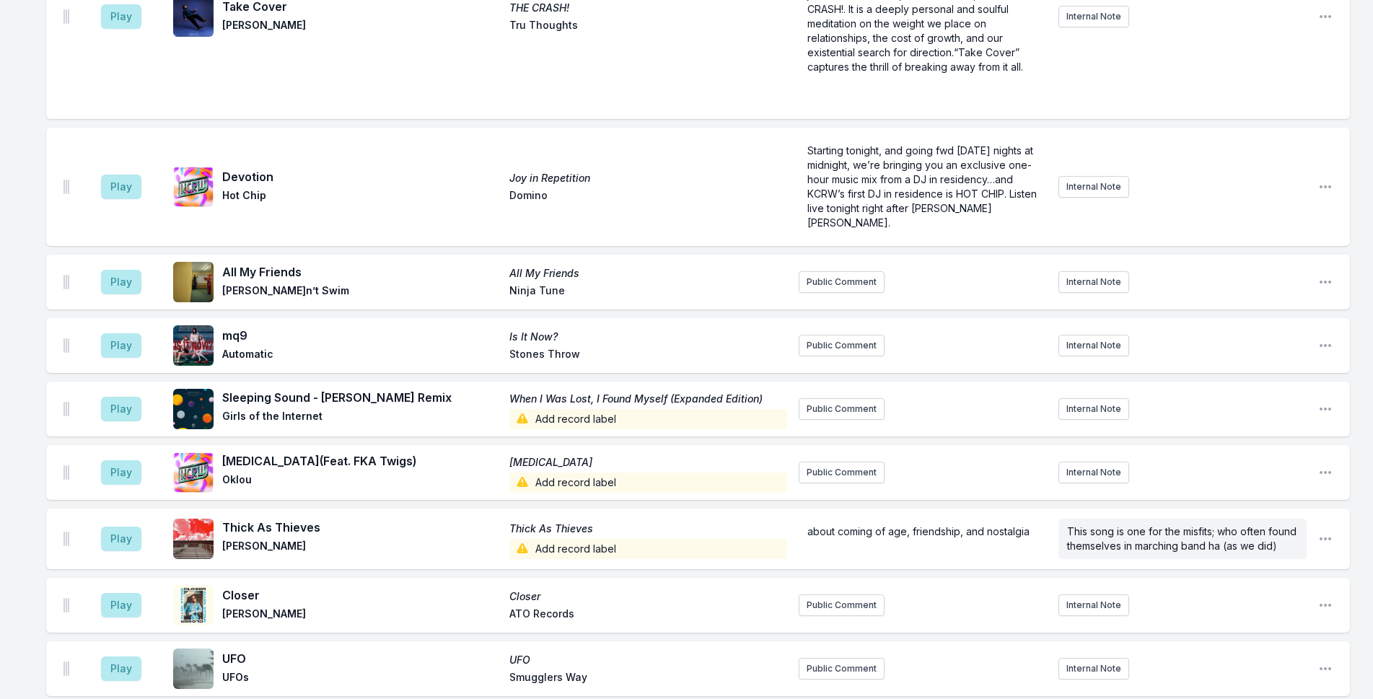
scroll to position [2669, 0]
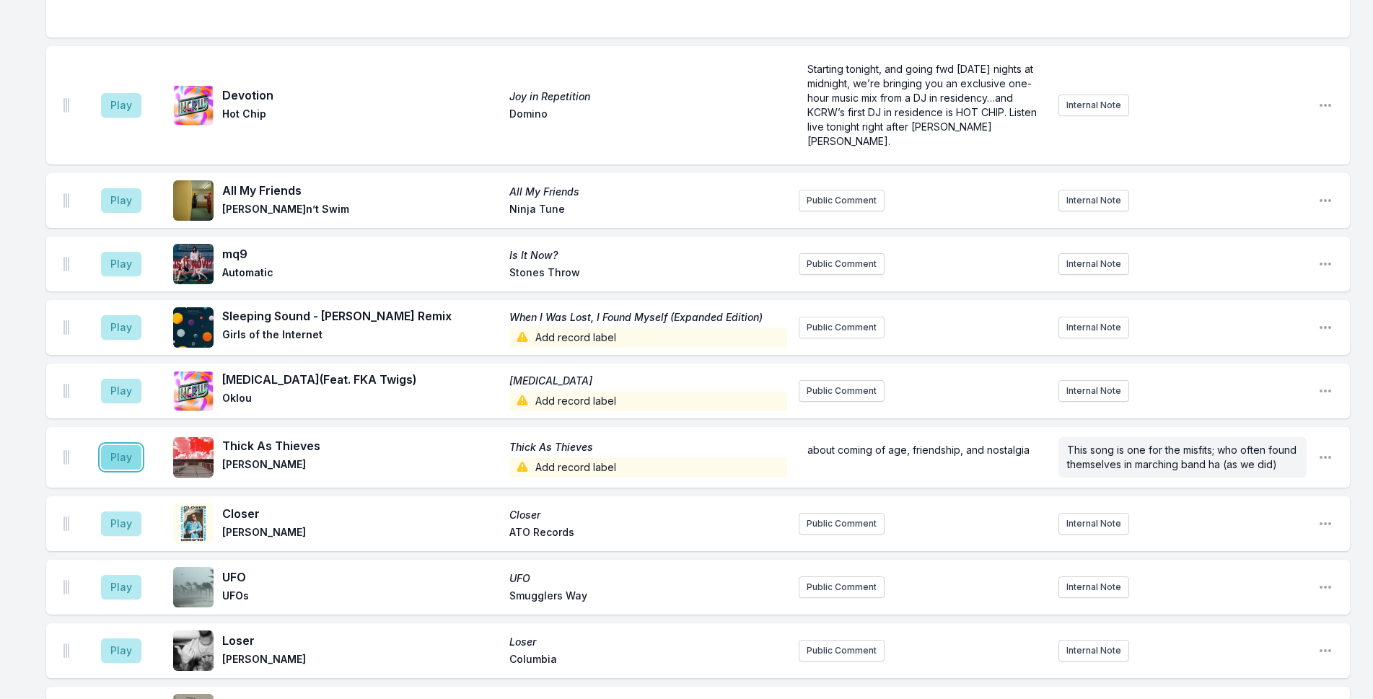
click at [110, 445] on button "Play" at bounding box center [121, 457] width 40 height 25
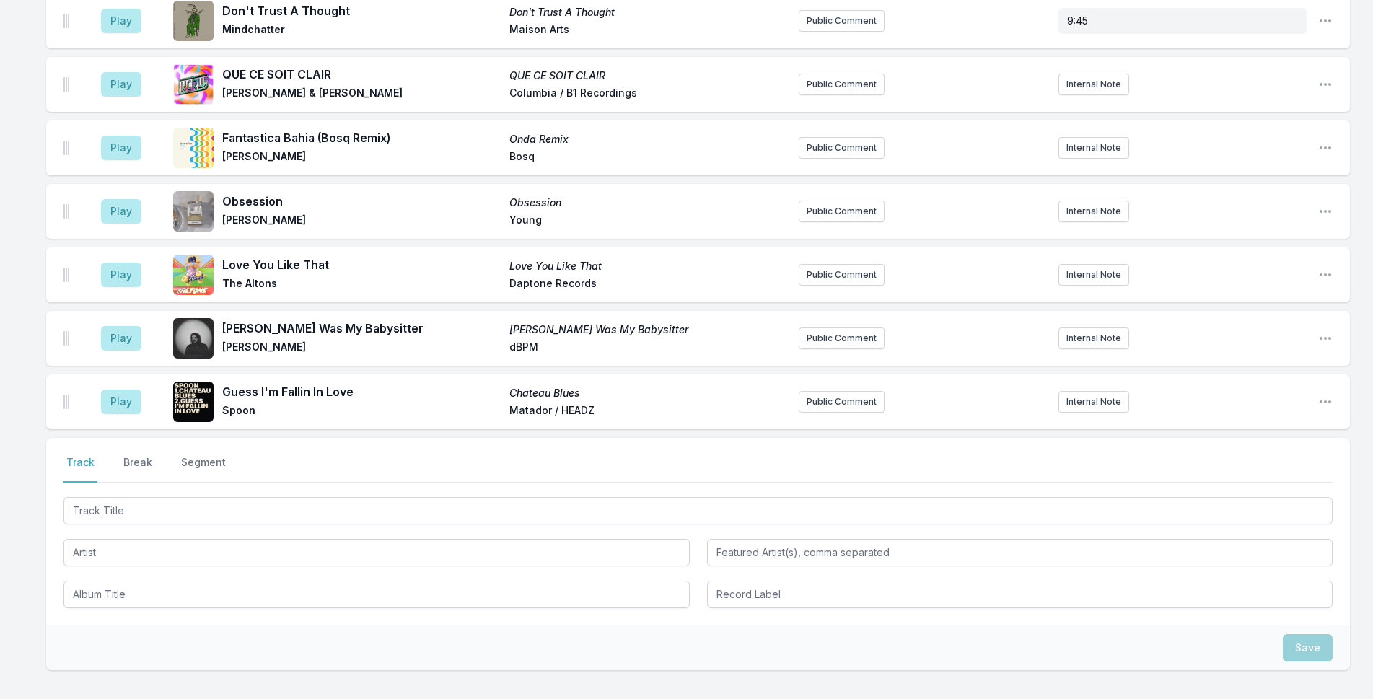
scroll to position [3443, 0]
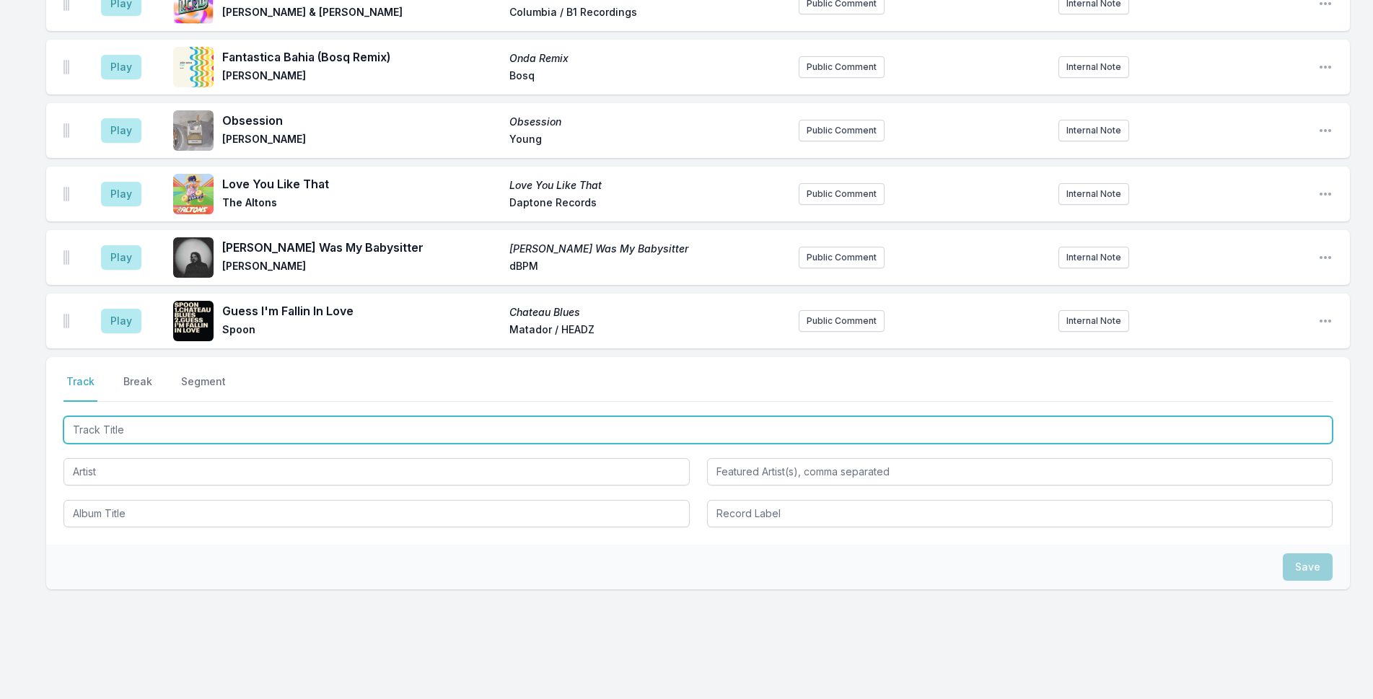
click at [418, 416] on input "Track Title" at bounding box center [697, 429] width 1269 height 27
type input "Past Lives"
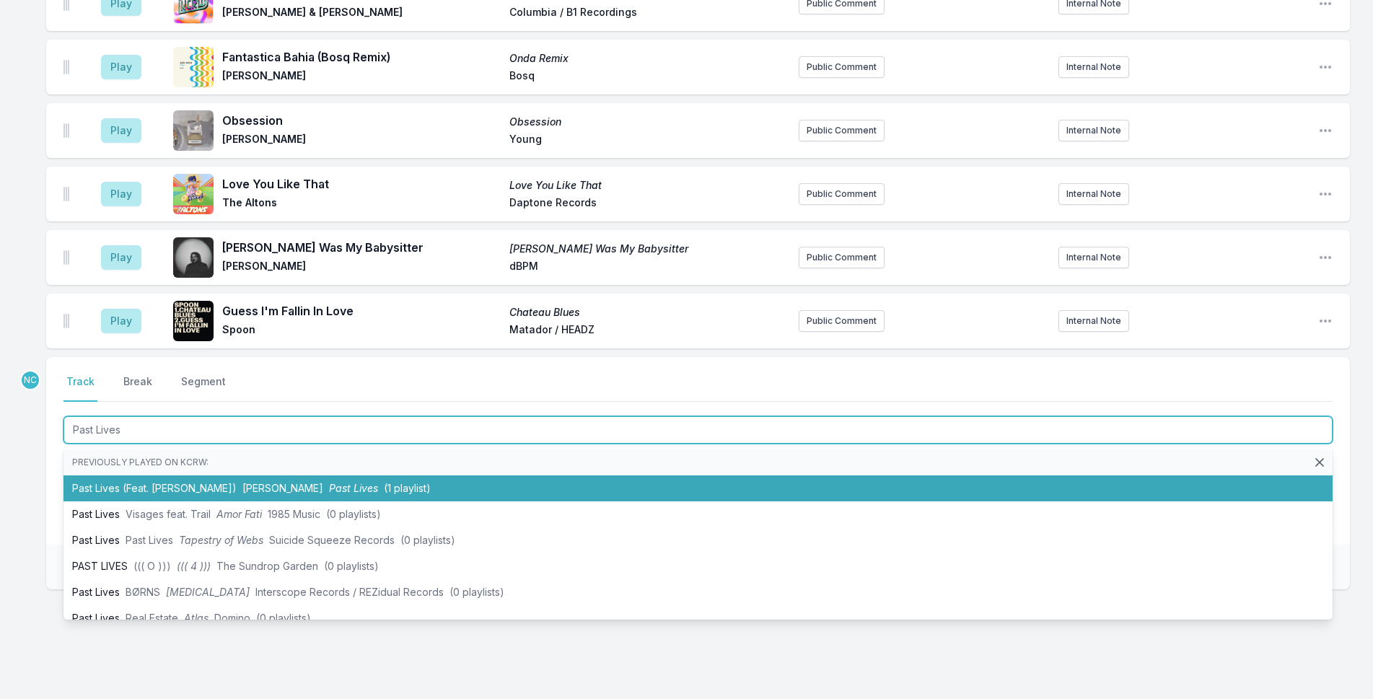
click at [401, 475] on li "Past Lives (Feat. [PERSON_NAME]) [PERSON_NAME] Past Lives (1 playlist)" at bounding box center [697, 488] width 1269 height 26
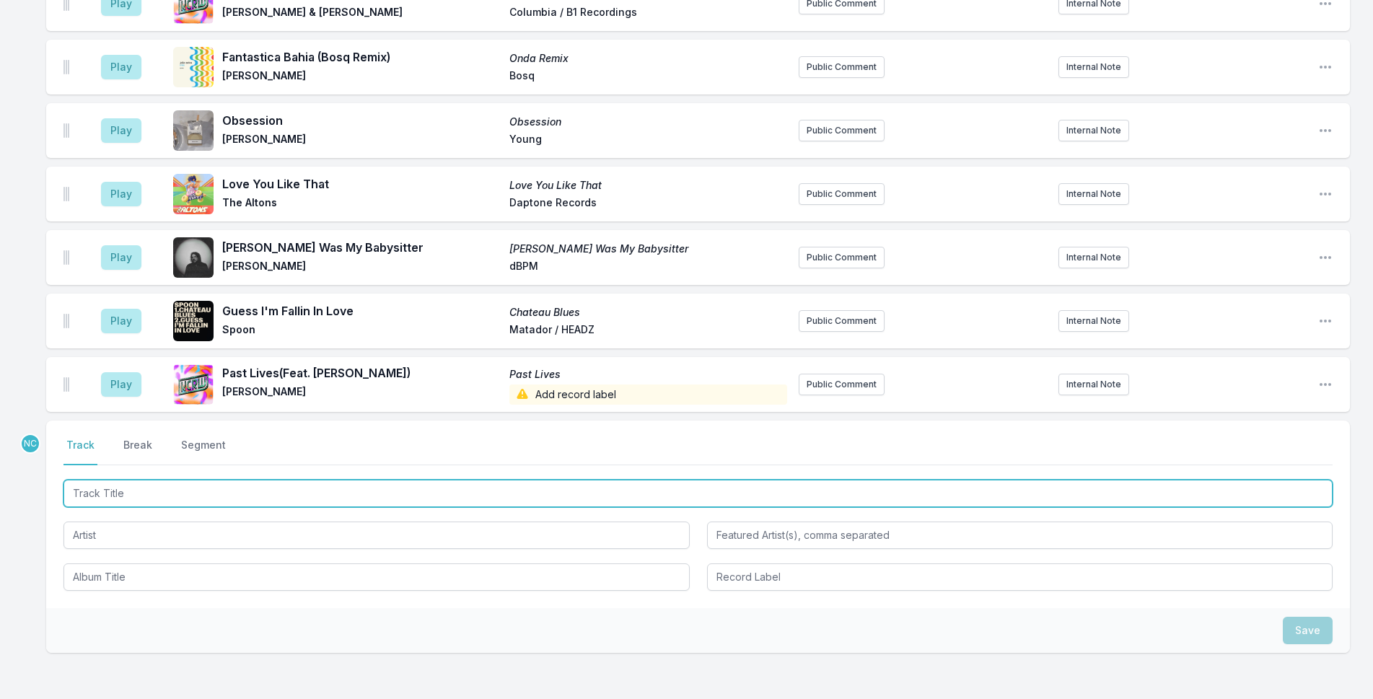
scroll to position [3506, 0]
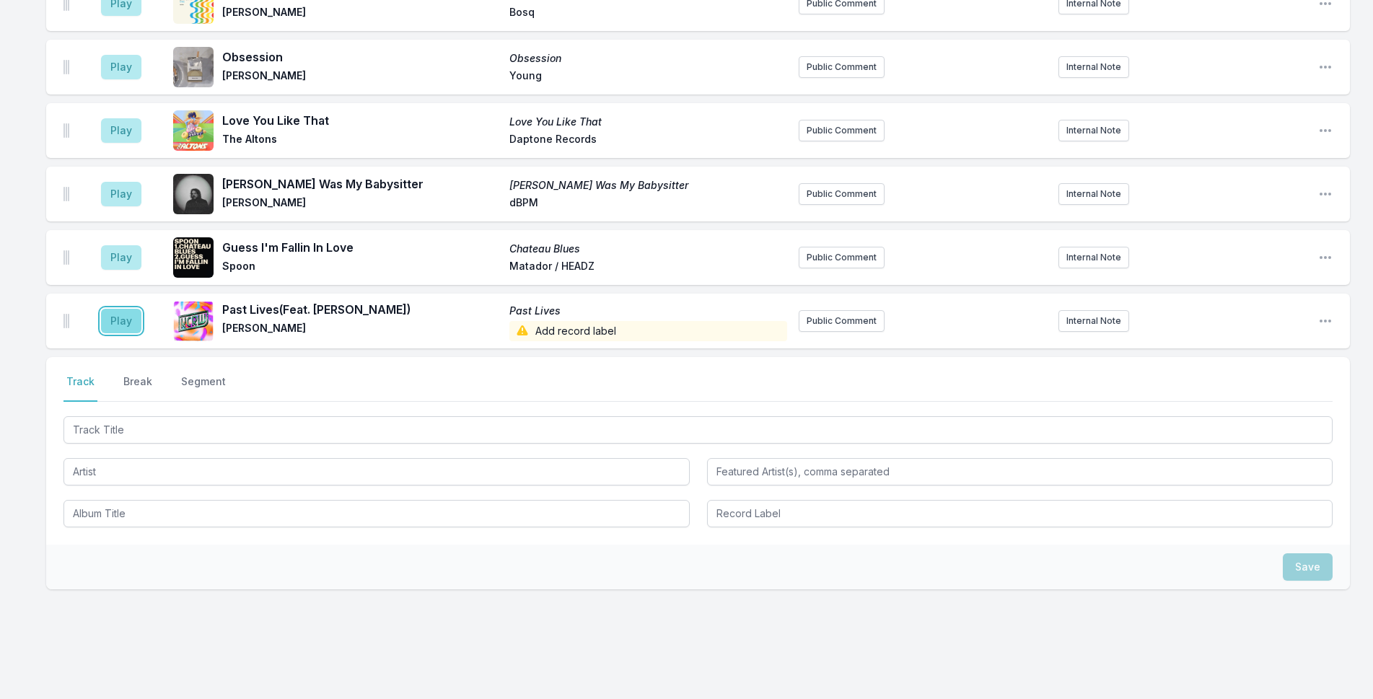
click at [113, 309] on button "Play" at bounding box center [121, 321] width 40 height 25
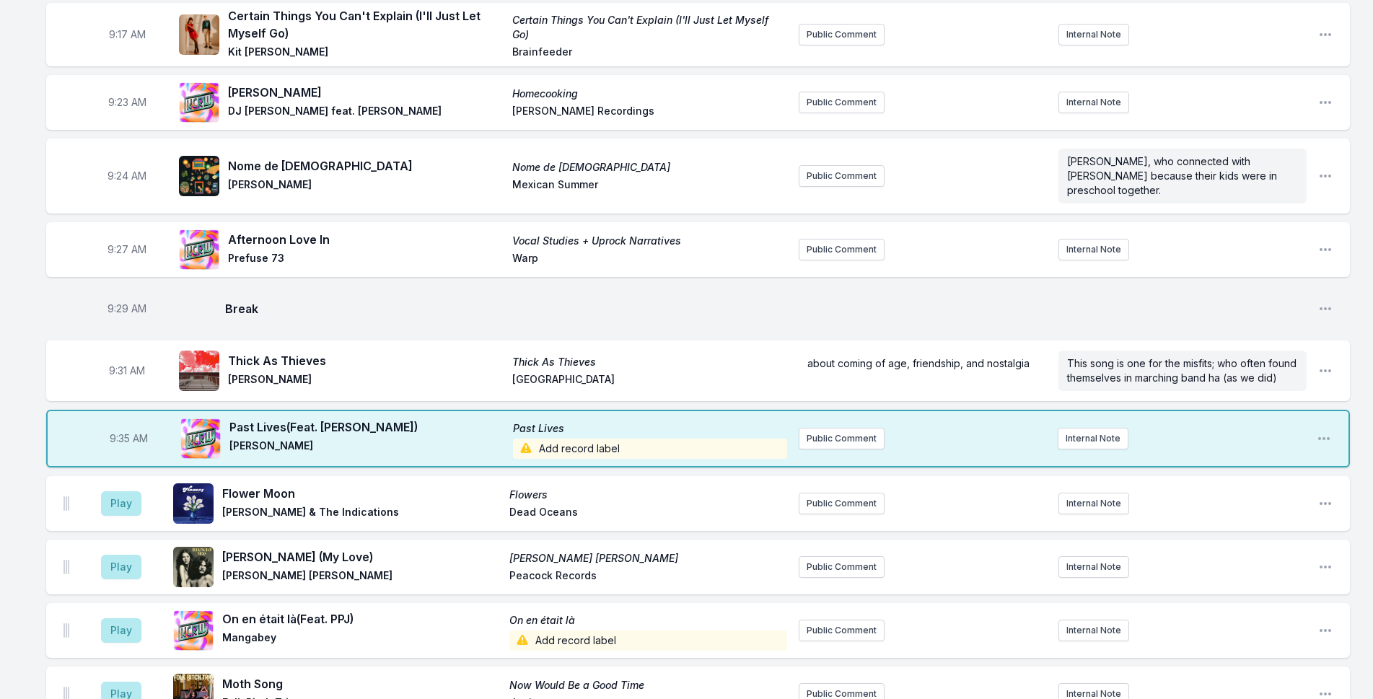
scroll to position [405, 0]
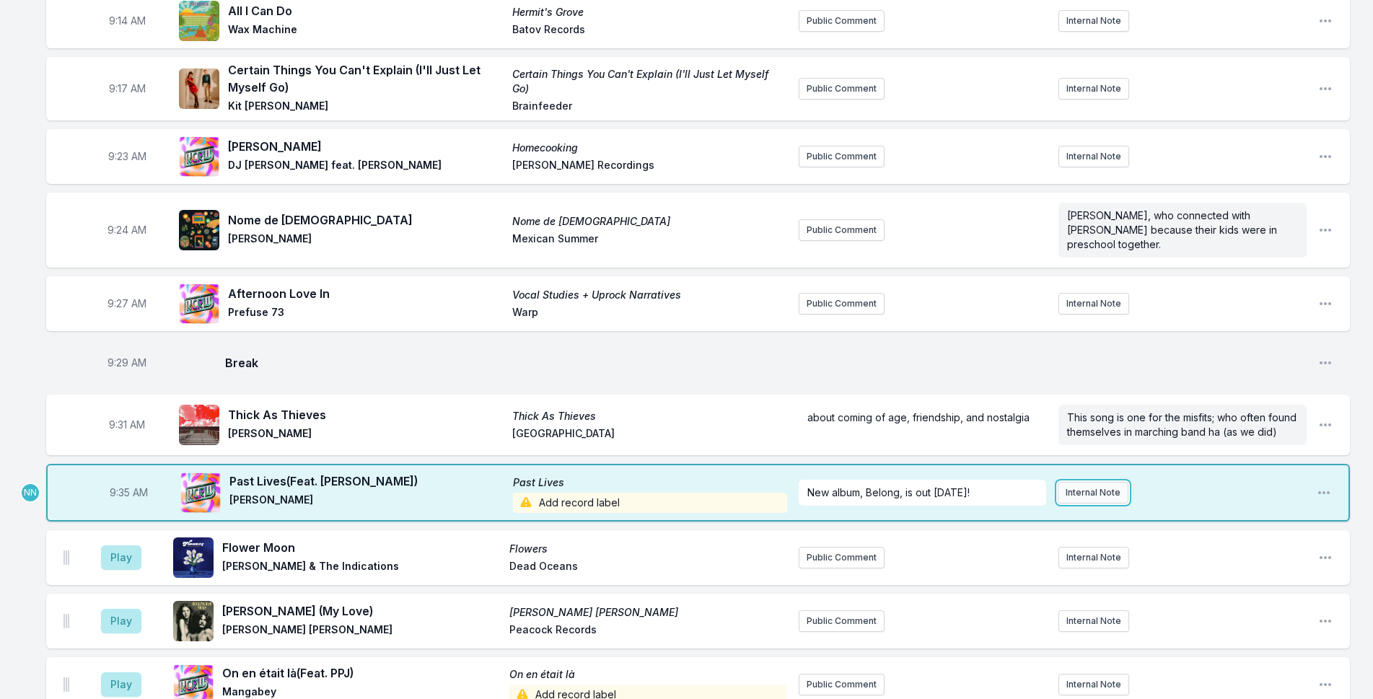
click at [1087, 482] on button "Internal Note" at bounding box center [1092, 493] width 71 height 22
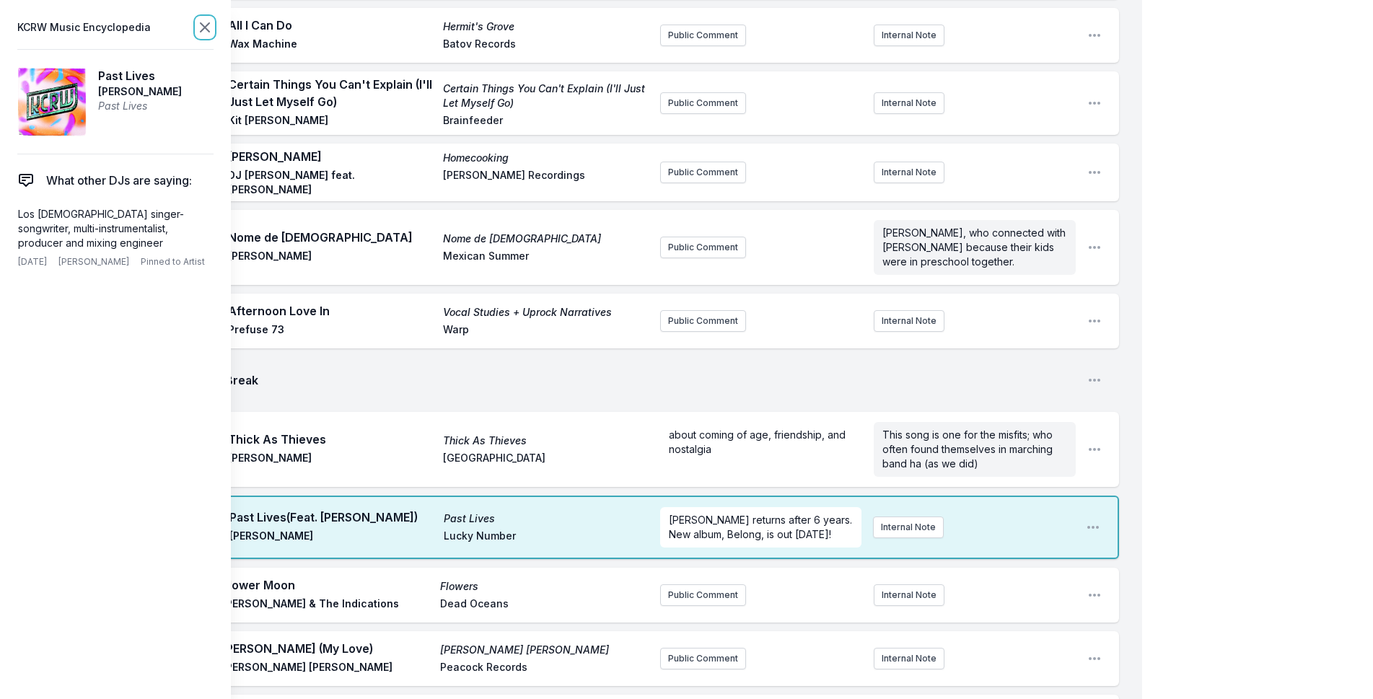
click at [199, 25] on icon at bounding box center [204, 27] width 17 height 17
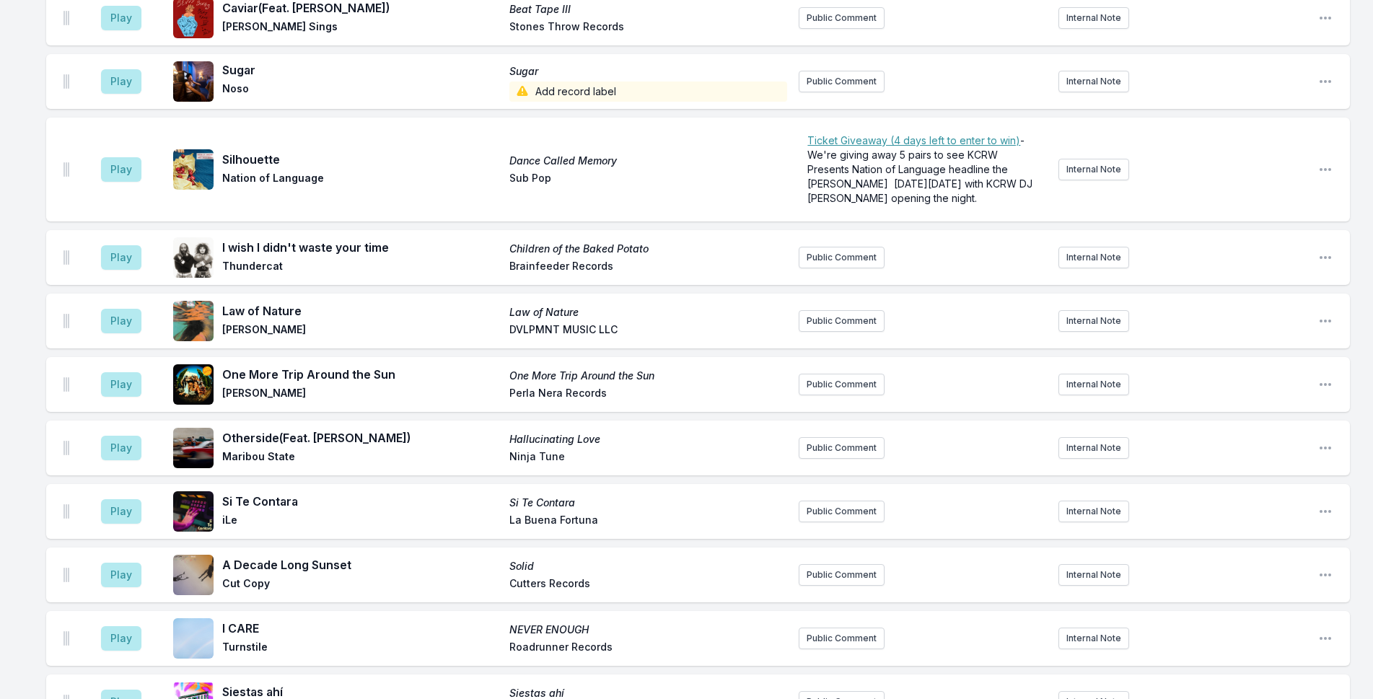
scroll to position [1631, 0]
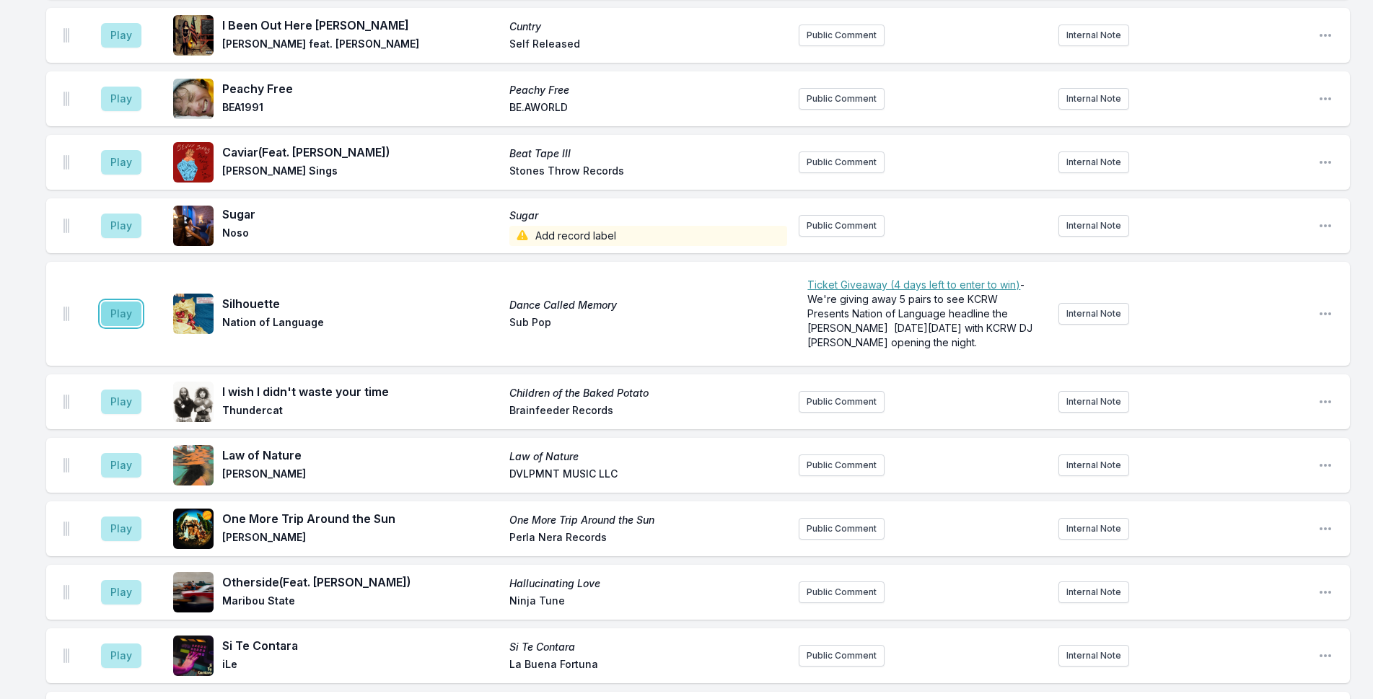
click at [120, 302] on button "Play" at bounding box center [121, 314] width 40 height 25
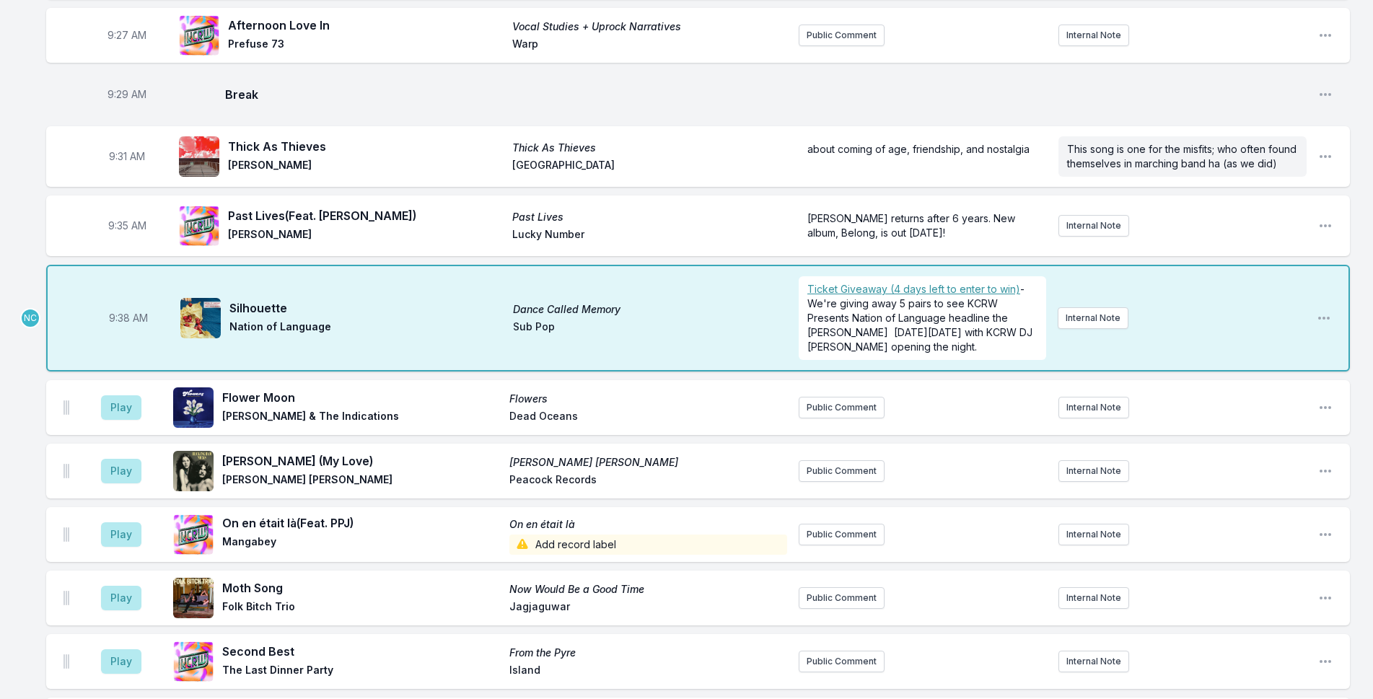
scroll to position [621, 0]
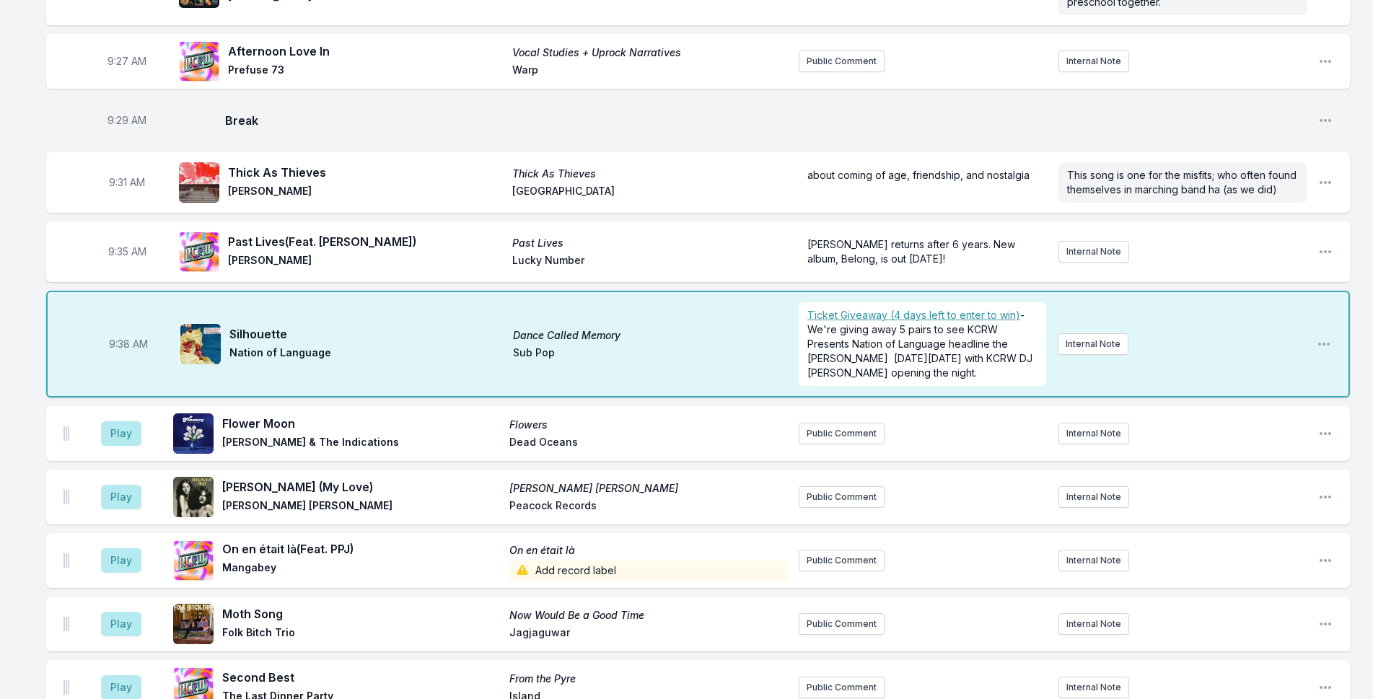
scroll to position [693, 0]
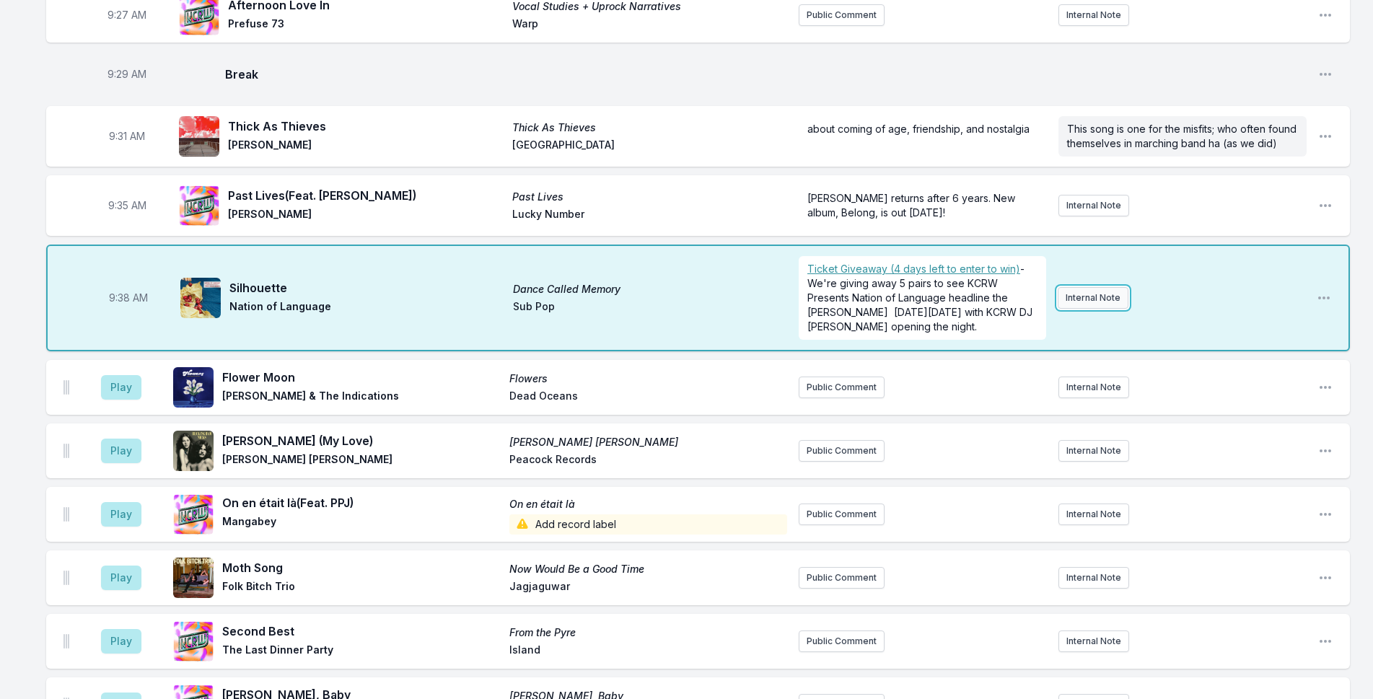
click at [1097, 287] on button "Internal Note" at bounding box center [1092, 298] width 71 height 22
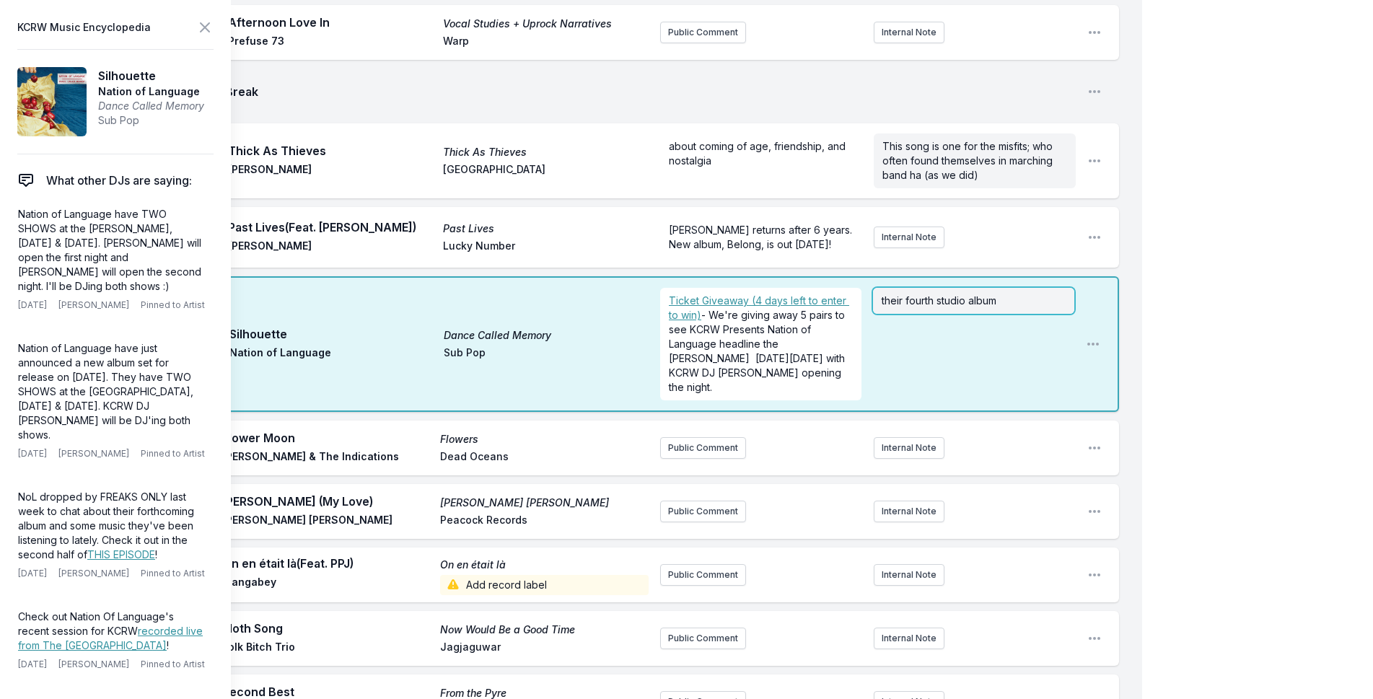
click at [1011, 294] on p "their fourth studio album" at bounding box center [973, 301] width 184 height 14
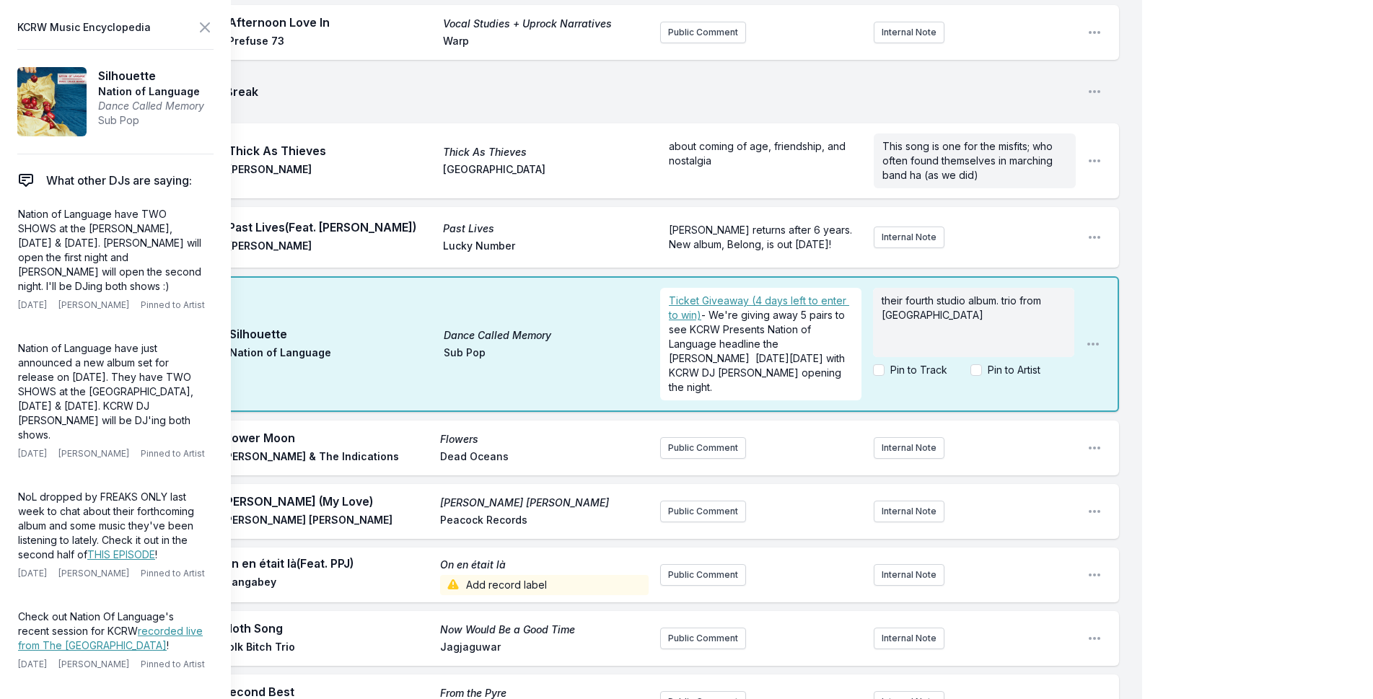
click at [201, 24] on icon at bounding box center [205, 27] width 9 height 9
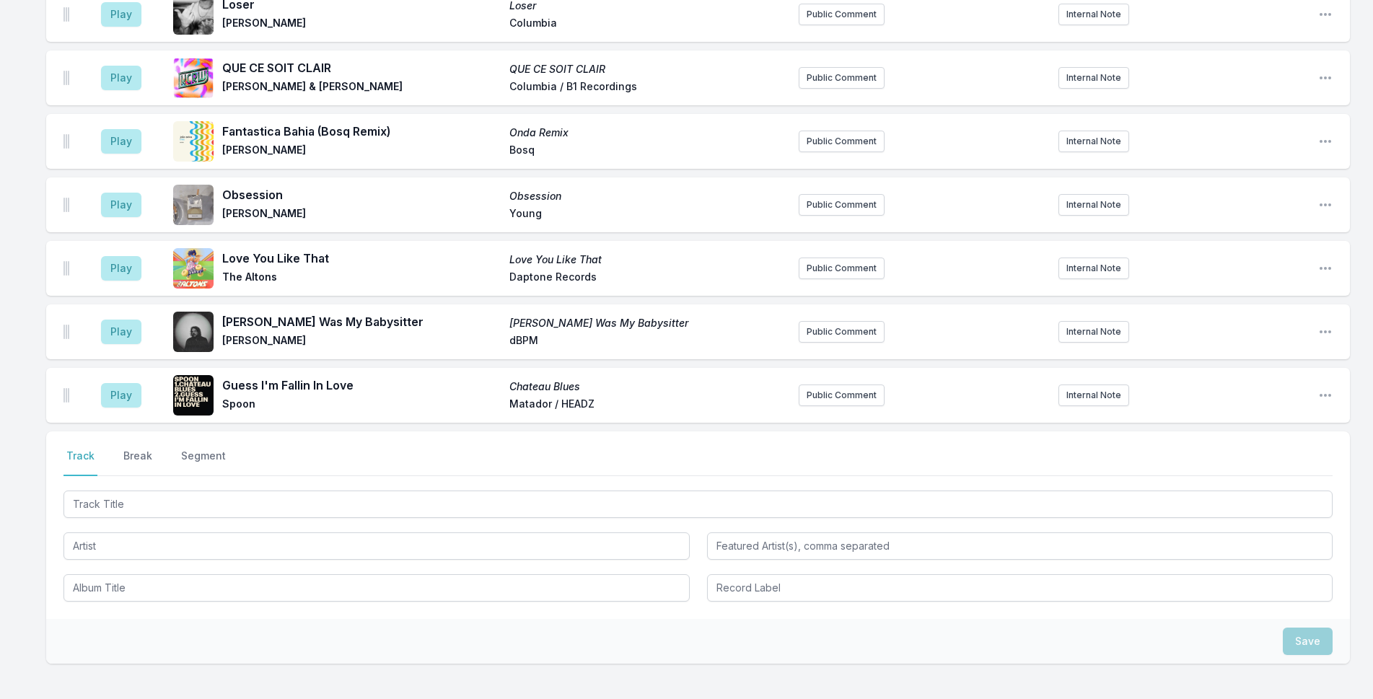
scroll to position [3567, 0]
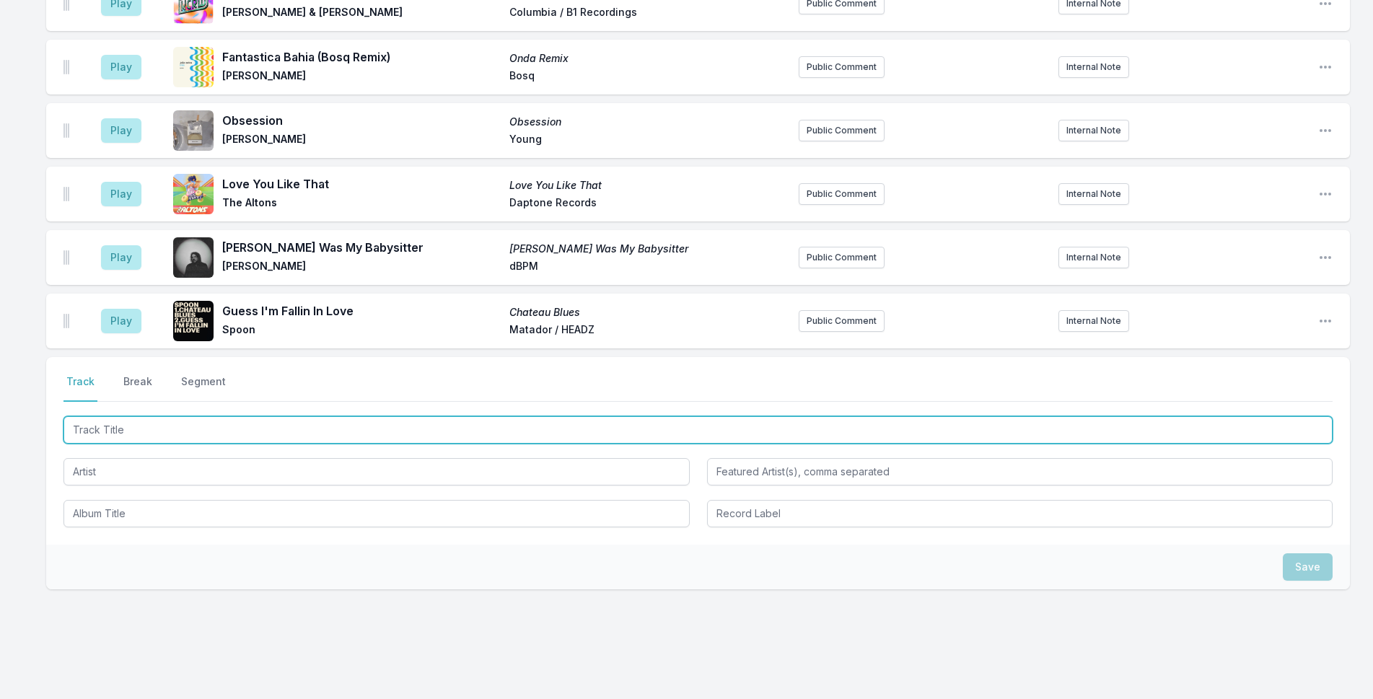
drag, startPoint x: 325, startPoint y: 397, endPoint x: 598, endPoint y: 417, distance: 274.1
click at [325, 416] on input "Track Title" at bounding box center [697, 429] width 1269 height 27
type input "a"
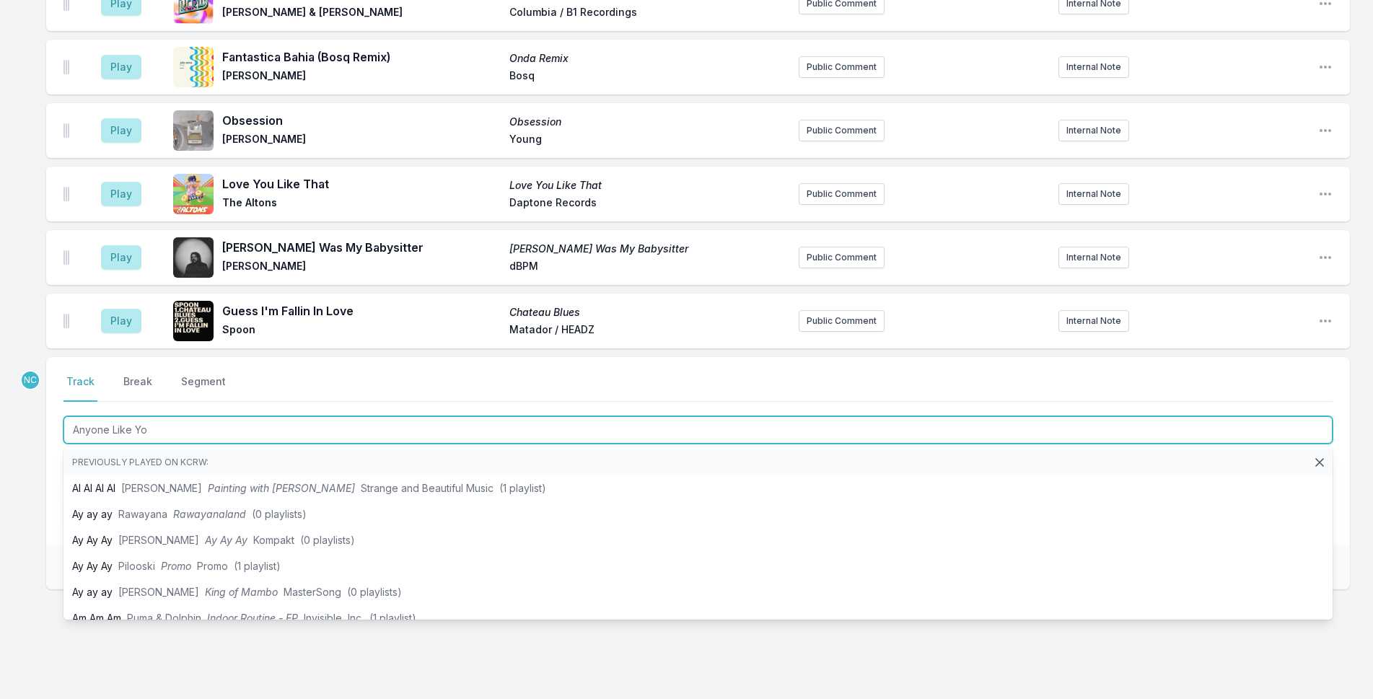
type input "Anyone Like You"
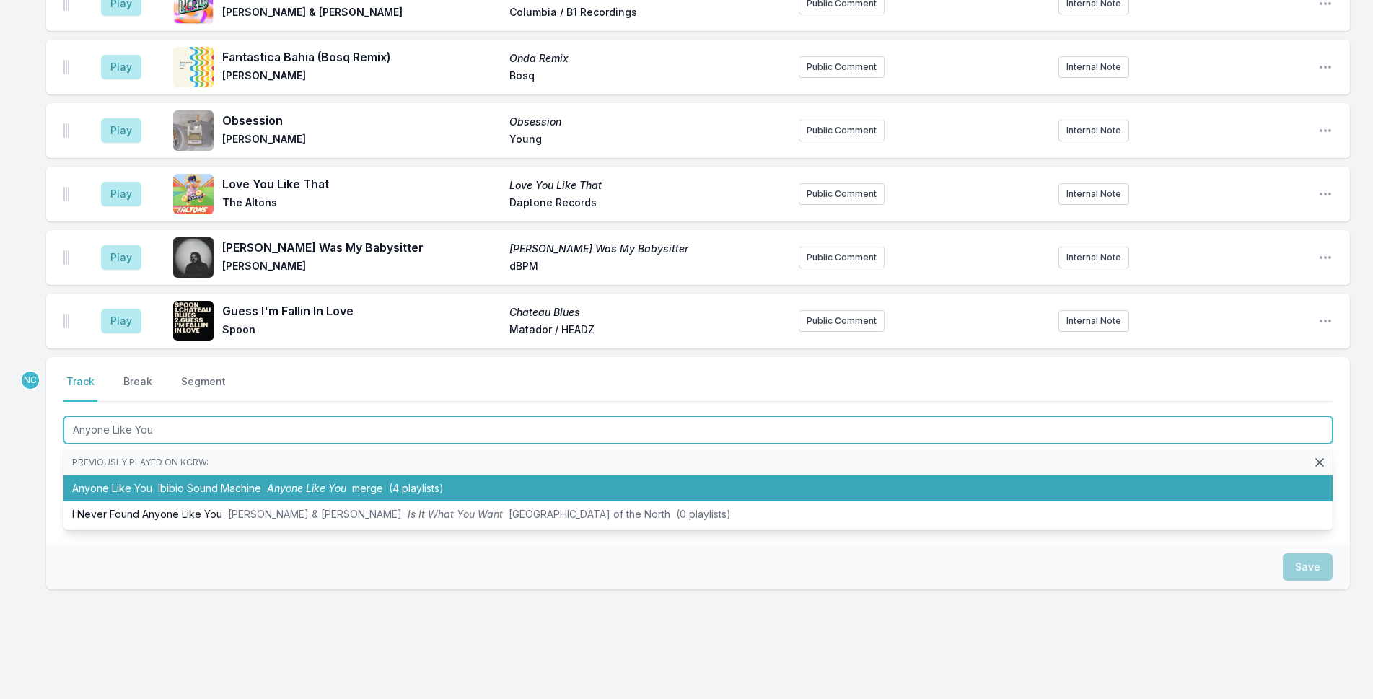
click at [599, 475] on li "Anyone Like You Ibibio Sound Machine Anyone Like You merge (4 playlists)" at bounding box center [697, 488] width 1269 height 26
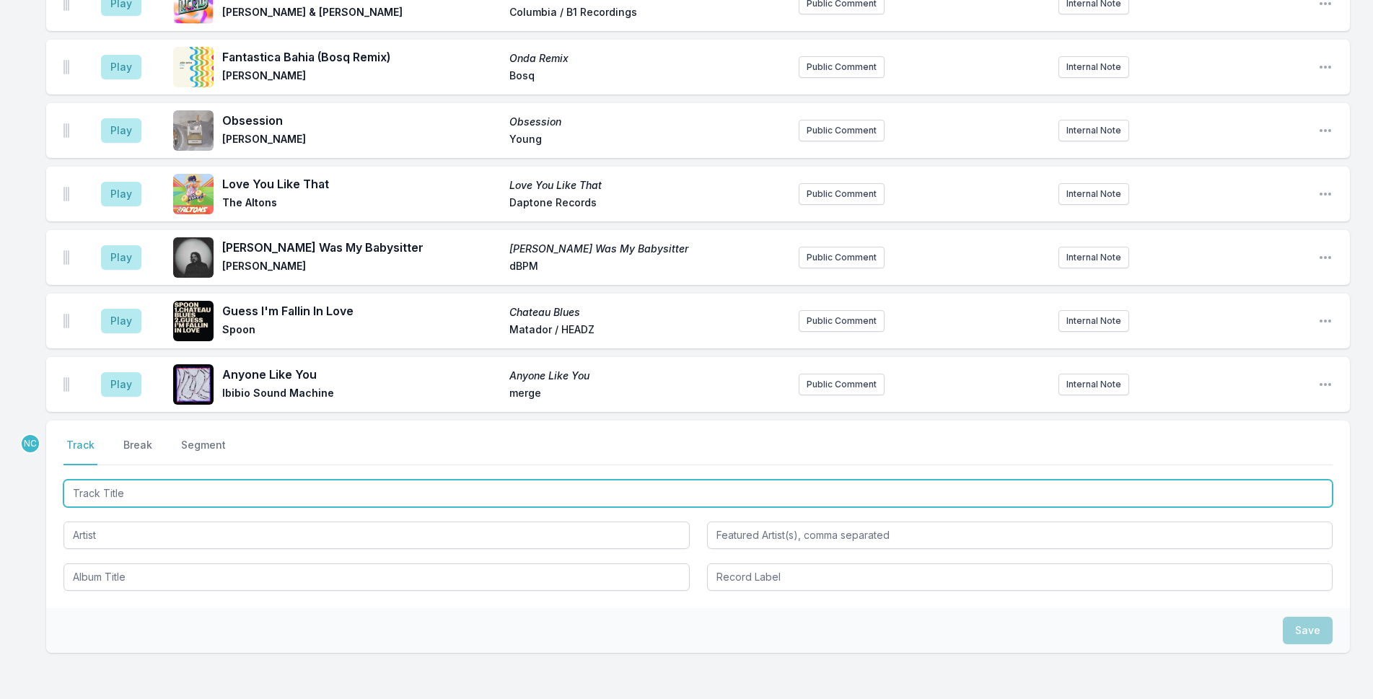
scroll to position [3631, 0]
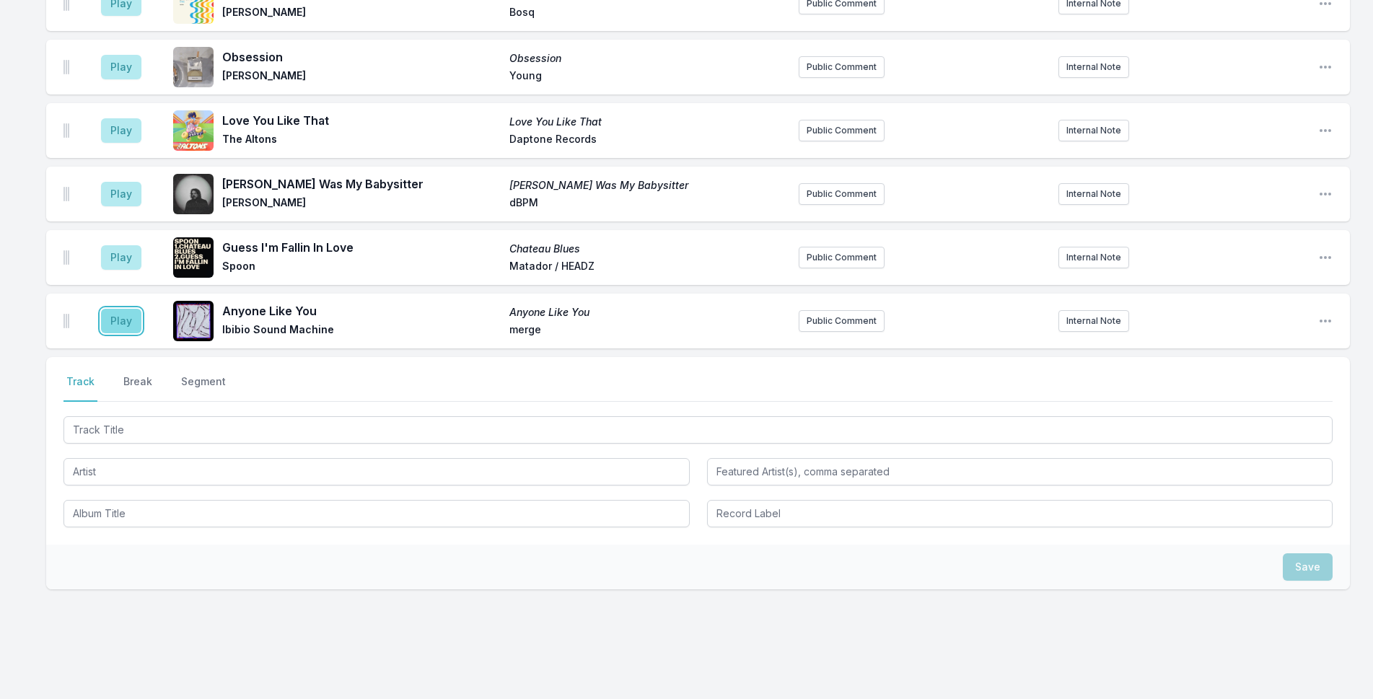
click at [114, 309] on button "Play" at bounding box center [121, 321] width 40 height 25
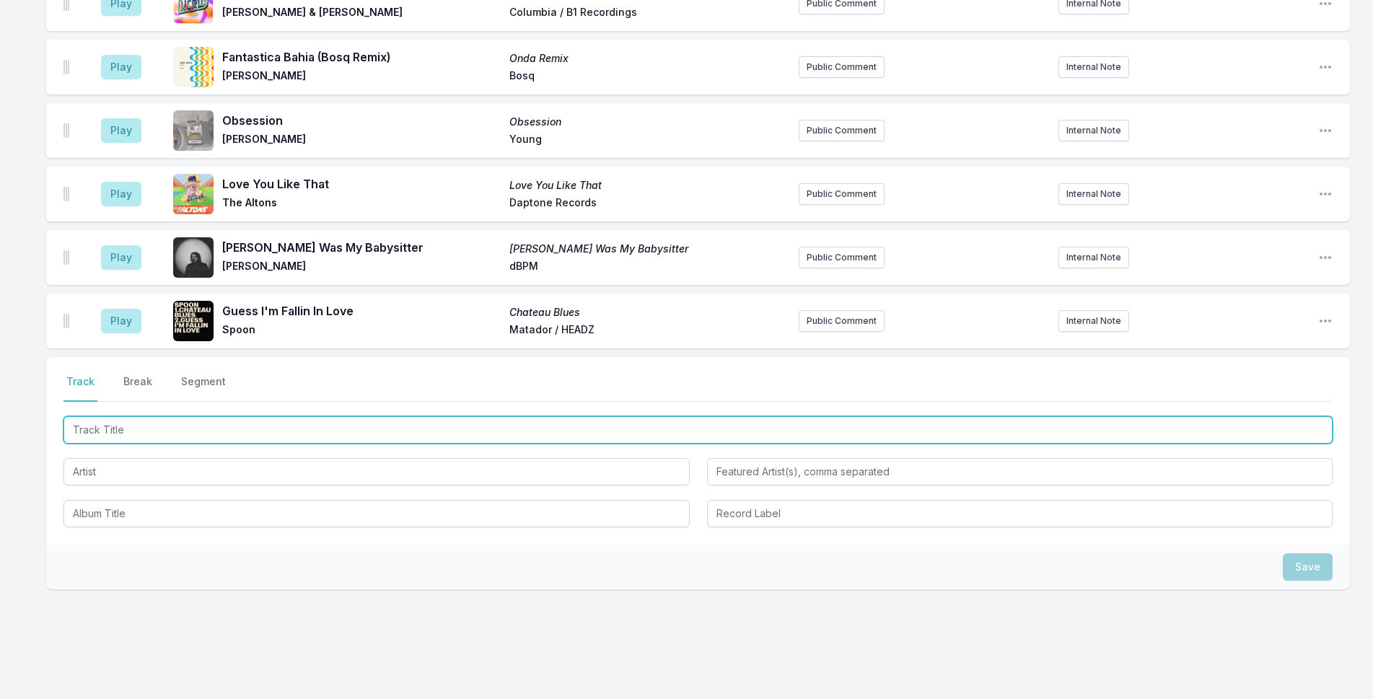
click at [301, 416] on input "Track Title" at bounding box center [697, 429] width 1269 height 27
type input "Sunshine & Rain"
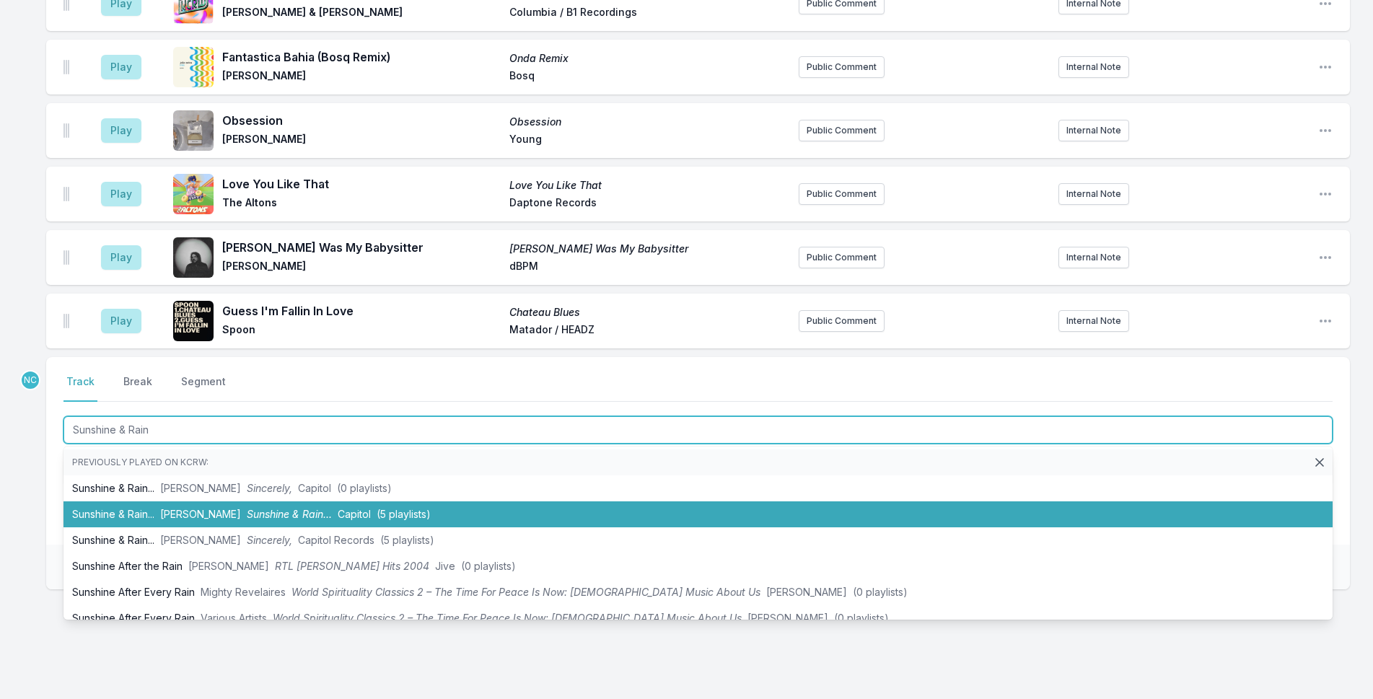
click at [283, 508] on span "Sunshine & Rain..." at bounding box center [289, 514] width 85 height 12
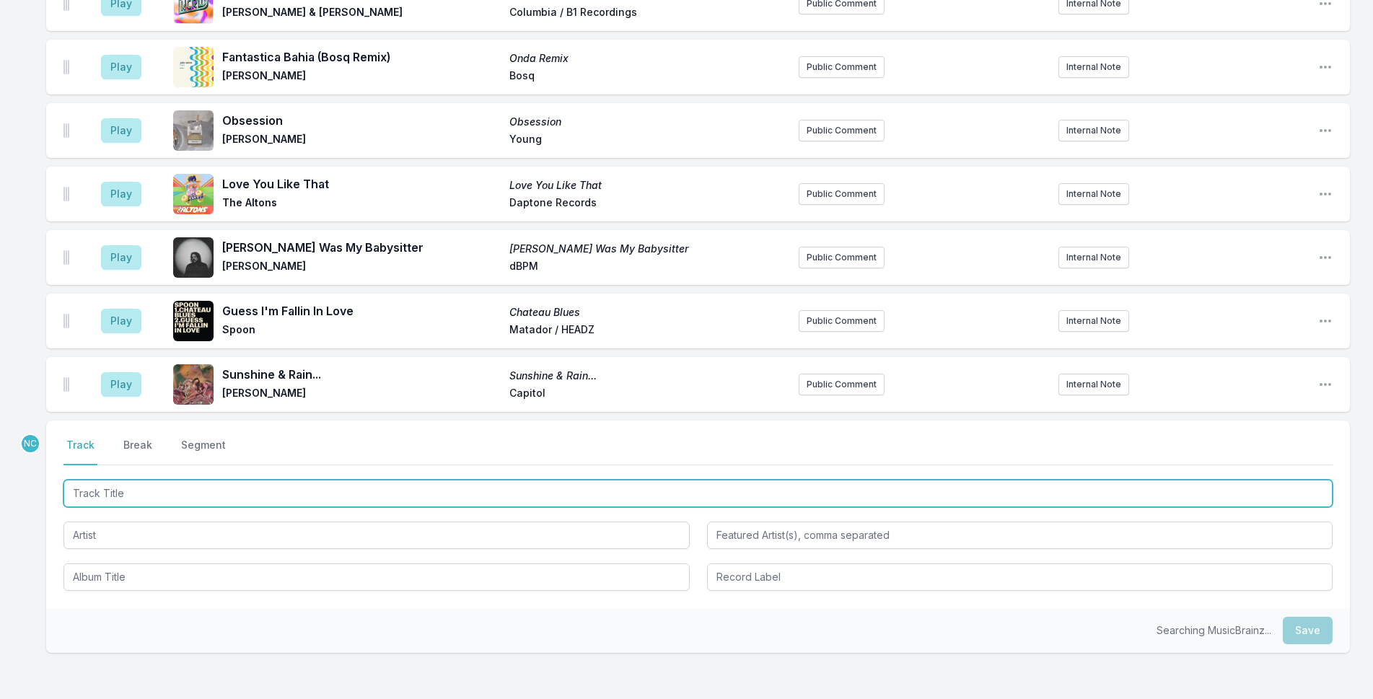
scroll to position [3694, 0]
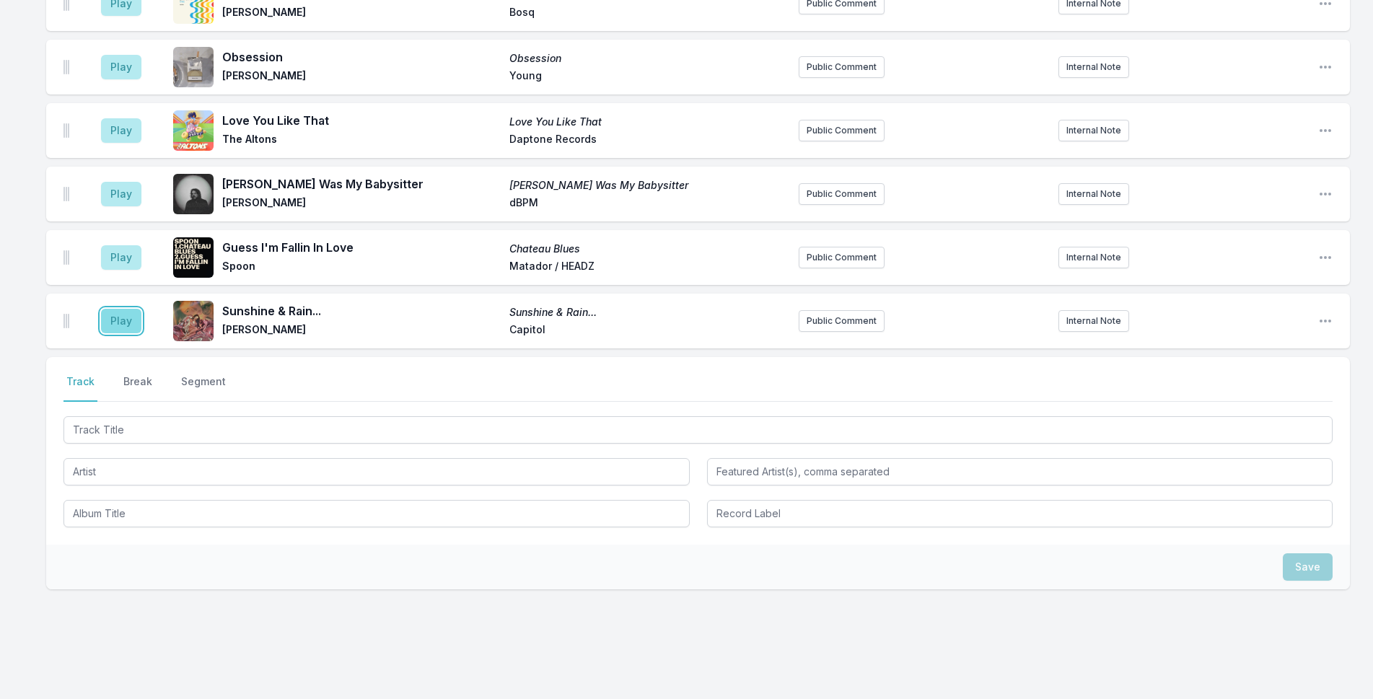
click at [105, 309] on button "Play" at bounding box center [121, 321] width 40 height 25
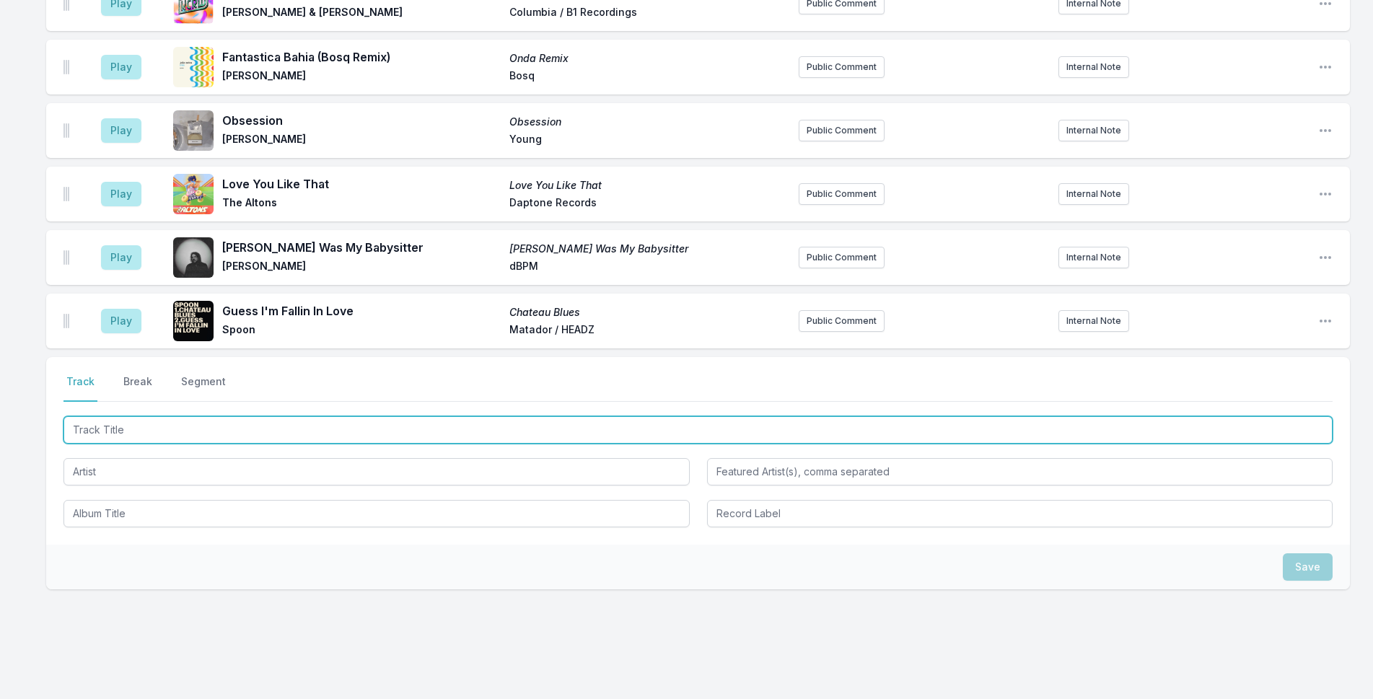
click at [398, 416] on input "Track Title" at bounding box center [697, 429] width 1269 height 27
type input "Adventures in Success"
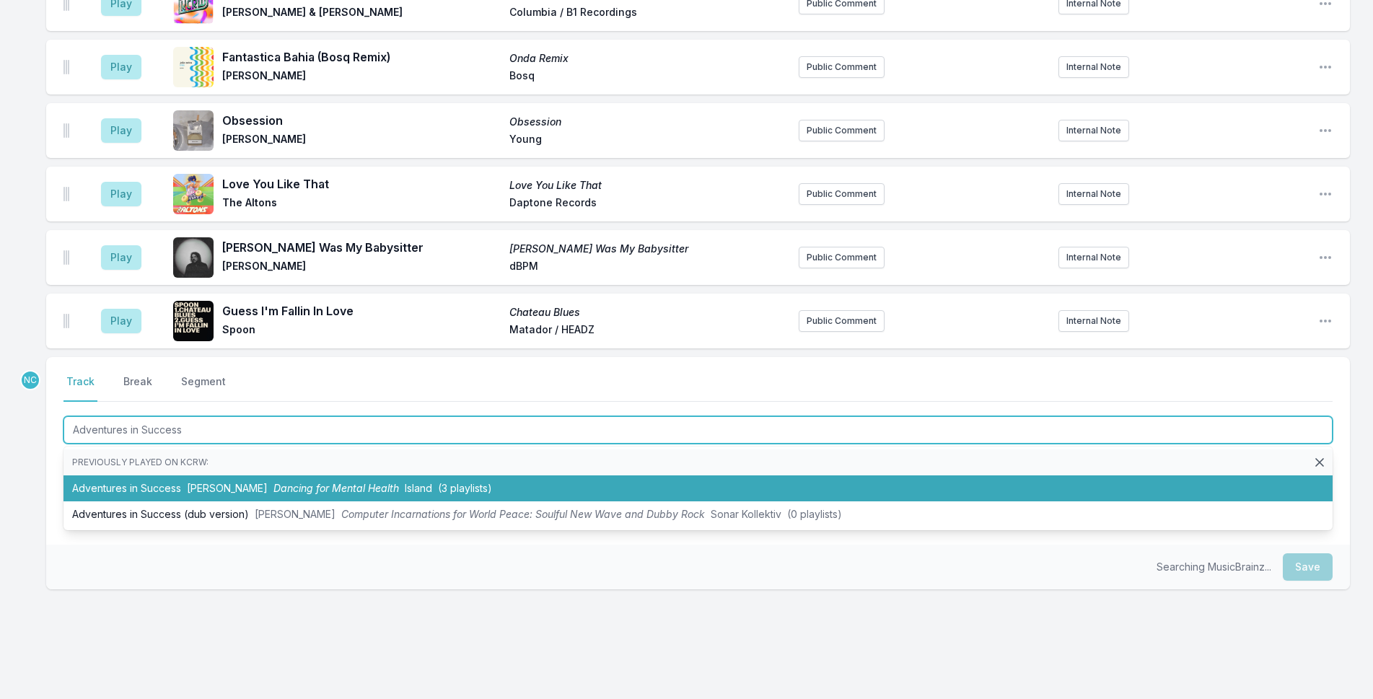
click at [268, 475] on li "Adventures in Success [PERSON_NAME] Dancing for Mental Health Island (3 playlis…" at bounding box center [697, 488] width 1269 height 26
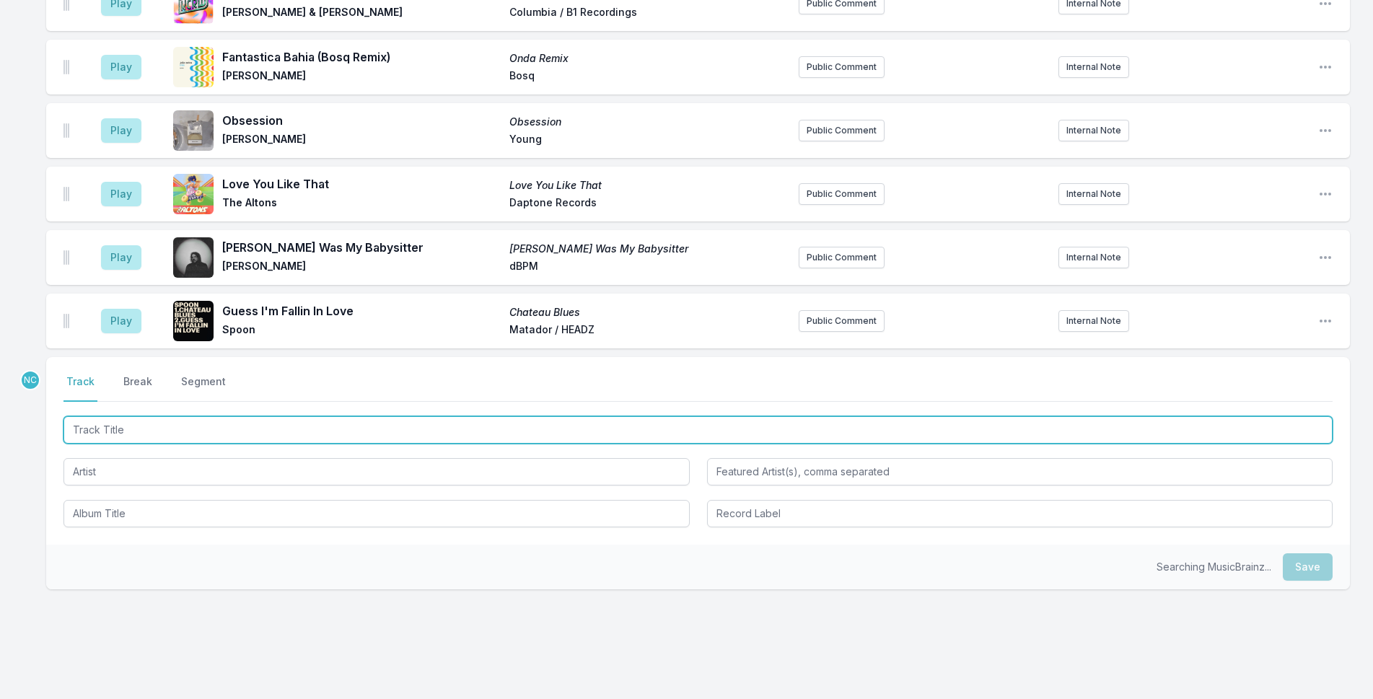
scroll to position [3758, 0]
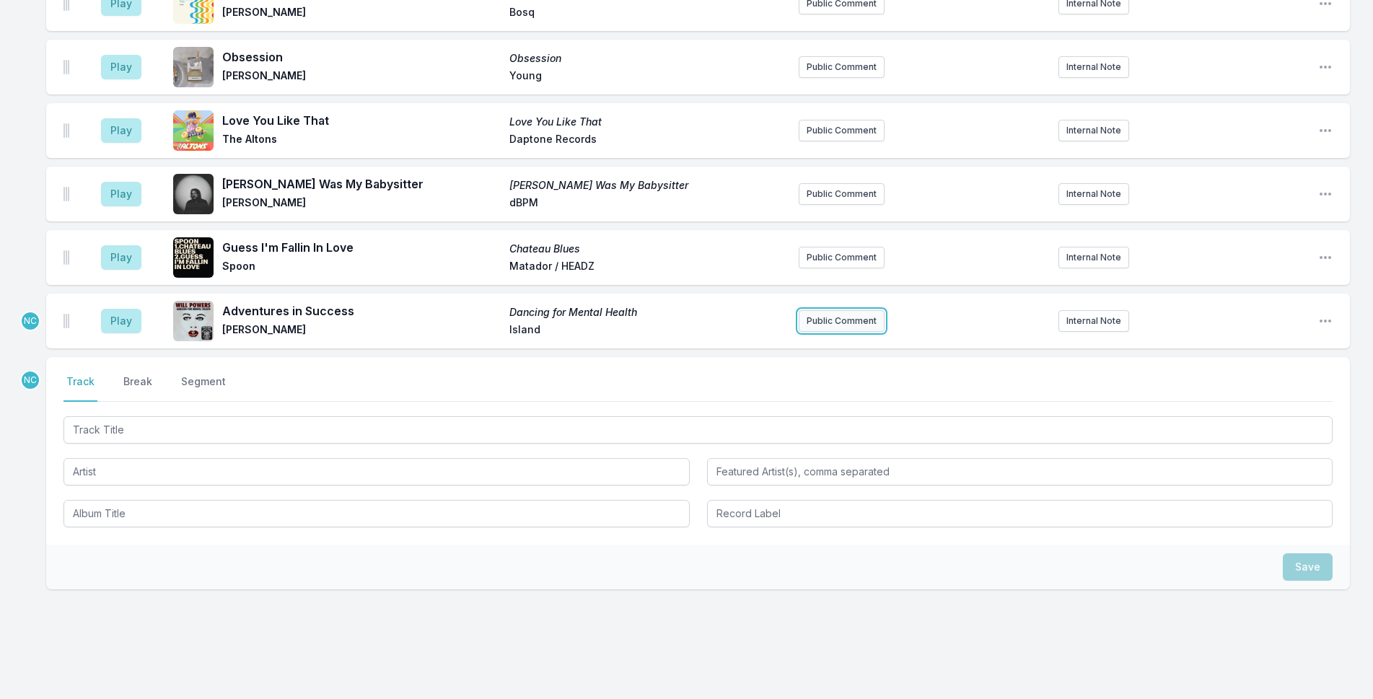
click at [825, 310] on button "Public Comment" at bounding box center [842, 321] width 86 height 22
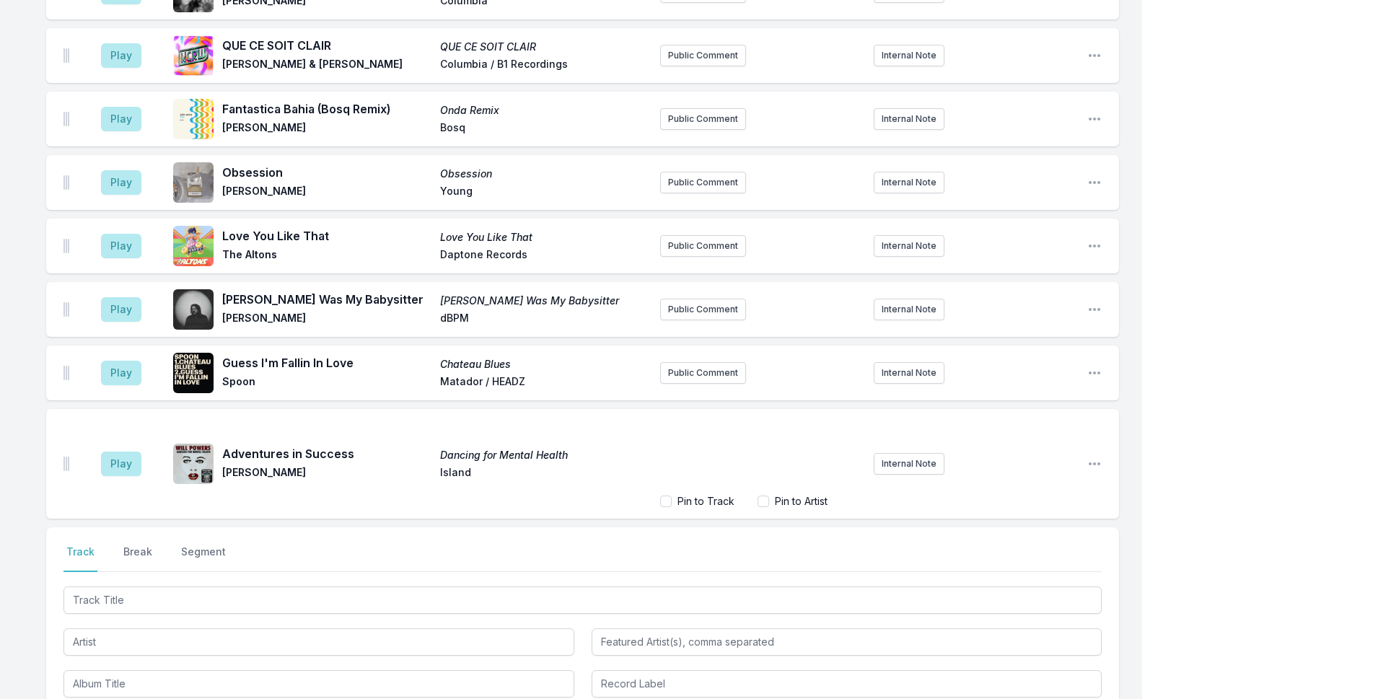
scroll to position [3812, 0]
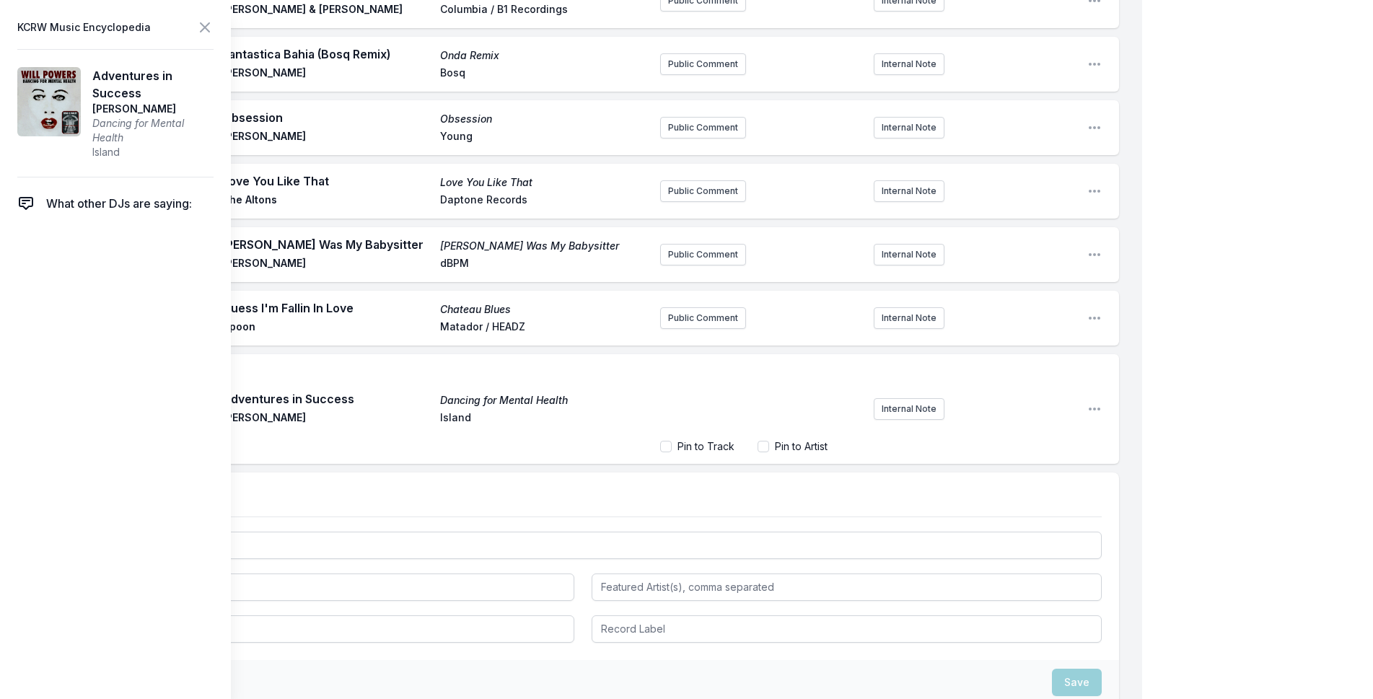
click at [739, 370] on p "﻿" at bounding box center [761, 377] width 185 height 14
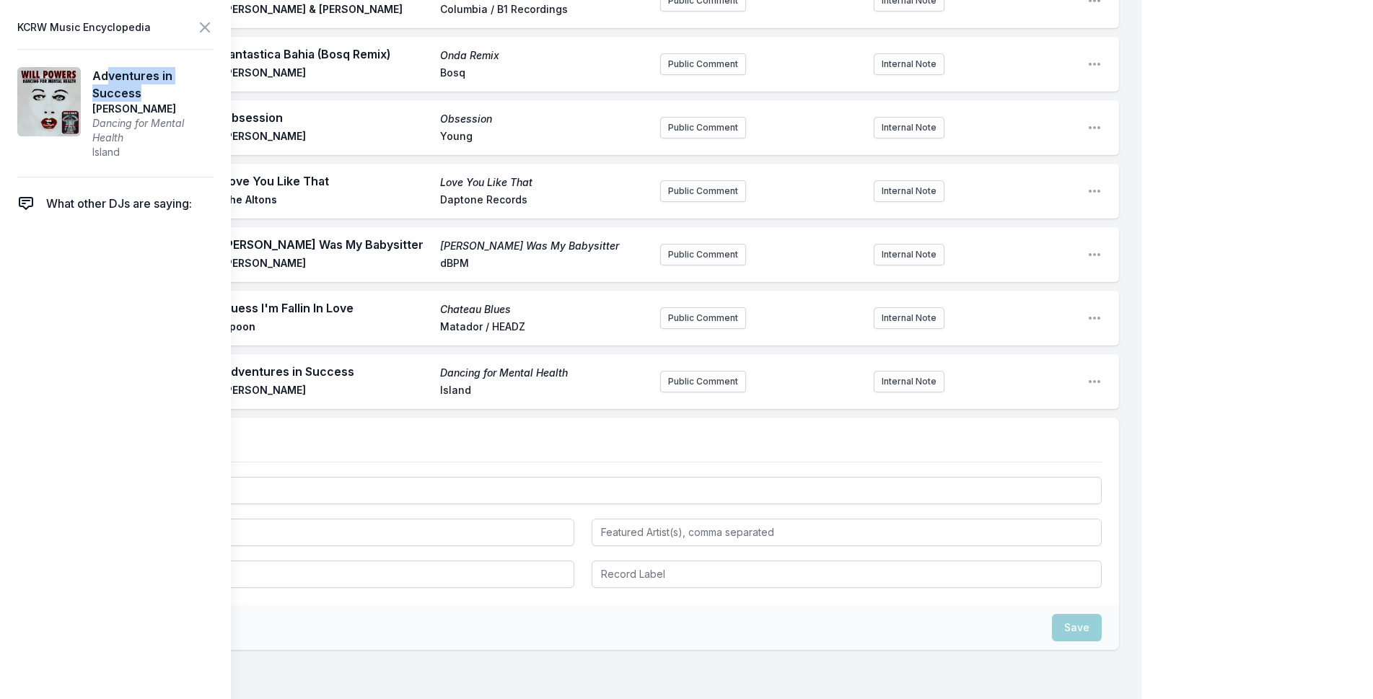
scroll to position [3758, 0]
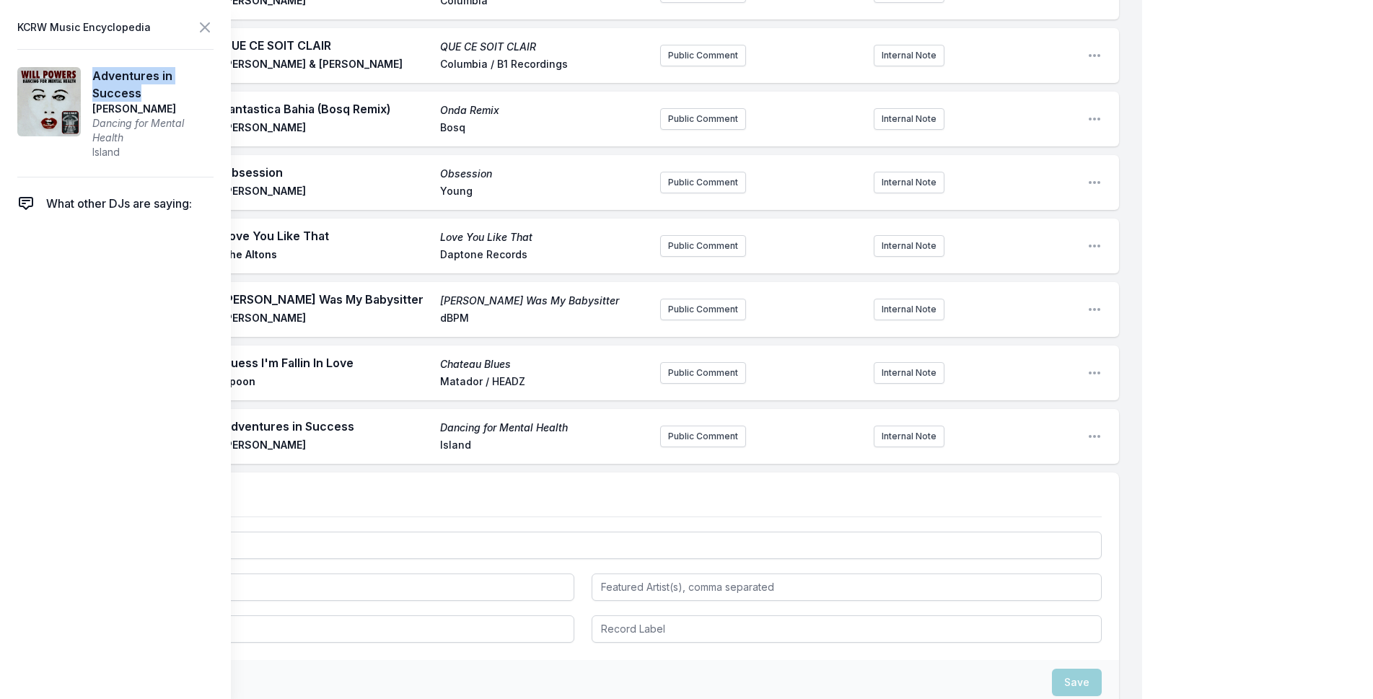
drag, startPoint x: 151, startPoint y: 92, endPoint x: 94, endPoint y: 78, distance: 58.1
click at [94, 78] on span "Adventures in Success" at bounding box center [152, 84] width 121 height 35
click at [105, 80] on span "Adventures in Success" at bounding box center [152, 84] width 121 height 35
drag, startPoint x: 164, startPoint y: 105, endPoint x: 90, endPoint y: 81, distance: 77.3
click at [90, 81] on article "Adventures in Success [PERSON_NAME] Dancing for Mental [GEOGRAPHIC_DATA]" at bounding box center [115, 113] width 196 height 128
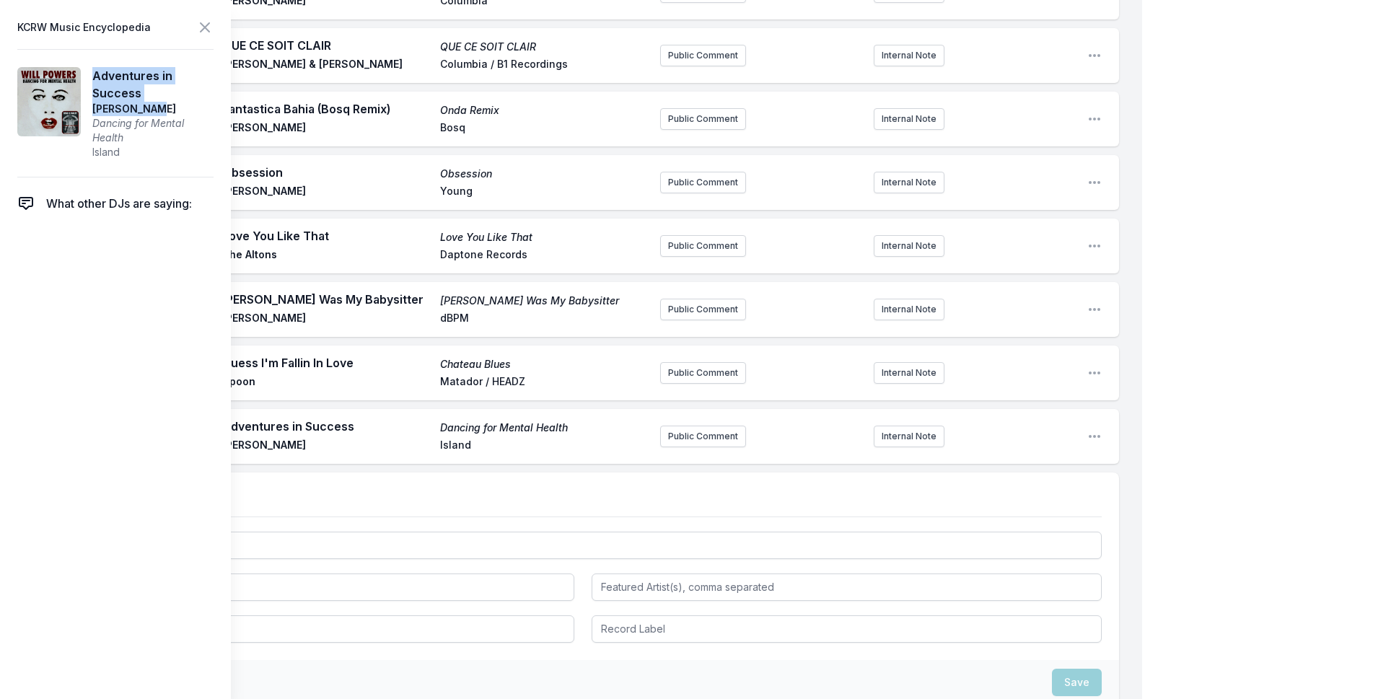
copy aside "Adventures in Success [PERSON_NAME]"
click at [928, 426] on button "Internal Note" at bounding box center [909, 437] width 71 height 22
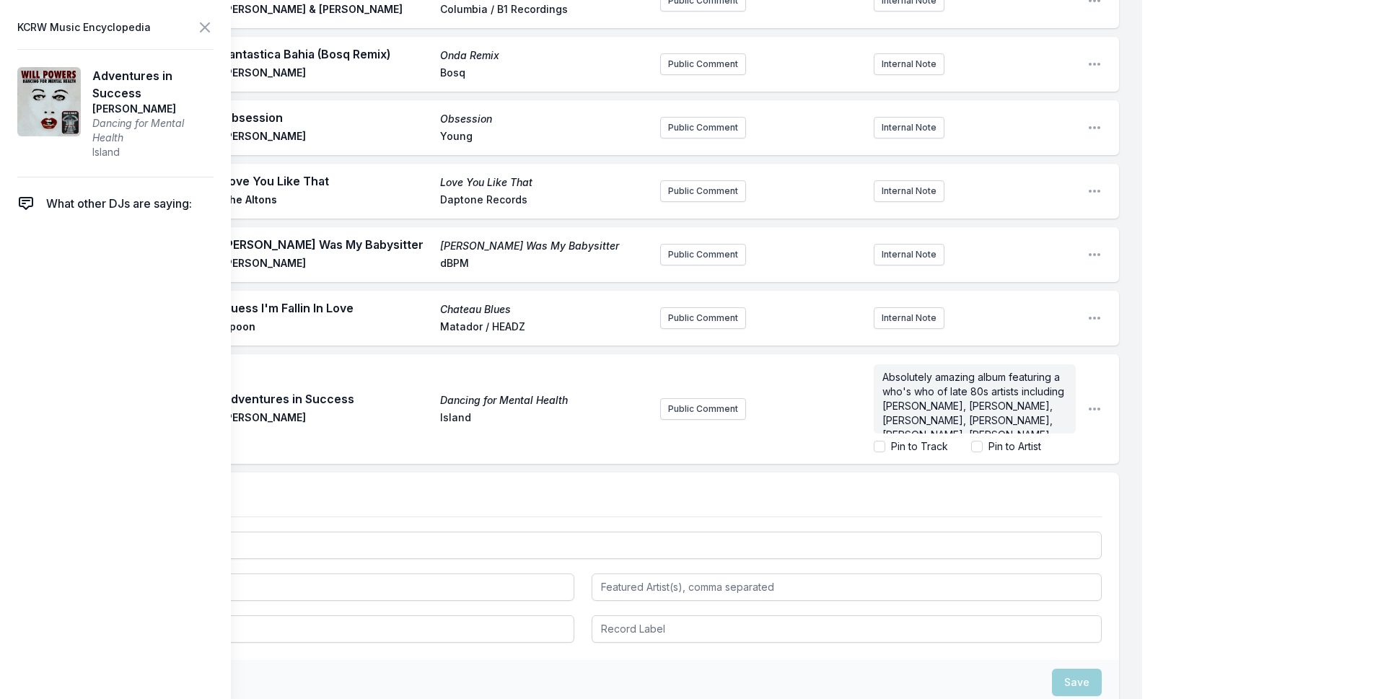
scroll to position [159, 0]
click at [910, 439] on label "Pin to Track" at bounding box center [919, 446] width 57 height 14
click at [885, 441] on input "Pin to Track" at bounding box center [880, 447] width 12 height 12
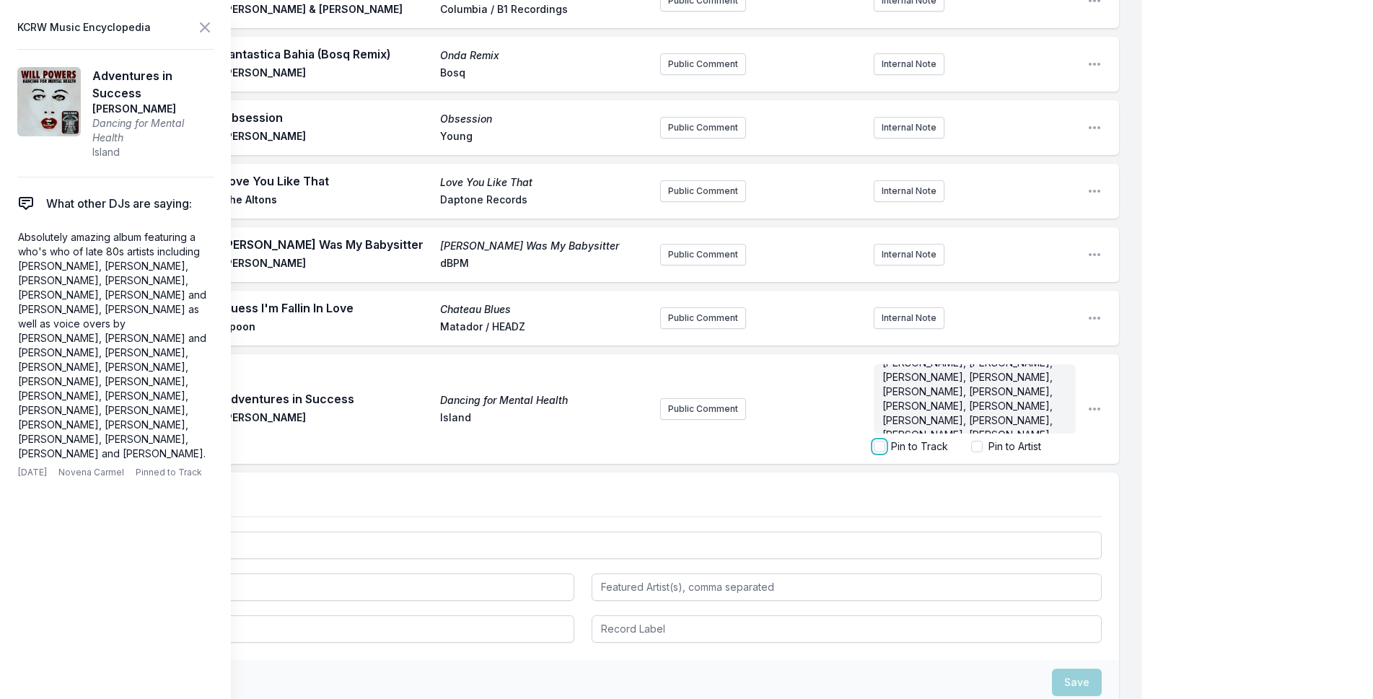
checkbox input "false"
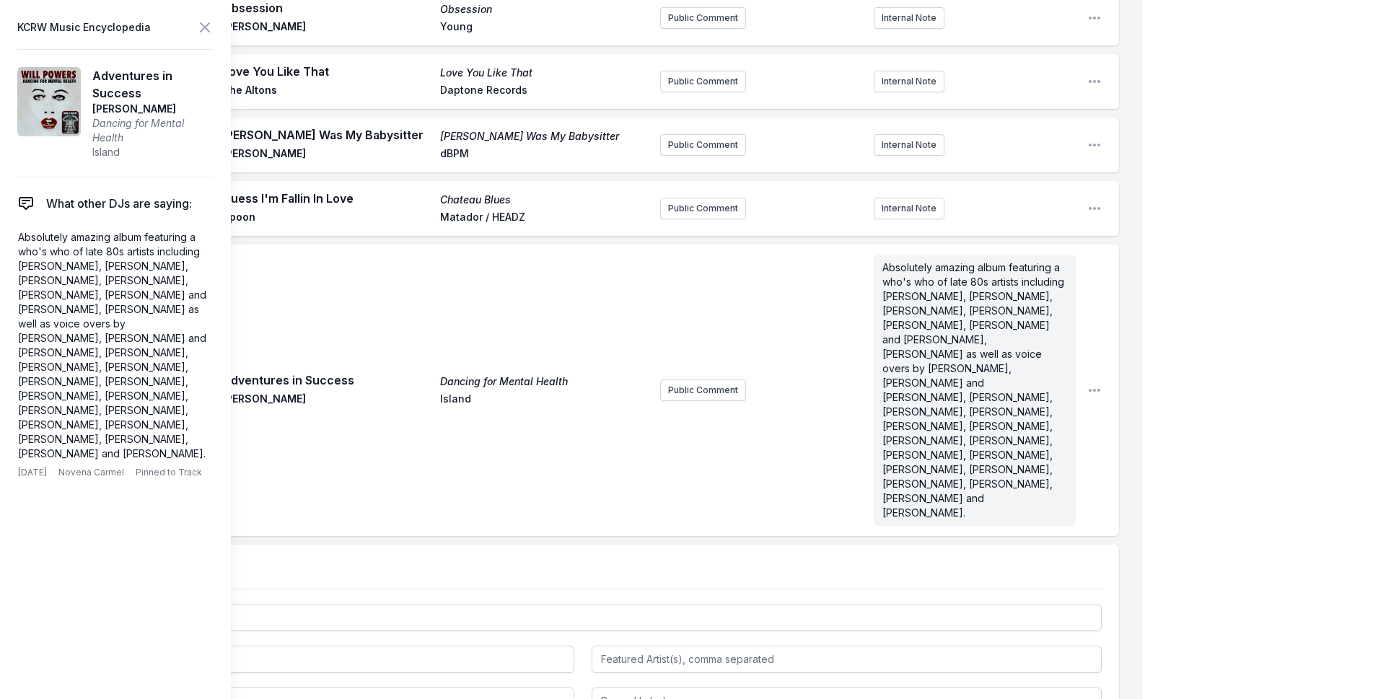
scroll to position [0, 0]
click at [204, 23] on icon at bounding box center [204, 27] width 17 height 17
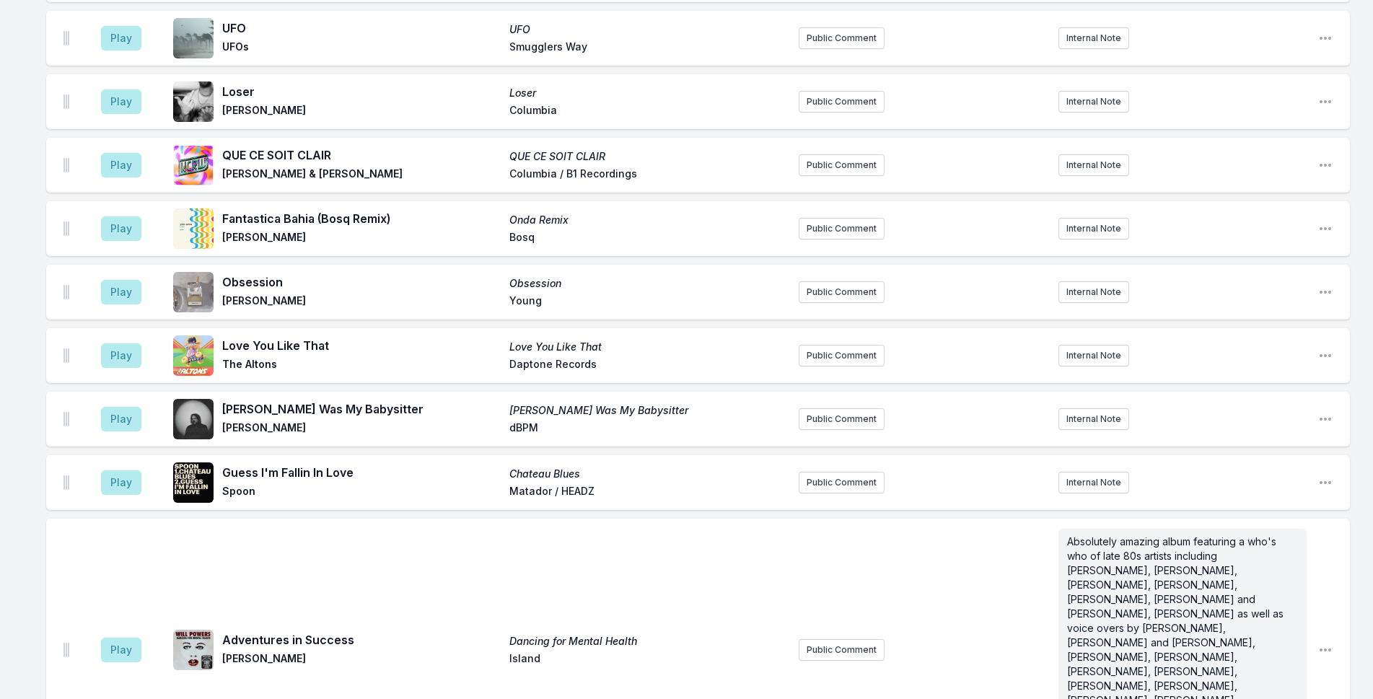
scroll to position [3893, 0]
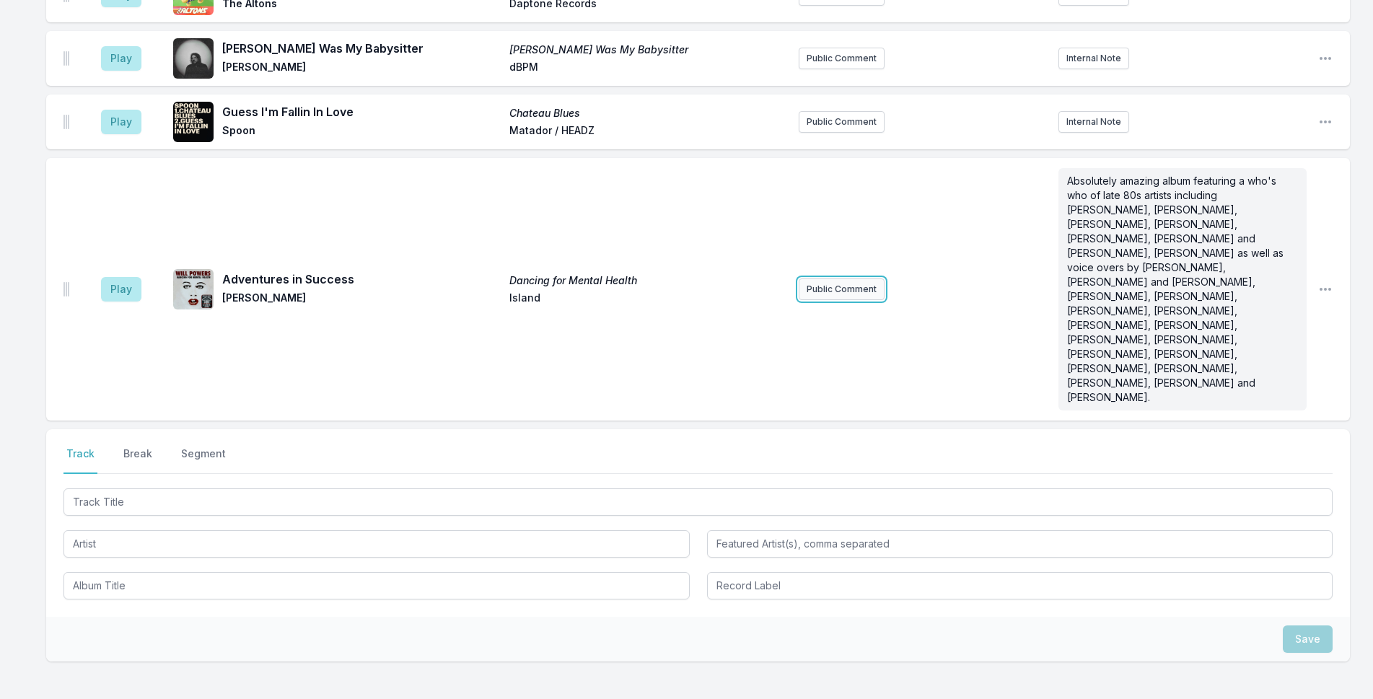
click at [865, 278] on button "Public Comment" at bounding box center [842, 289] width 86 height 22
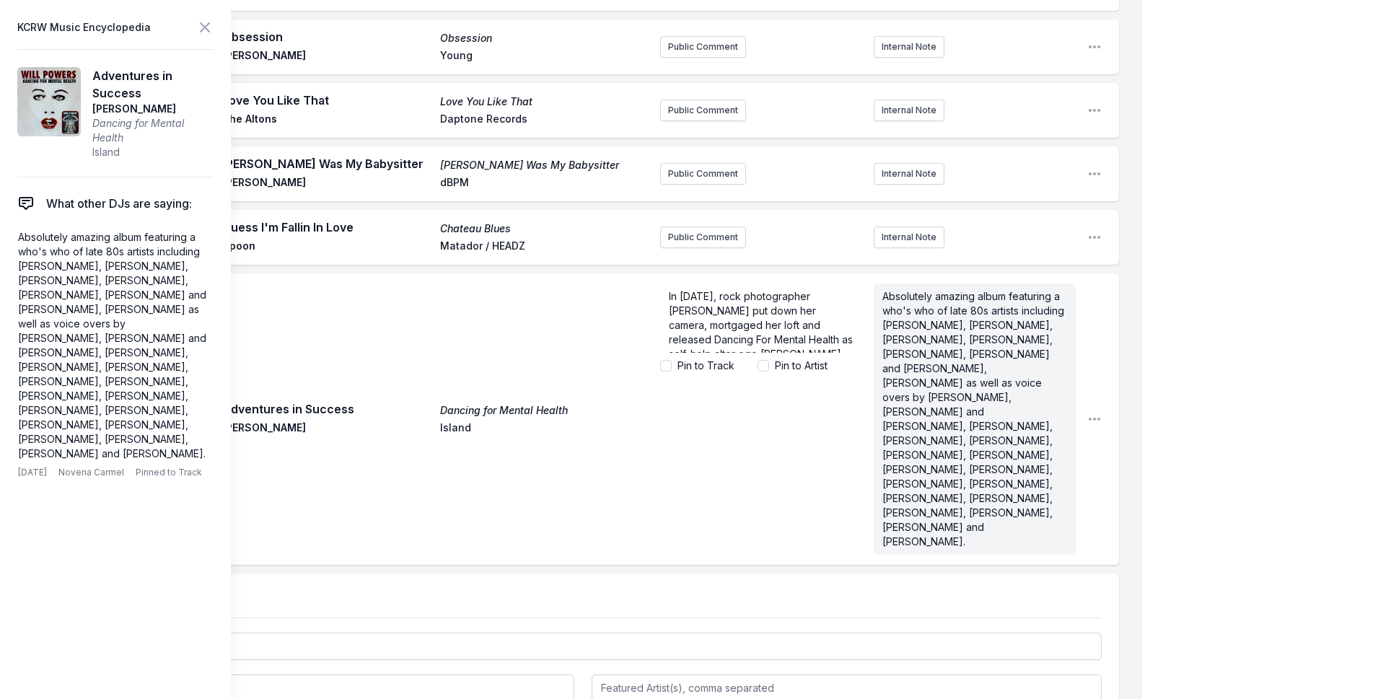
scroll to position [115, 0]
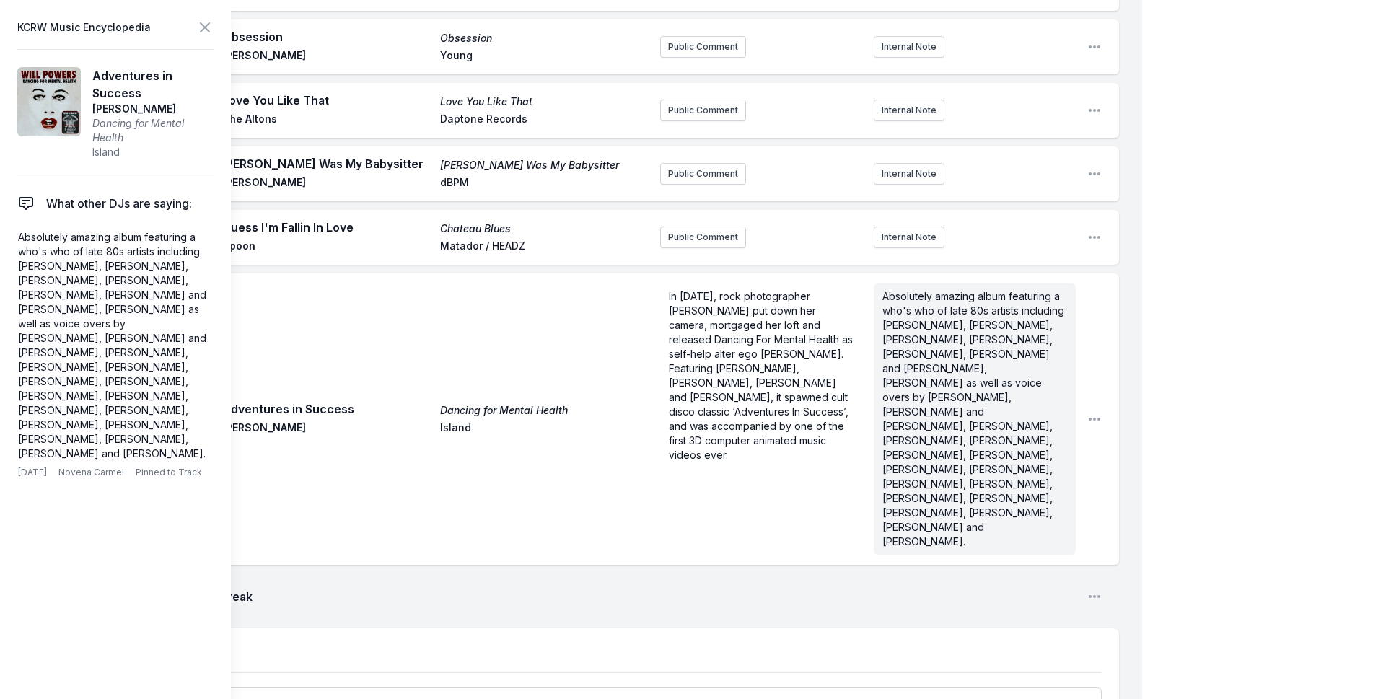
scroll to position [3948, 0]
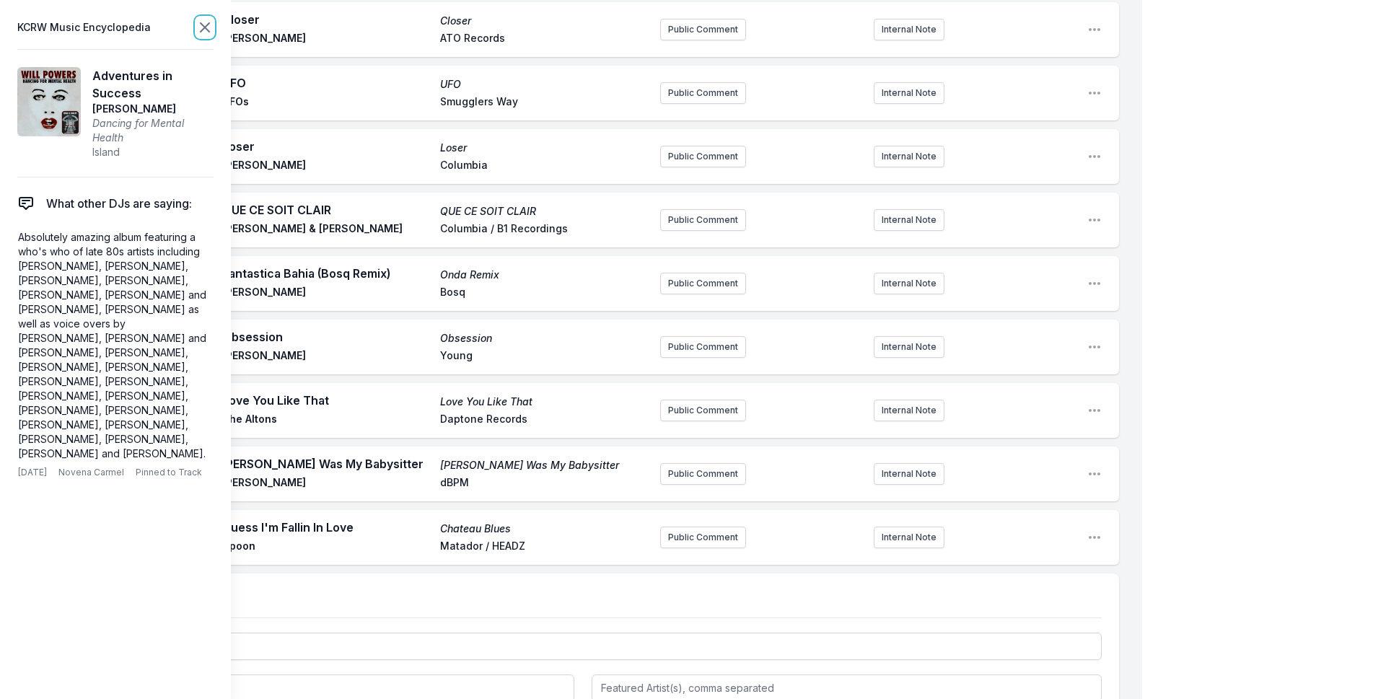
click at [197, 31] on icon at bounding box center [204, 27] width 17 height 17
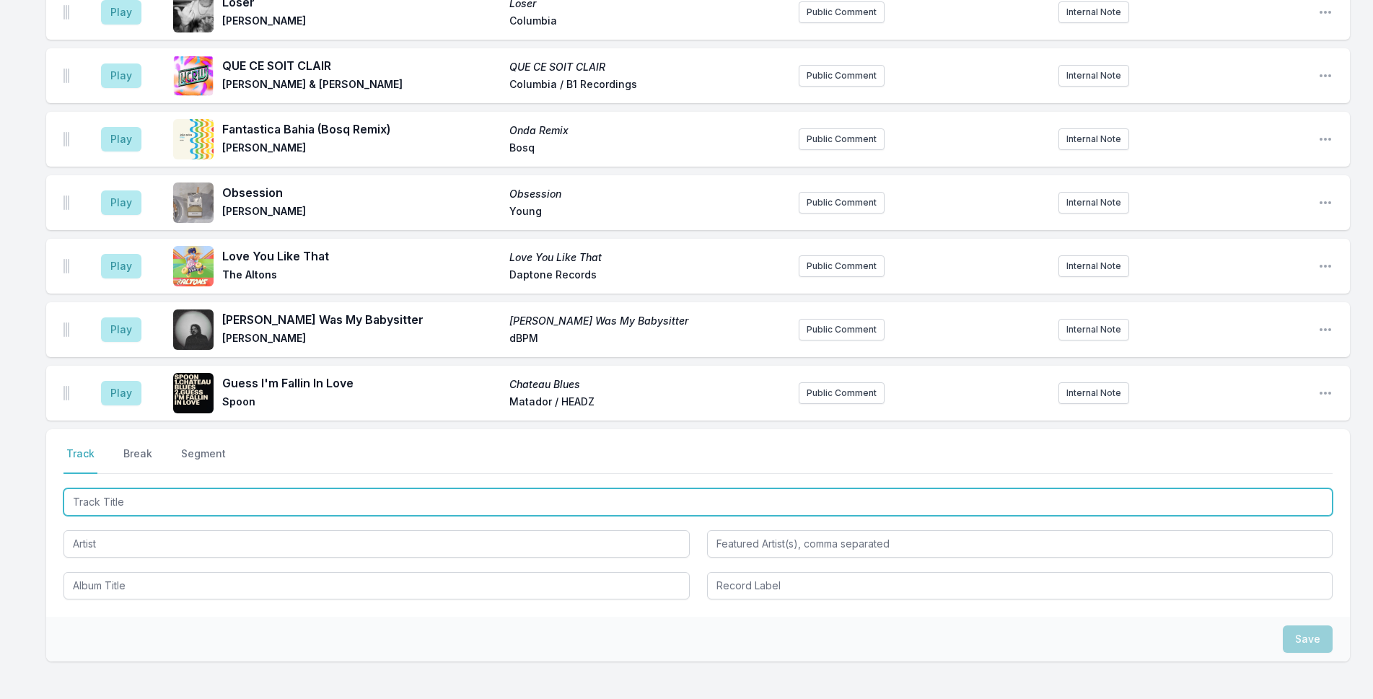
click at [212, 488] on input "Track Title" at bounding box center [697, 501] width 1269 height 27
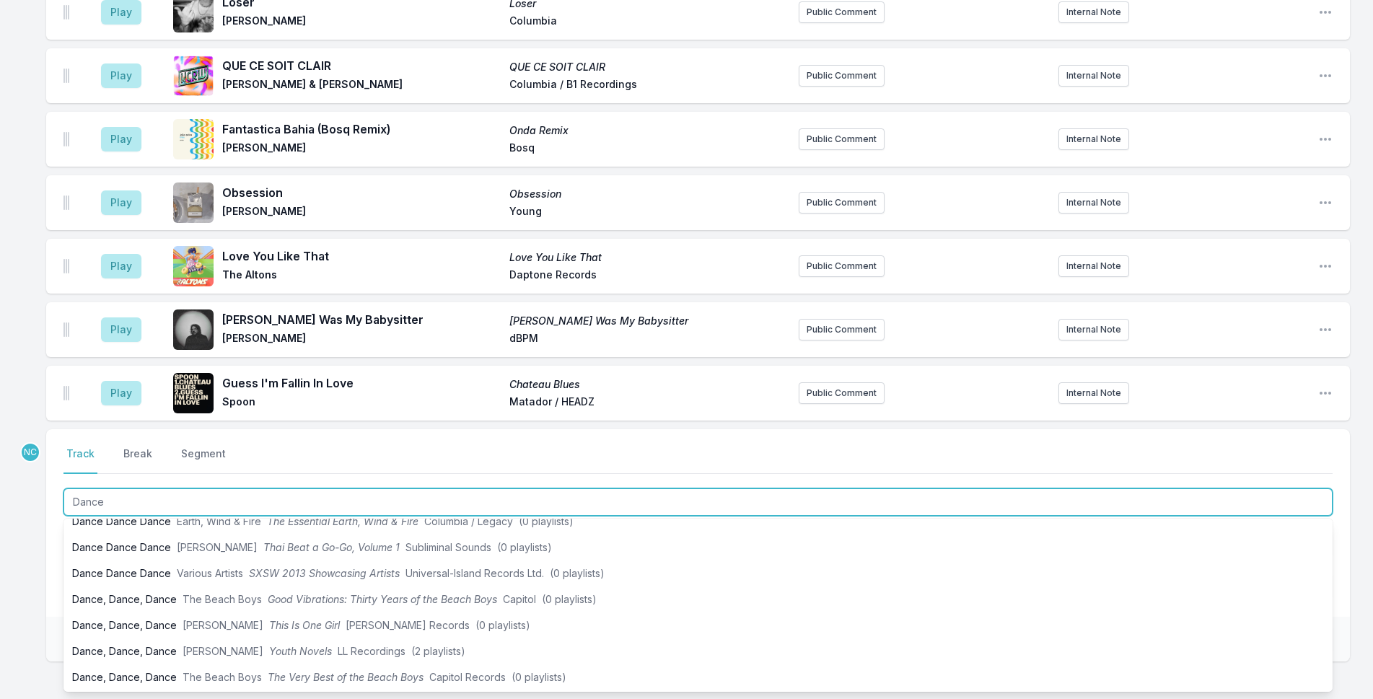
scroll to position [144, 0]
type input "Dance"
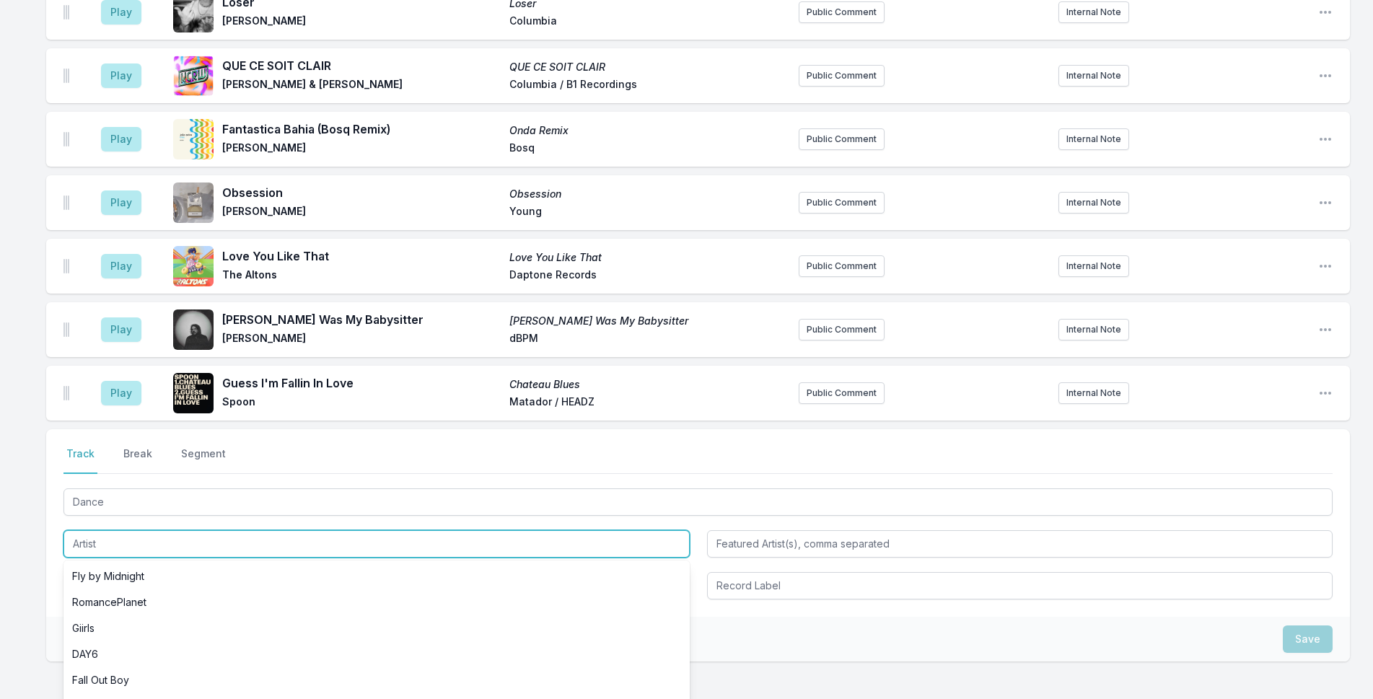
click at [171, 530] on input "Artist" at bounding box center [376, 543] width 626 height 27
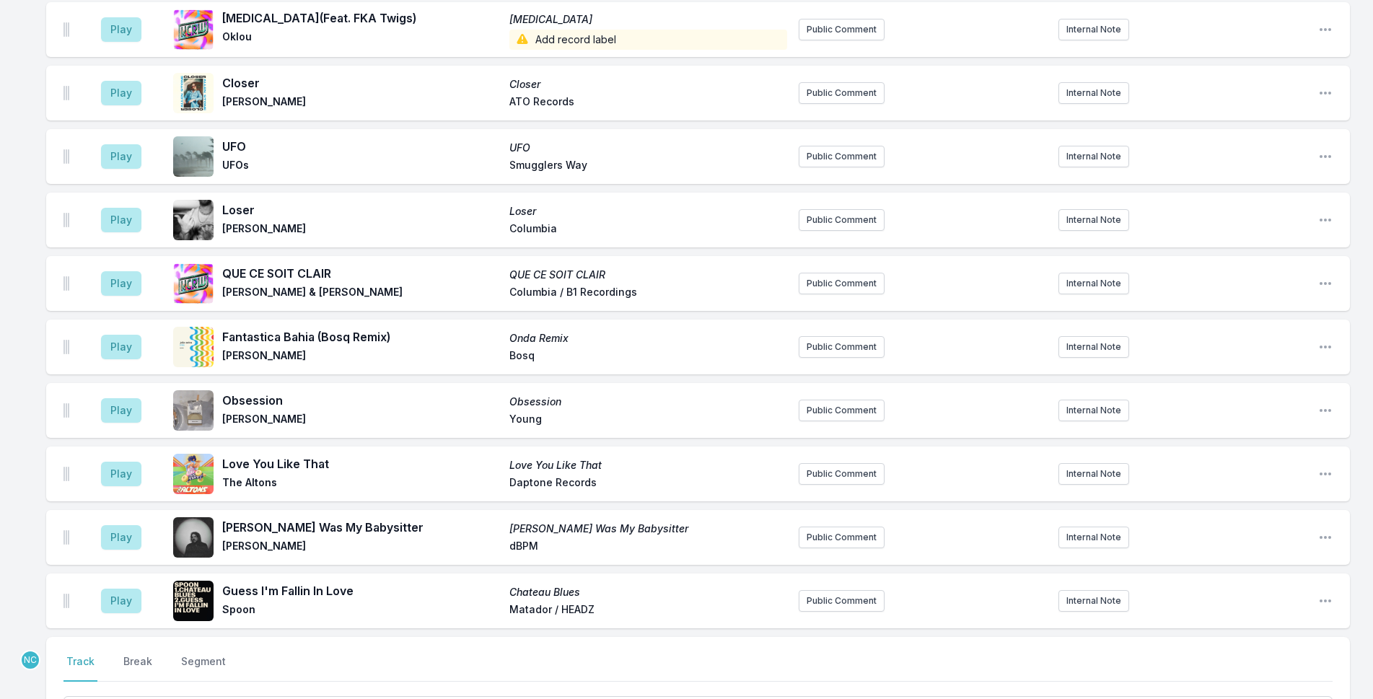
scroll to position [3948, 0]
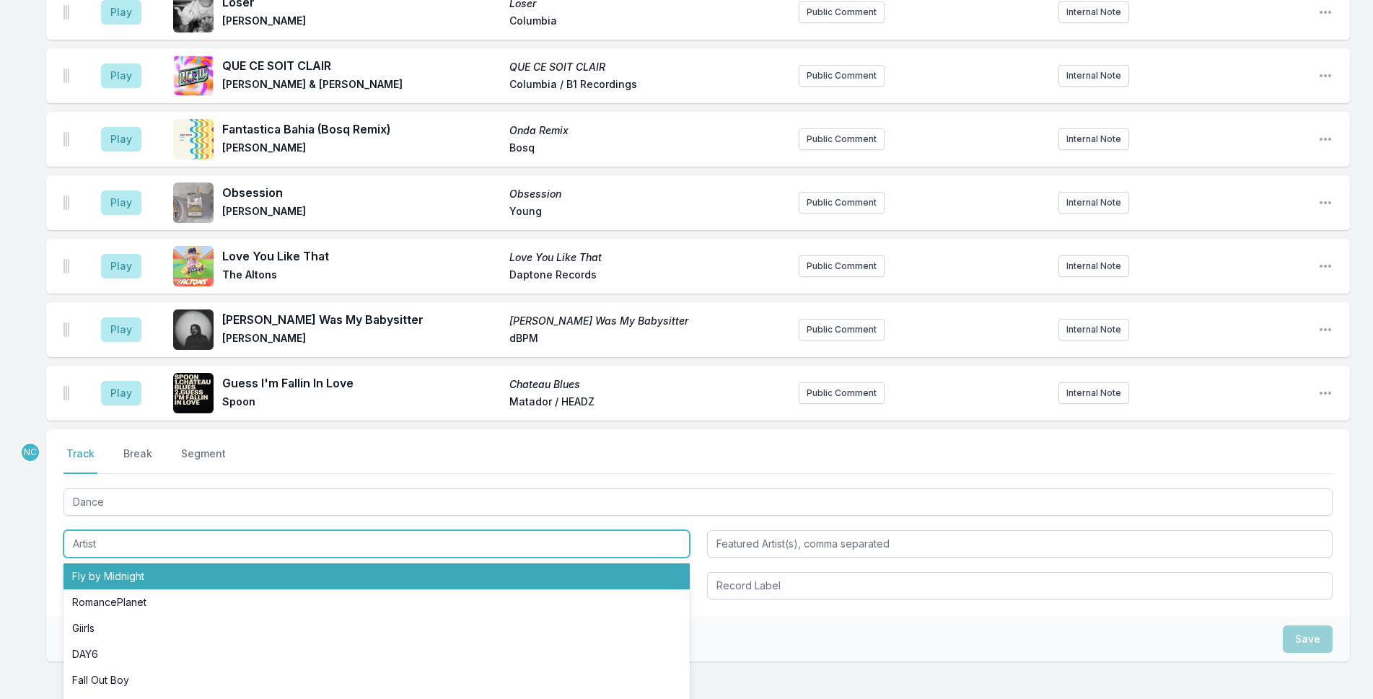
click at [96, 530] on input "Artist" at bounding box center [376, 543] width 626 height 27
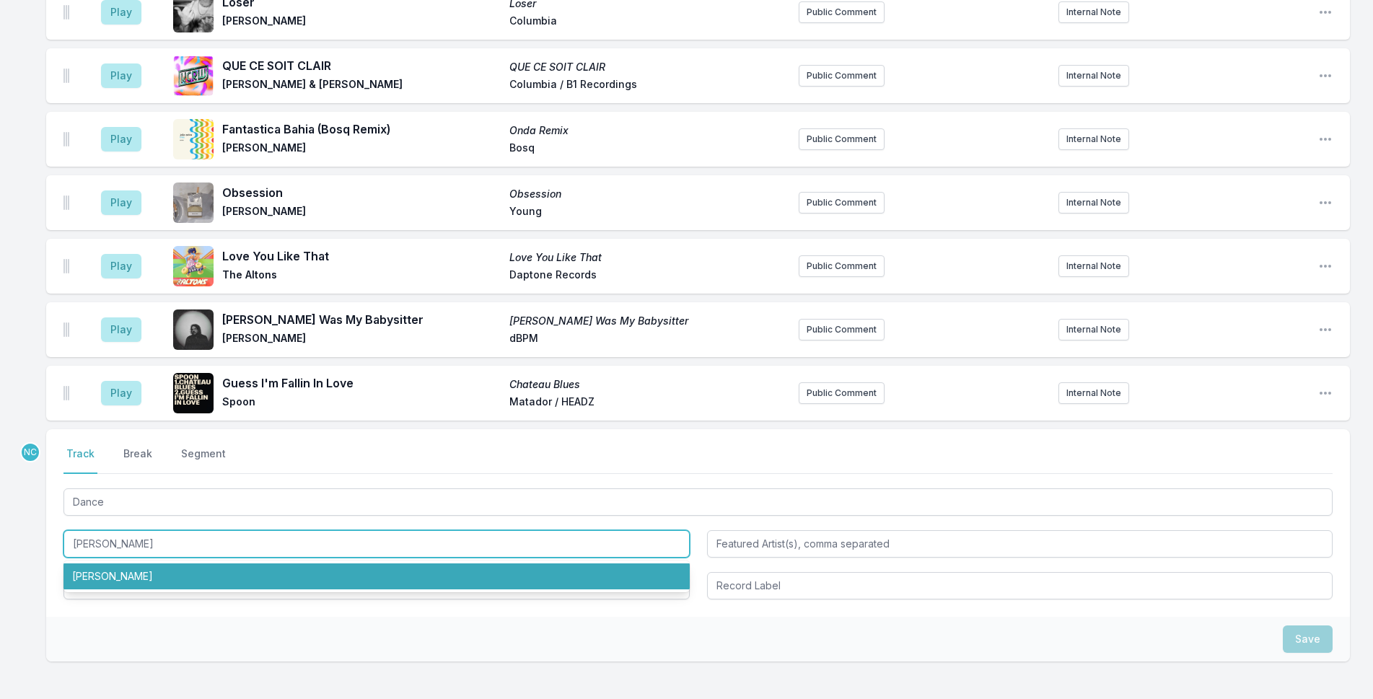
click at [157, 530] on input "[PERSON_NAME]" at bounding box center [376, 543] width 626 height 27
click at [151, 563] on li "[PERSON_NAME]" at bounding box center [376, 576] width 626 height 26
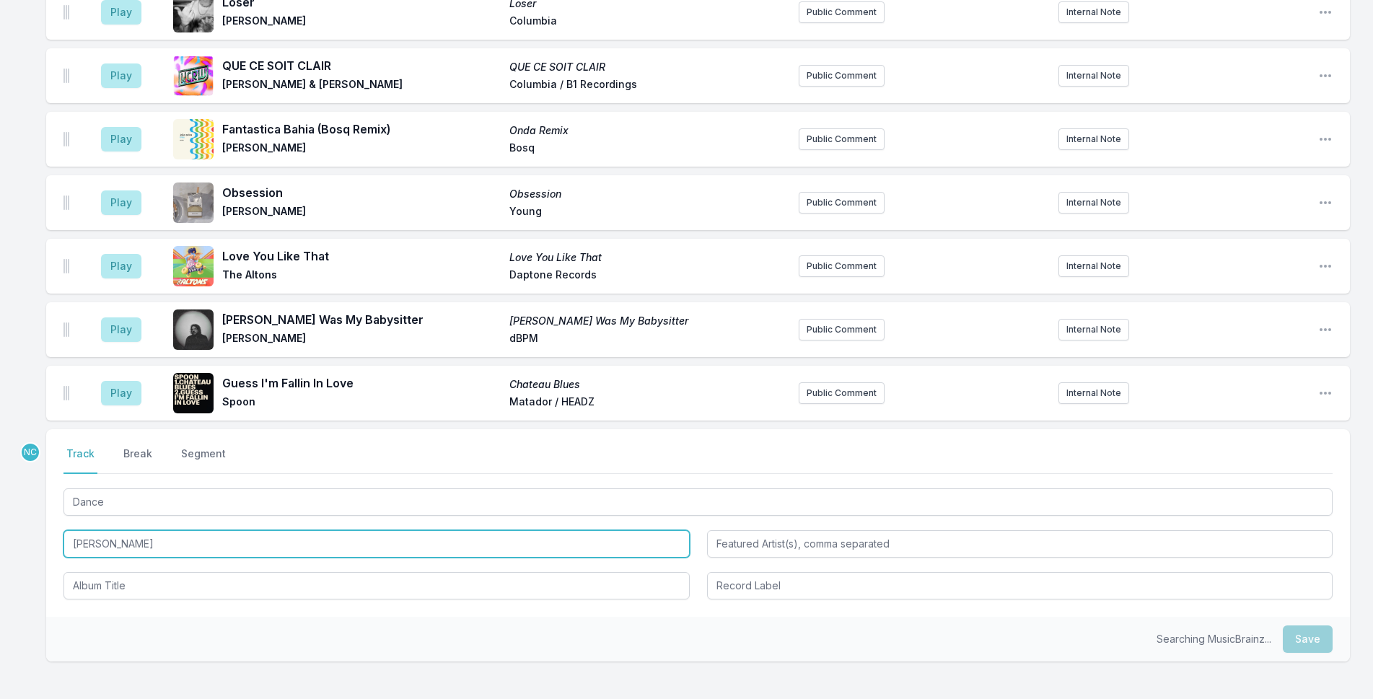
type input "[PERSON_NAME]"
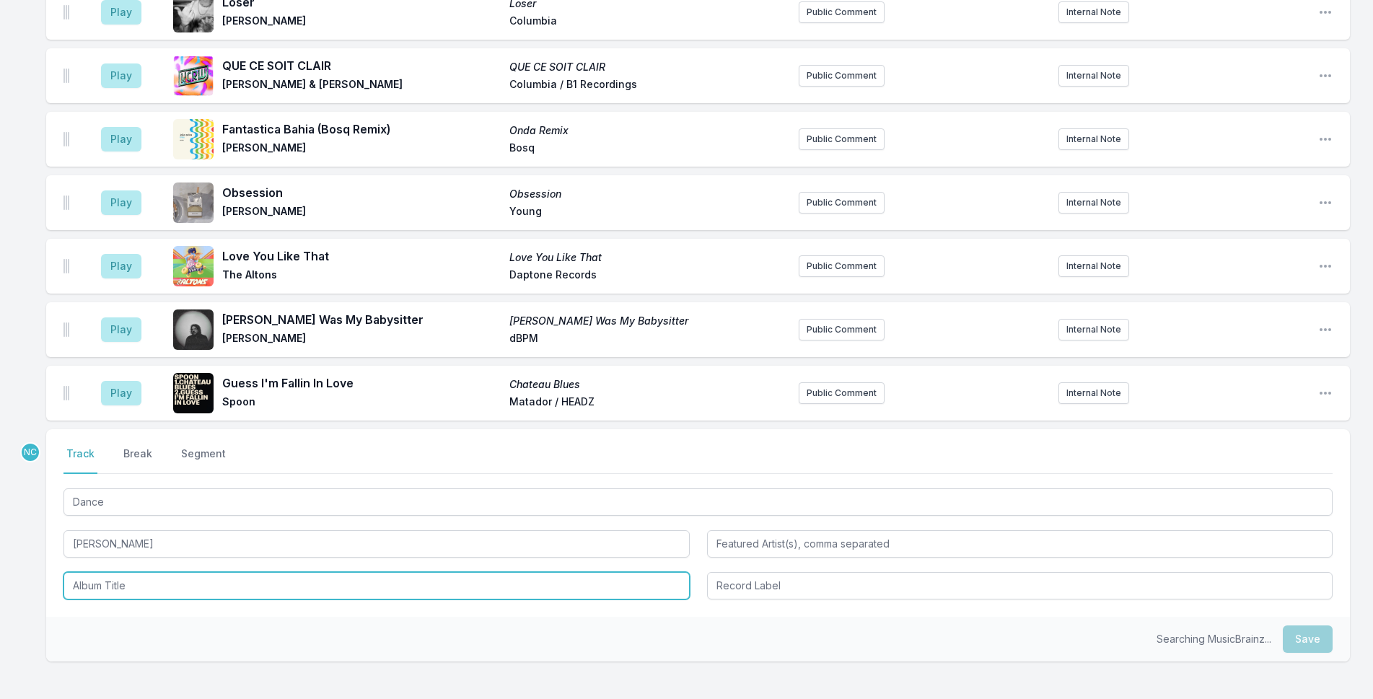
click at [151, 572] on input "Album Title" at bounding box center [376, 585] width 626 height 27
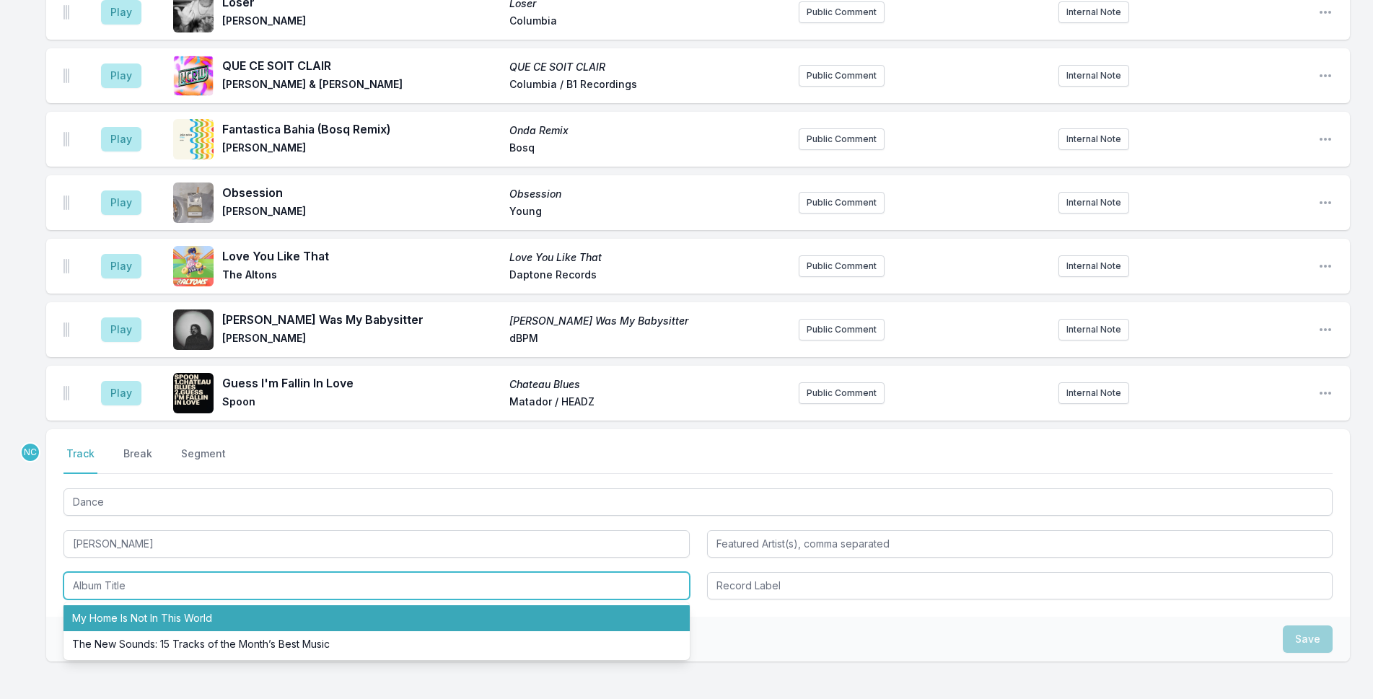
drag, startPoint x: 152, startPoint y: 510, endPoint x: 183, endPoint y: 511, distance: 30.3
click at [151, 605] on li "My Home Is Not In This World" at bounding box center [376, 618] width 626 height 26
type input "My Home Is Not In This World"
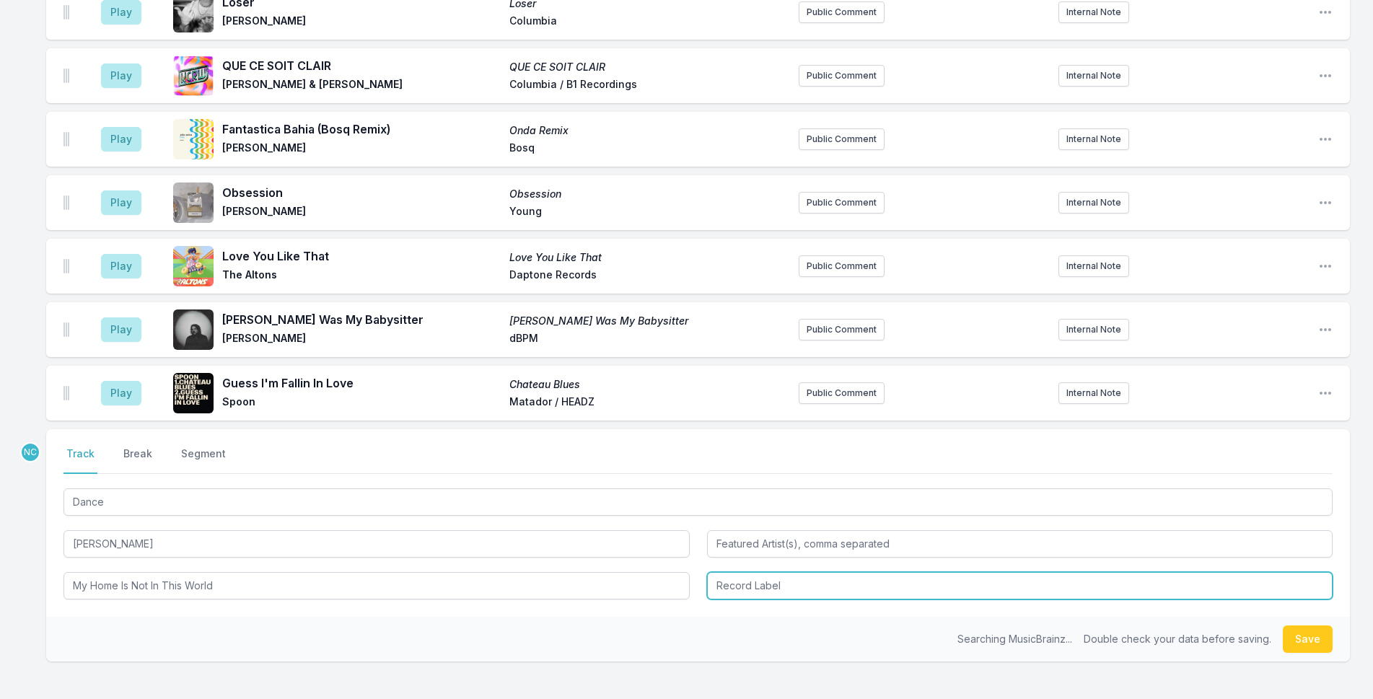
click at [734, 572] on input "Record Label" at bounding box center [1020, 585] width 626 height 27
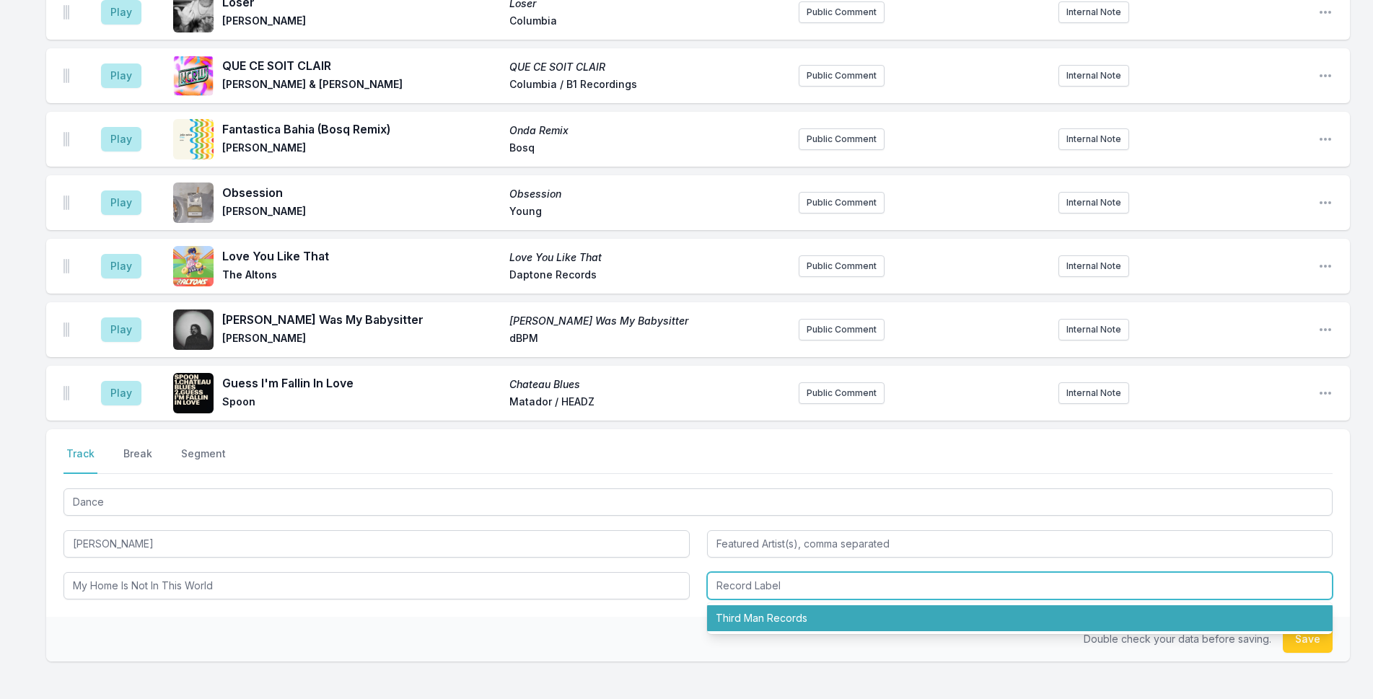
click at [736, 605] on li "Third Man Records" at bounding box center [1020, 618] width 626 height 26
type input "Third Man Records"
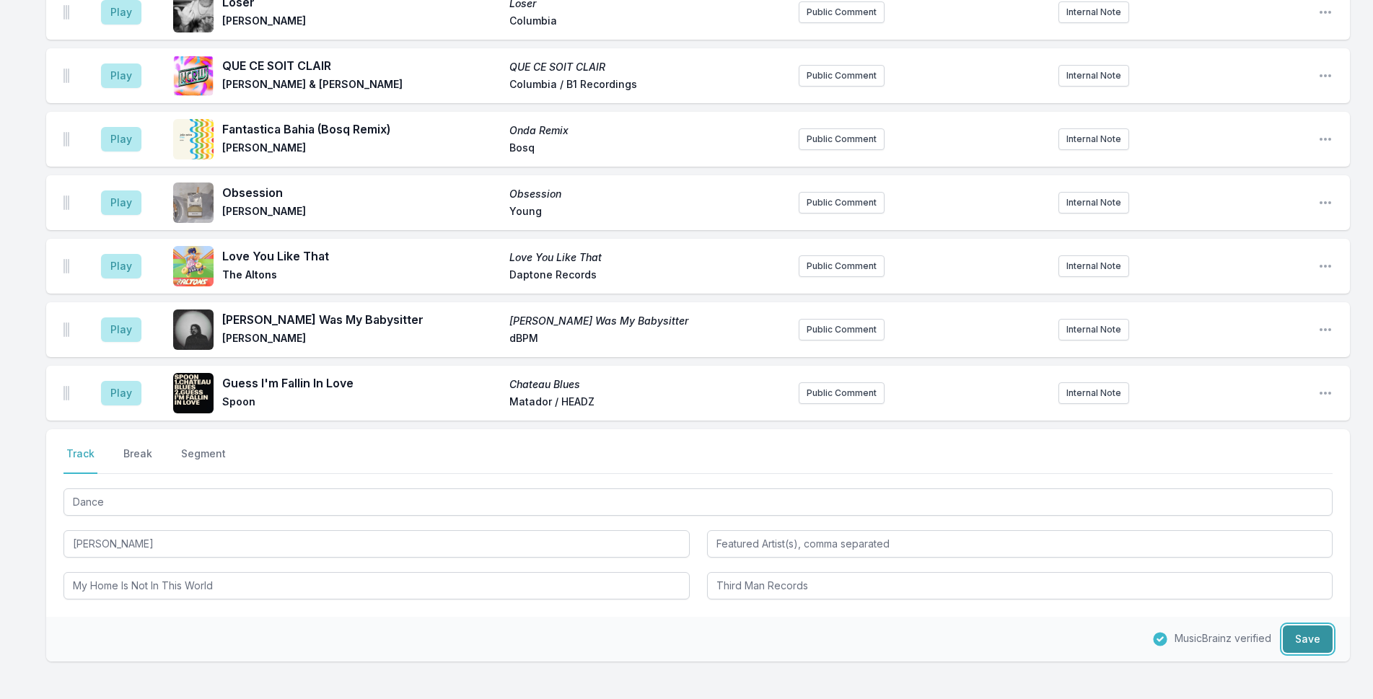
click at [1305, 625] on button "Save" at bounding box center [1308, 638] width 50 height 27
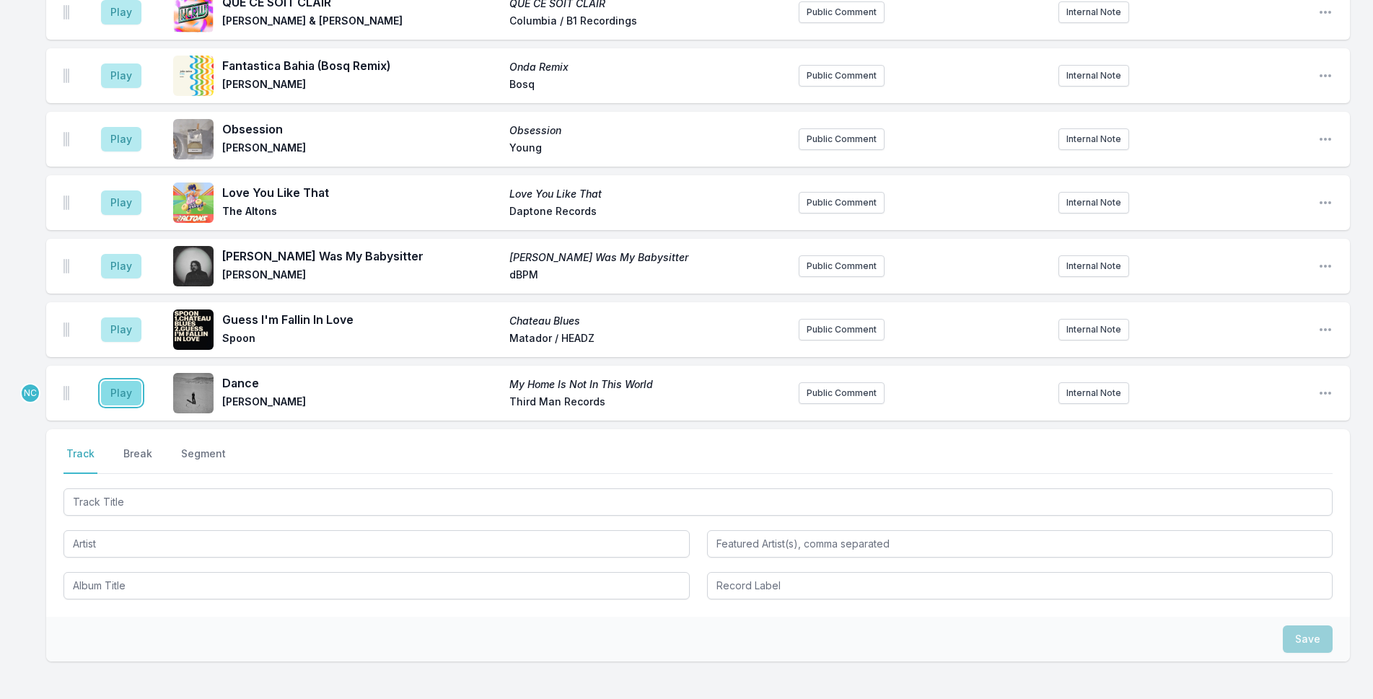
click at [123, 381] on button "Play" at bounding box center [121, 393] width 40 height 25
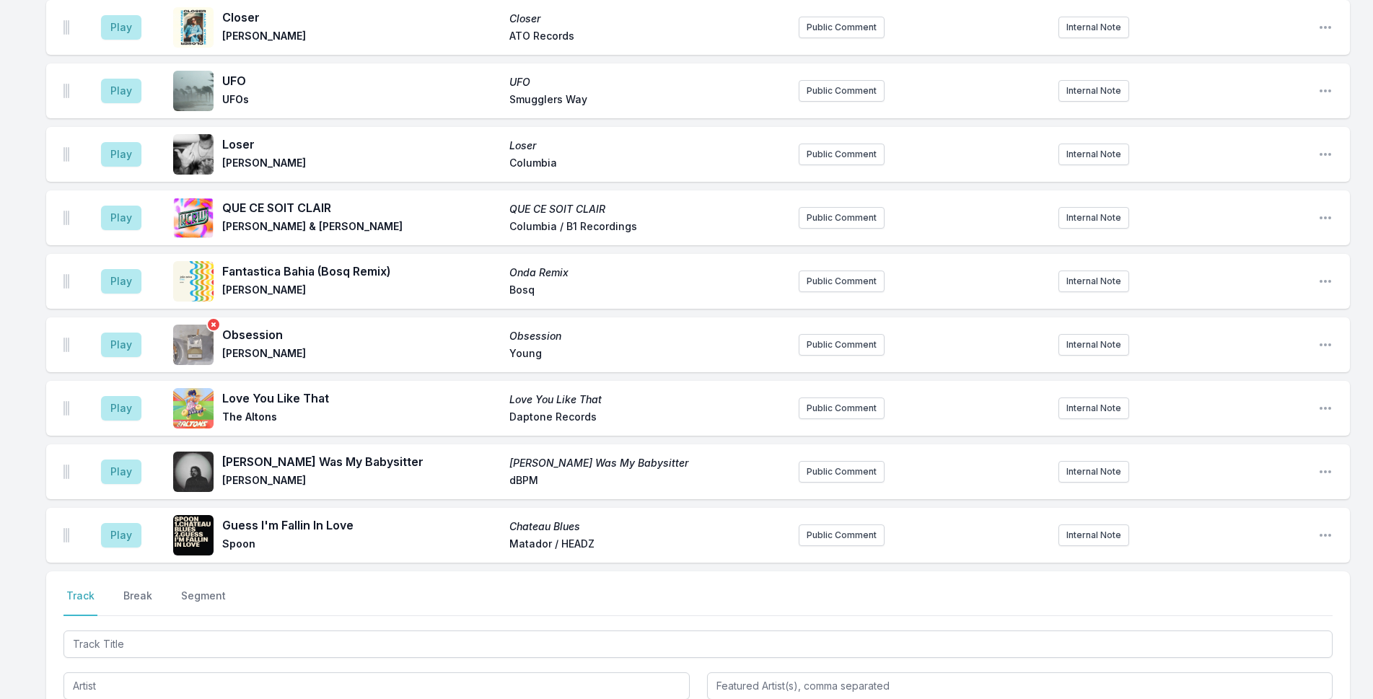
scroll to position [3867, 0]
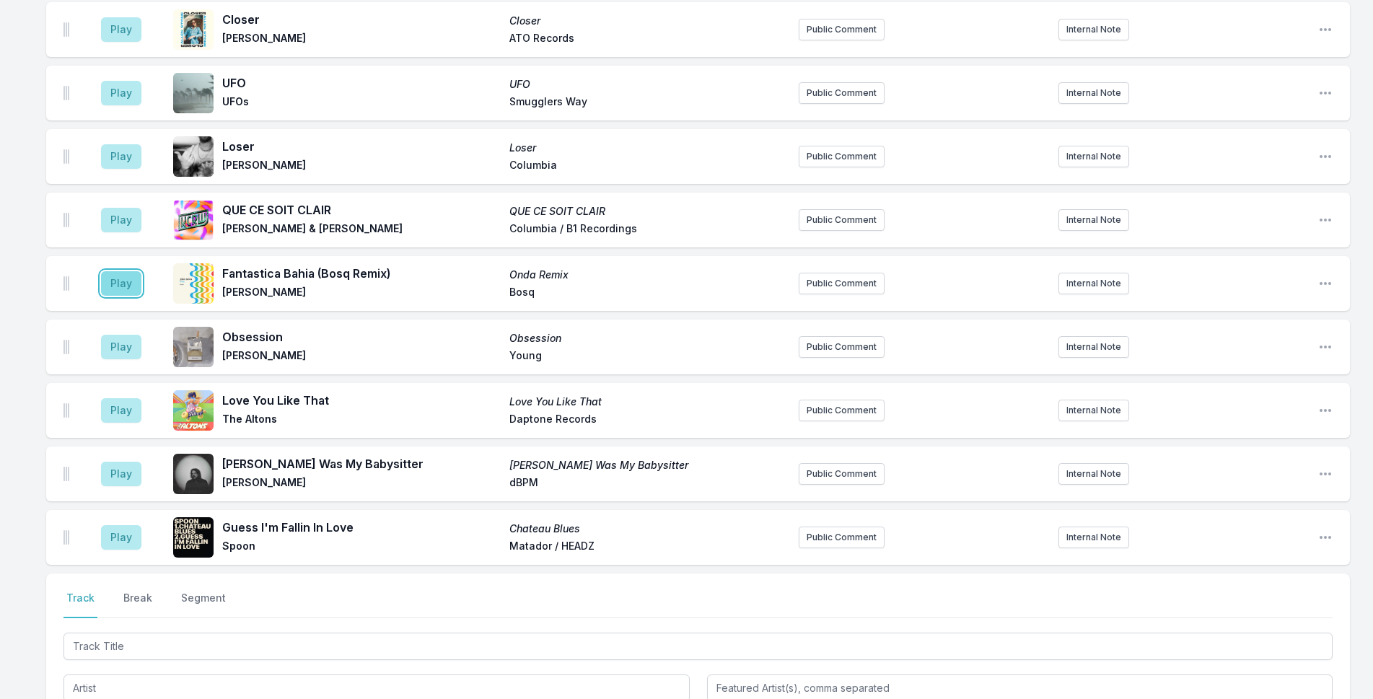
click at [126, 271] on button "Play" at bounding box center [121, 283] width 40 height 25
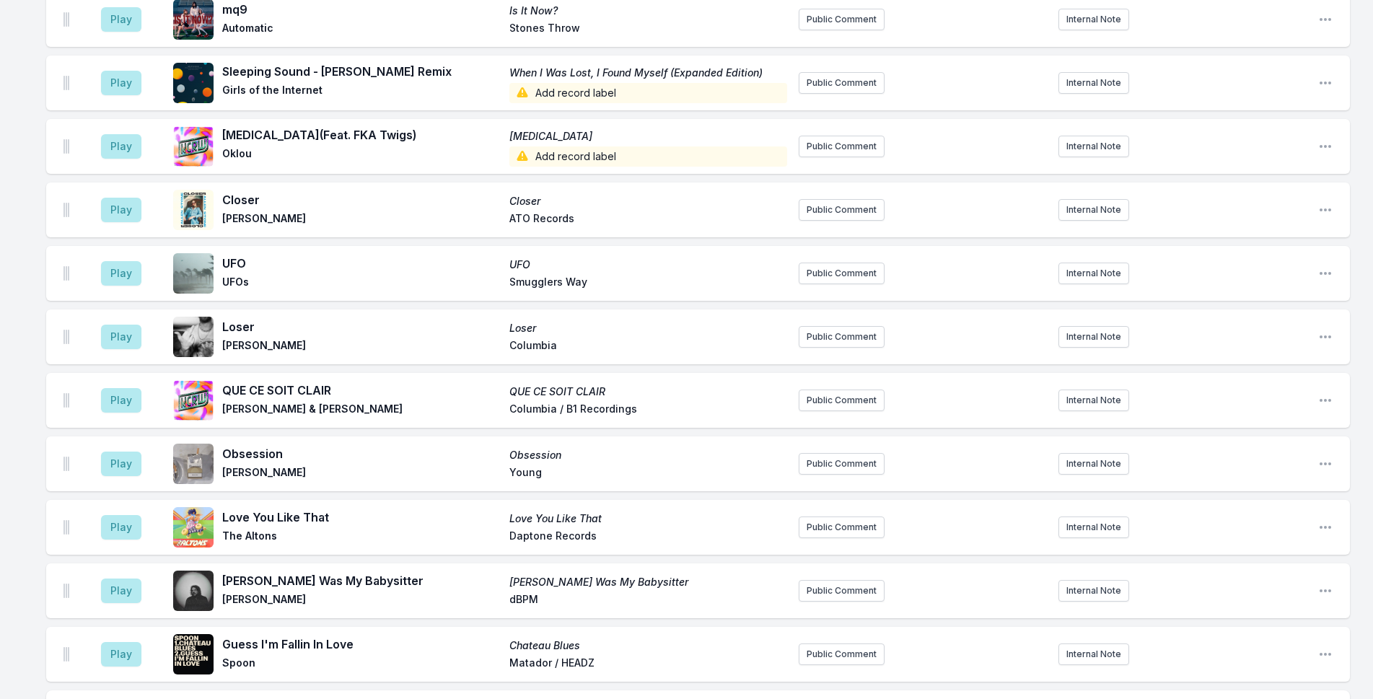
scroll to position [4075, 0]
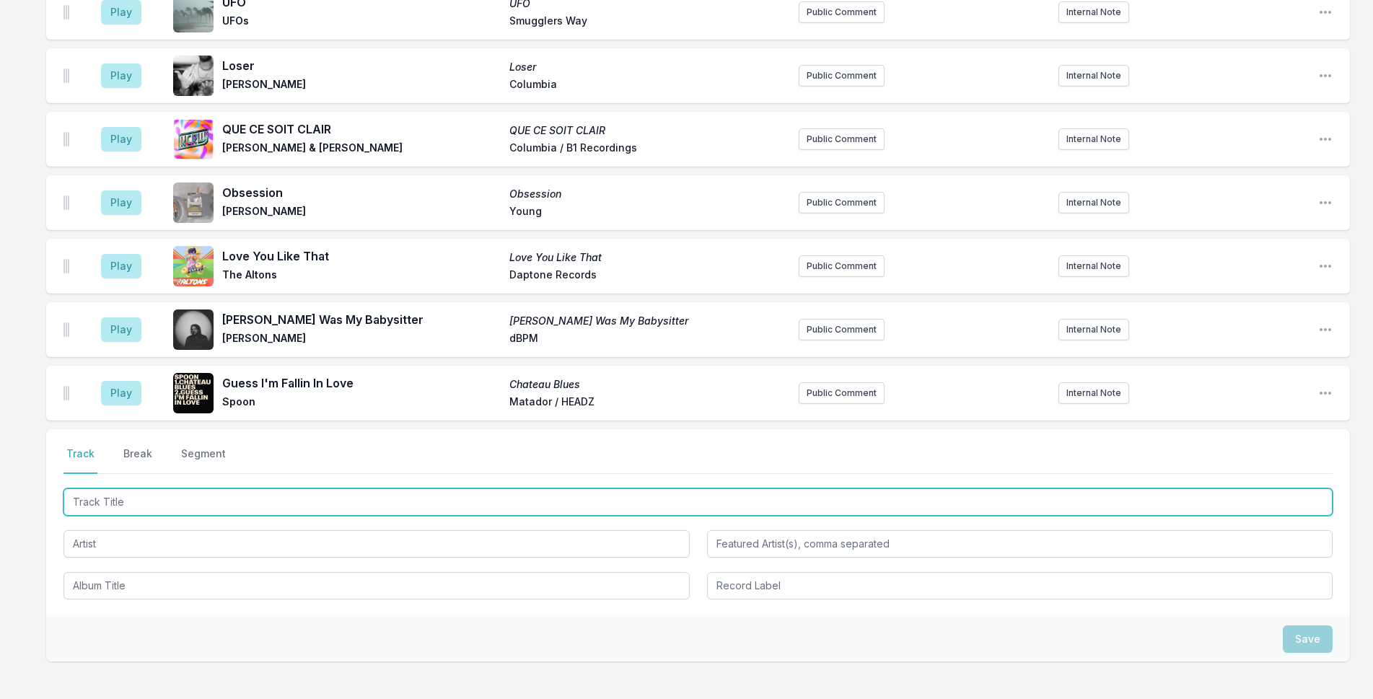
click at [452, 488] on input "Track Title" at bounding box center [697, 501] width 1269 height 27
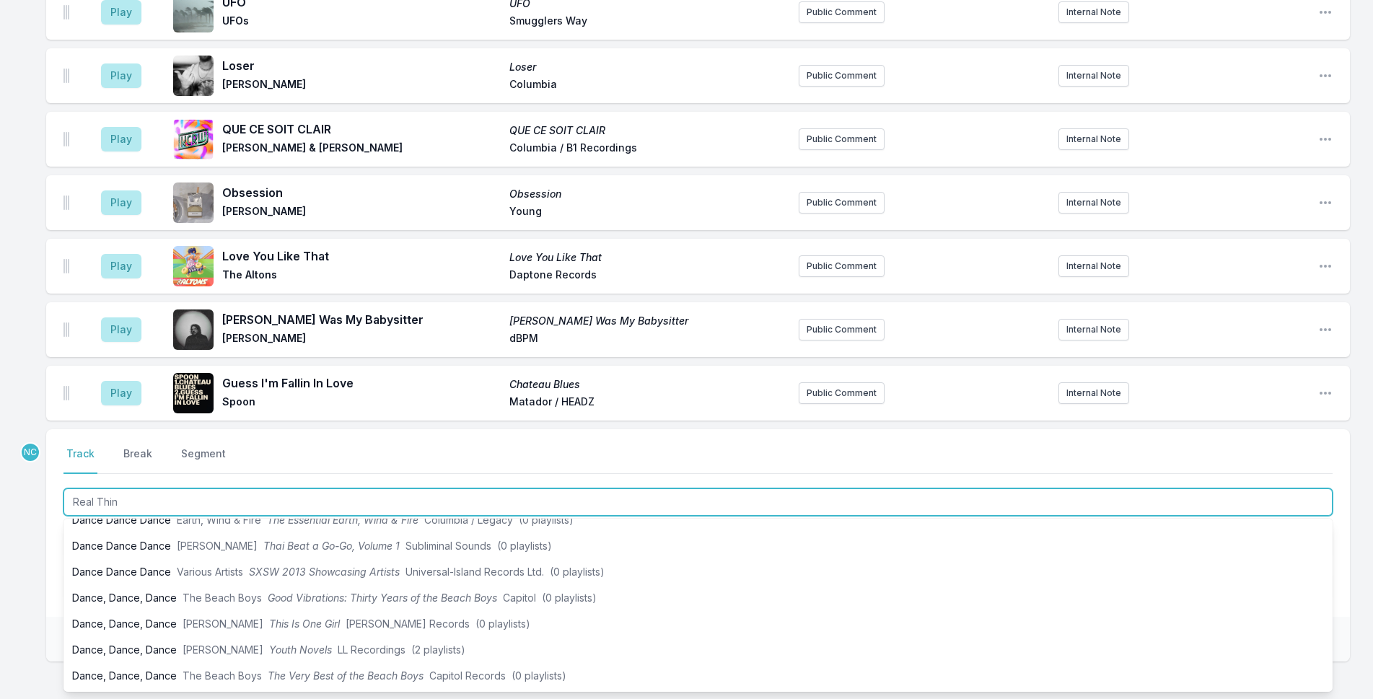
type input "Real Thing"
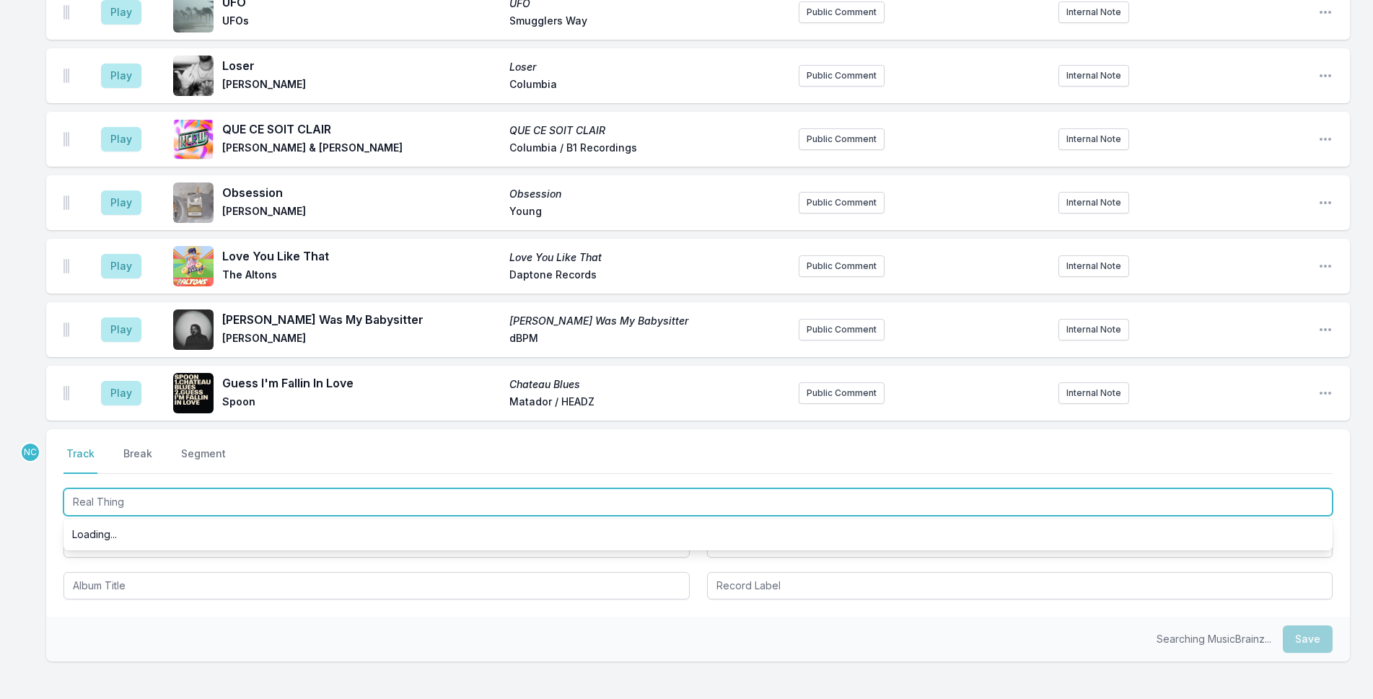
scroll to position [0, 0]
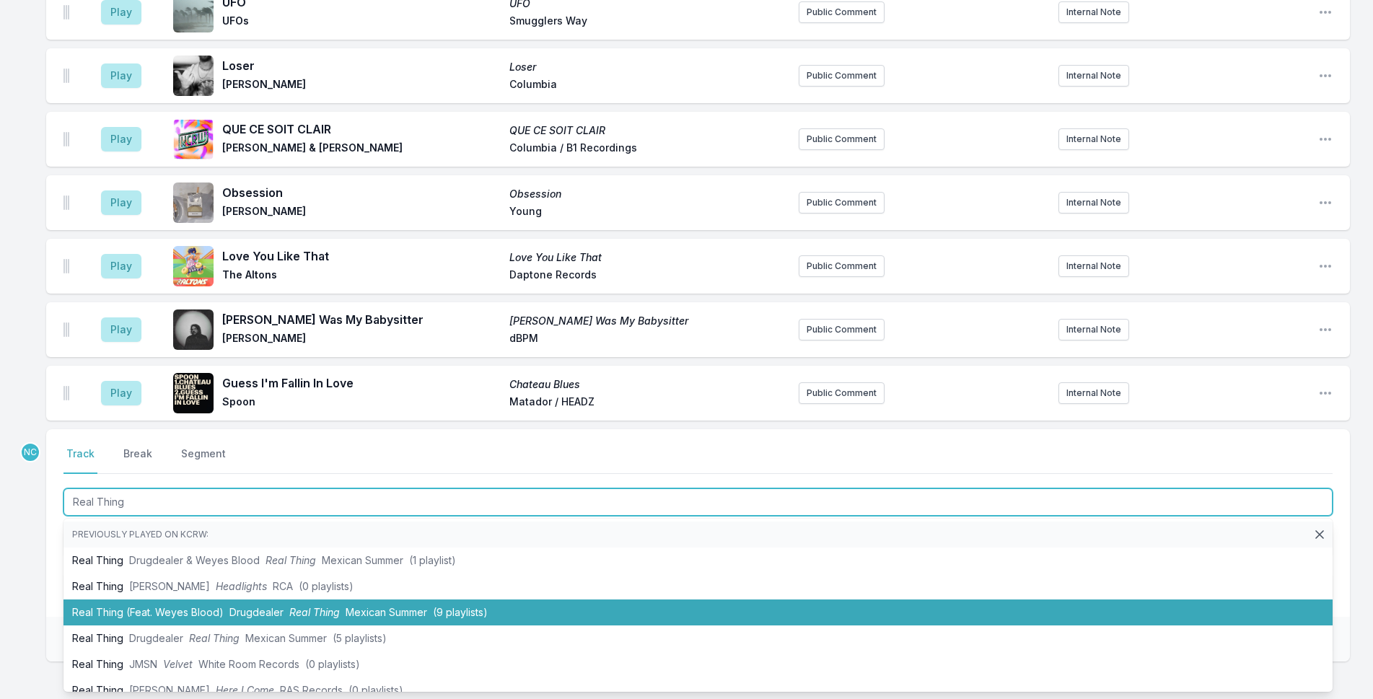
click at [439, 606] on span "(9 playlists)" at bounding box center [460, 612] width 55 height 12
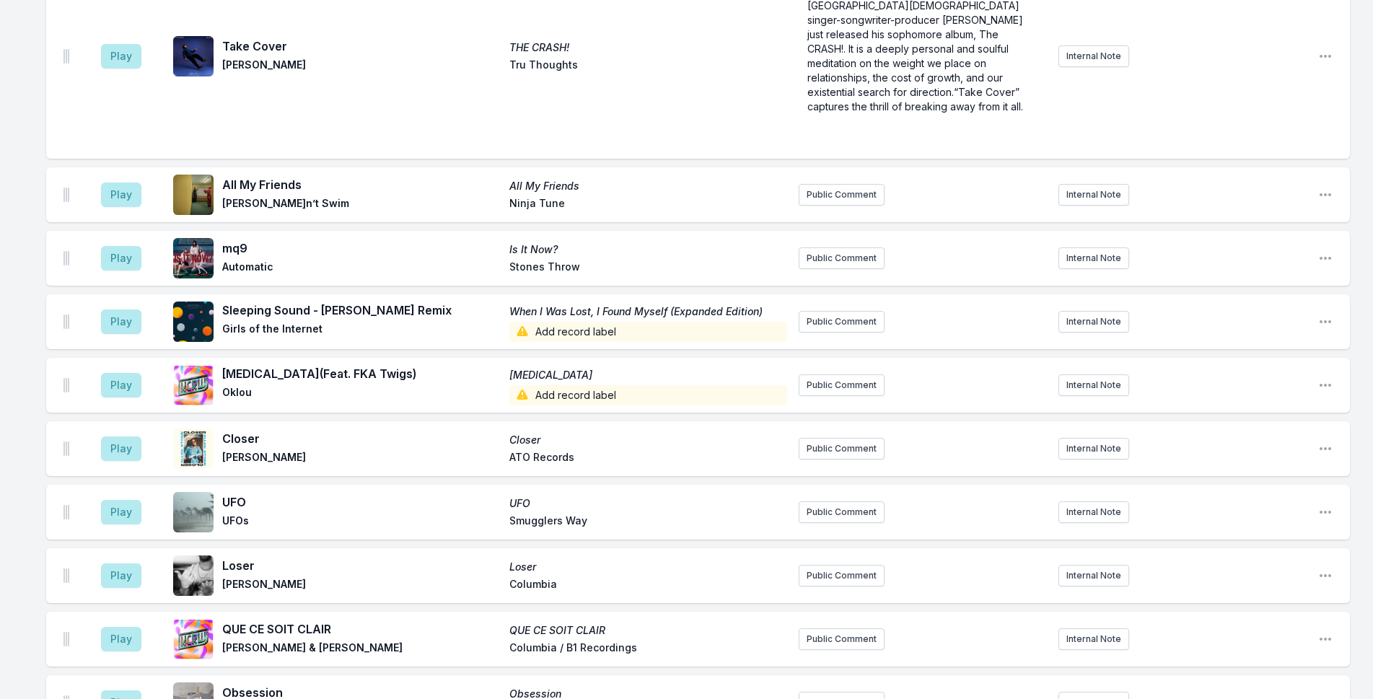
scroll to position [3824, 0]
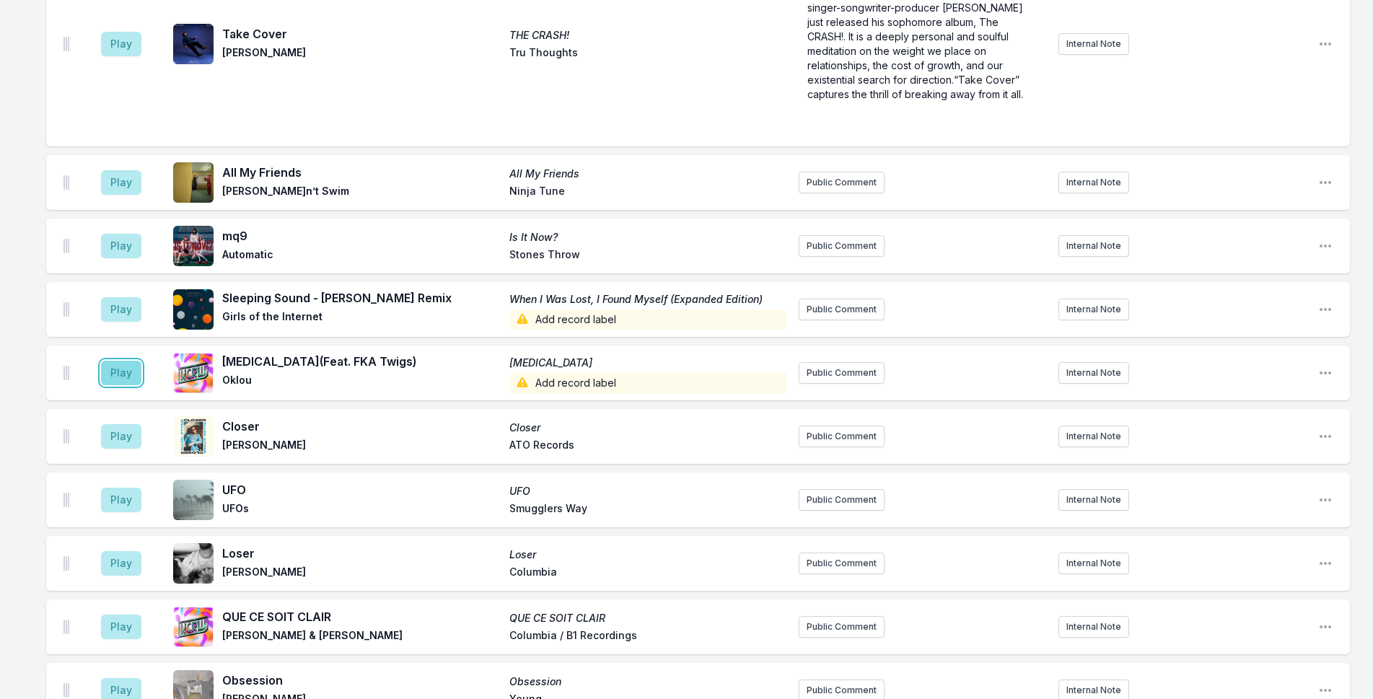
click at [128, 361] on button "Play" at bounding box center [121, 373] width 40 height 25
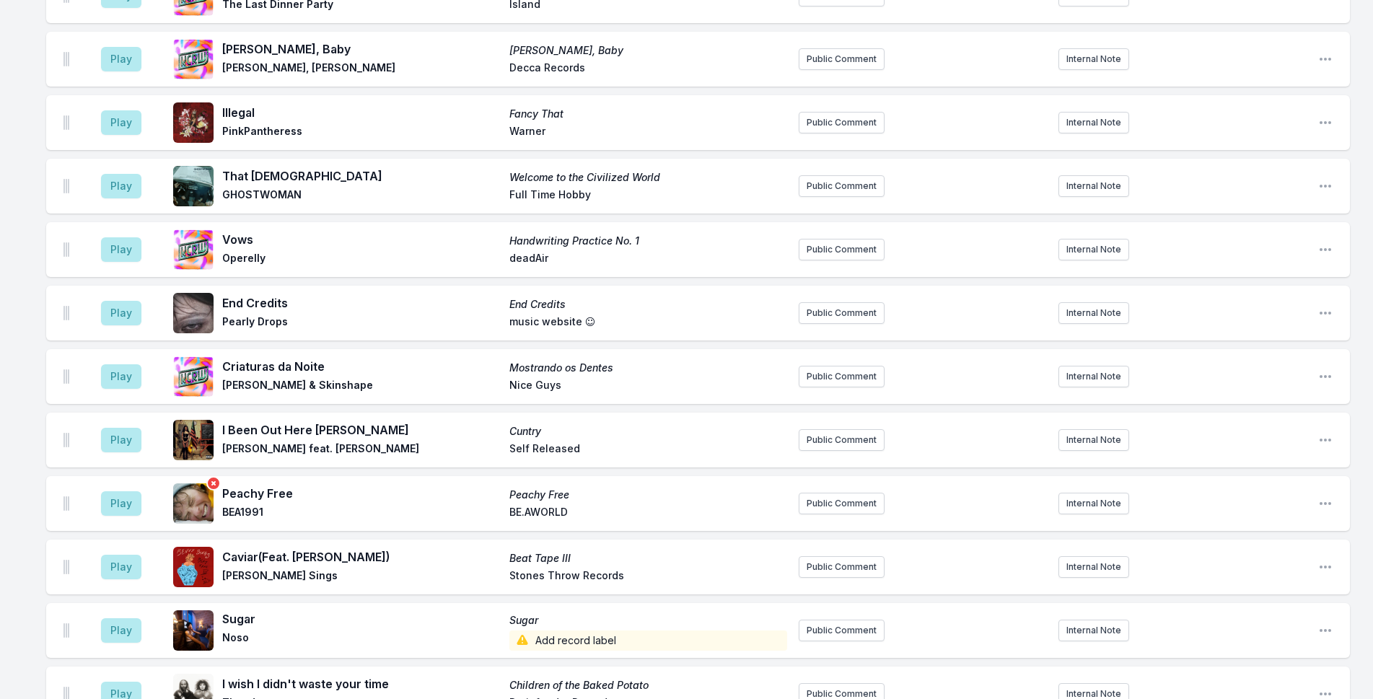
scroll to position [2598, 0]
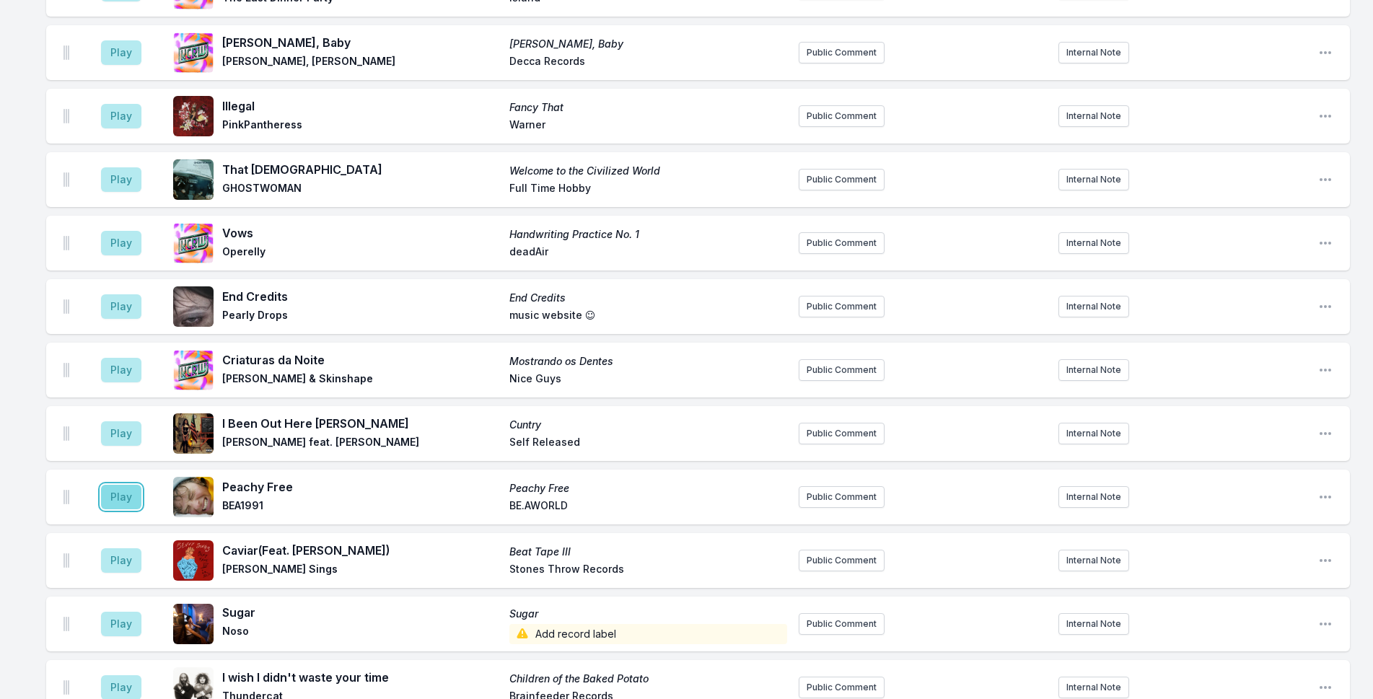
click at [126, 485] on button "Play" at bounding box center [121, 497] width 40 height 25
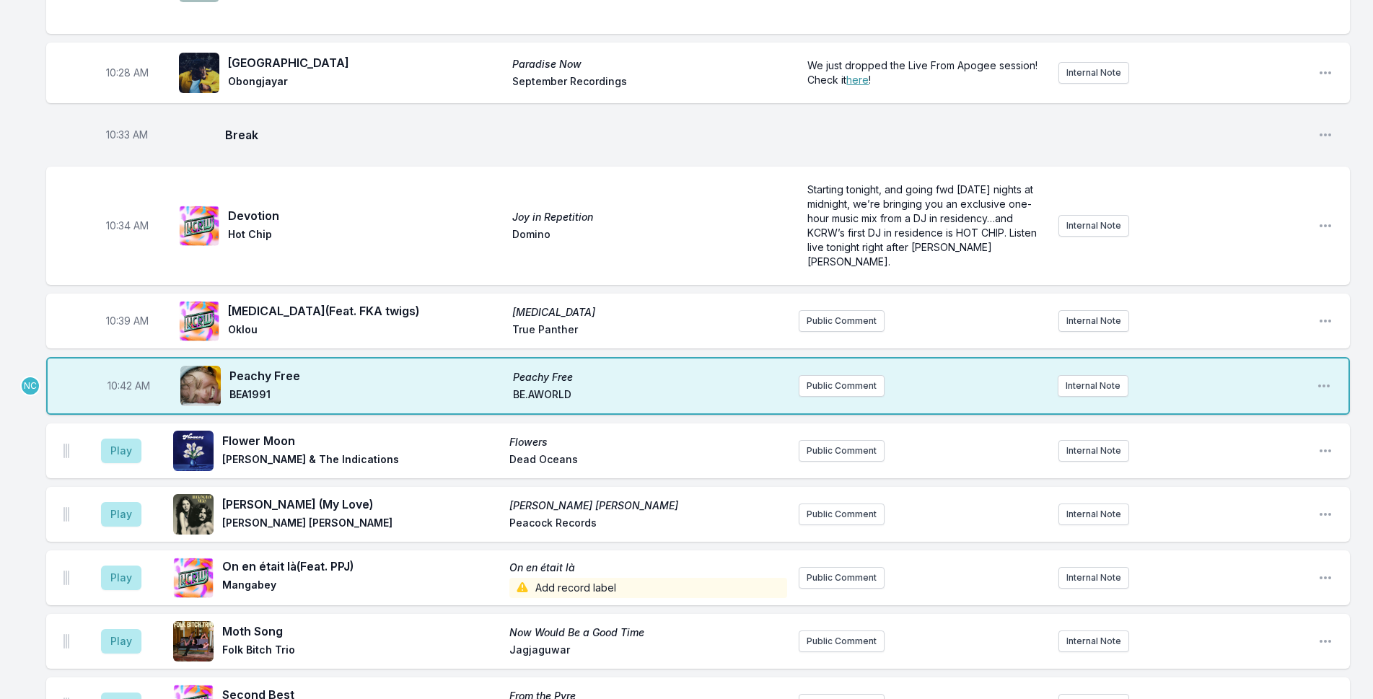
scroll to position [1948, 0]
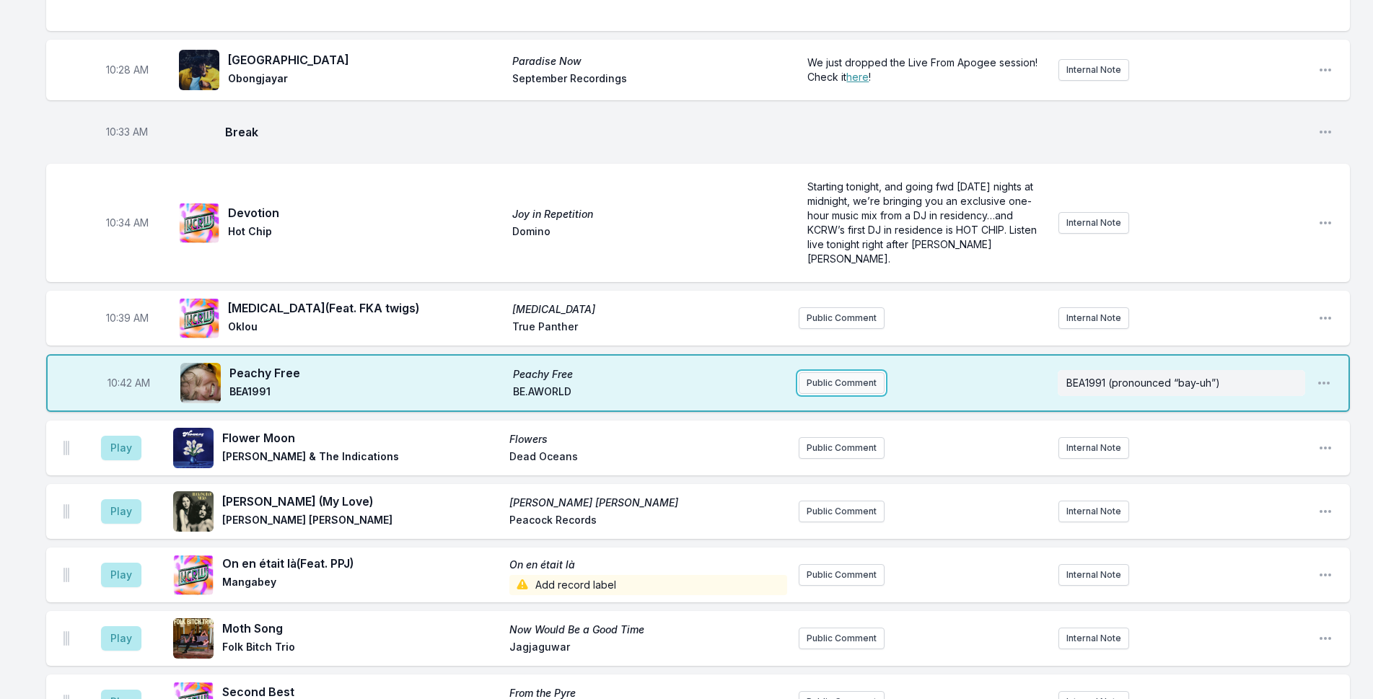
click at [839, 372] on button "Public Comment" at bounding box center [842, 383] width 86 height 22
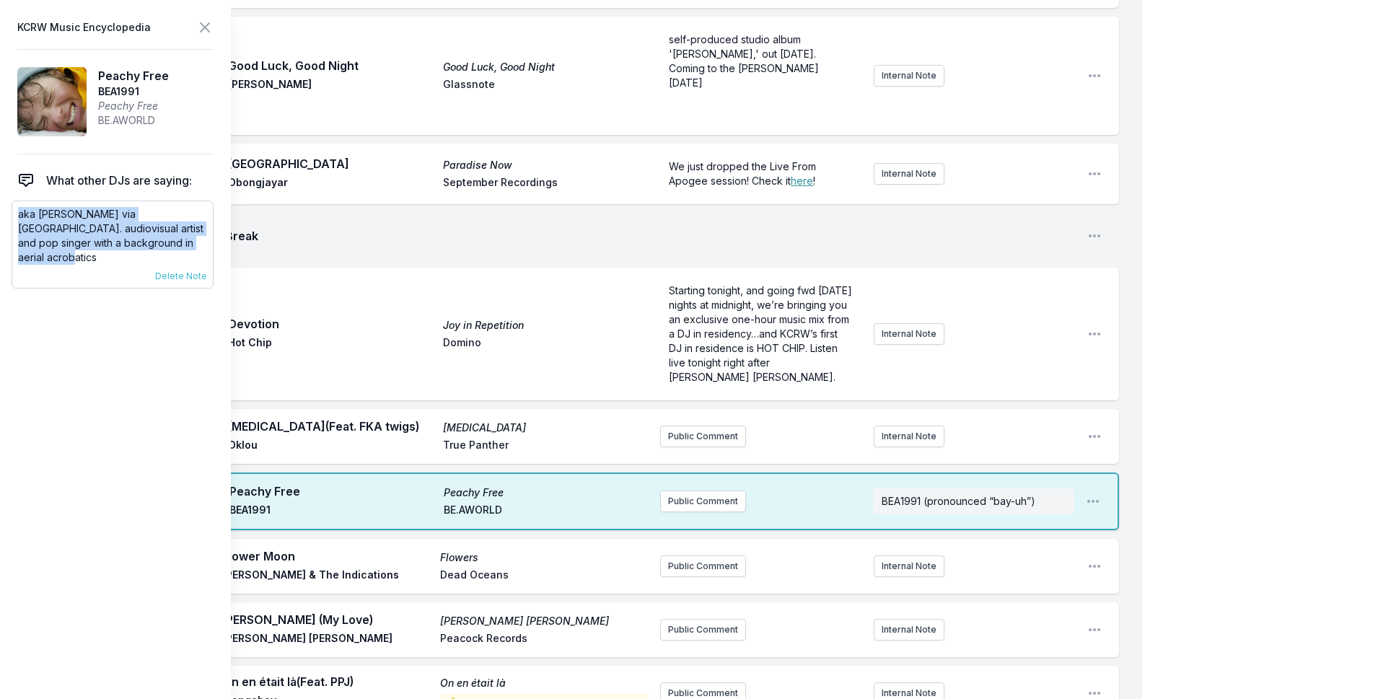
drag, startPoint x: 56, startPoint y: 216, endPoint x: 18, endPoint y: 205, distance: 39.2
click at [18, 205] on div "aka [PERSON_NAME] via [GEOGRAPHIC_DATA]. audiovisual artist and pop singer with…" at bounding box center [113, 245] width 202 height 88
click at [688, 491] on button "Public Comment" at bounding box center [703, 502] width 86 height 22
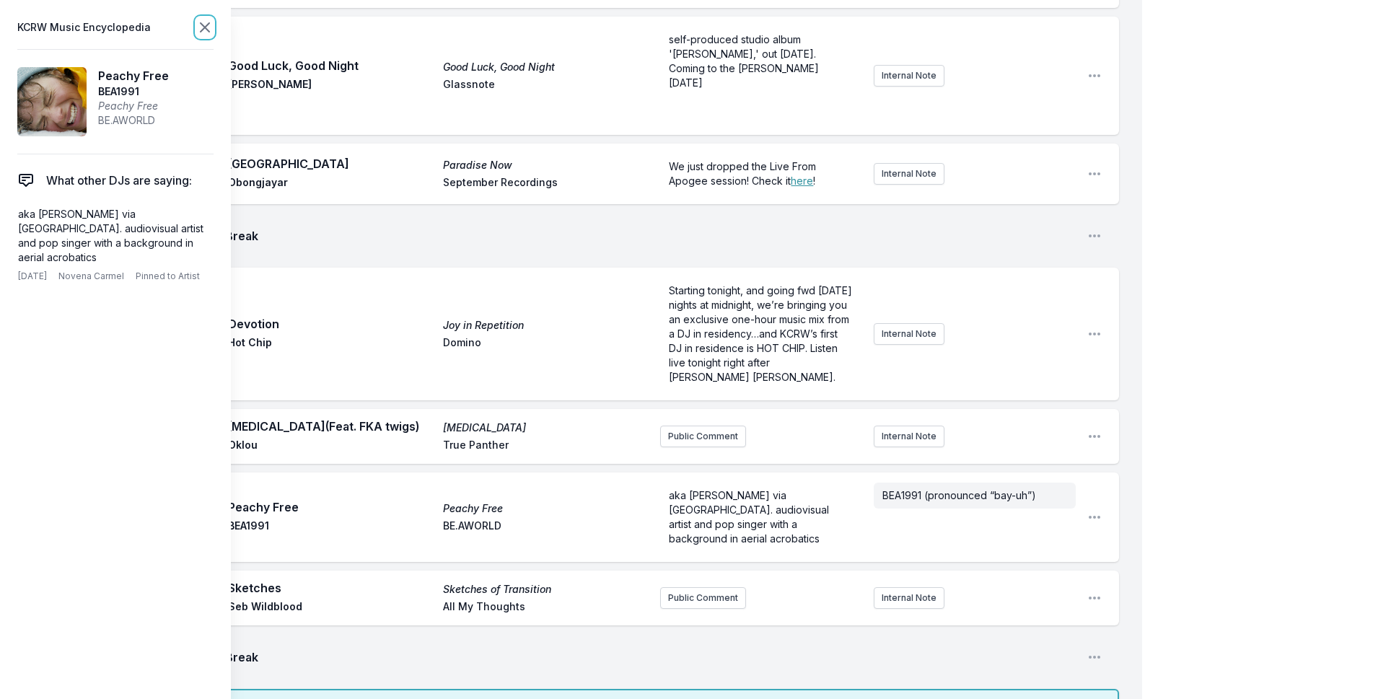
click at [203, 19] on icon at bounding box center [204, 27] width 17 height 17
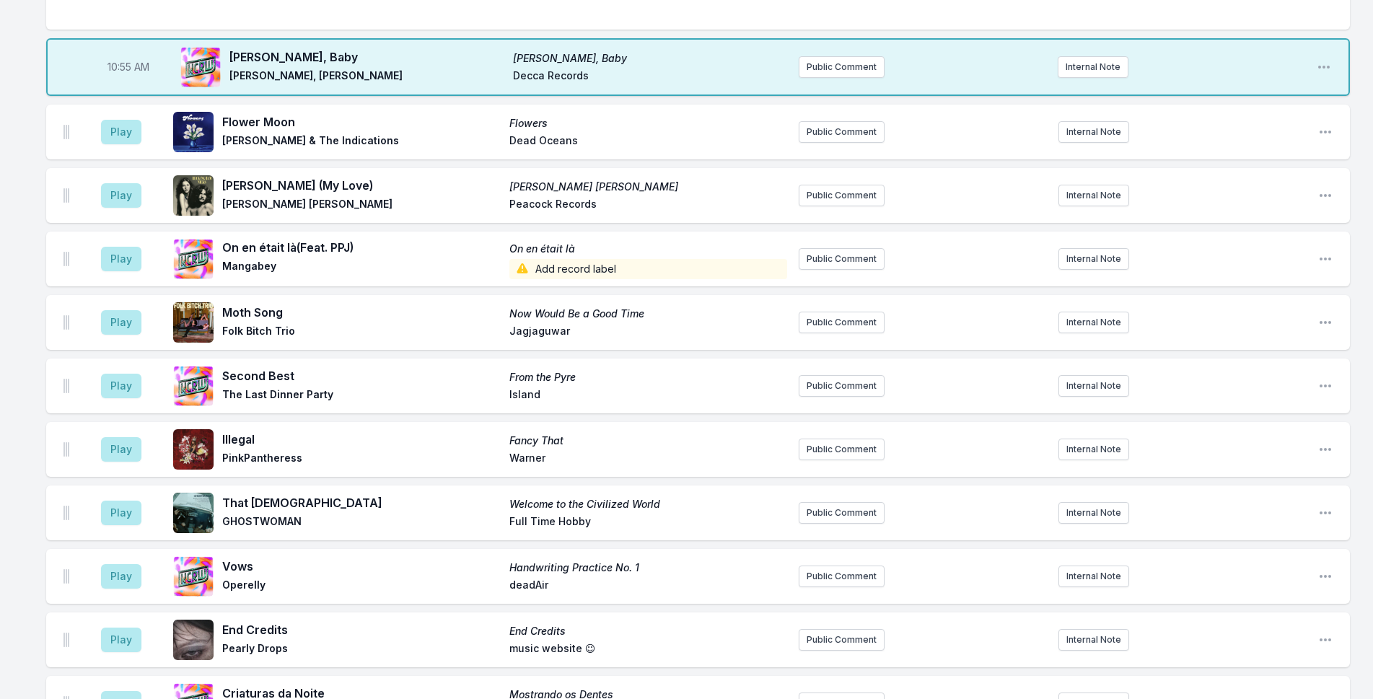
scroll to position [2598, 0]
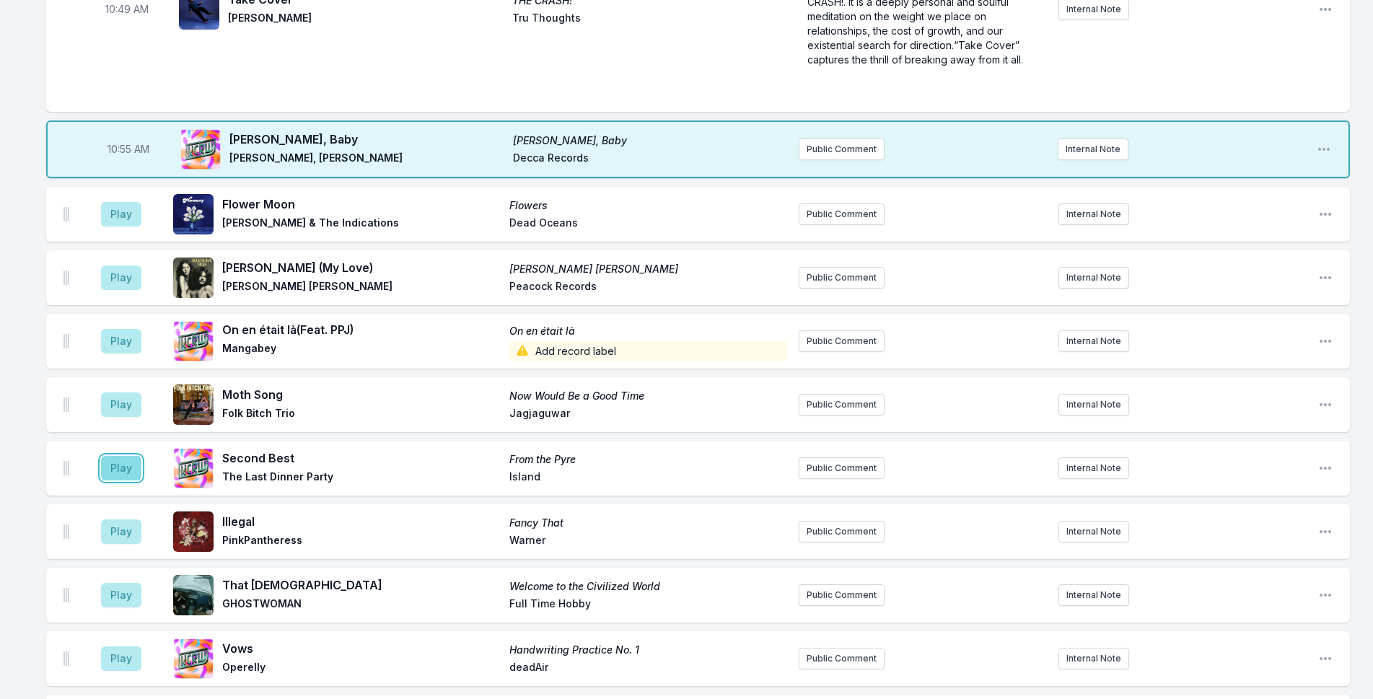
click at [131, 456] on button "Play" at bounding box center [121, 468] width 40 height 25
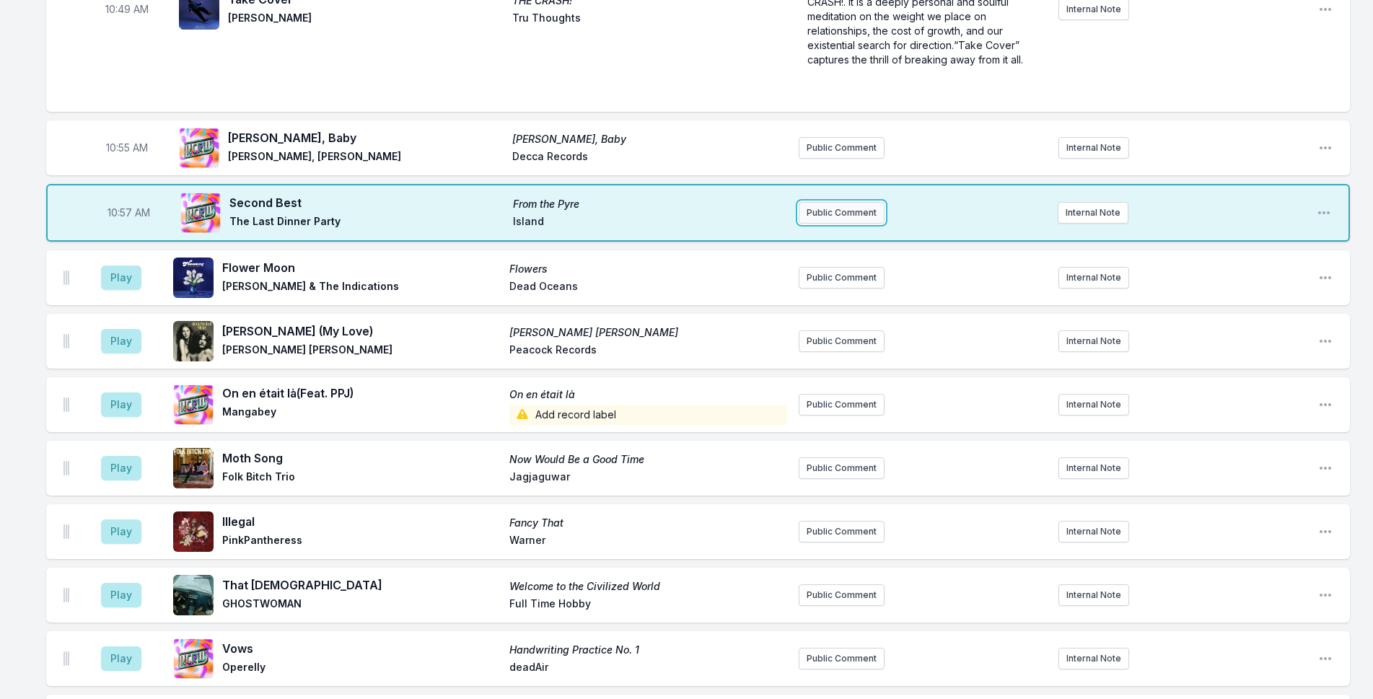
click at [863, 202] on button "Public Comment" at bounding box center [842, 213] width 86 height 22
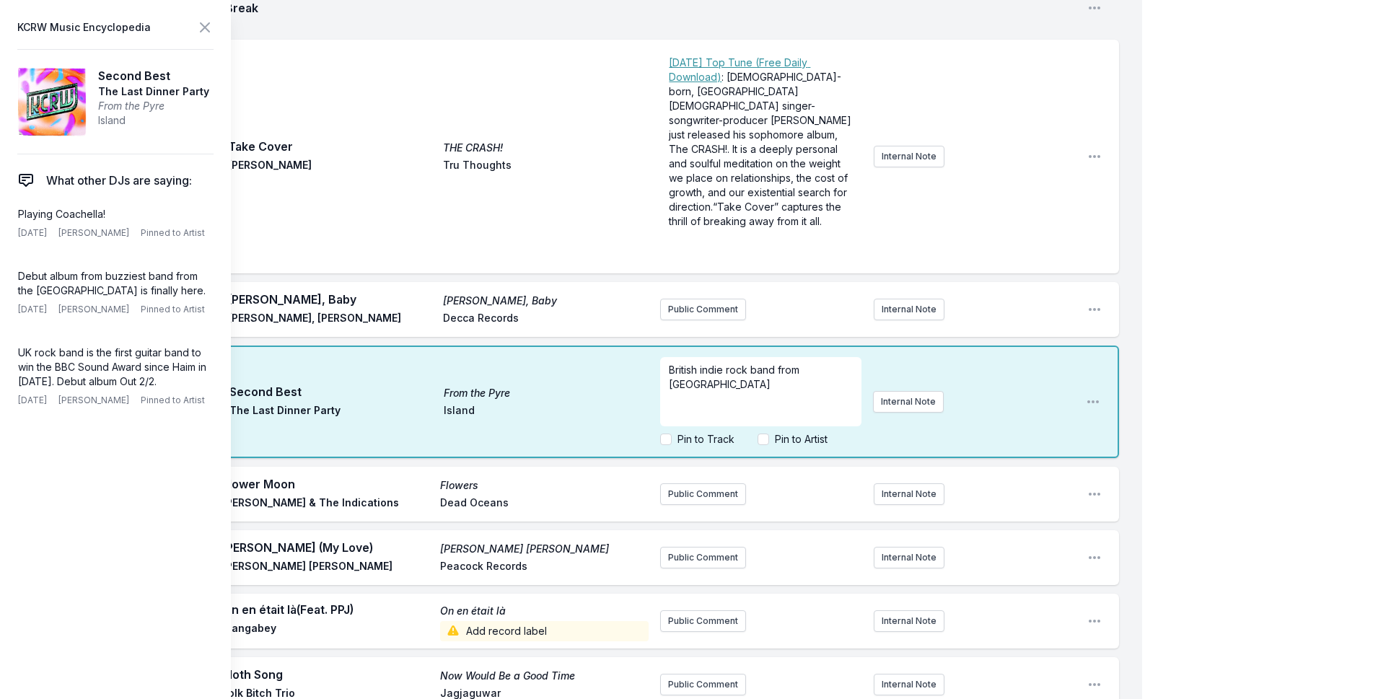
click at [1191, 247] on div "My Playlist KCRW Playlist Directory Reports NC NN User Guide Report Bug Sign ou…" at bounding box center [686, 292] width 1373 height 5781
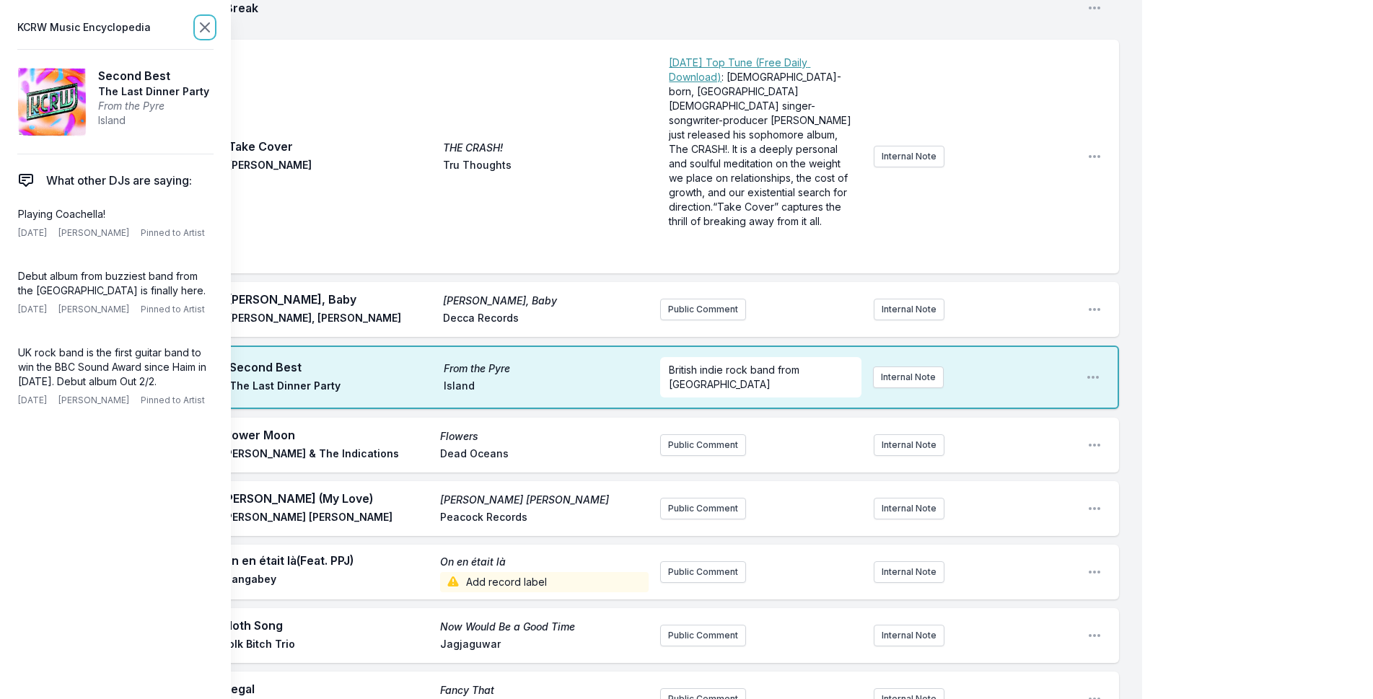
click at [210, 30] on icon at bounding box center [204, 27] width 17 height 17
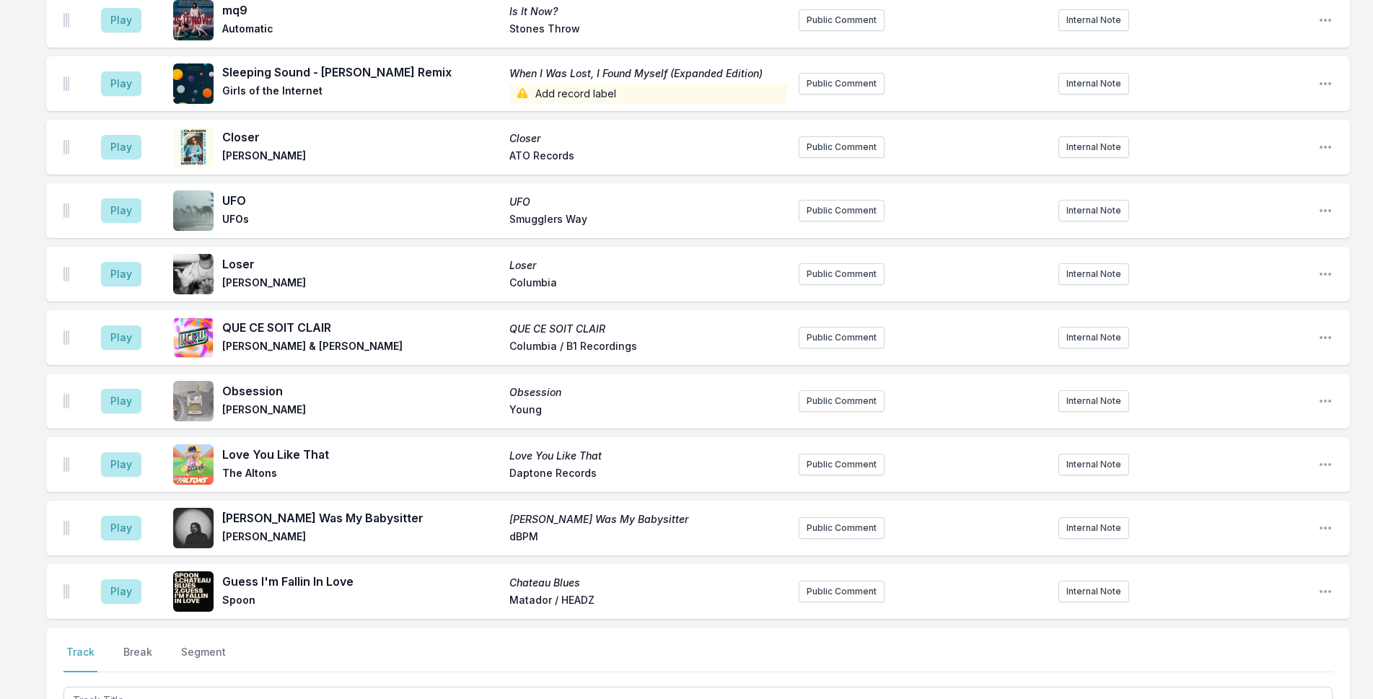
scroll to position [4767, 0]
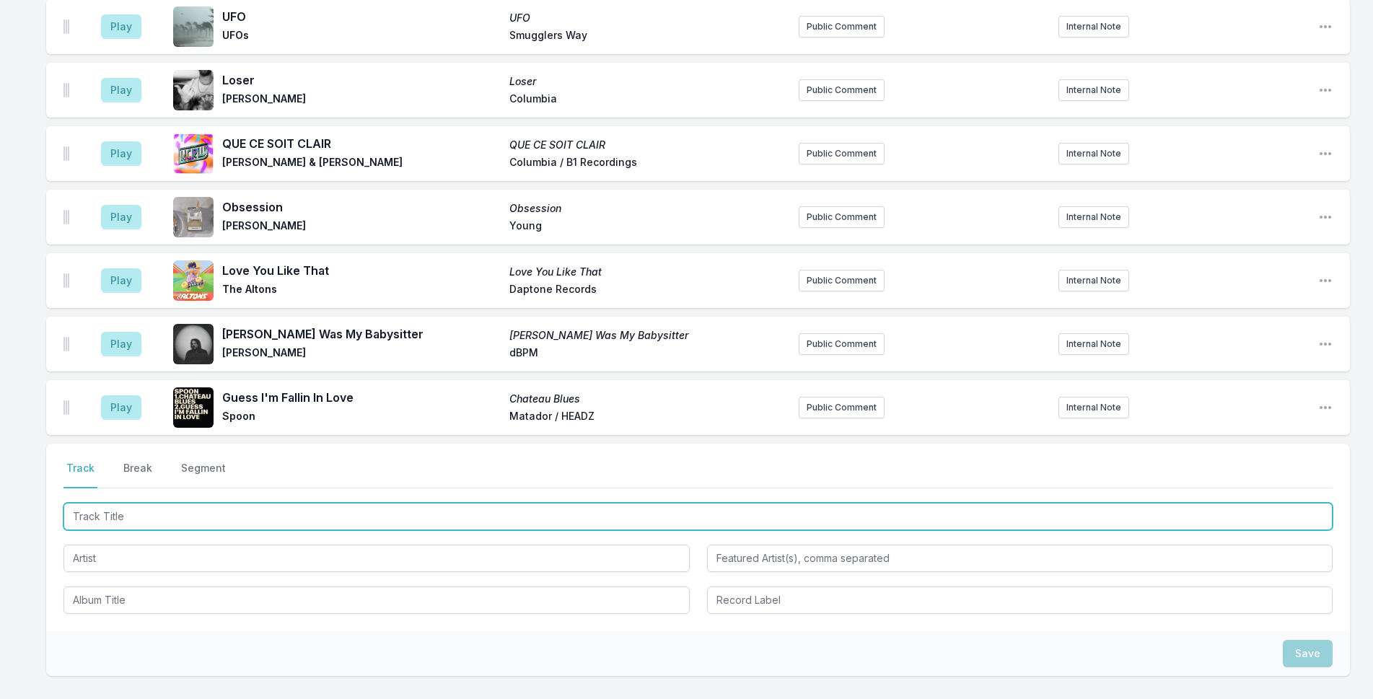
click at [240, 503] on input "Track Title" at bounding box center [697, 516] width 1269 height 27
type input "Instant [DATE]"
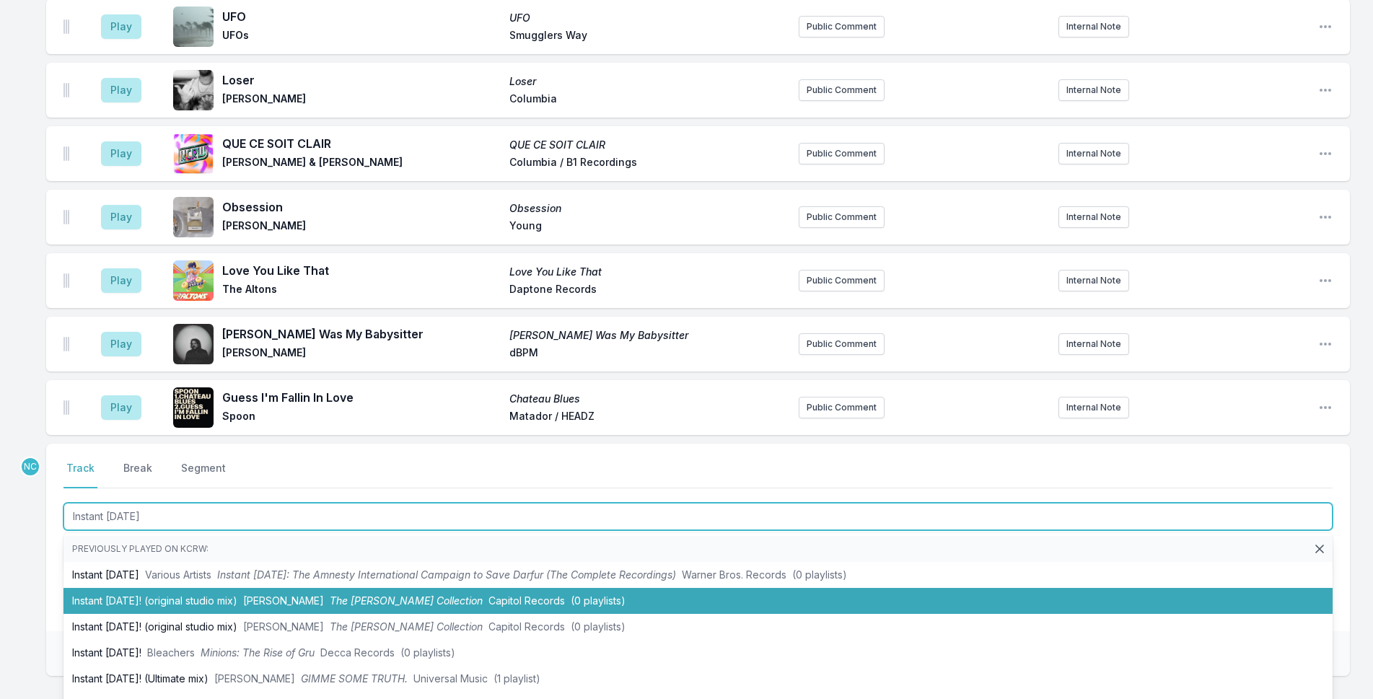
click at [632, 588] on li "Instant [DATE]! (original studio mix) [PERSON_NAME] The [PERSON_NAME] Collectio…" at bounding box center [697, 601] width 1269 height 26
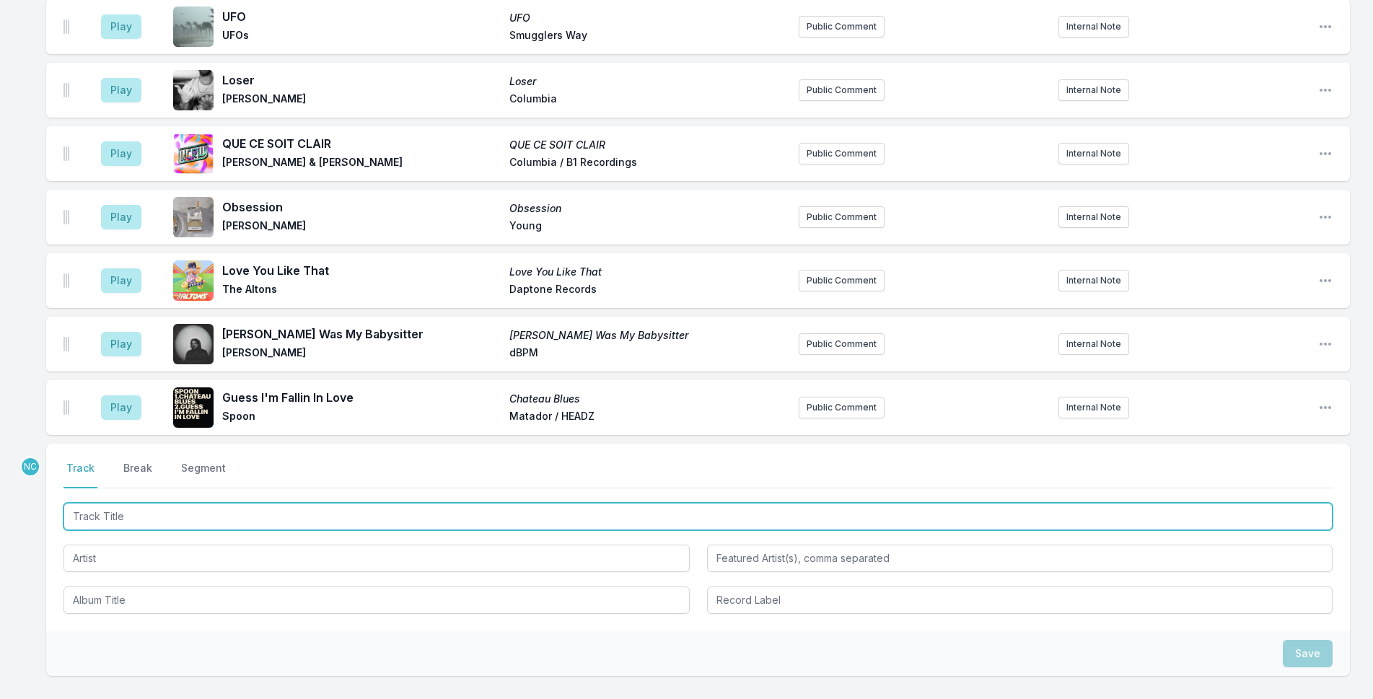
scroll to position [4831, 0]
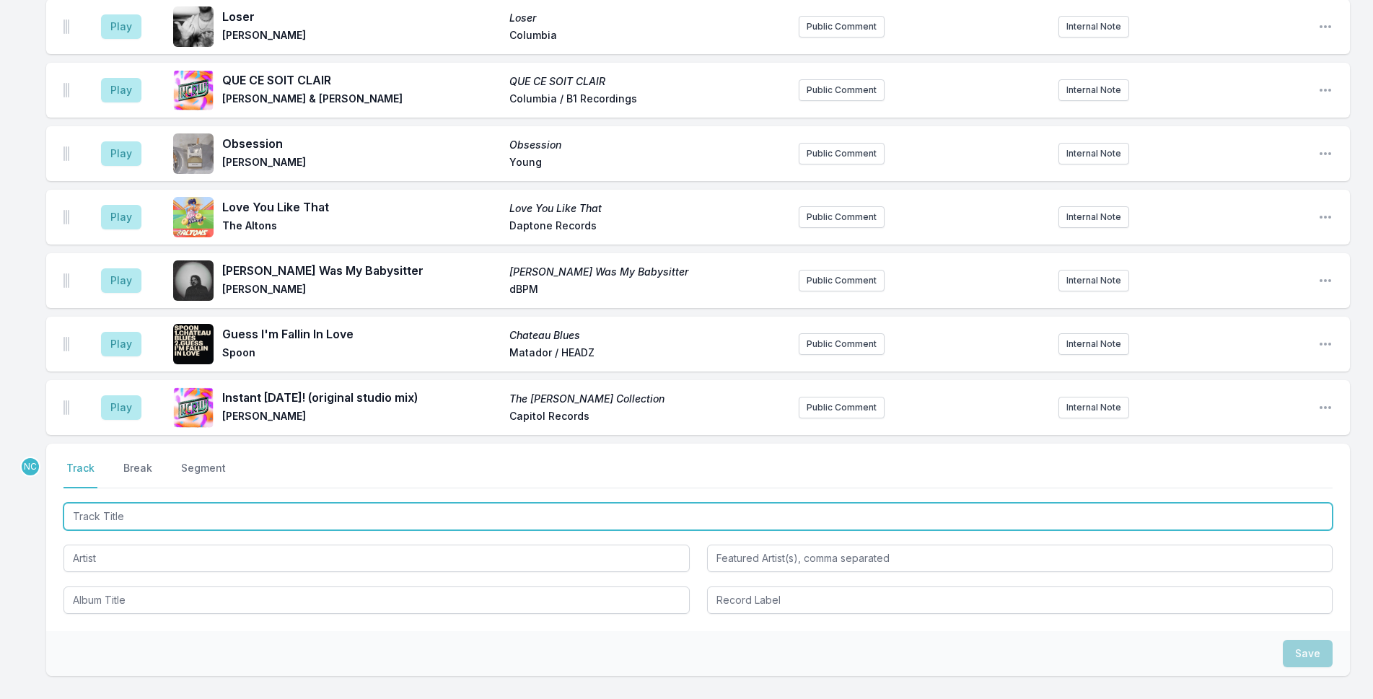
click at [195, 503] on input "Track Title" at bounding box center [697, 516] width 1269 height 27
click at [198, 503] on input "Track Title" at bounding box center [697, 516] width 1269 height 27
type input "Give Peace a Chance"
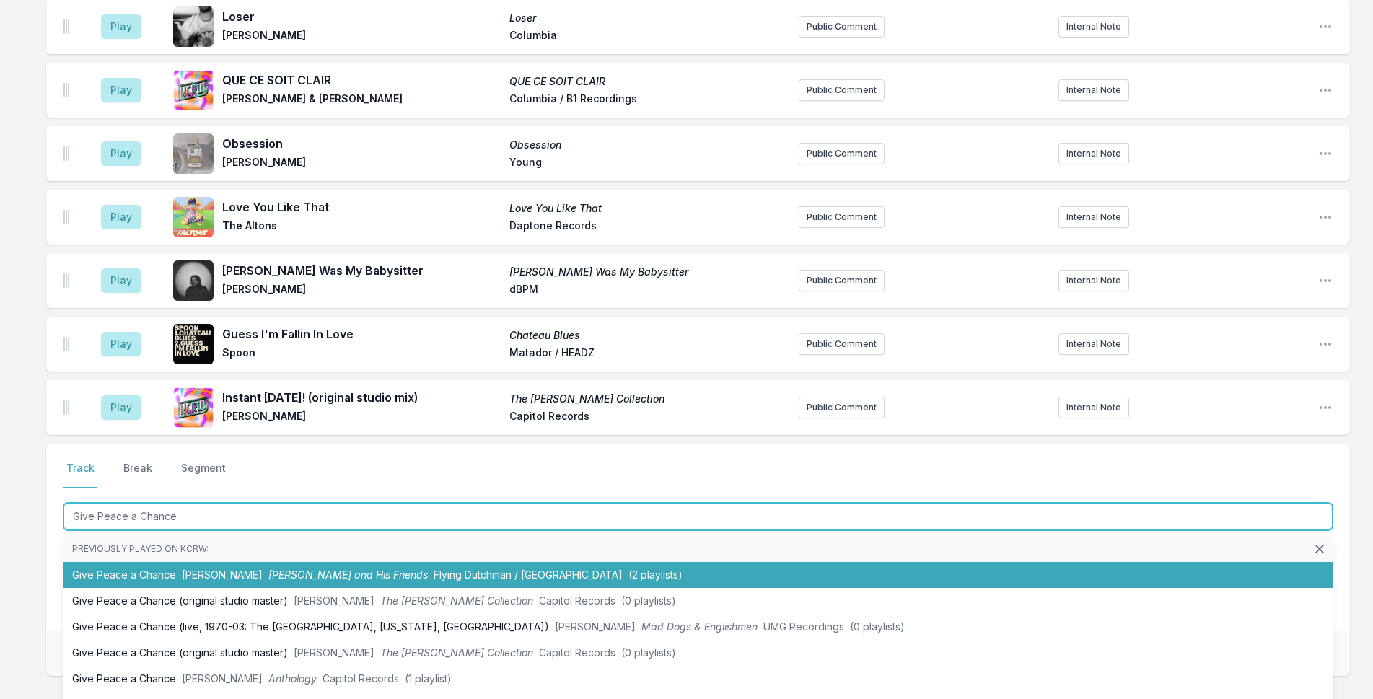
click at [229, 568] on span "[PERSON_NAME]" at bounding box center [222, 574] width 81 height 12
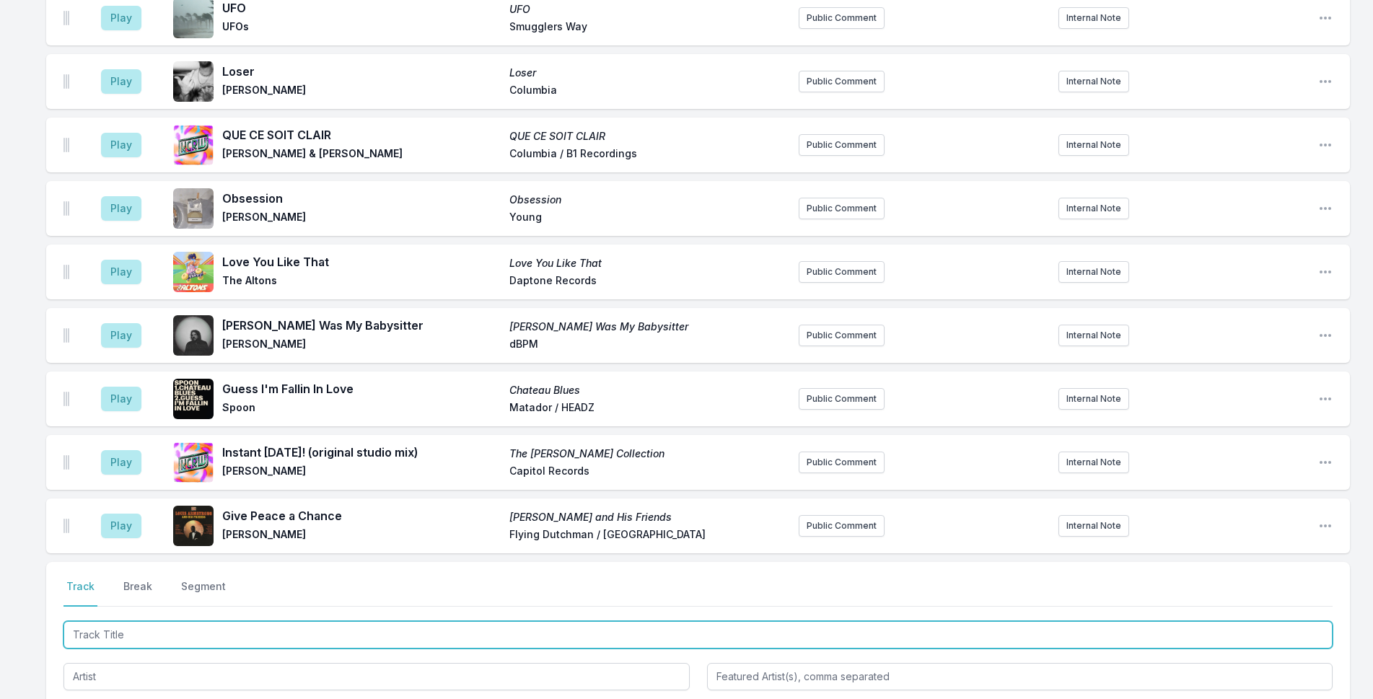
scroll to position [5013, 0]
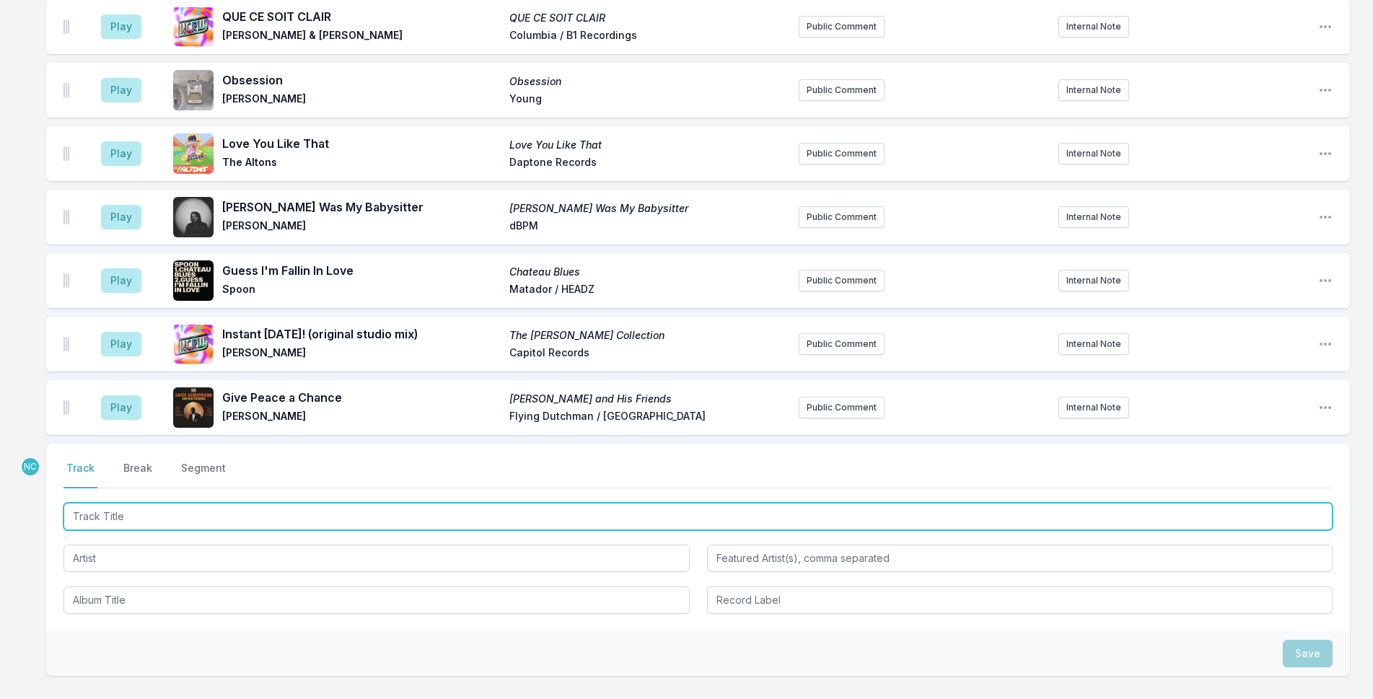
click at [307, 503] on input "Track Title" at bounding box center [697, 516] width 1269 height 27
type input "Imagine"
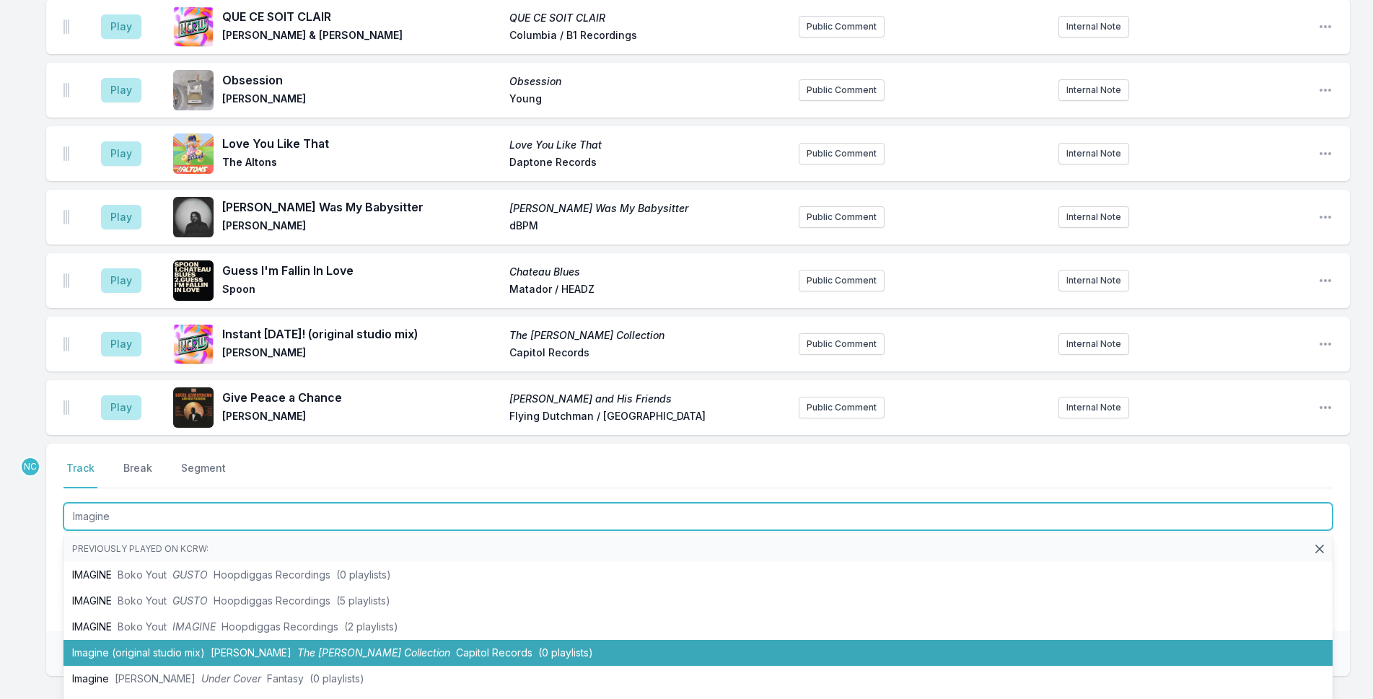
click at [375, 646] on span "The [PERSON_NAME] Collection" at bounding box center [373, 652] width 153 height 12
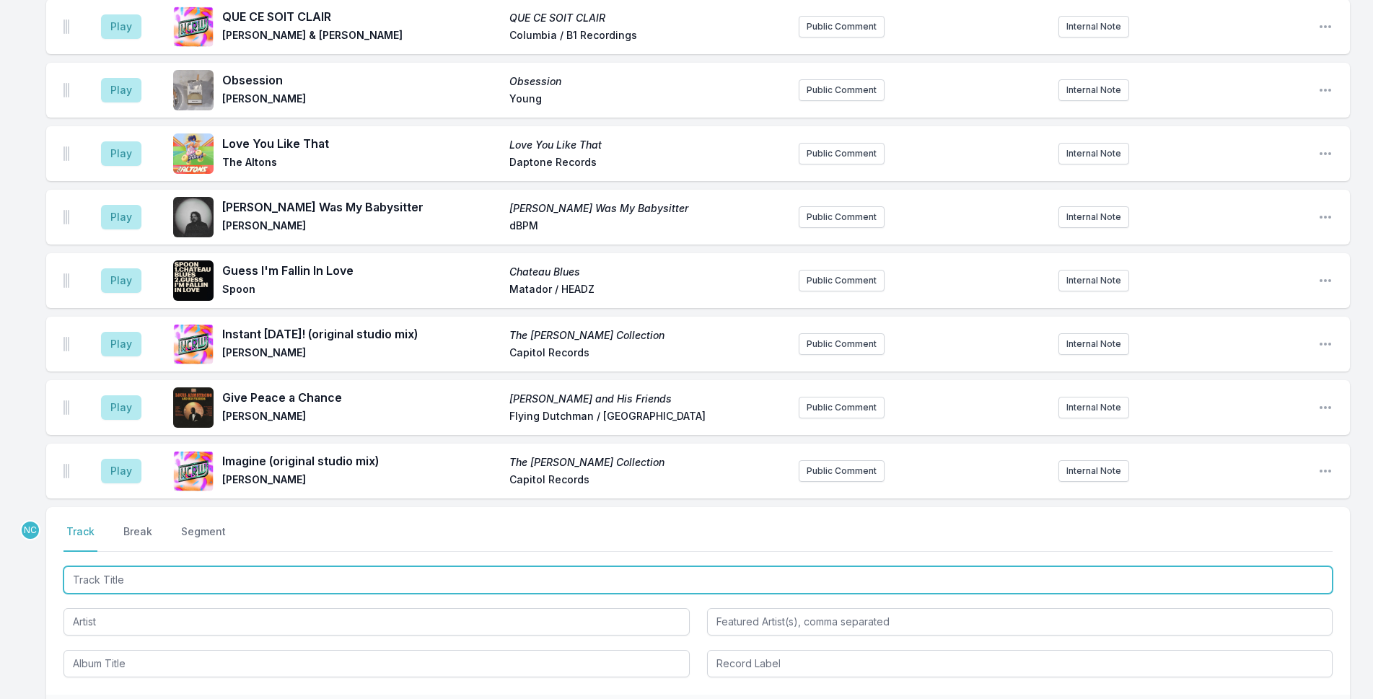
scroll to position [5076, 0]
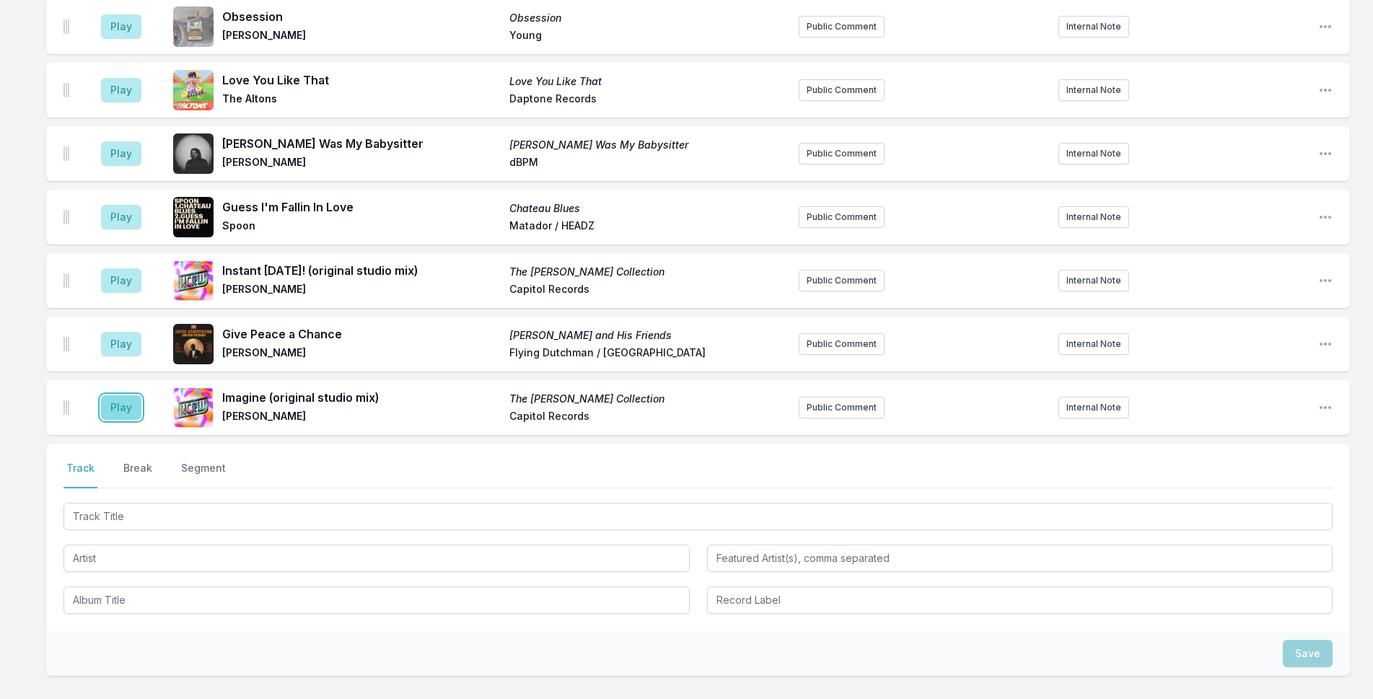
click at [122, 395] on button "Play" at bounding box center [121, 407] width 40 height 25
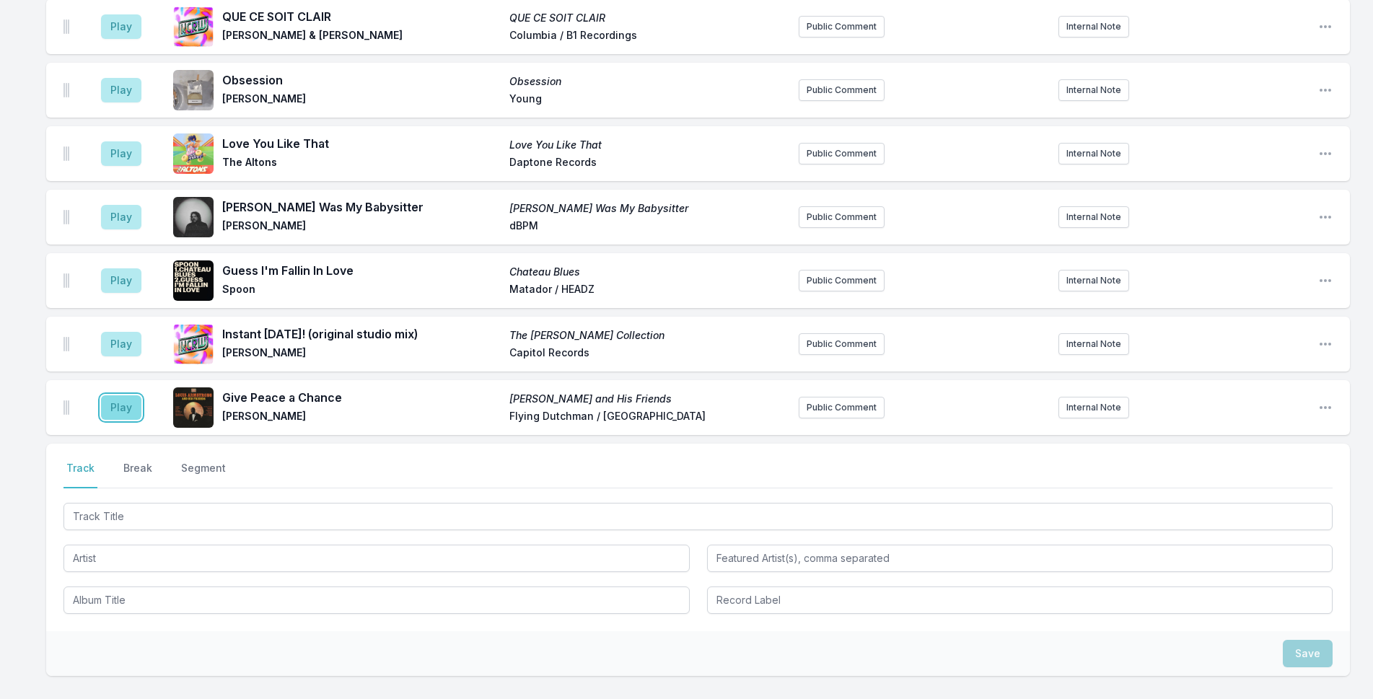
click at [120, 395] on button "Play" at bounding box center [121, 407] width 40 height 25
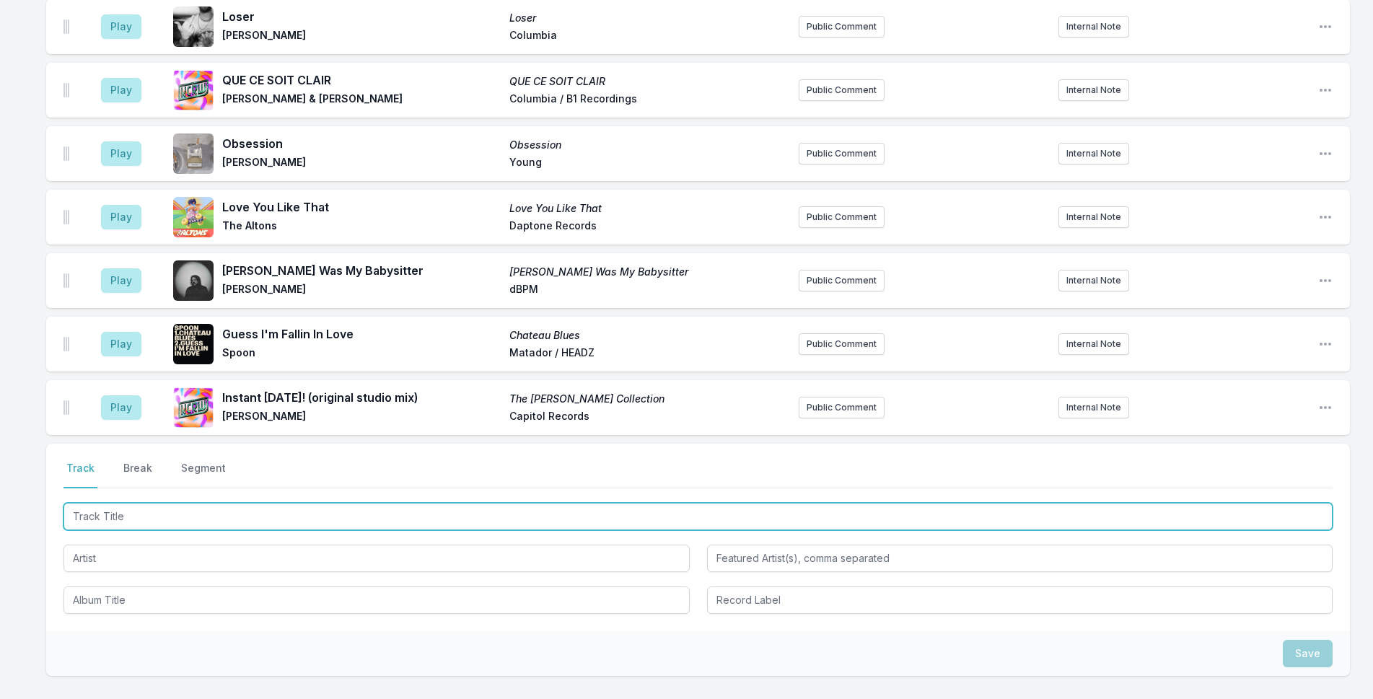
click at [128, 503] on input "Track Title" at bounding box center [697, 516] width 1269 height 27
type input "Black Bird"
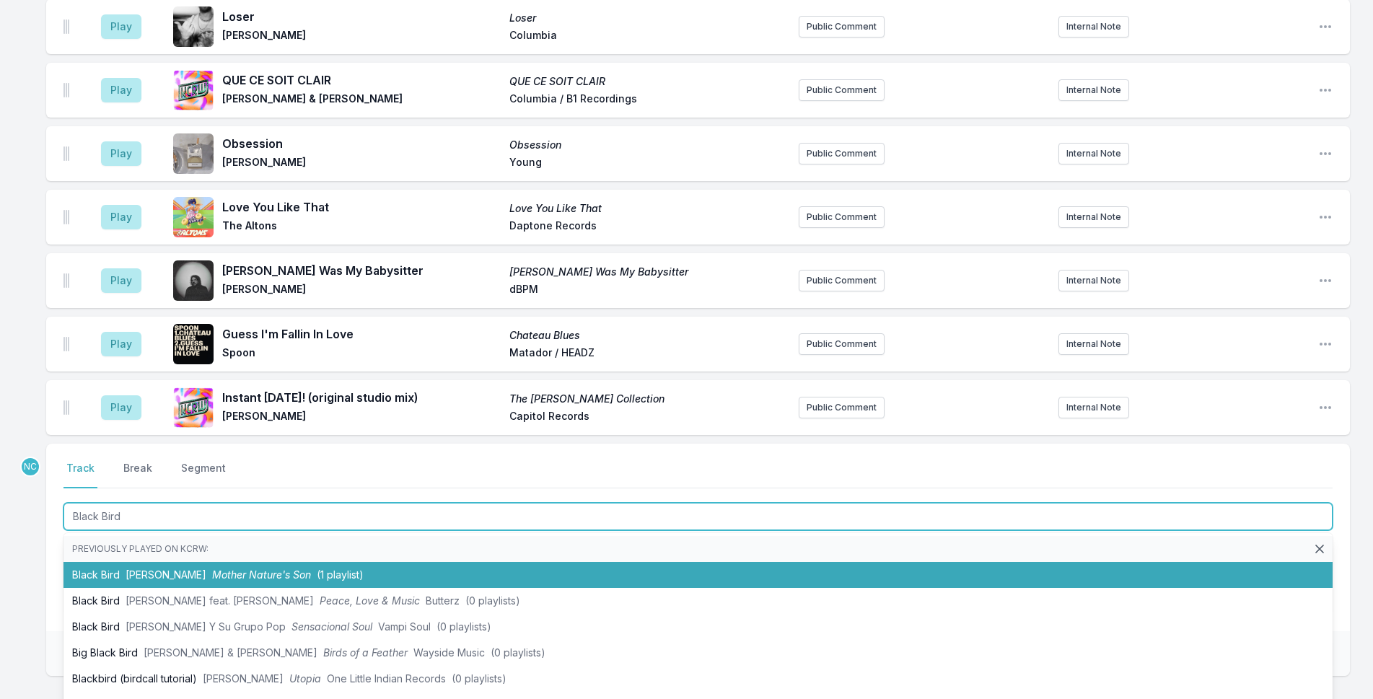
click at [279, 562] on li "Black Bird [PERSON_NAME] Mother Nature's Son (1 playlist)" at bounding box center [697, 575] width 1269 height 26
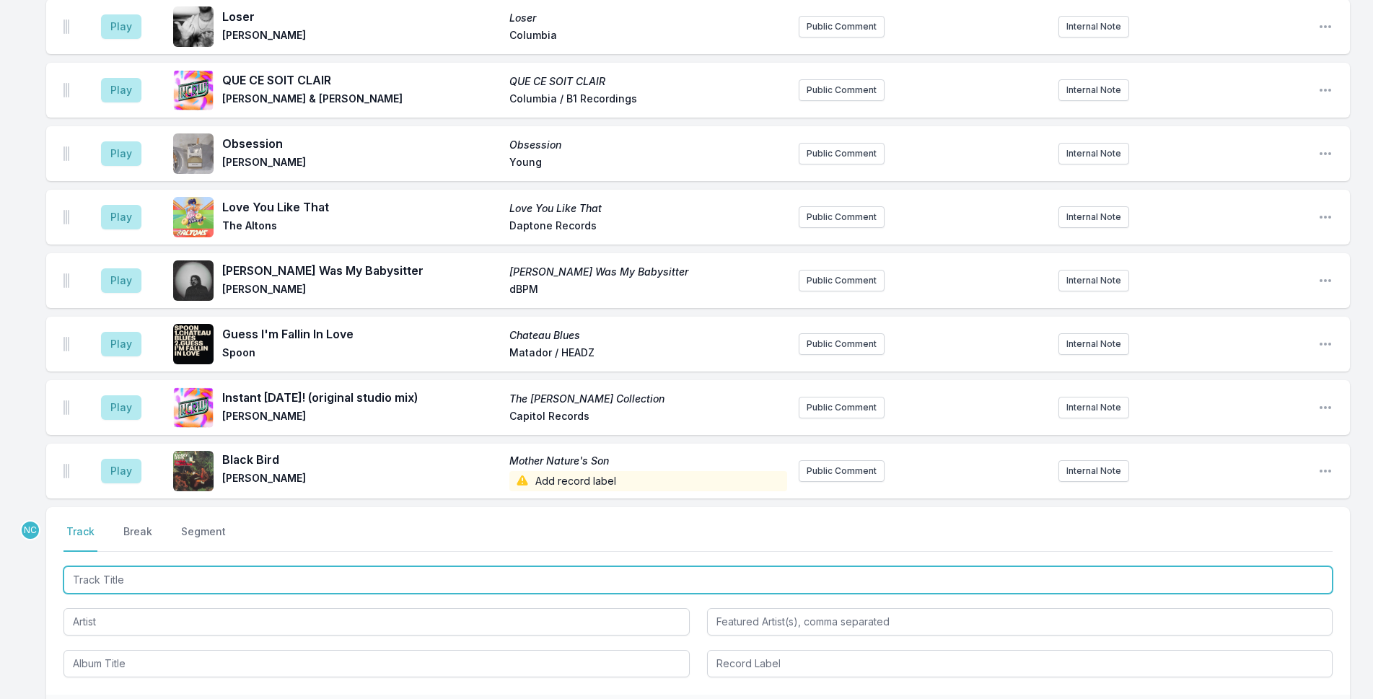
scroll to position [5140, 0]
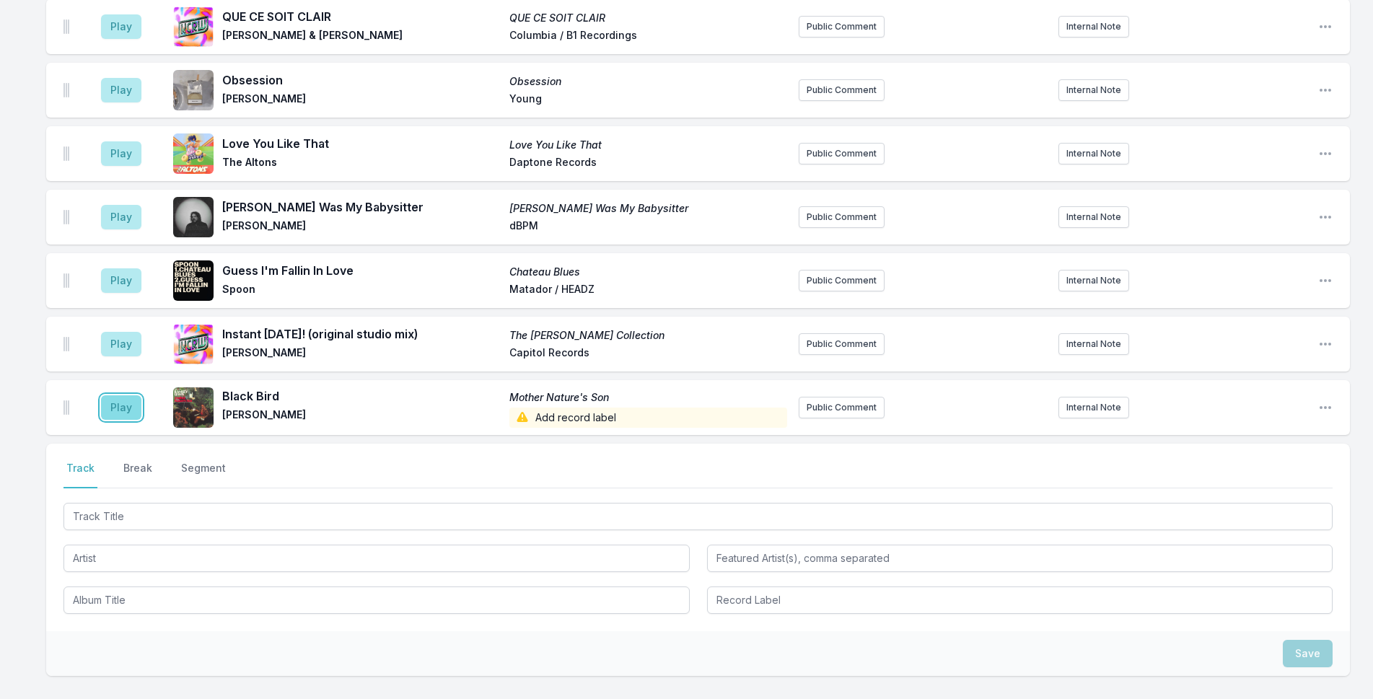
click at [118, 395] on button "Play" at bounding box center [121, 407] width 40 height 25
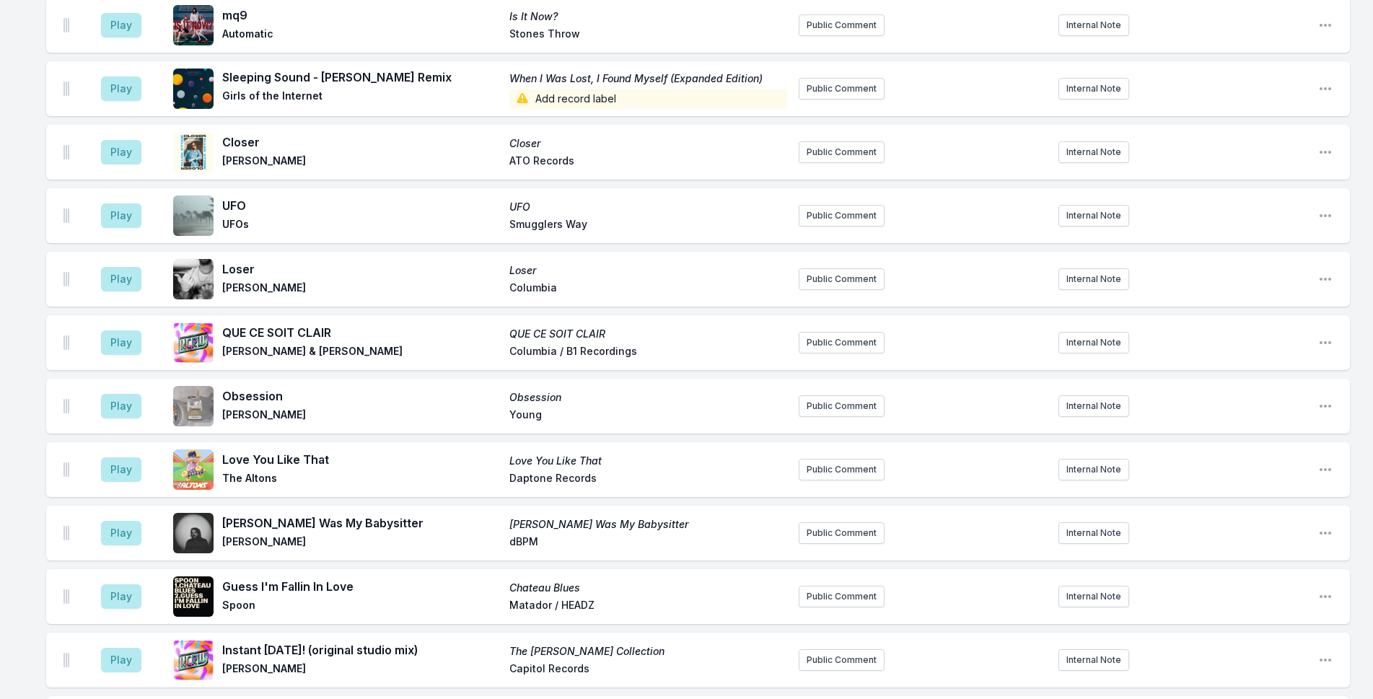
scroll to position [4923, 0]
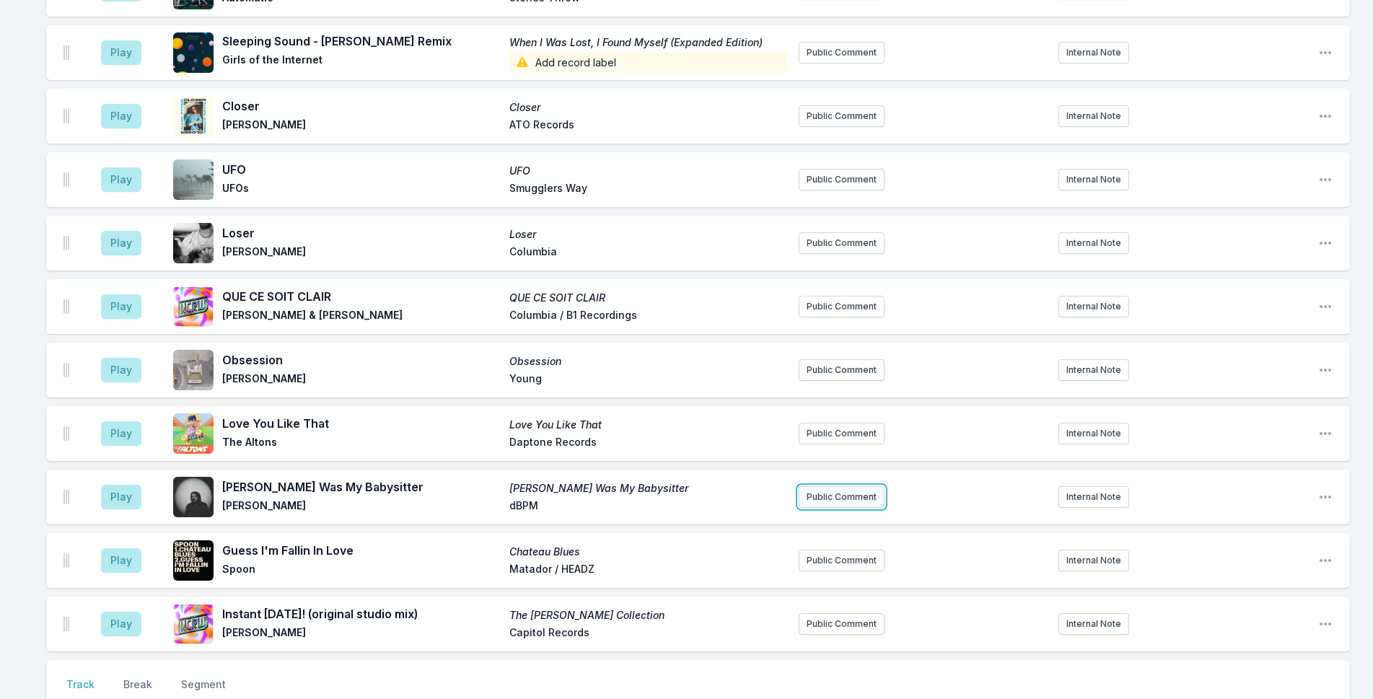
click at [829, 486] on button "Public Comment" at bounding box center [842, 497] width 86 height 22
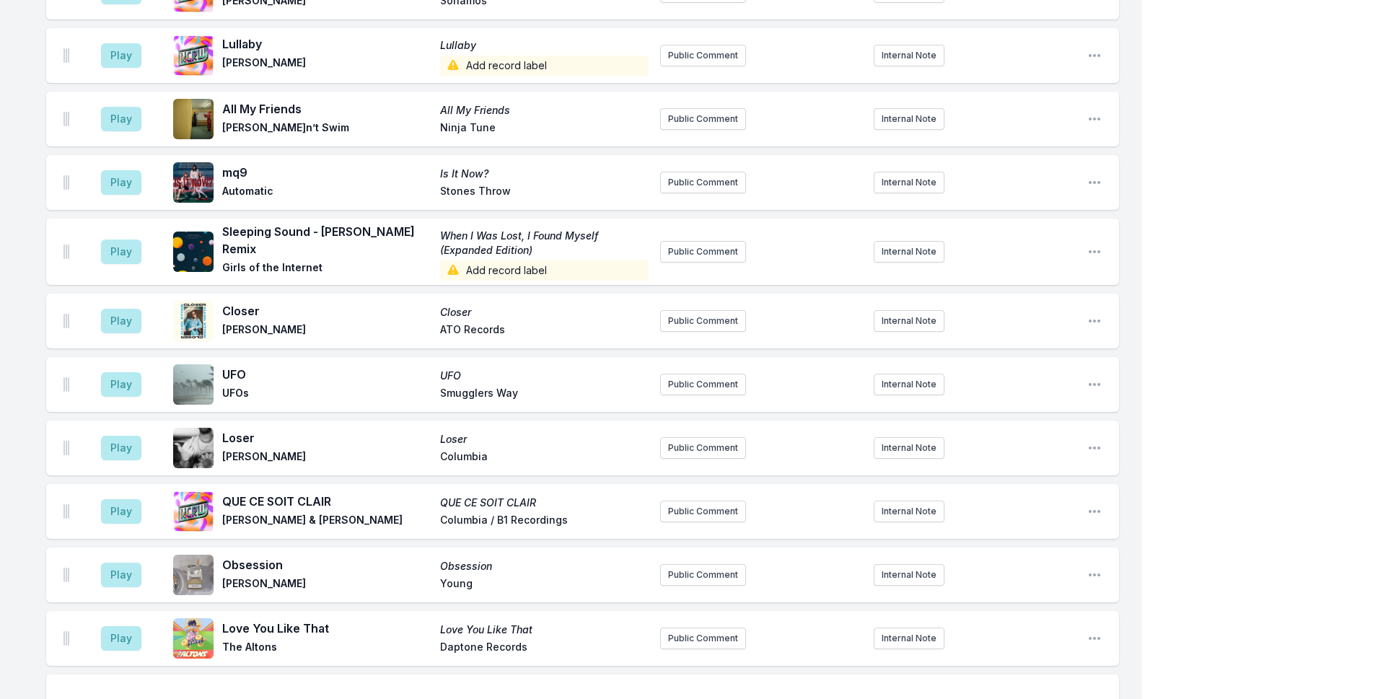
scroll to position [4978, 0]
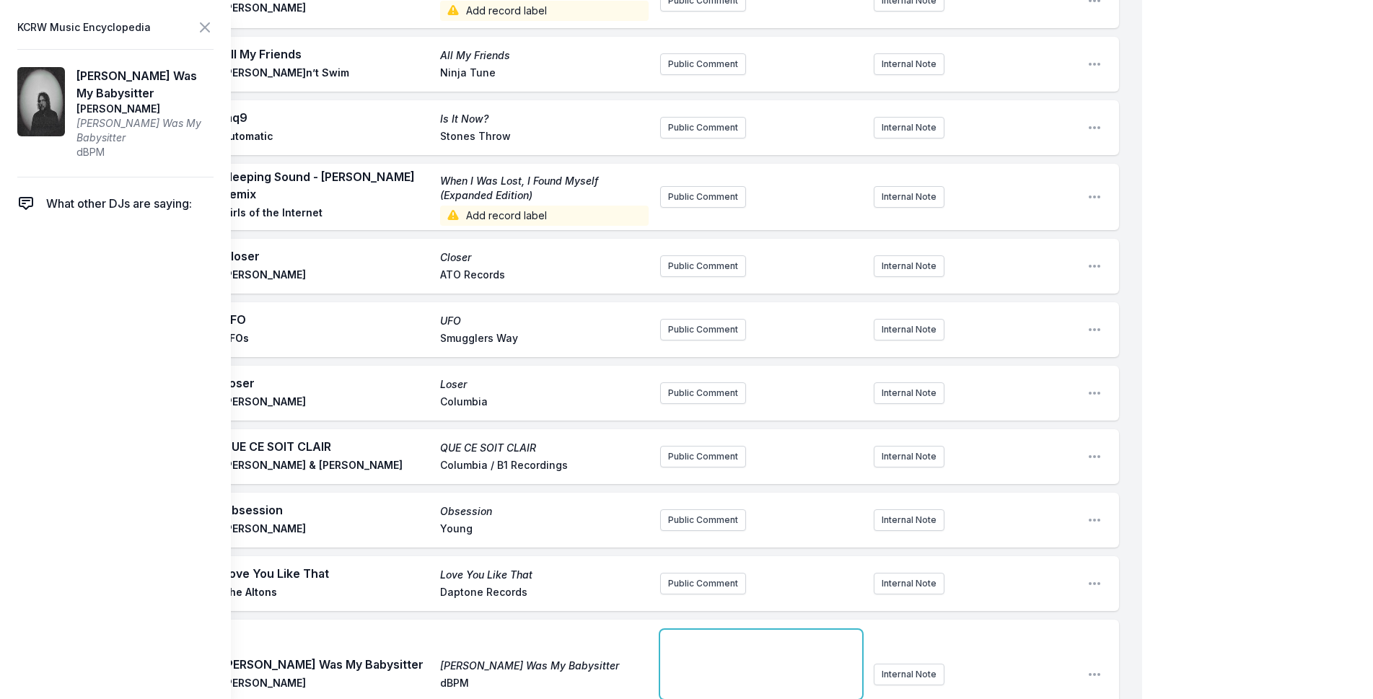
paste div
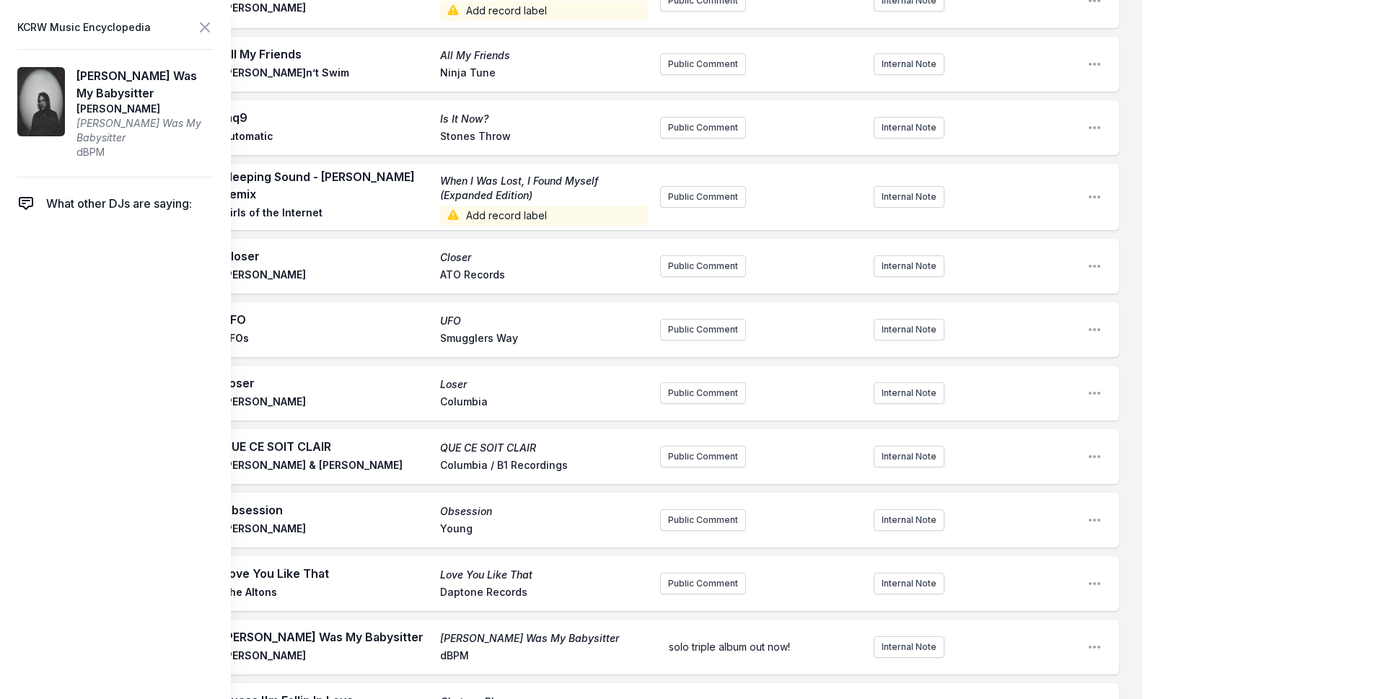
scroll to position [4923, 0]
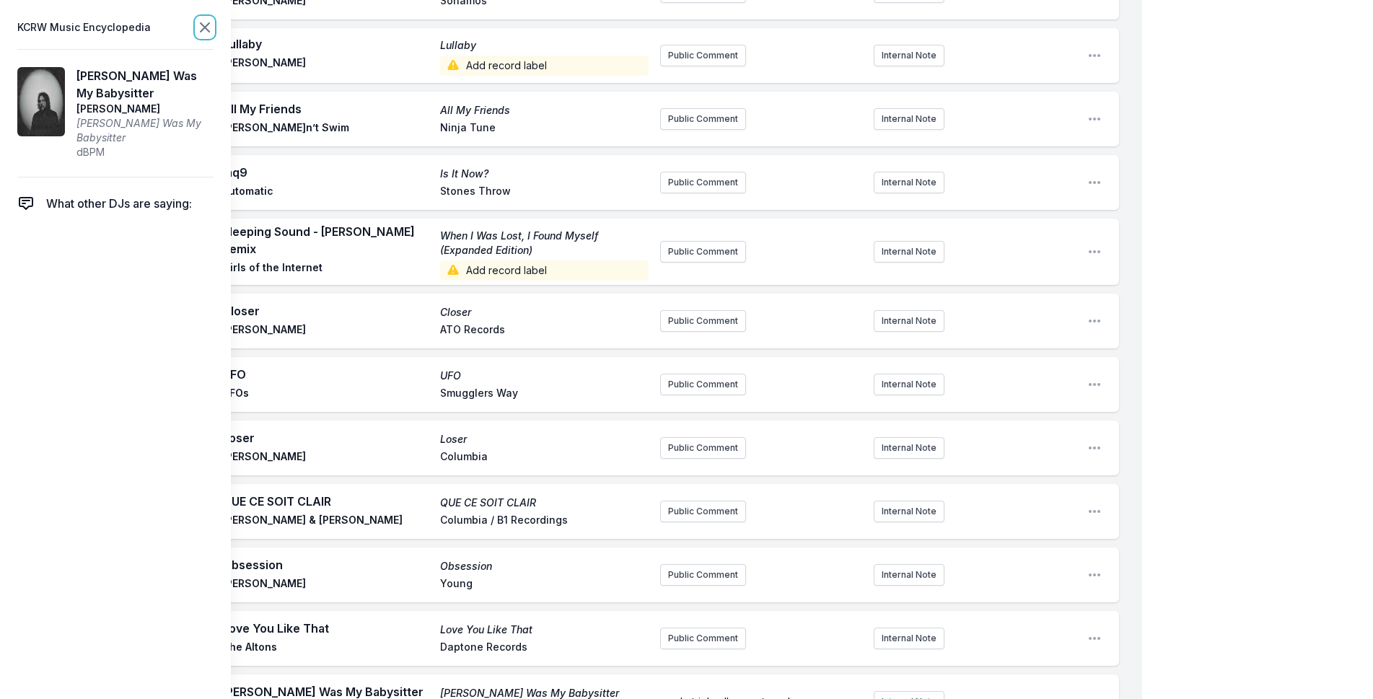
click at [196, 23] on icon at bounding box center [204, 27] width 17 height 17
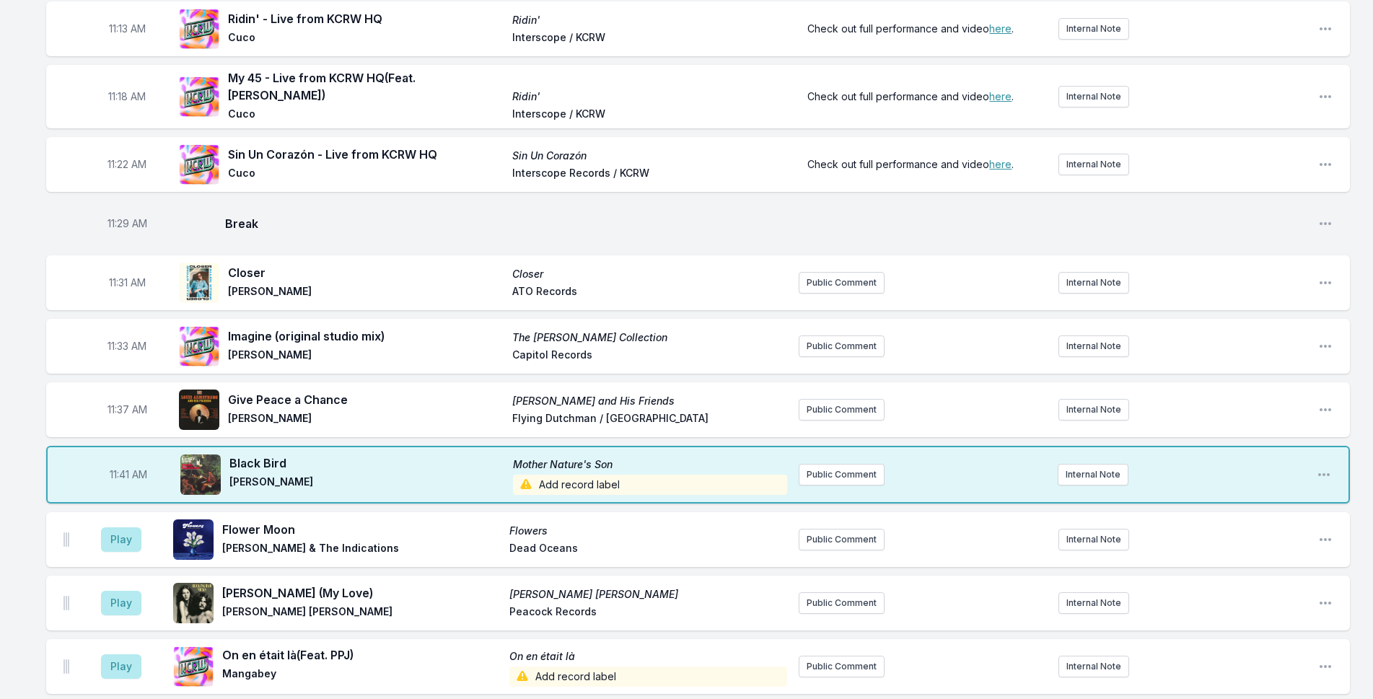
scroll to position [2976, 0]
click at [856, 465] on button "Public Comment" at bounding box center [842, 476] width 86 height 22
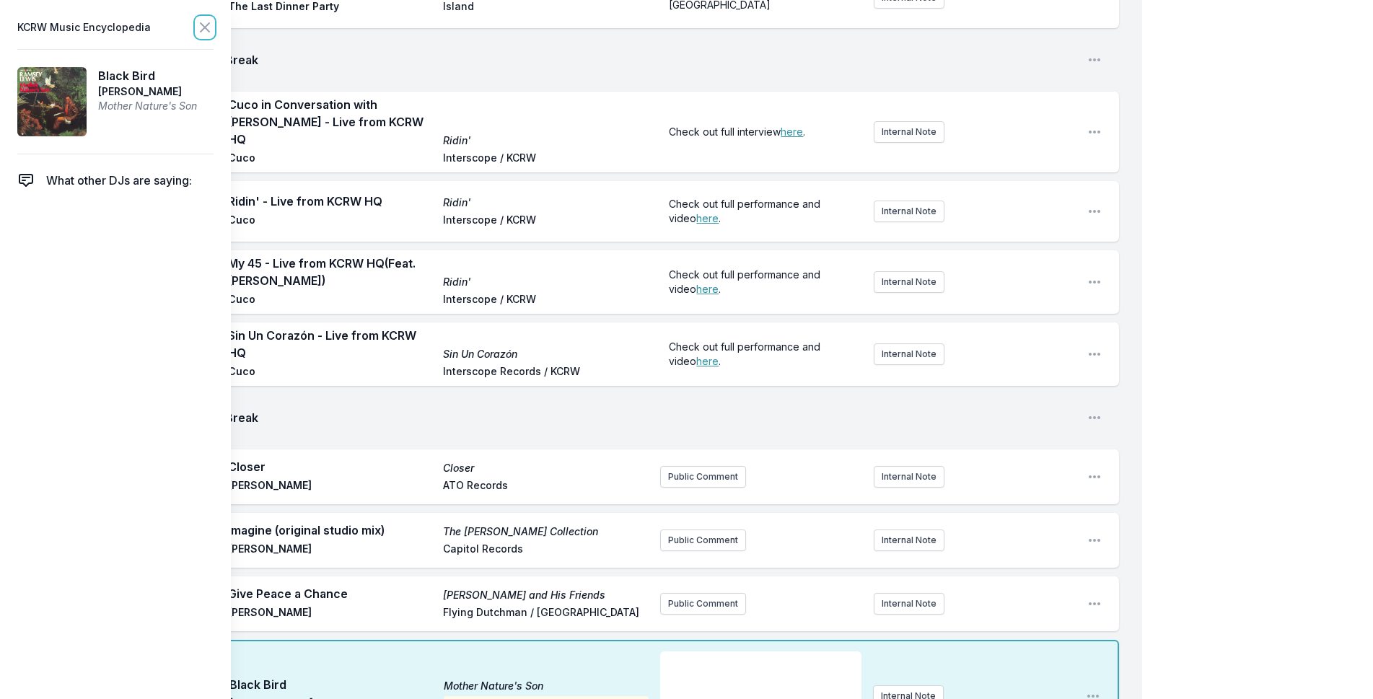
click at [208, 30] on icon at bounding box center [205, 27] width 9 height 9
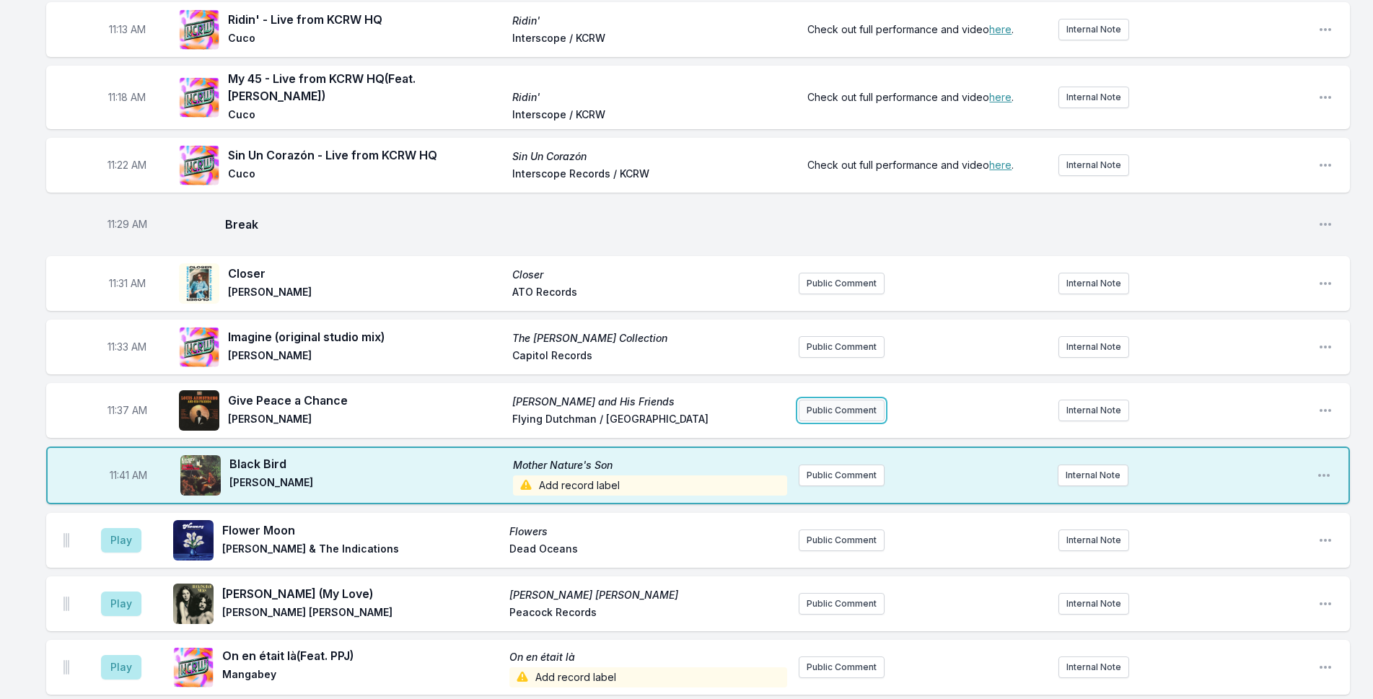
click at [810, 400] on button "Public Comment" at bounding box center [842, 411] width 86 height 22
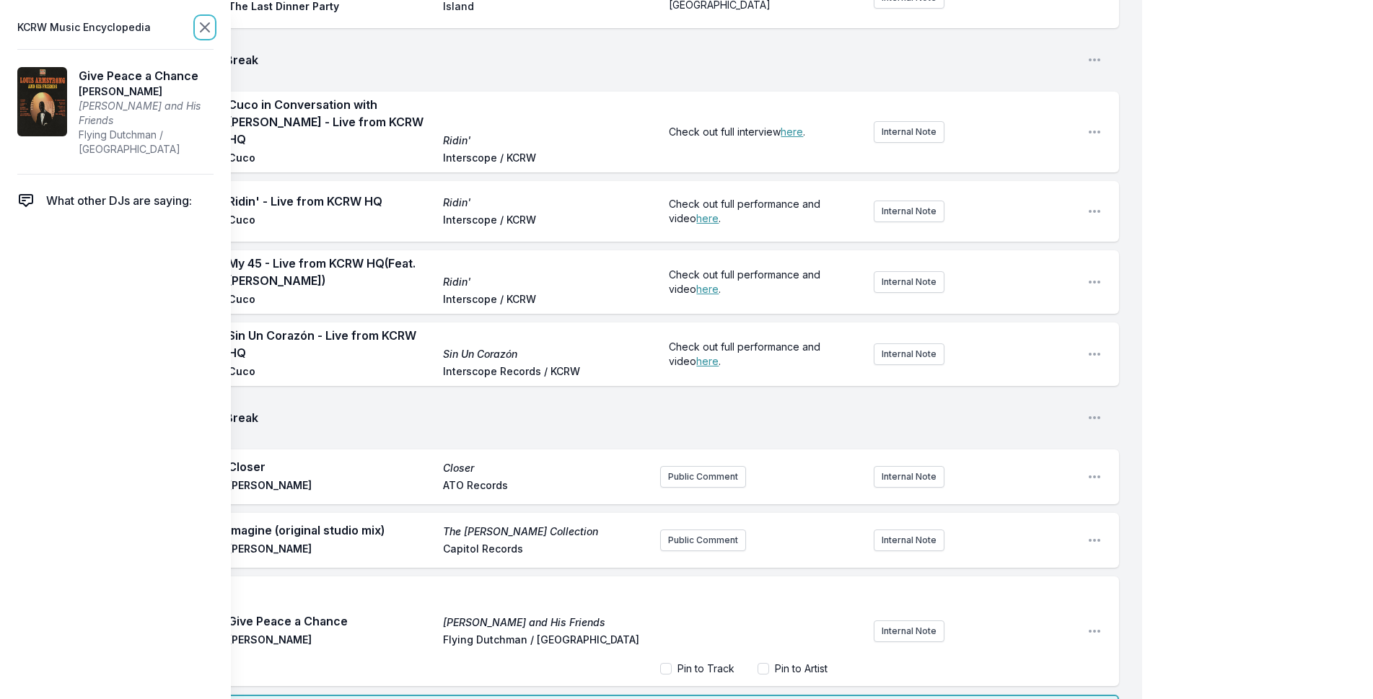
click at [213, 26] on icon at bounding box center [204, 27] width 17 height 17
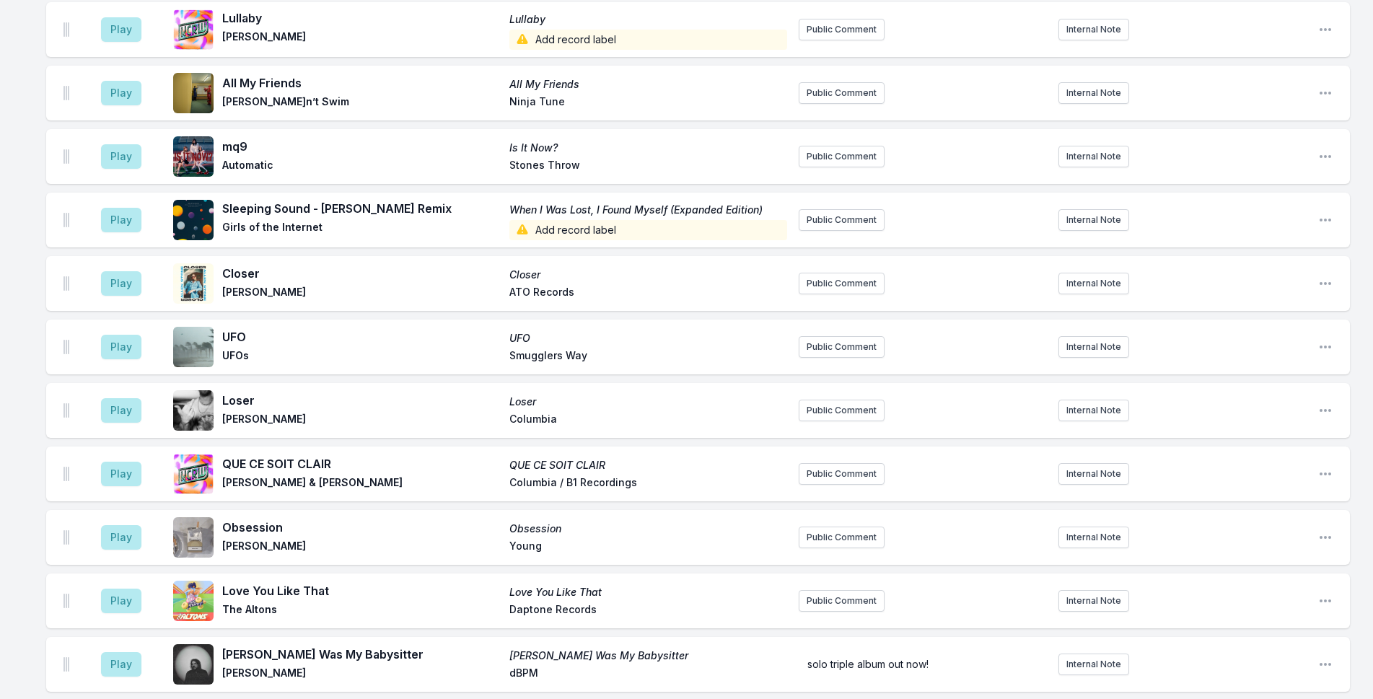
scroll to position [4995, 0]
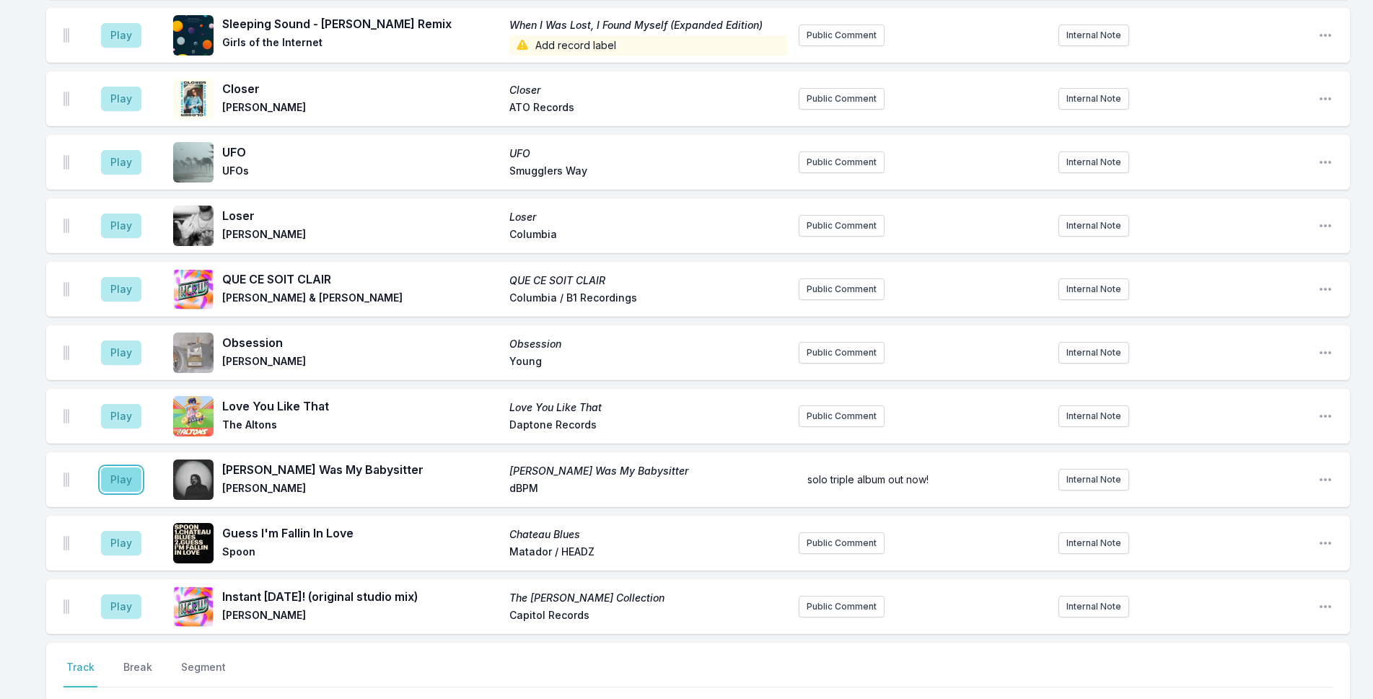
click at [133, 467] on button "Play" at bounding box center [121, 479] width 40 height 25
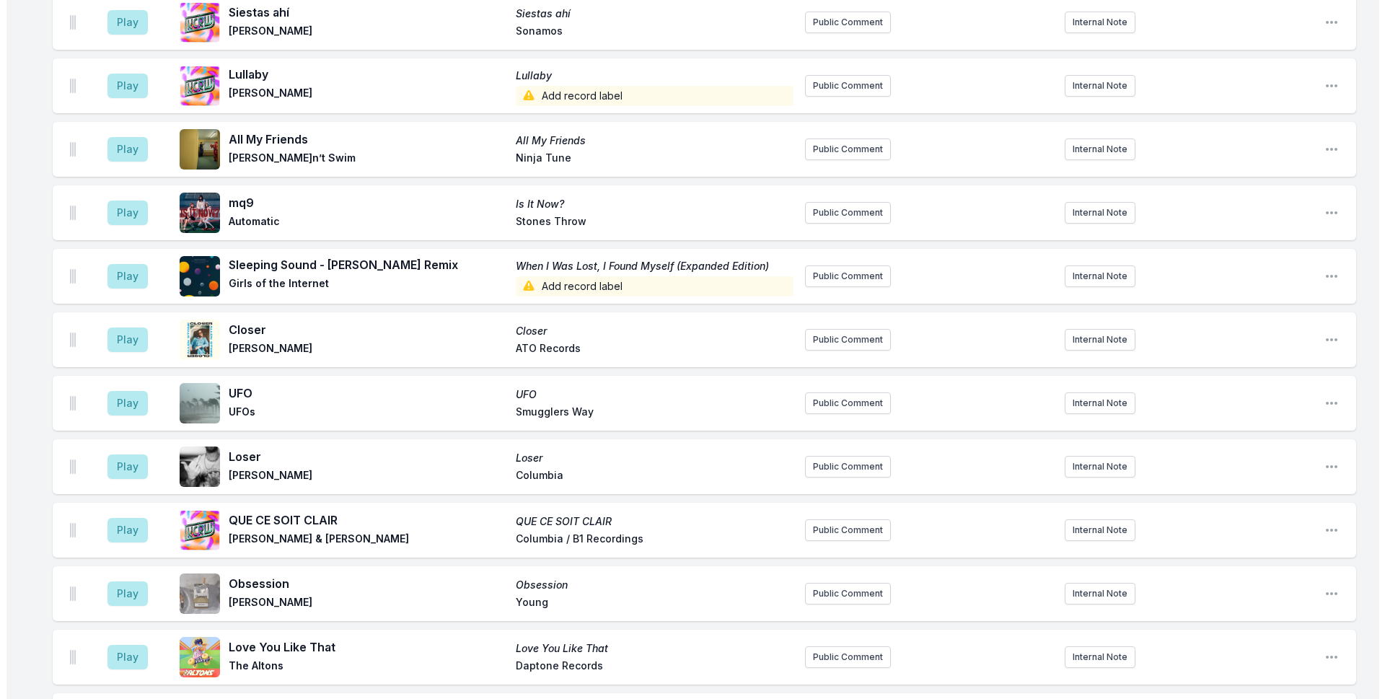
scroll to position [4923, 0]
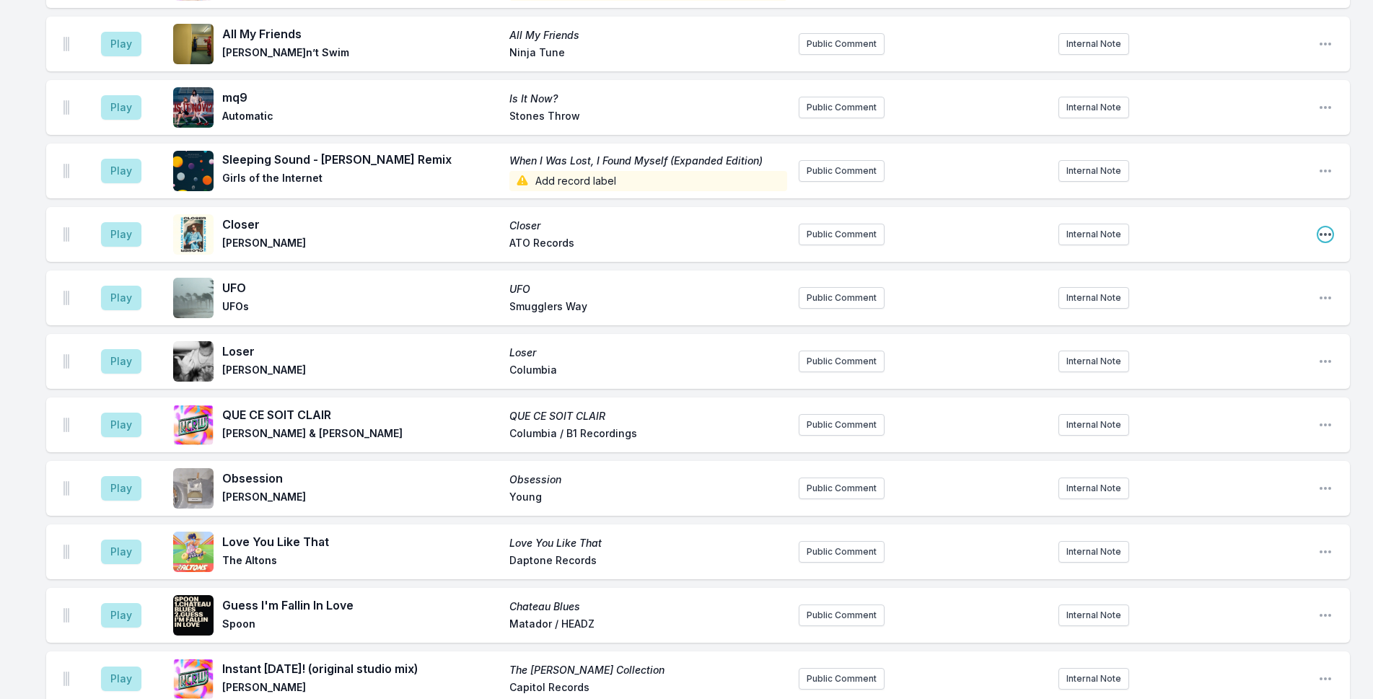
click at [1322, 227] on icon "Open playlist item options" at bounding box center [1325, 234] width 14 height 14
click at [1265, 302] on button "Delete Entry" at bounding box center [1252, 315] width 162 height 26
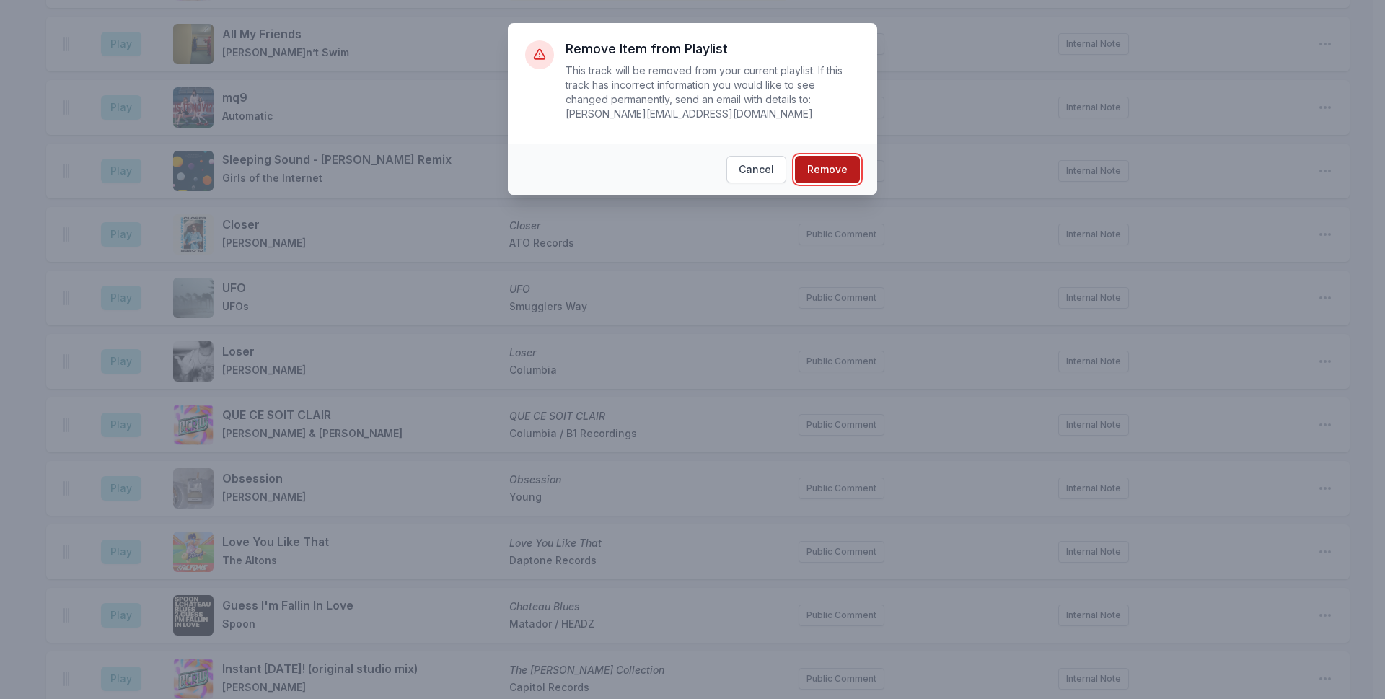
click at [838, 159] on button "Remove" at bounding box center [827, 169] width 65 height 27
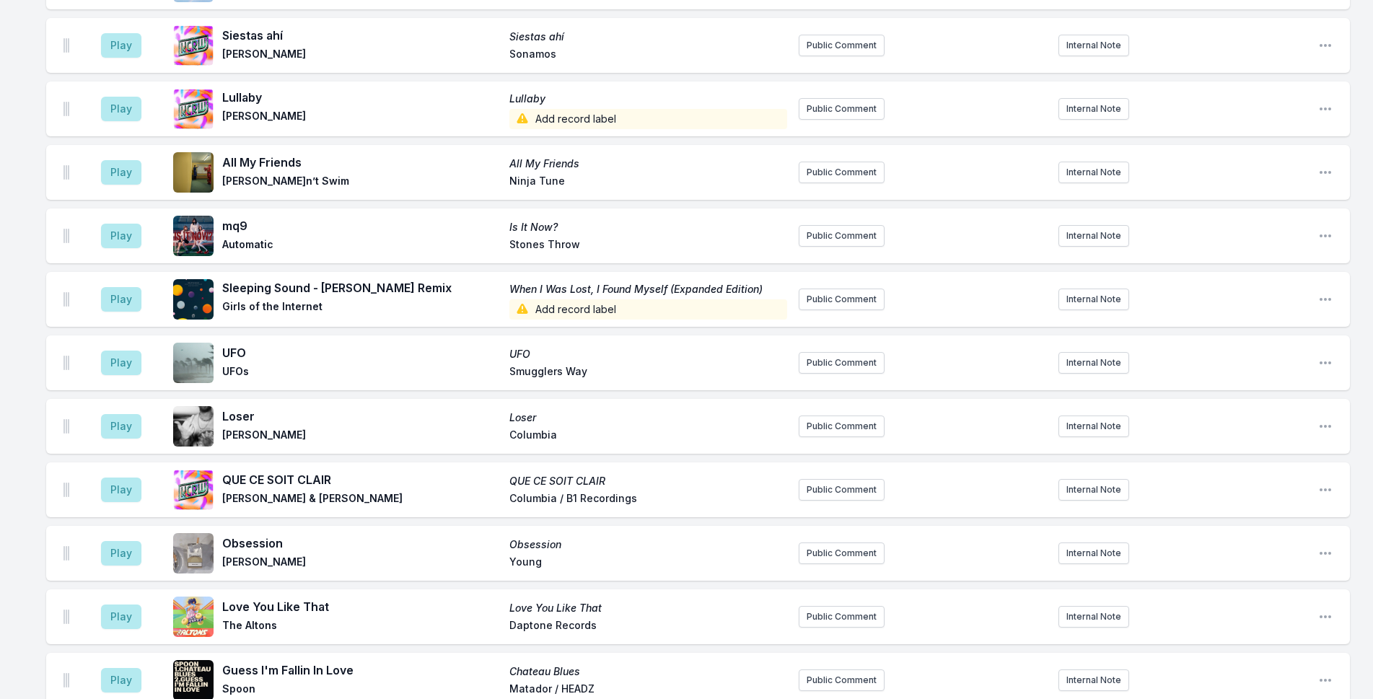
scroll to position [4851, 0]
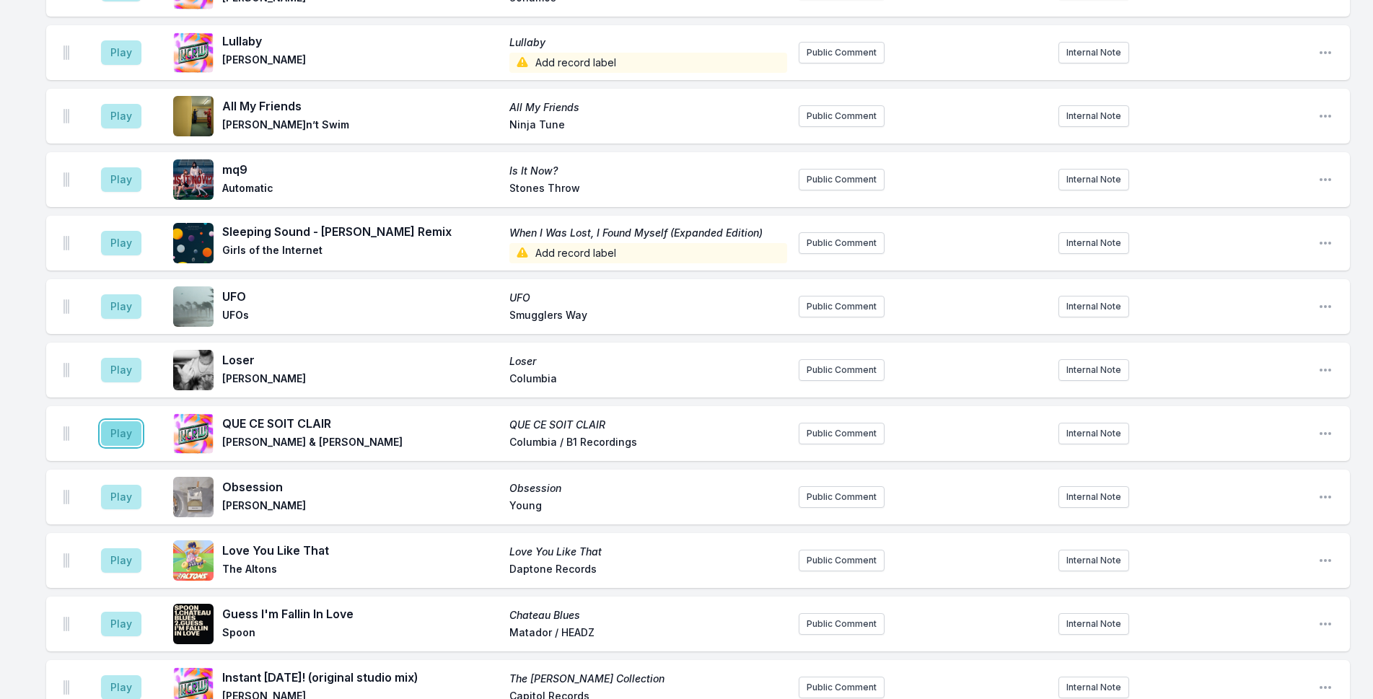
click at [113, 421] on button "Play" at bounding box center [121, 433] width 40 height 25
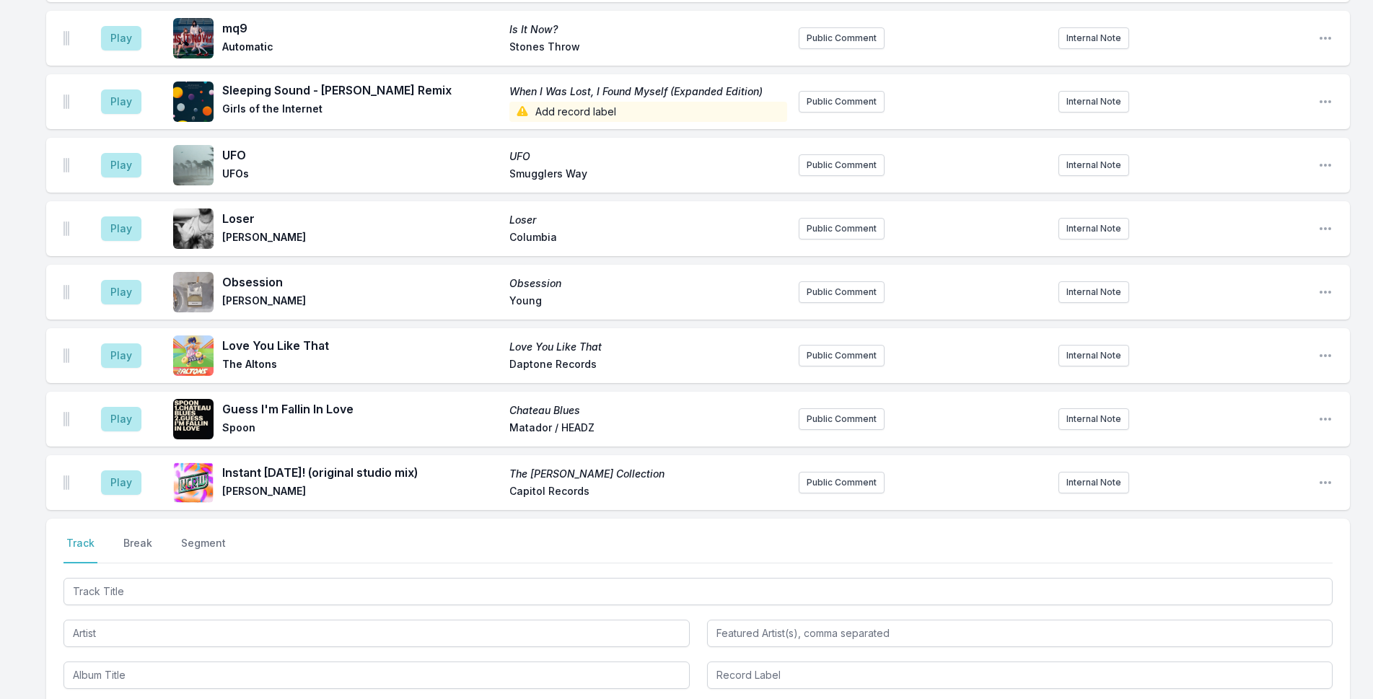
scroll to position [5131, 0]
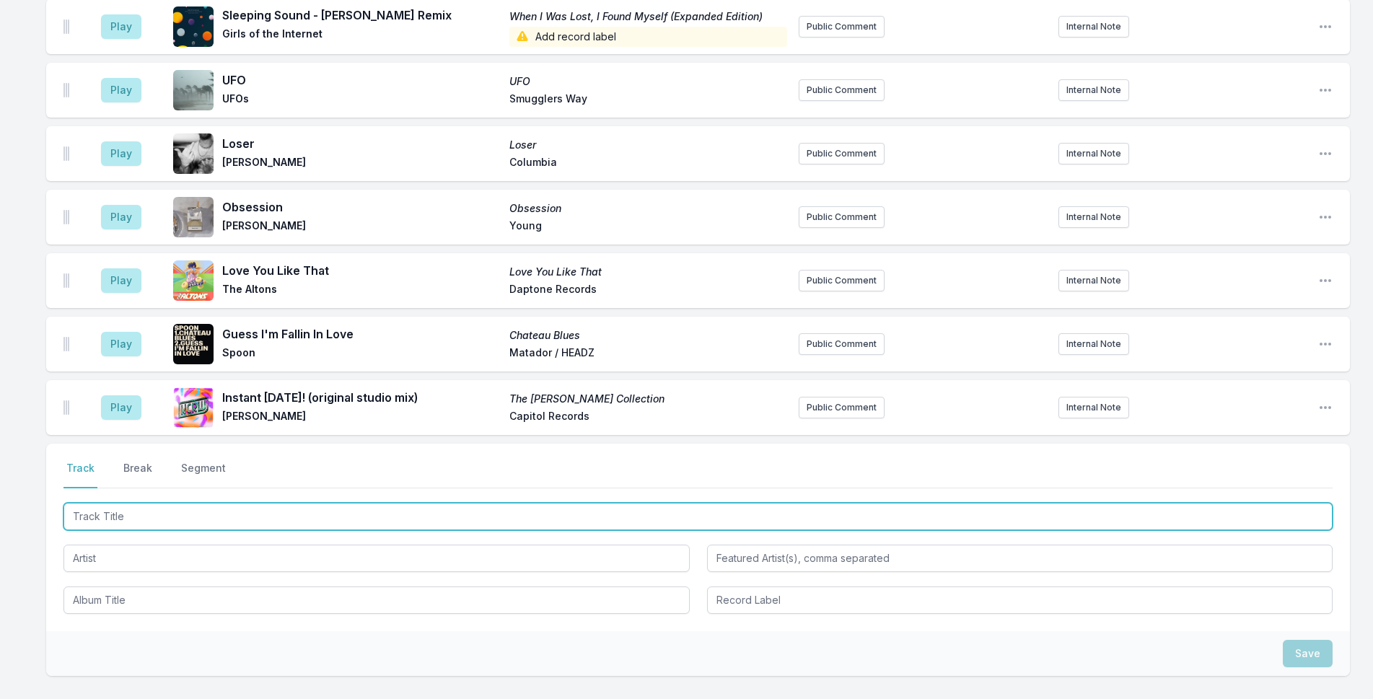
click at [213, 503] on input "Track Title" at bounding box center [697, 516] width 1269 height 27
type input "Vocoder"
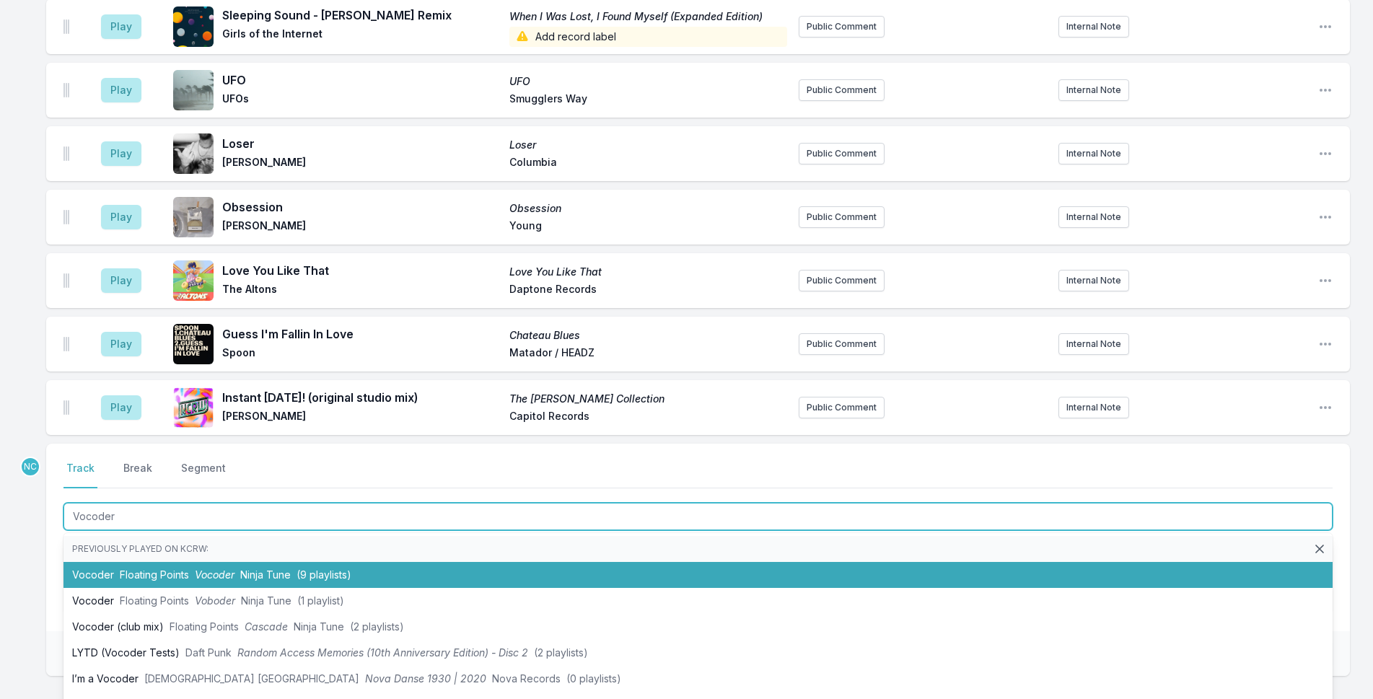
click at [228, 568] on span "Vocoder" at bounding box center [215, 574] width 40 height 12
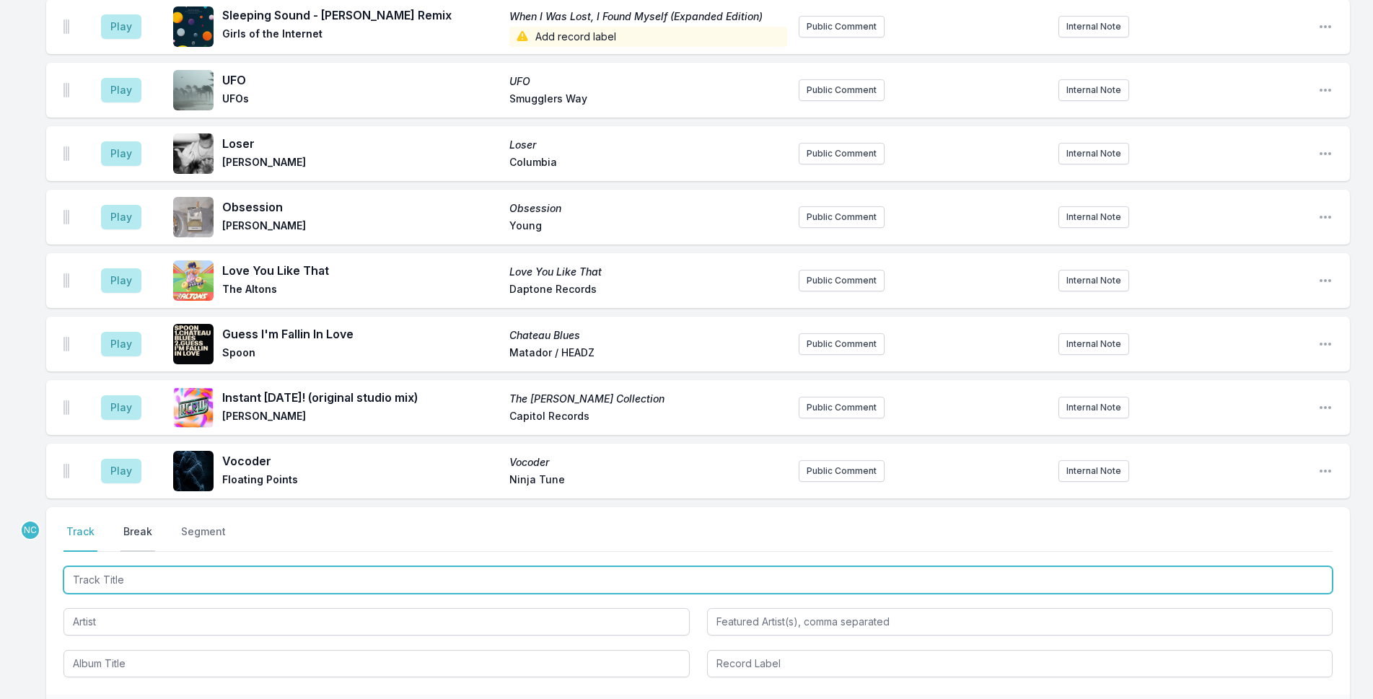
scroll to position [5194, 0]
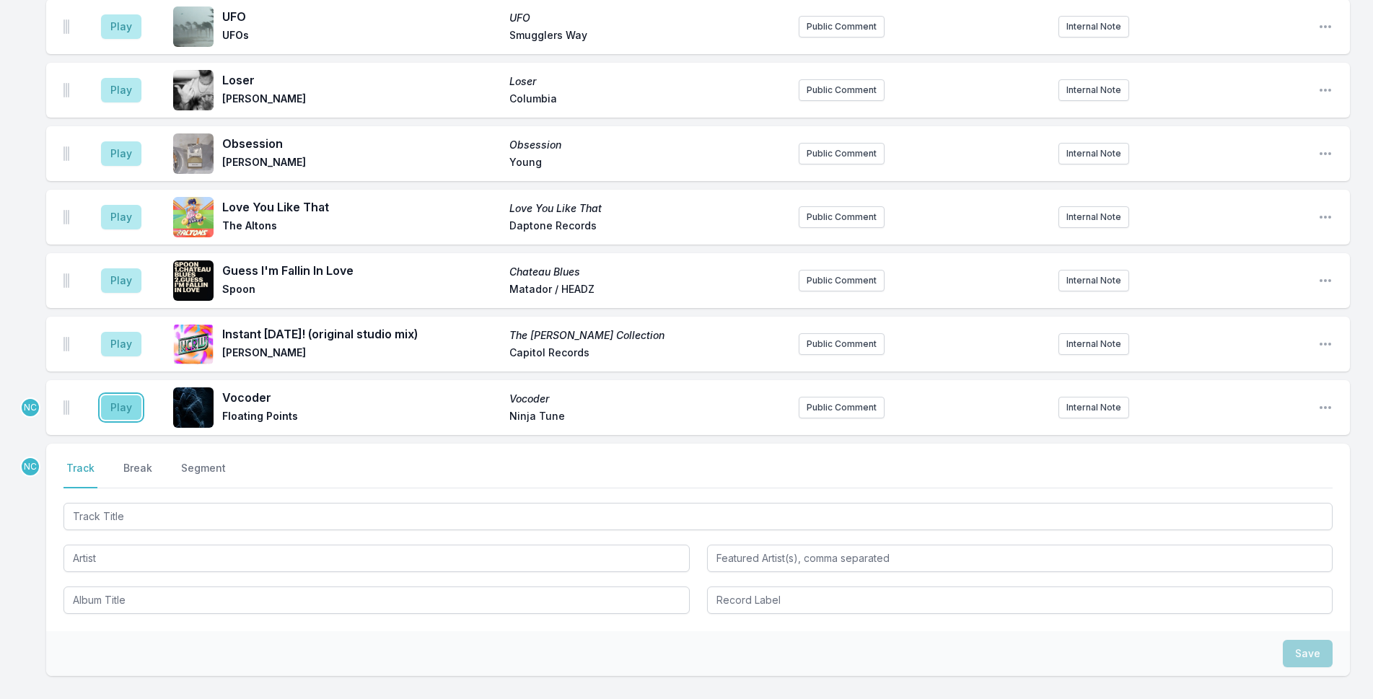
click at [123, 395] on button "Play" at bounding box center [121, 407] width 40 height 25
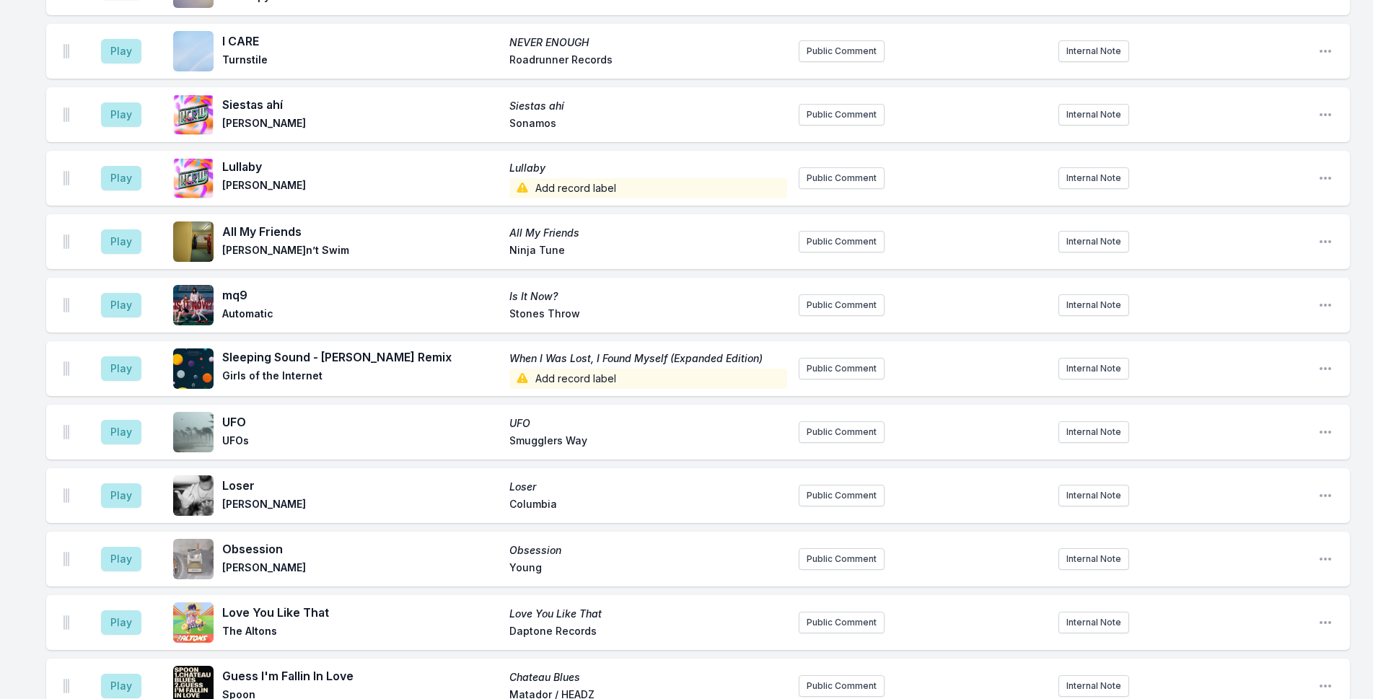
scroll to position [5050, 0]
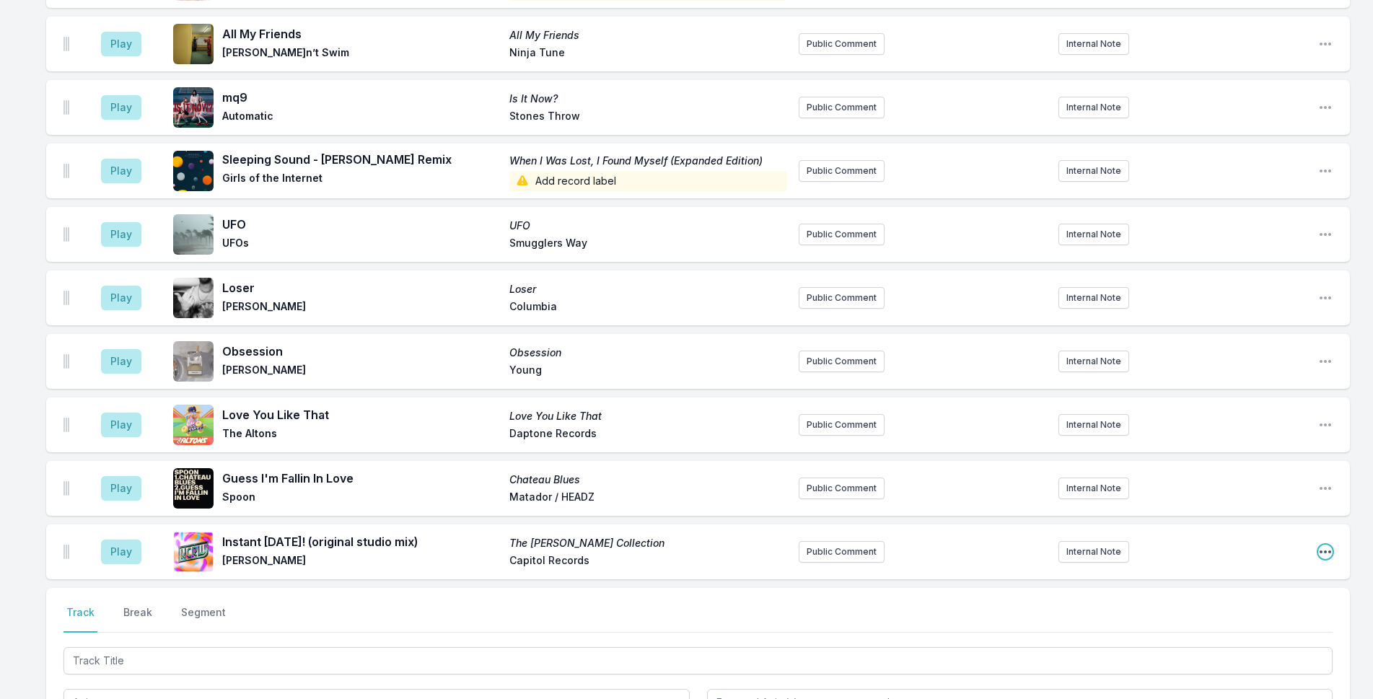
click at [1322, 545] on icon "Open playlist item options" at bounding box center [1325, 552] width 14 height 14
click at [1231, 620] on button "Delete Entry" at bounding box center [1252, 633] width 162 height 26
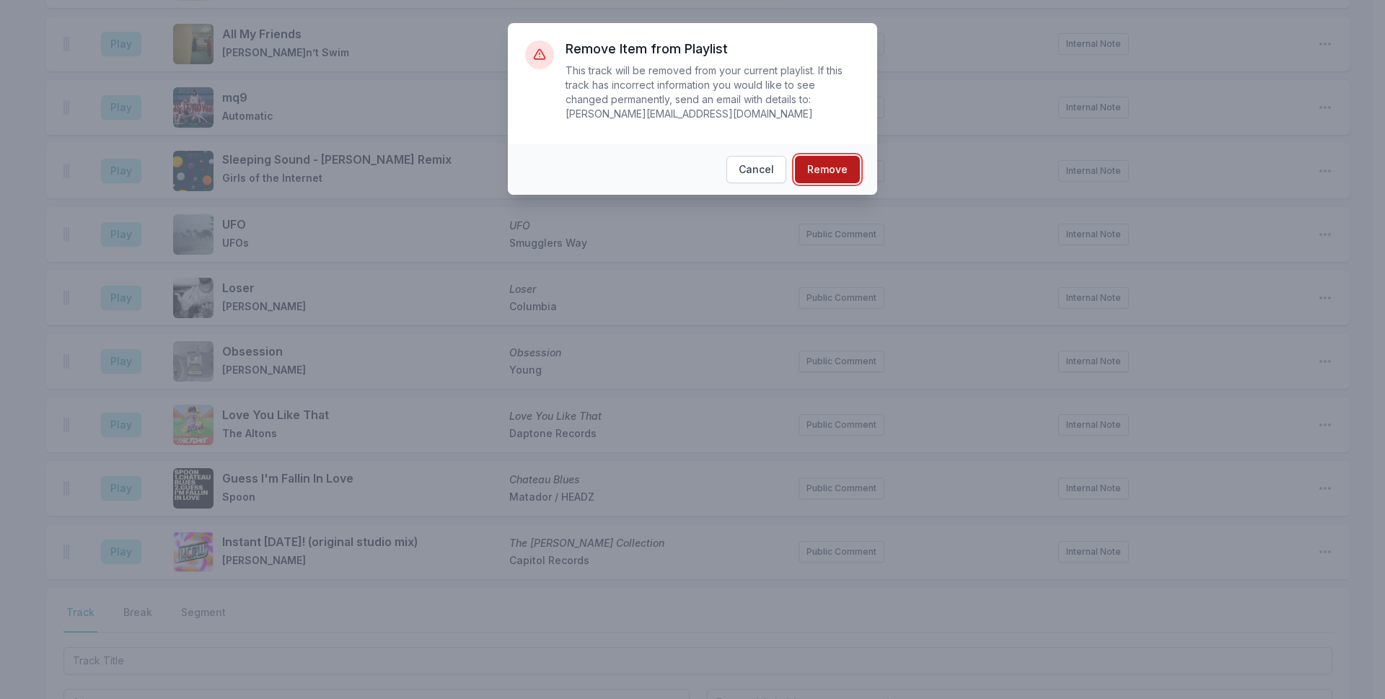
click at [813, 156] on button "Remove" at bounding box center [827, 169] width 65 height 27
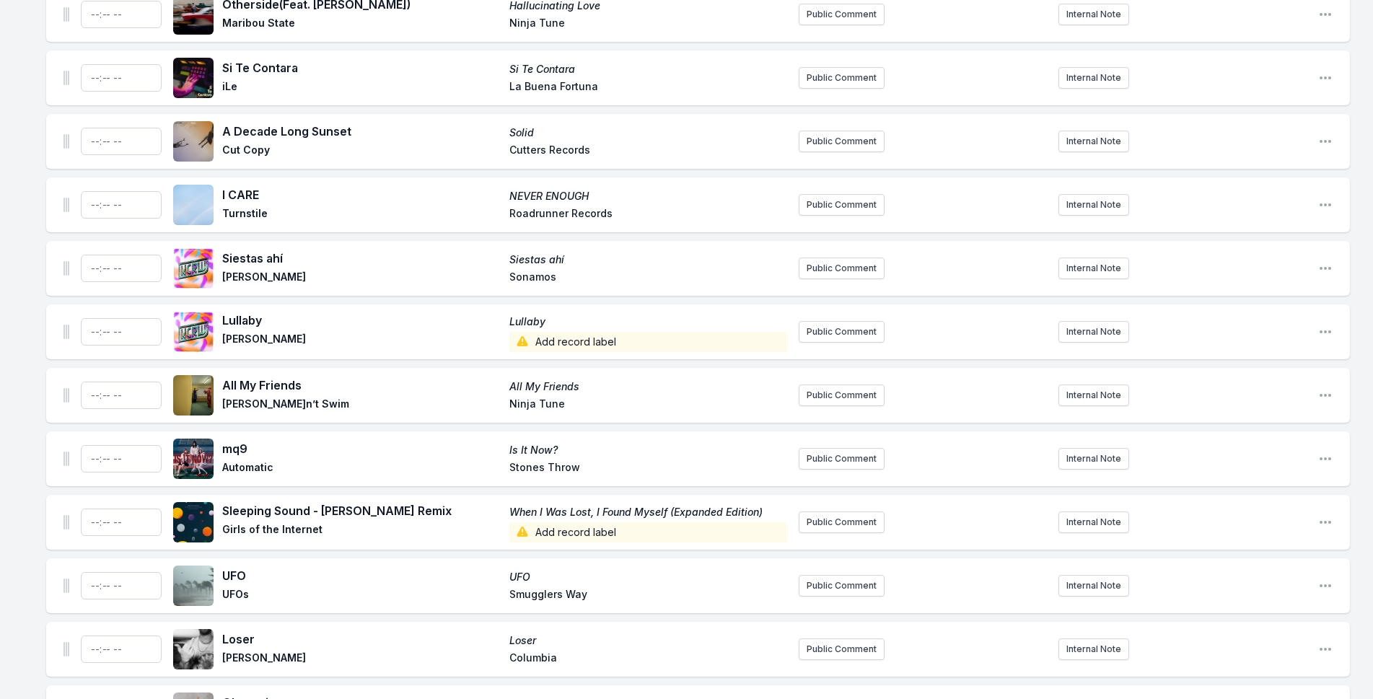
scroll to position [4906, 0]
